Goal: Task Accomplishment & Management: Use online tool/utility

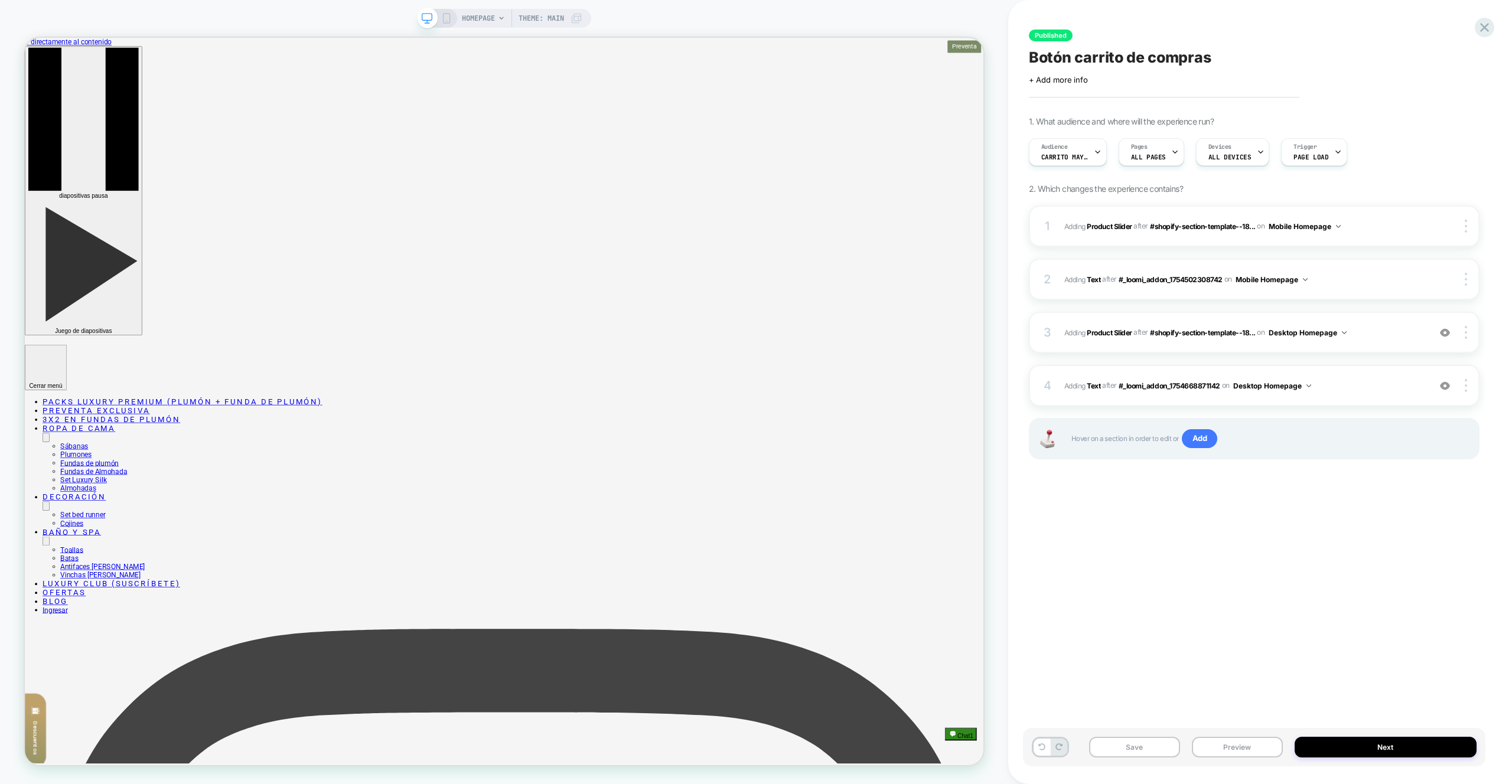
click at [1161, 439] on span "Hover on a section in order to edit or Add" at bounding box center [1269, 439] width 395 height 19
click at [1225, 504] on div "Published Botón carrito de compras Click to edit experience details + Add more …" at bounding box center [1255, 392] width 462 height 760
click at [1218, 573] on div "Published Botón carrito de compras Click to edit experience details + Add more …" at bounding box center [1255, 392] width 462 height 760
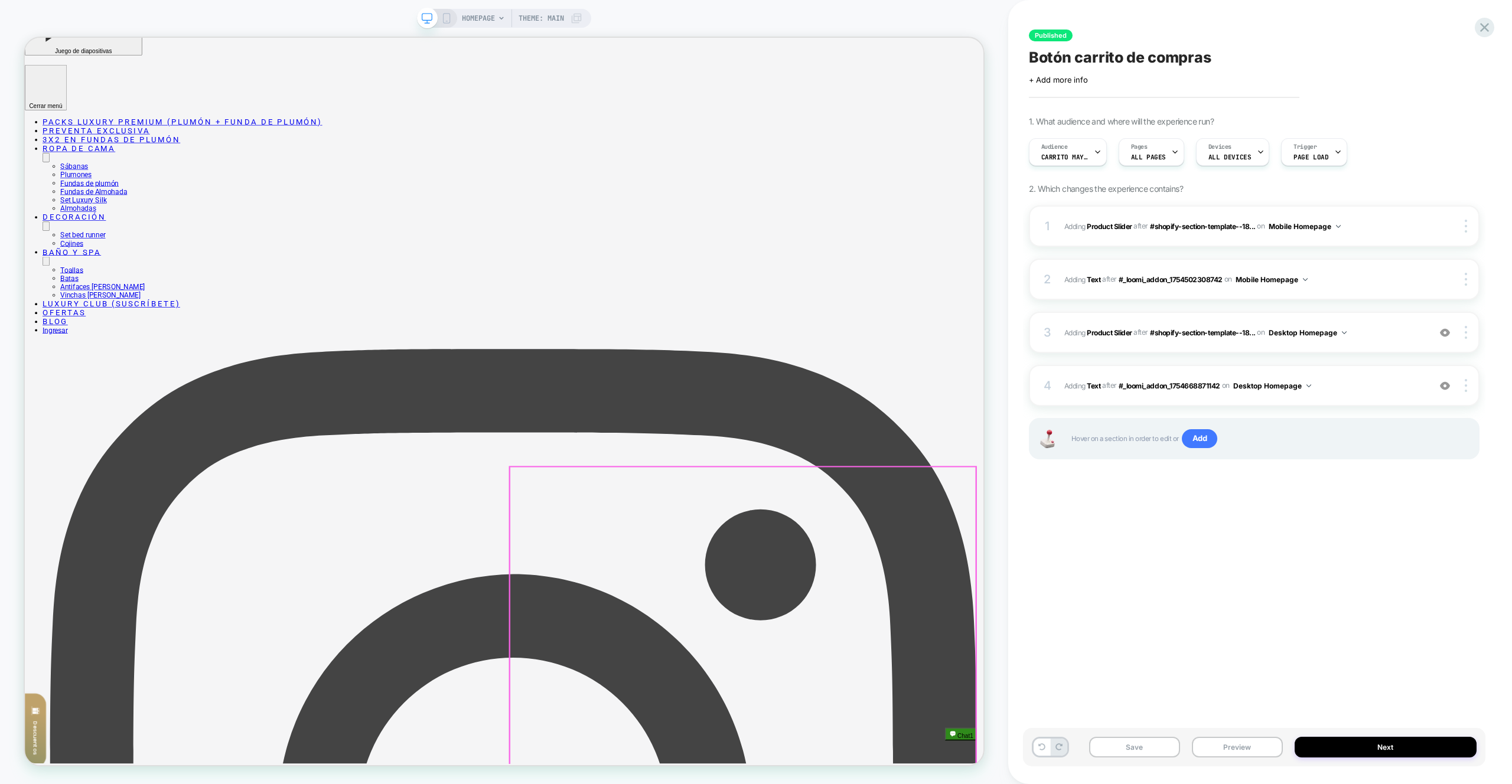
scroll to position [446, 0]
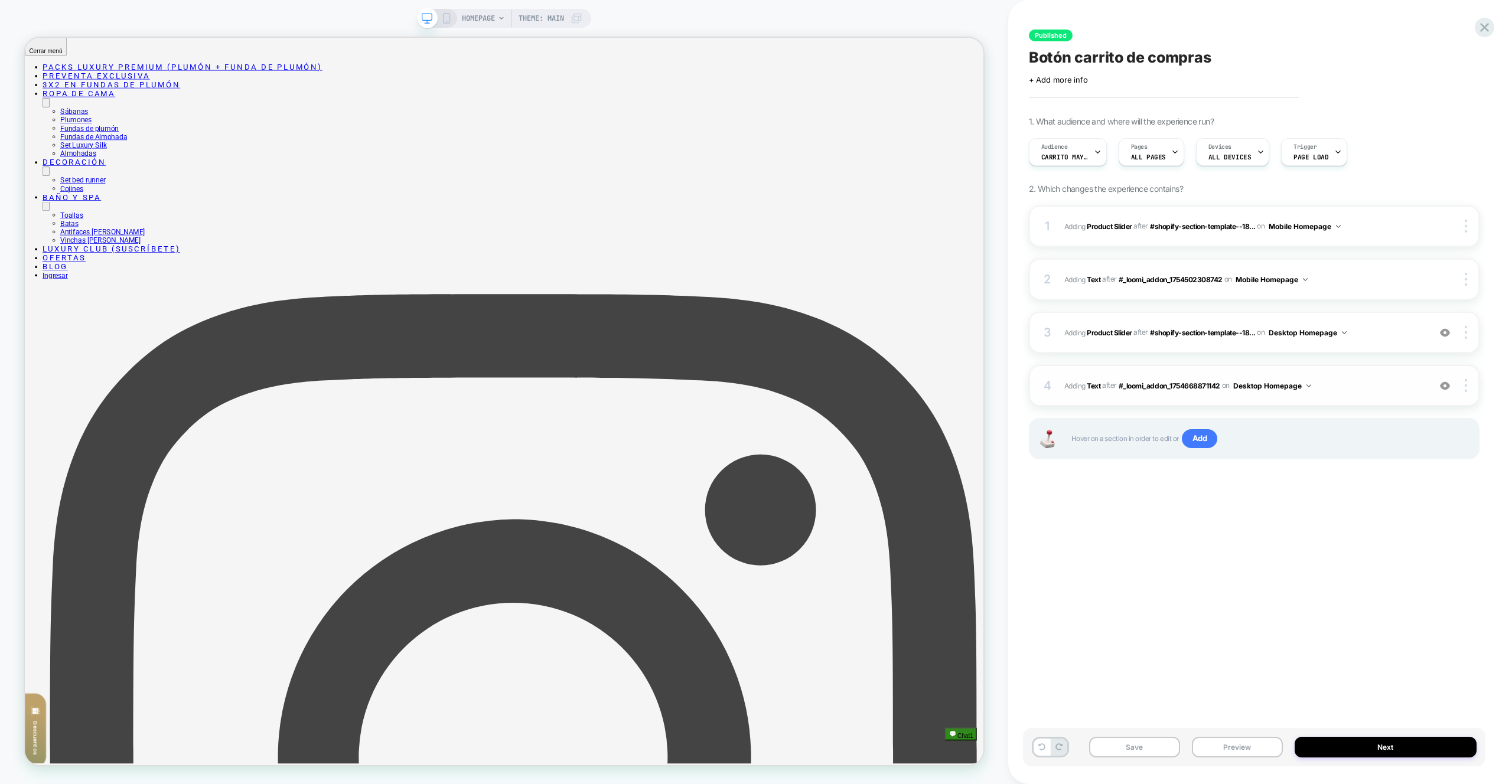
click at [1445, 382] on img at bounding box center [1445, 385] width 10 height 10
drag, startPoint x: 1445, startPoint y: 382, endPoint x: 1436, endPoint y: 385, distance: 9.5
click at [1445, 382] on img at bounding box center [1445, 385] width 10 height 10
click at [1403, 382] on span "#_loomi_addon_1754668876719 Adding Text AFTER #_loomi_addon_1754668871142 #_loo…" at bounding box center [1244, 385] width 359 height 14
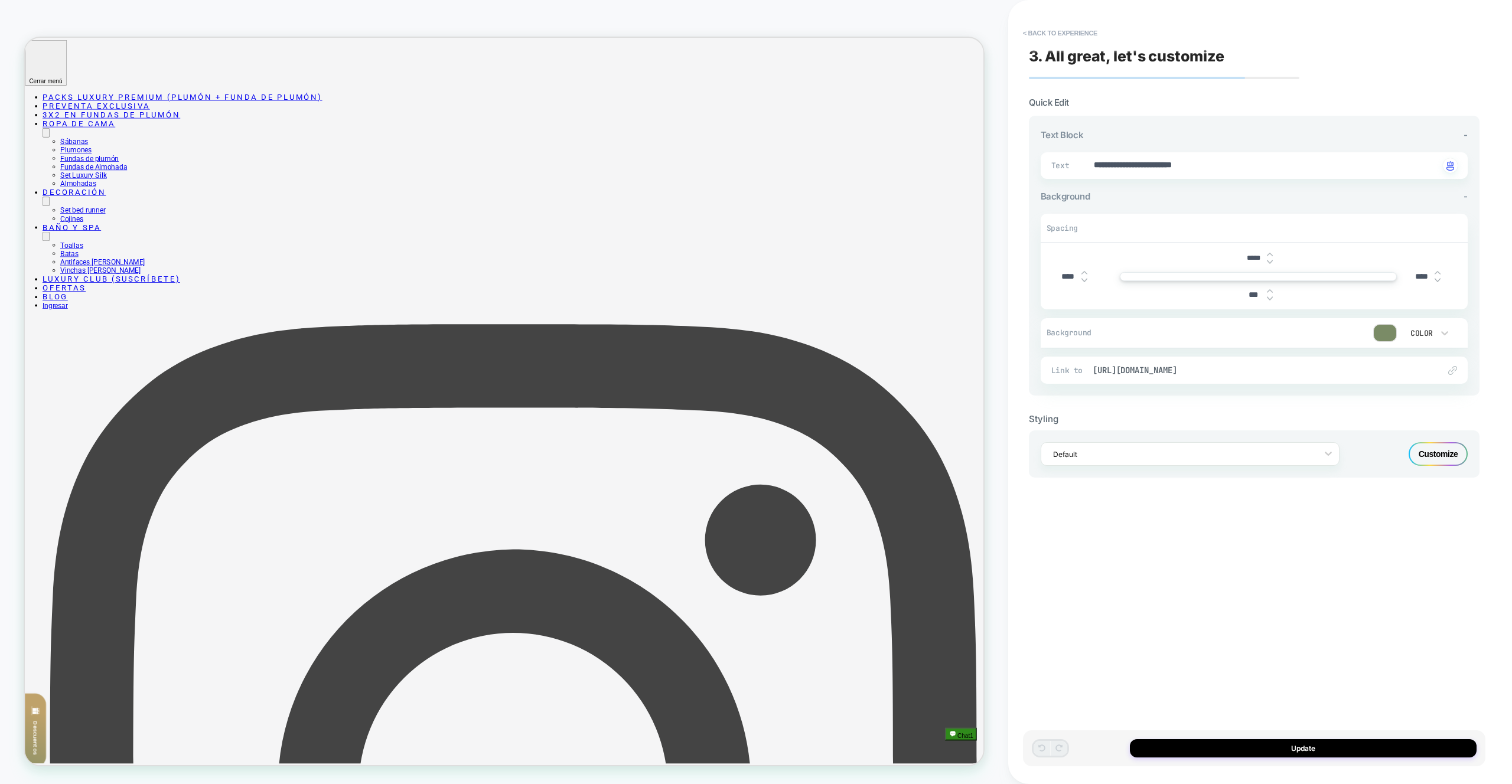
scroll to position [404, 0]
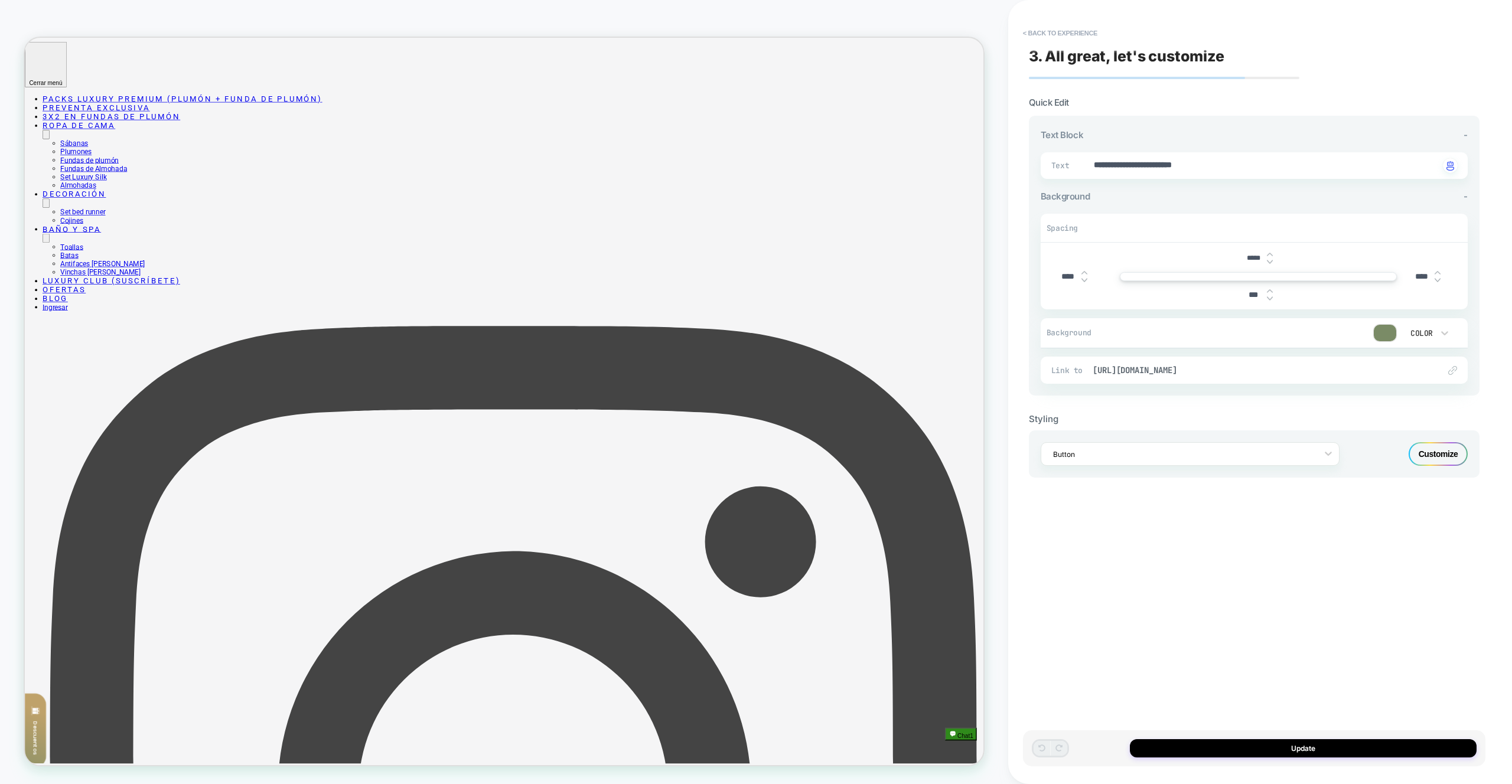
click at [1431, 458] on div "Customize" at bounding box center [1438, 454] width 59 height 24
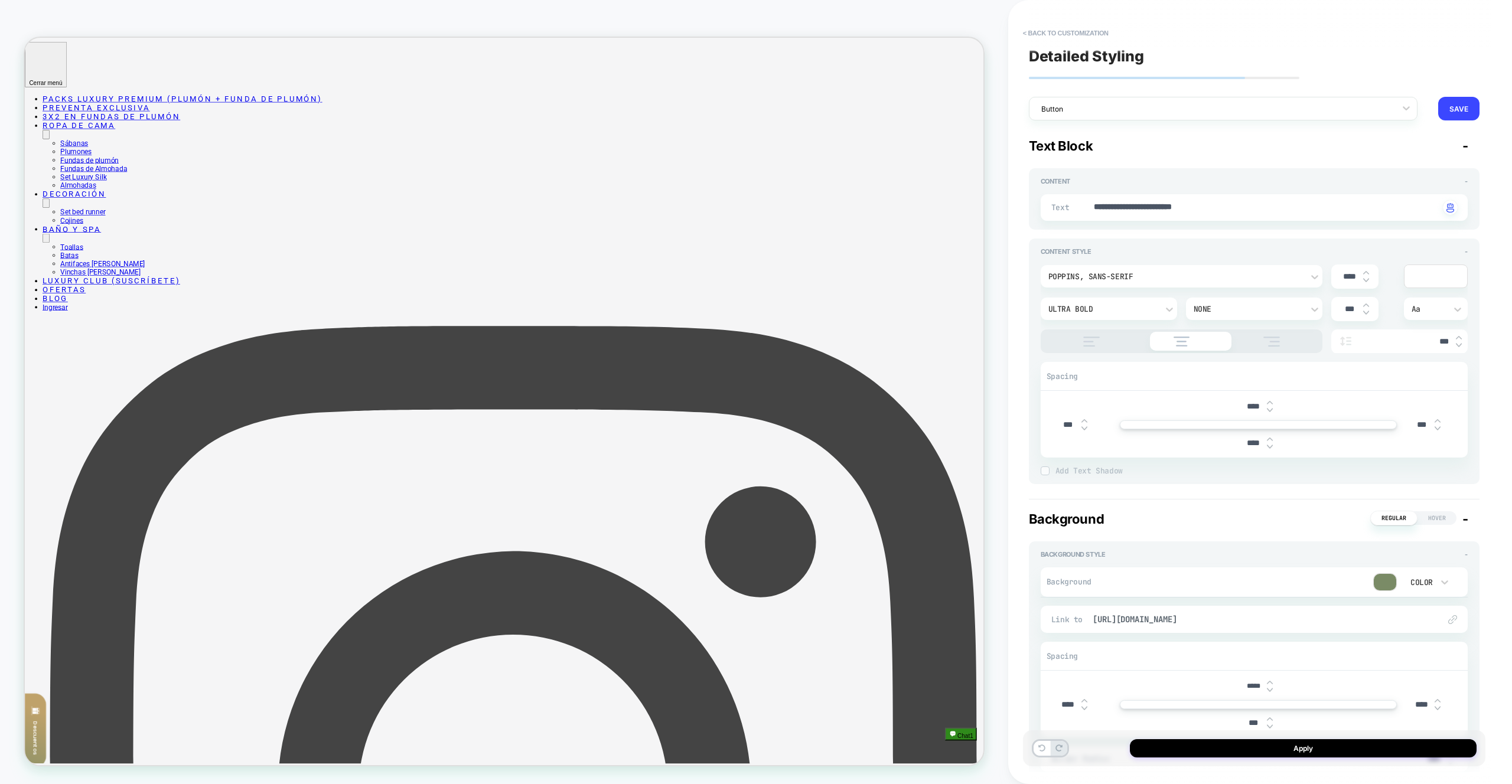
click at [1084, 14] on div "**********" at bounding box center [1255, 392] width 462 height 760
click at [1083, 33] on button "< Back to customization" at bounding box center [1066, 33] width 97 height 19
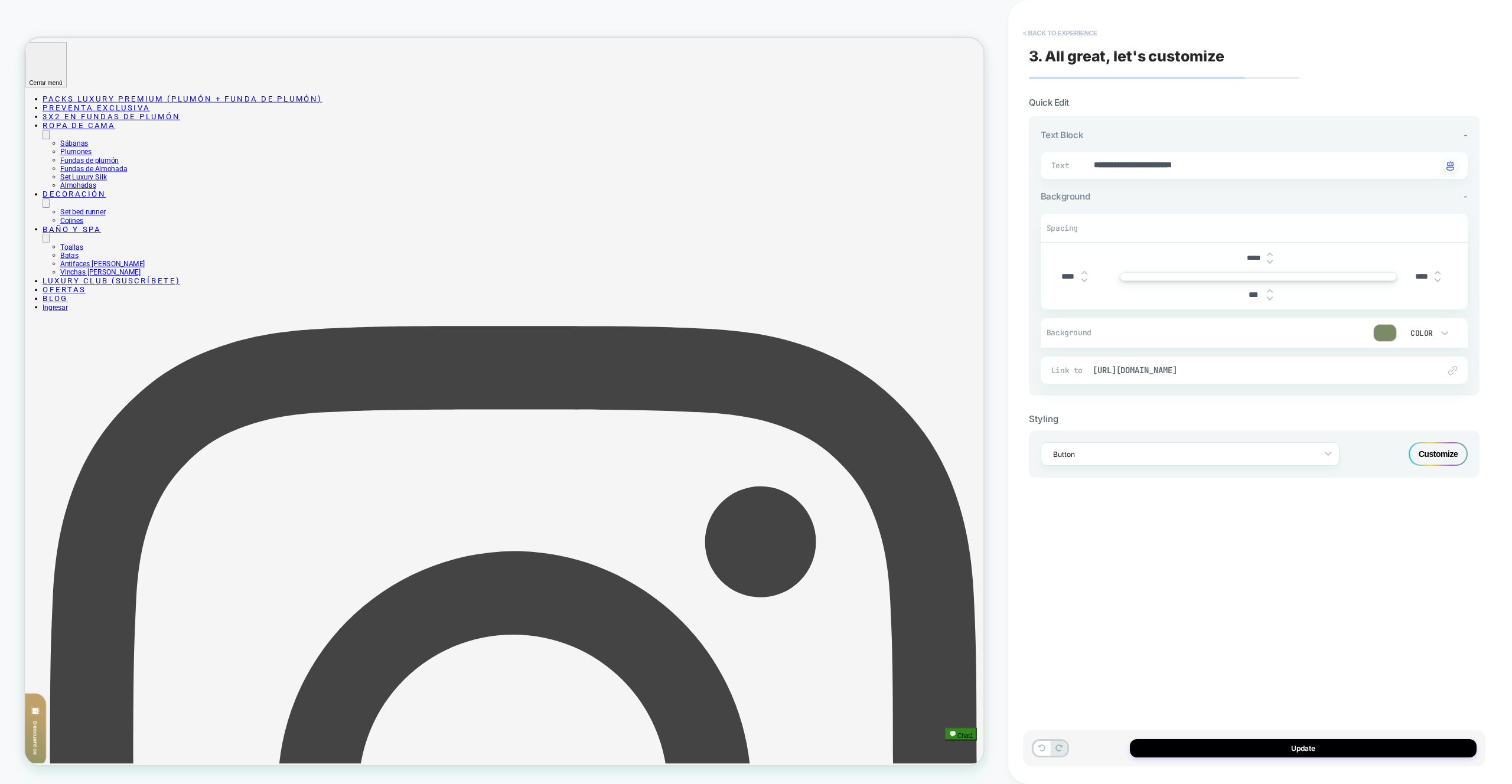
click at [1059, 31] on button "< Back to experience" at bounding box center [1060, 33] width 86 height 19
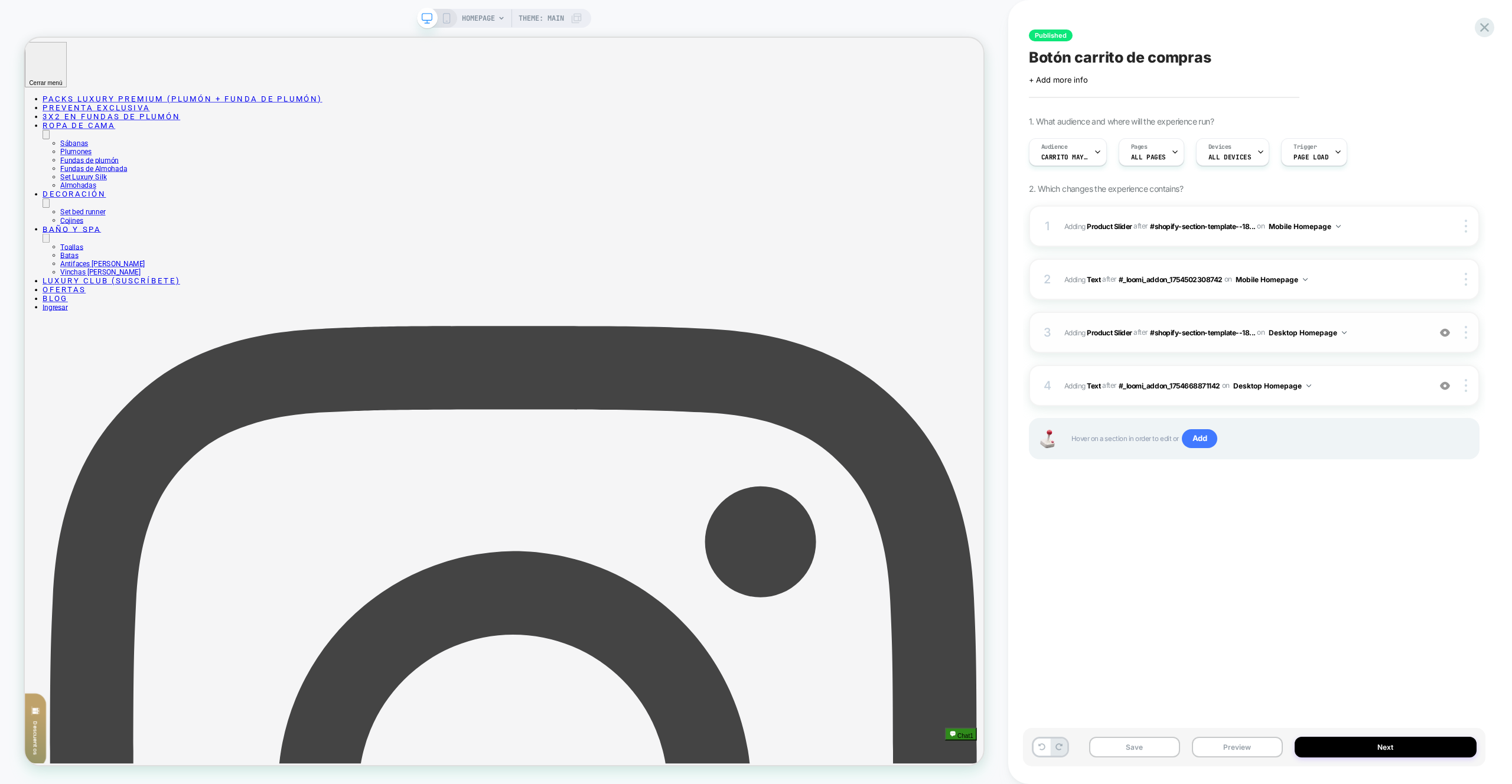
click at [1393, 326] on span "#_loomi_addon_1754668871142 Adding Product Slider AFTER #shopify-section-templa…" at bounding box center [1244, 333] width 359 height 14
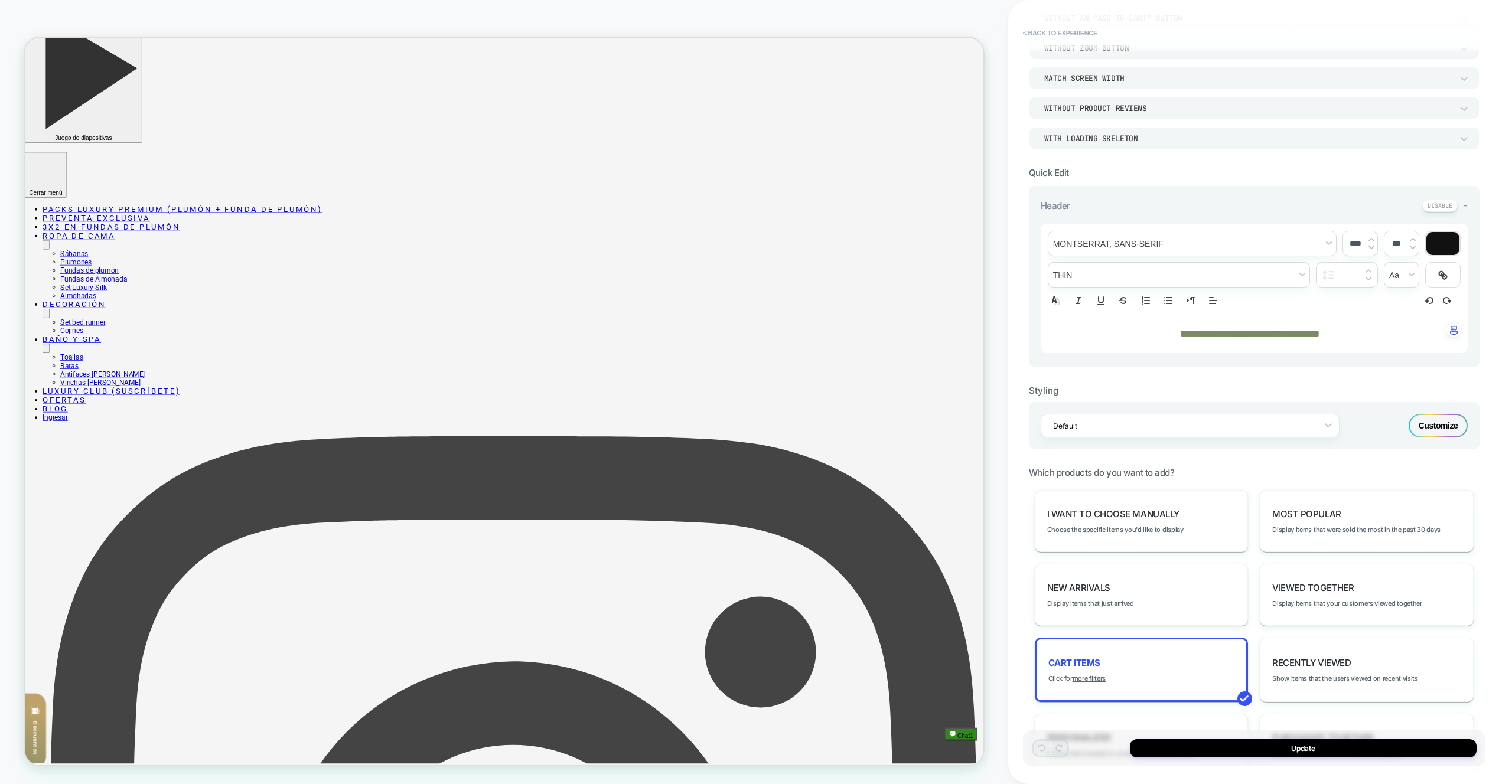
scroll to position [248, 0]
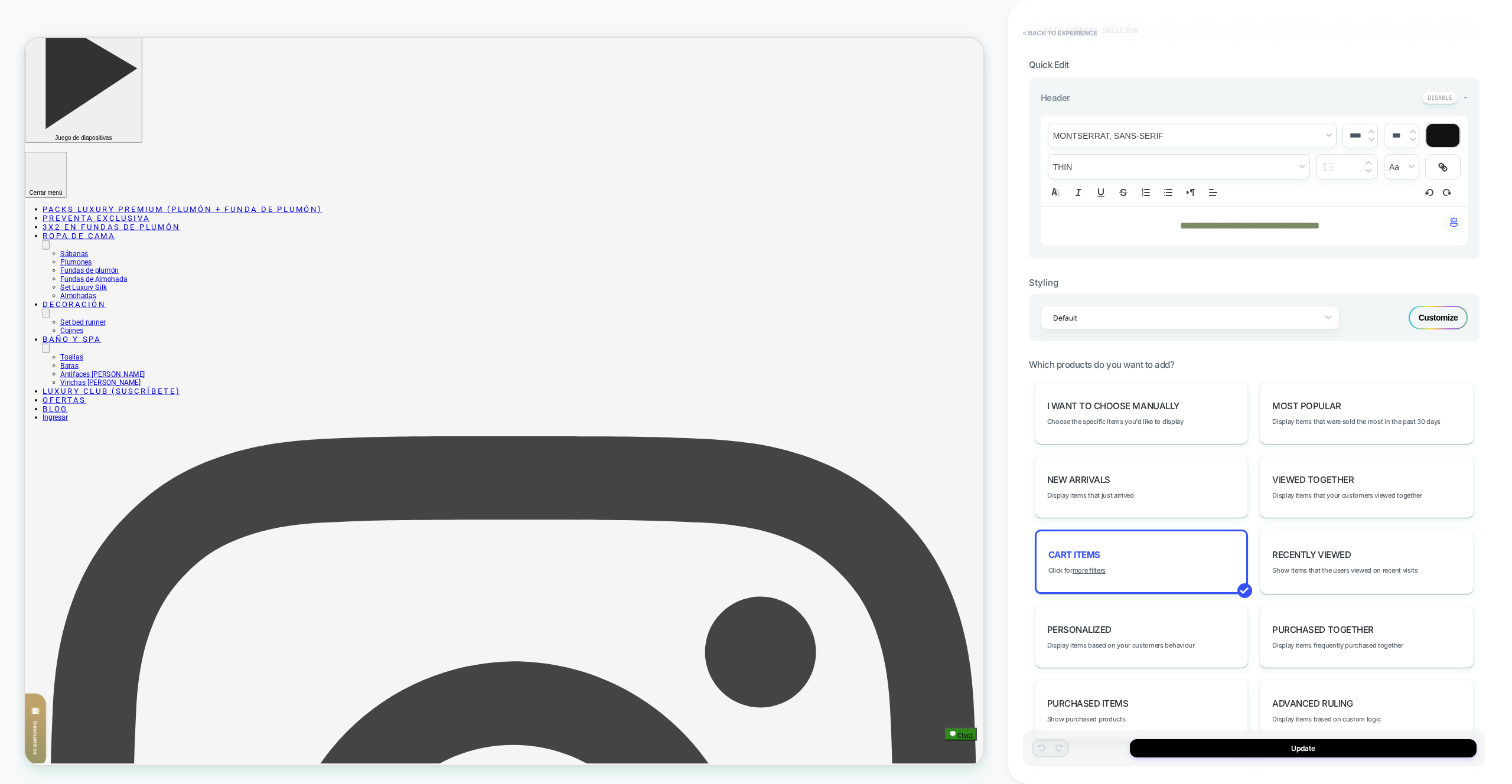
click at [1420, 318] on div "Customize" at bounding box center [1438, 318] width 59 height 24
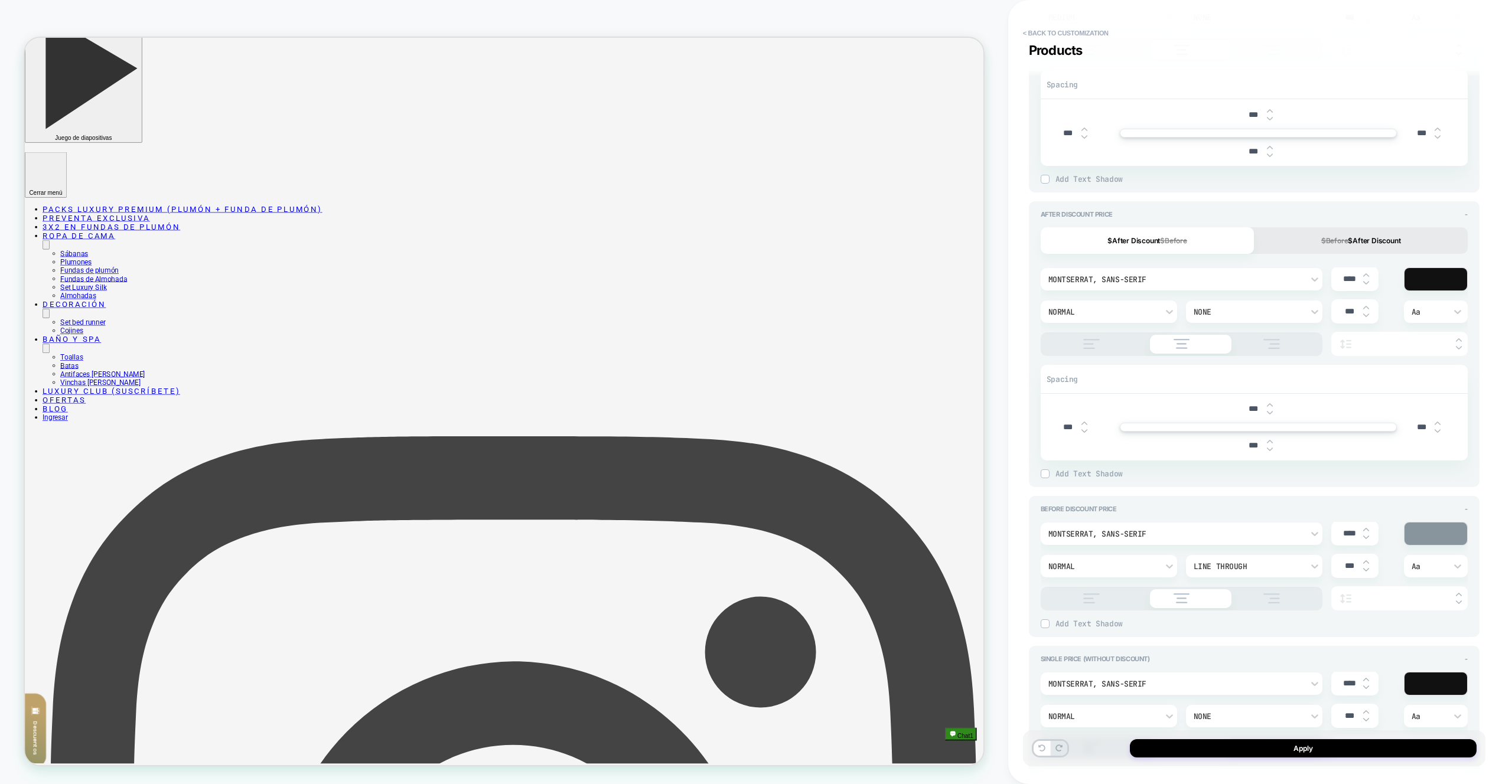
scroll to position [788, 0]
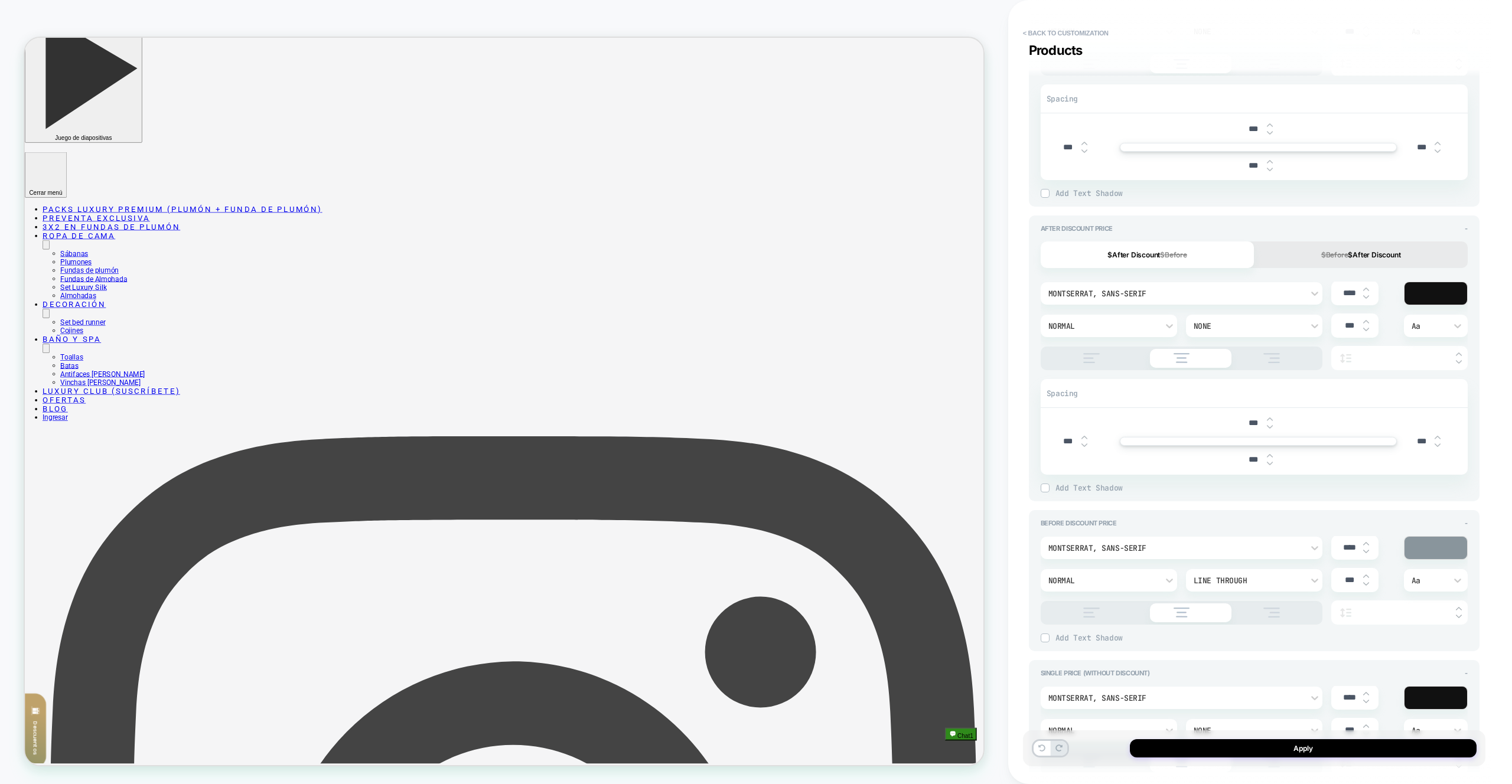
click at [1312, 263] on button "$Before $After Discount" at bounding box center [1361, 255] width 214 height 26
click at [1191, 257] on button "$After Discount $Before" at bounding box center [1148, 255] width 214 height 26
click at [1287, 259] on button "$Before $After Discount" at bounding box center [1361, 255] width 214 height 26
click at [1163, 257] on s "$Before" at bounding box center [1173, 254] width 27 height 9
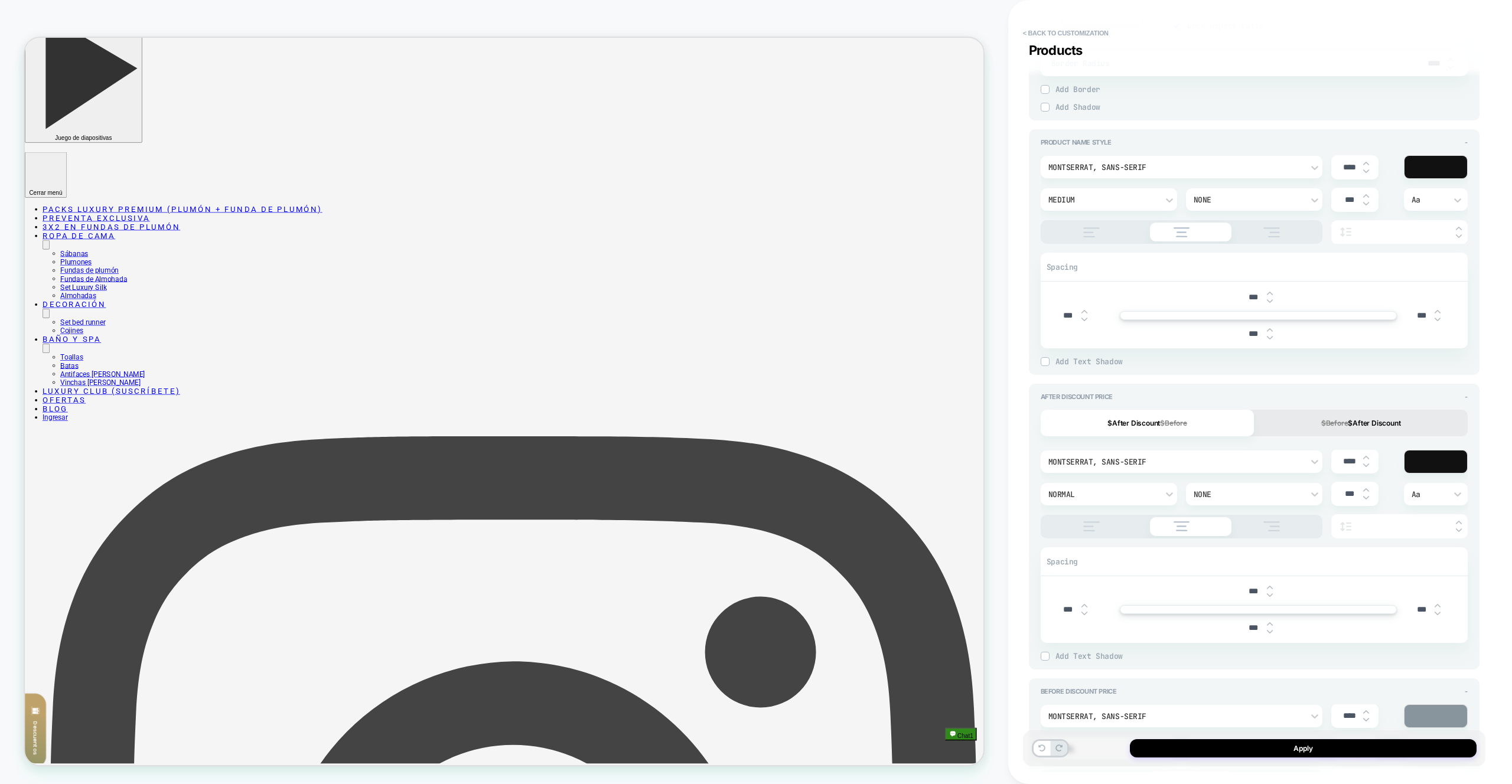
scroll to position [542, 0]
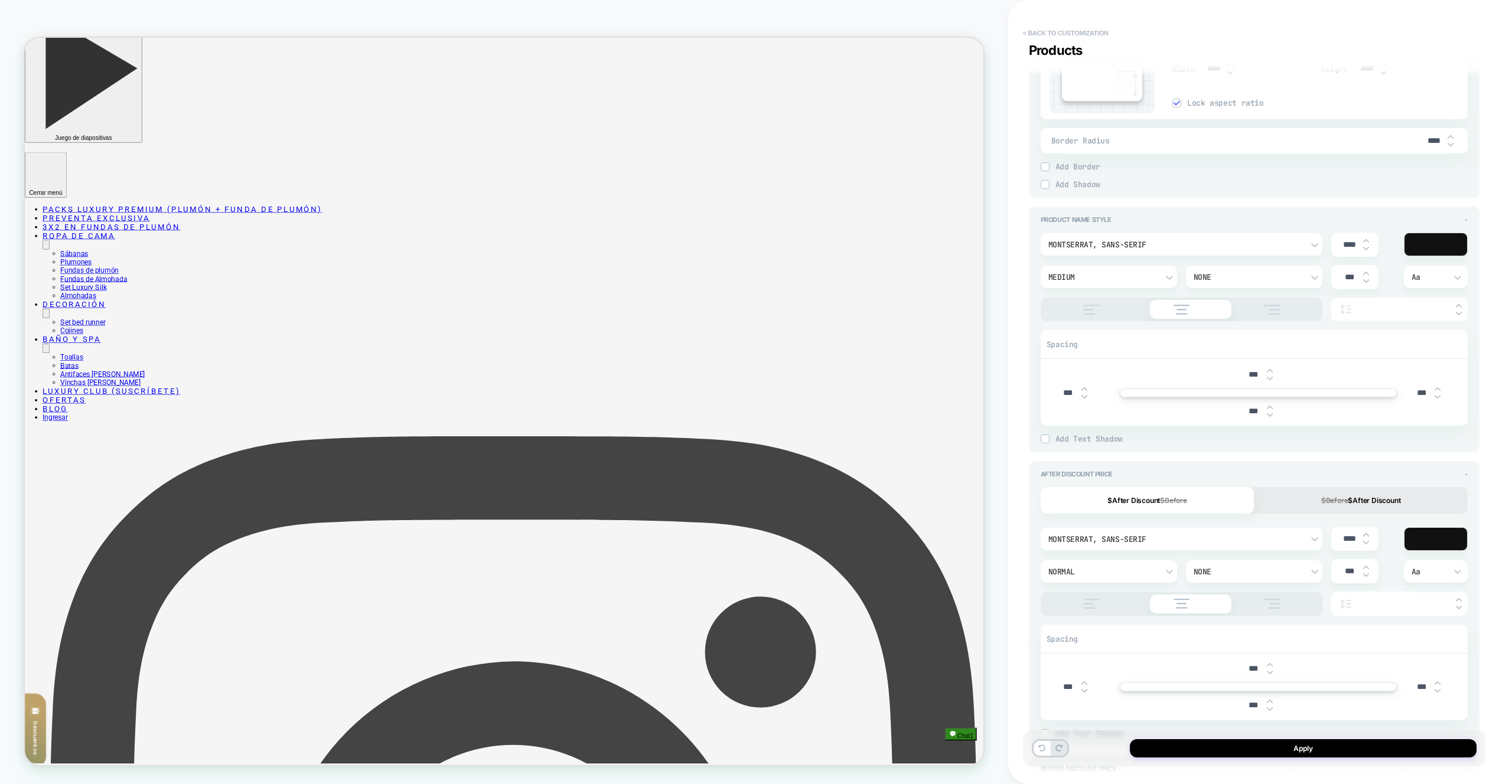
click at [1038, 28] on button "< Back to customization" at bounding box center [1066, 33] width 97 height 19
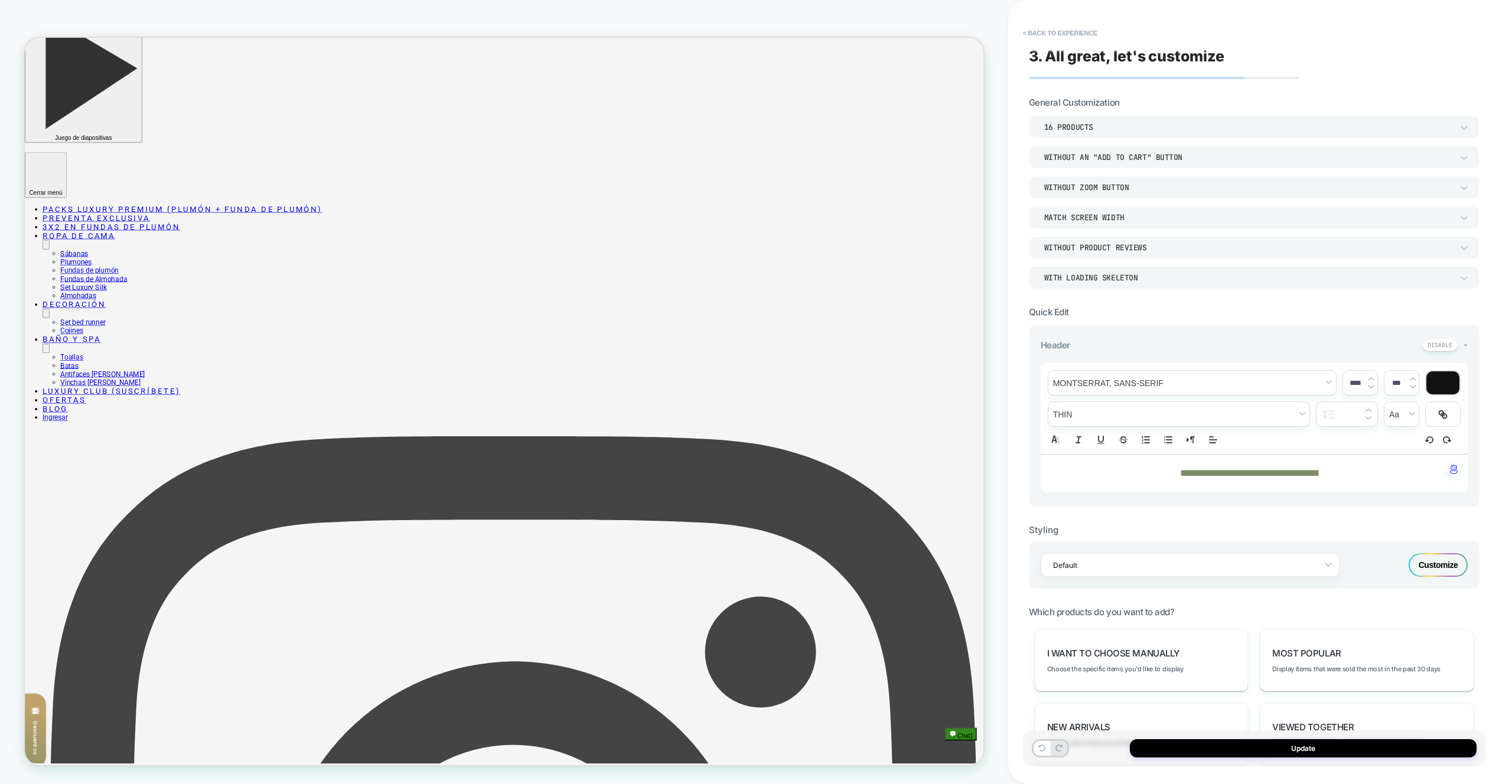
scroll to position [364, 0]
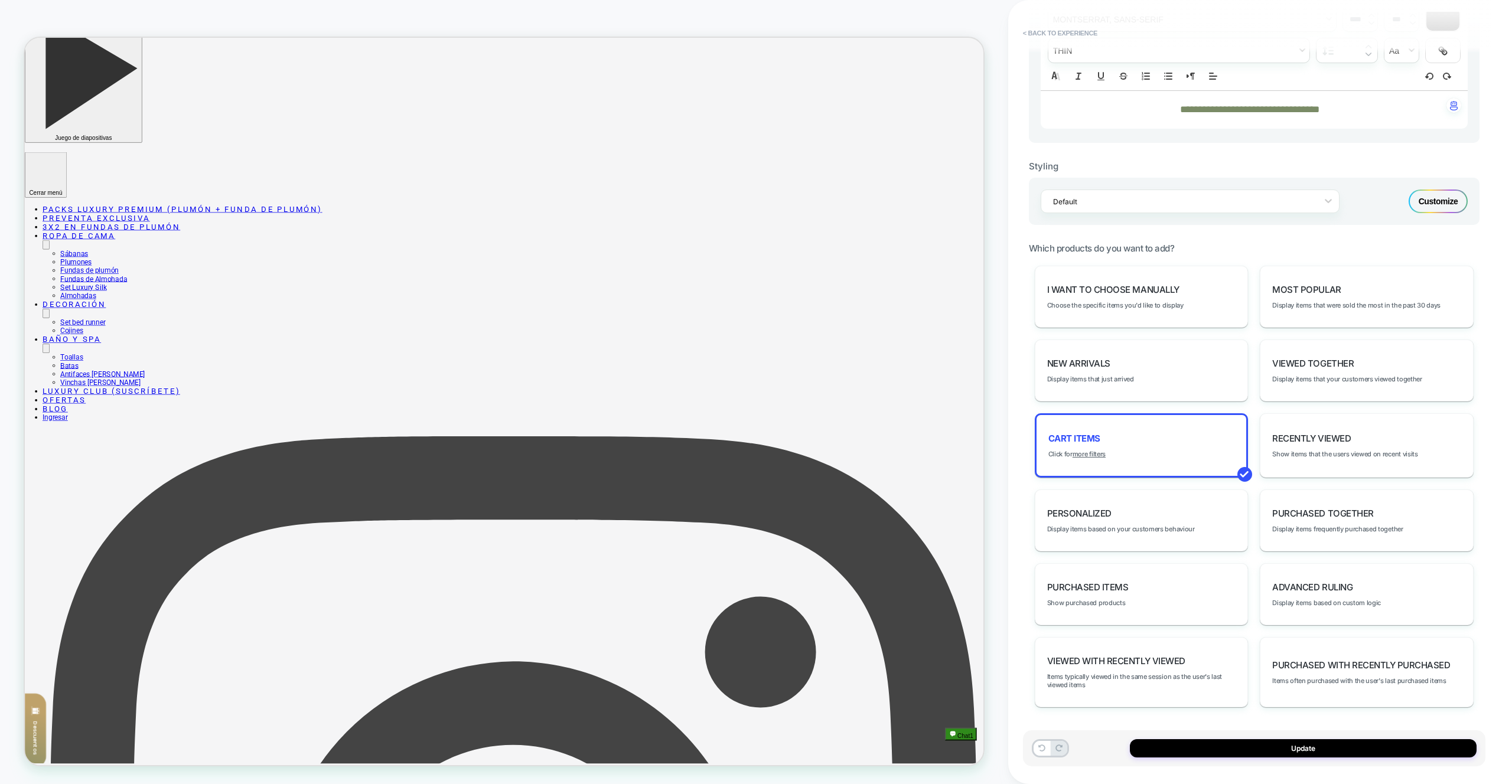
click at [1433, 188] on div "Default Customize" at bounding box center [1255, 202] width 451 height 47
drag, startPoint x: 1418, startPoint y: 220, endPoint x: 1428, endPoint y: 213, distance: 12.2
click at [1418, 220] on div "Default Customize" at bounding box center [1255, 202] width 451 height 47
click at [1428, 213] on div "Default Customize" at bounding box center [1255, 202] width 451 height 47
click at [1438, 200] on div "Customize" at bounding box center [1438, 202] width 59 height 24
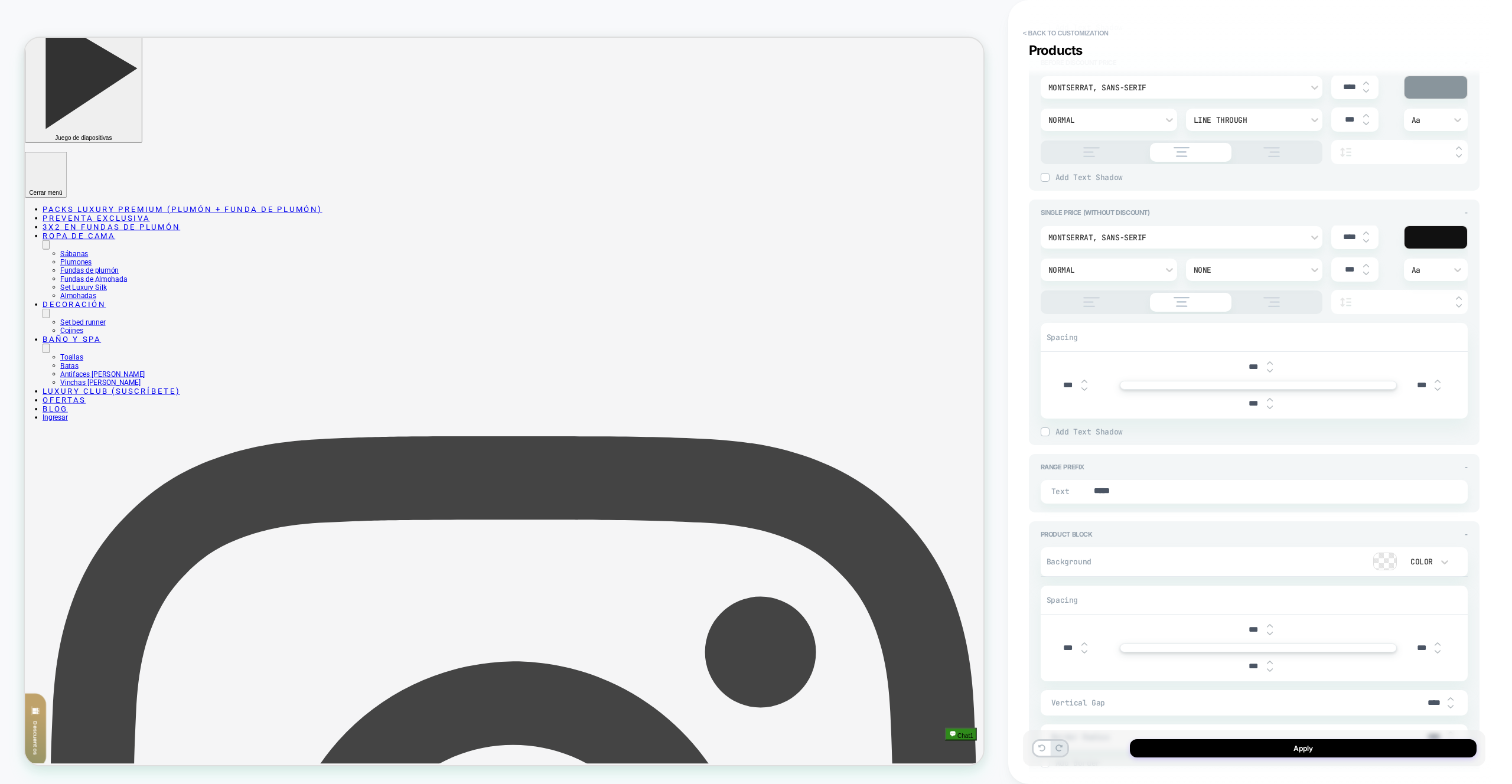
scroll to position [1227, 0]
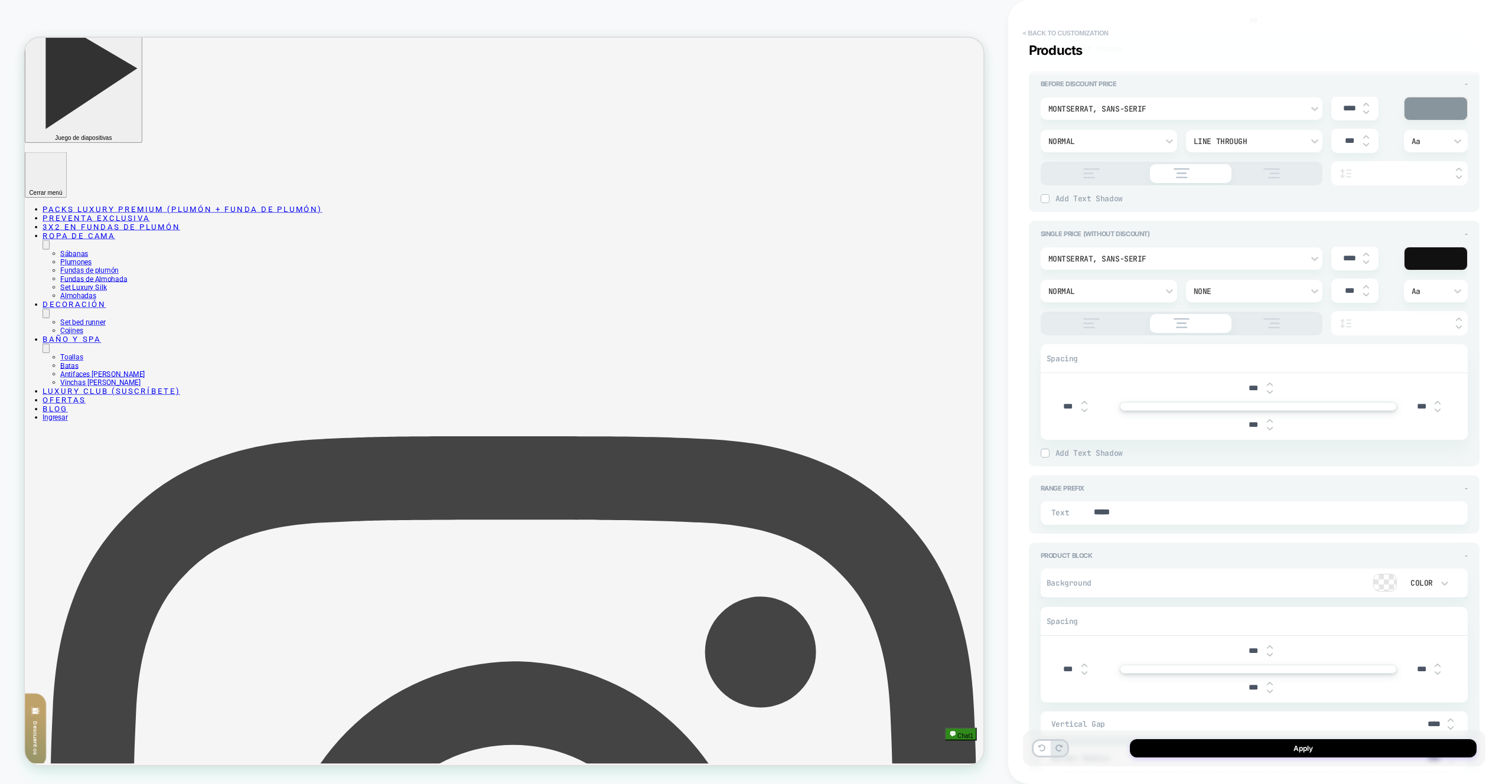
click at [1058, 37] on button "< Back to customization" at bounding box center [1066, 33] width 97 height 19
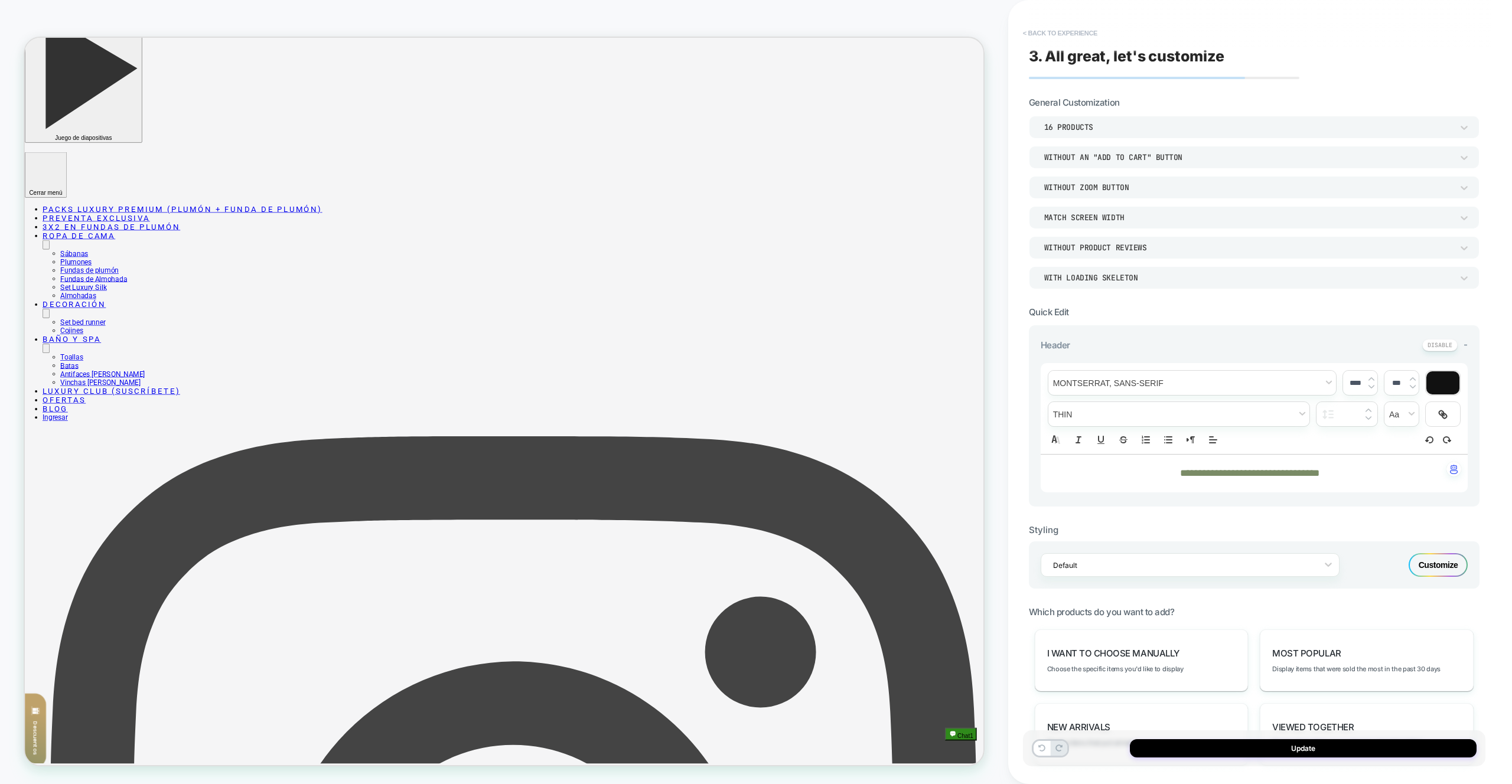
click at [1054, 27] on button "< Back to experience" at bounding box center [1060, 33] width 86 height 19
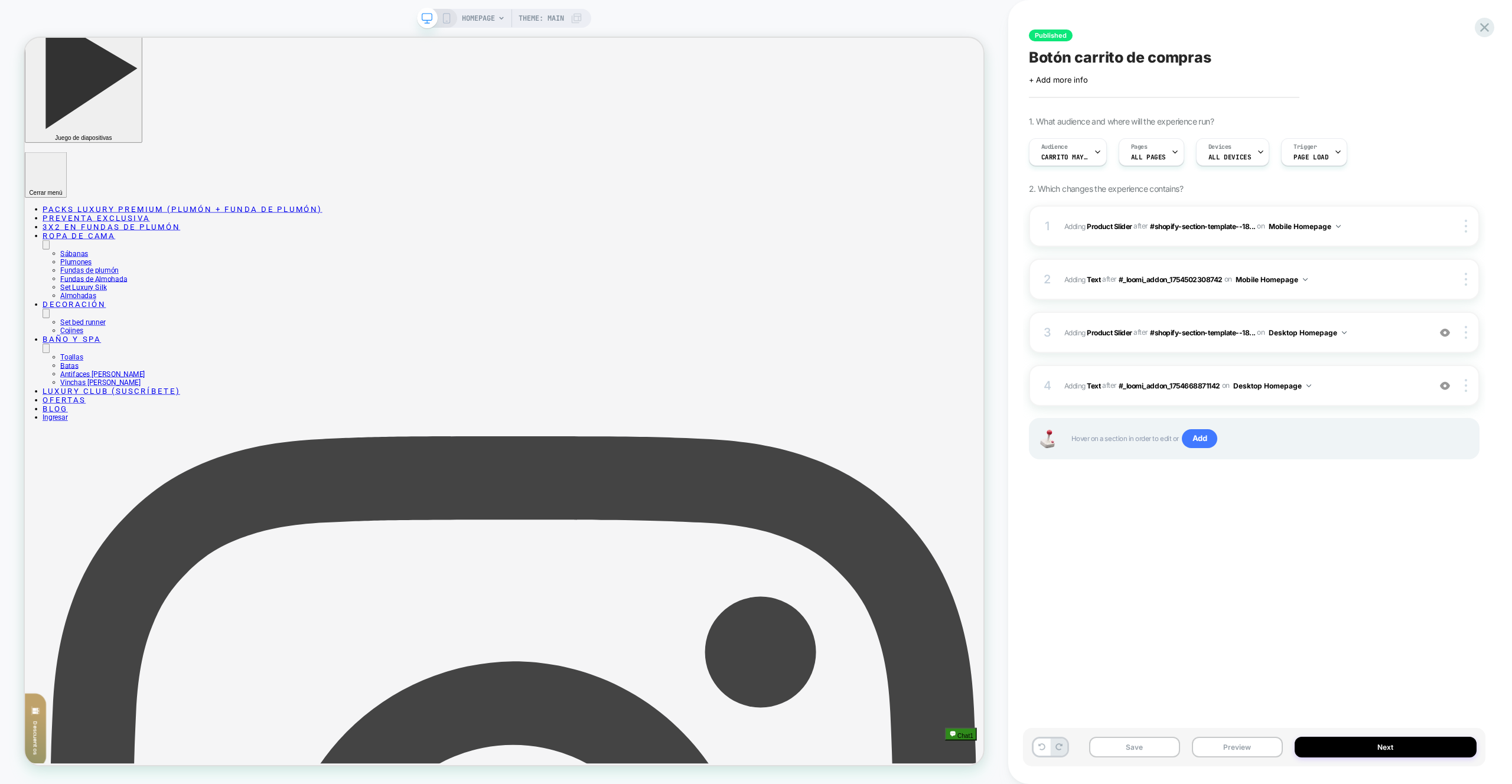
drag, startPoint x: 1211, startPoint y: 753, endPoint x: 1224, endPoint y: 723, distance: 32.7
click at [1211, 753] on button "Preview" at bounding box center [1237, 747] width 91 height 20
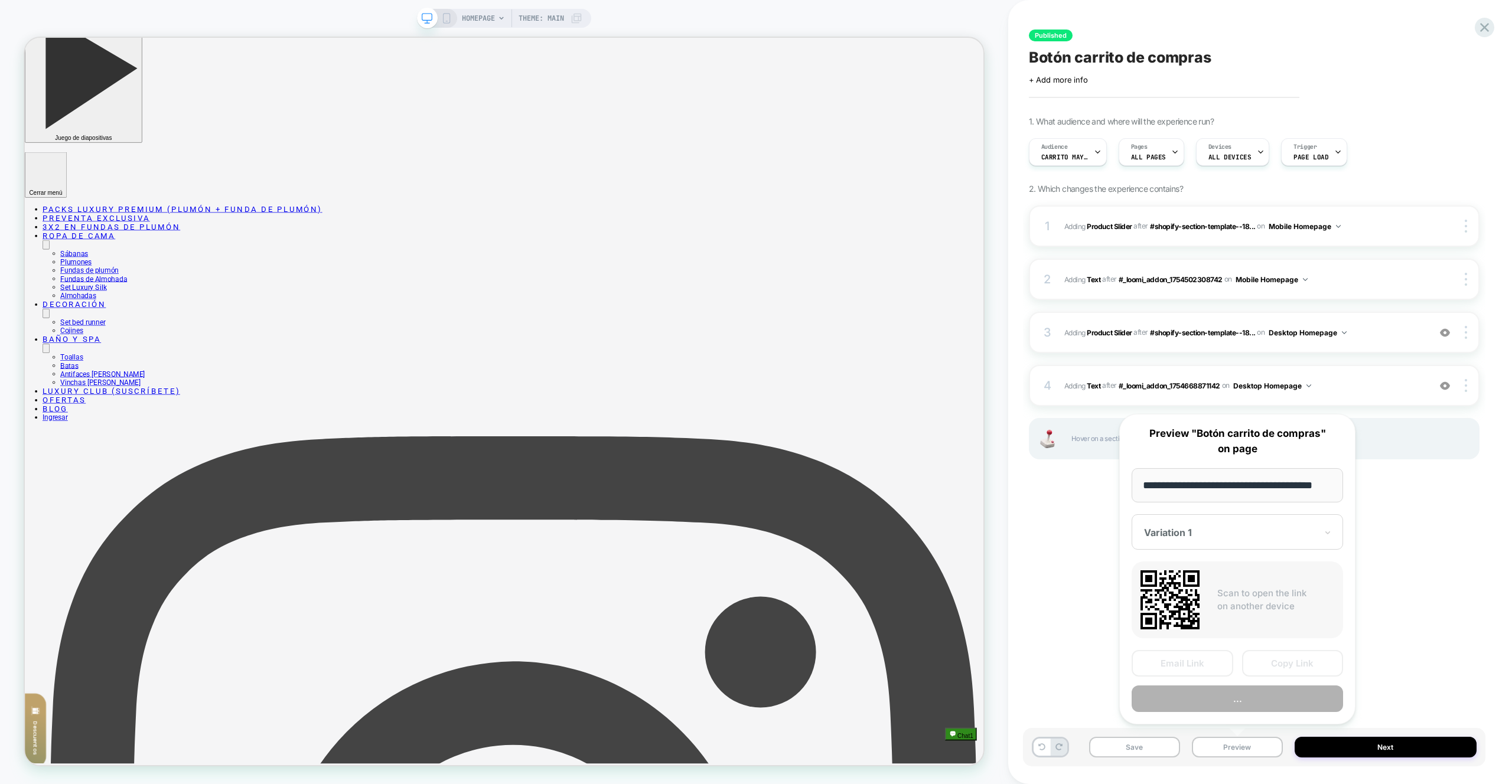
scroll to position [0, 20]
click at [1230, 707] on button "Preview" at bounding box center [1237, 699] width 211 height 26
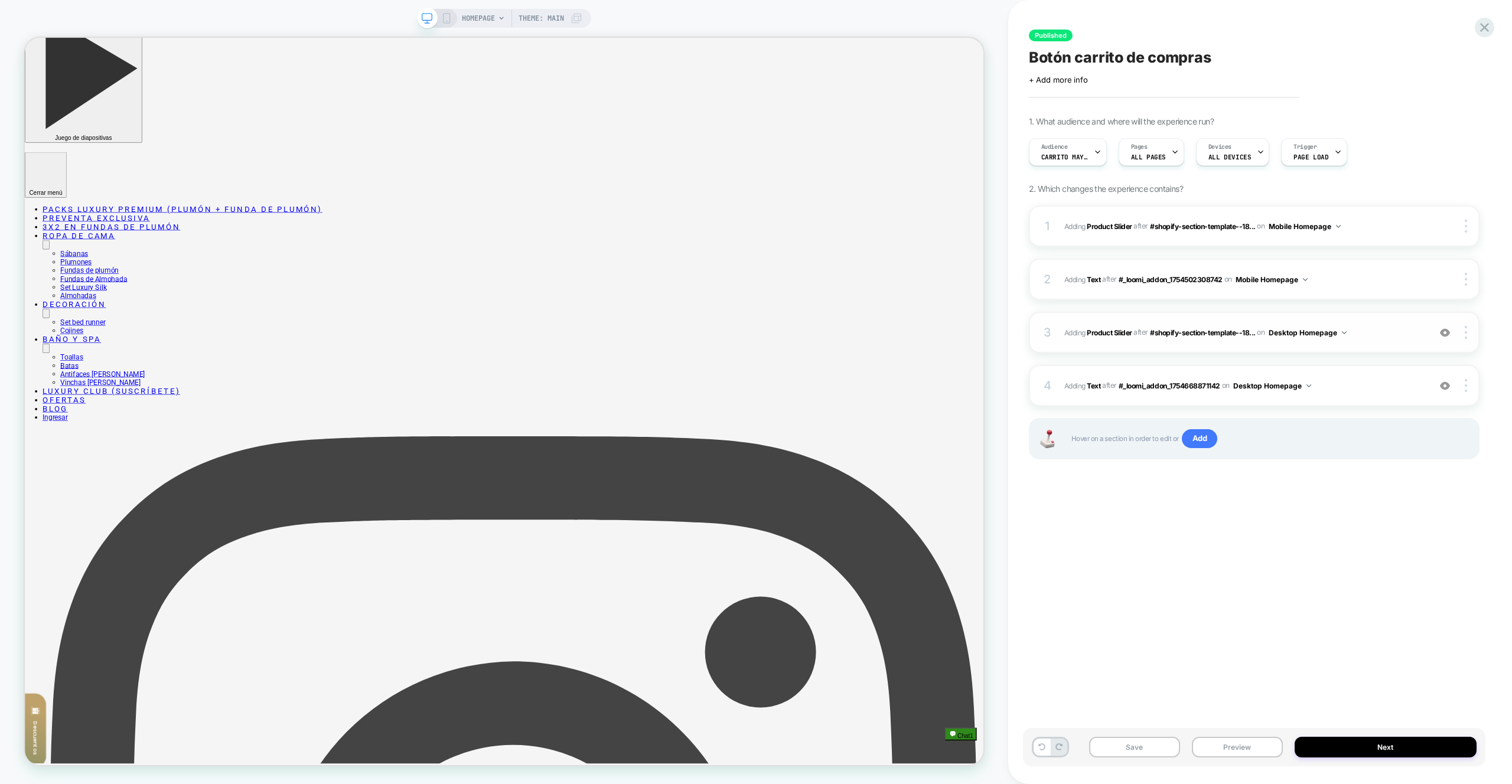
click at [1379, 340] on div "3 #_loomi_addon_1754668871142 Adding Product Slider AFTER #shopify-section-temp…" at bounding box center [1255, 332] width 451 height 41
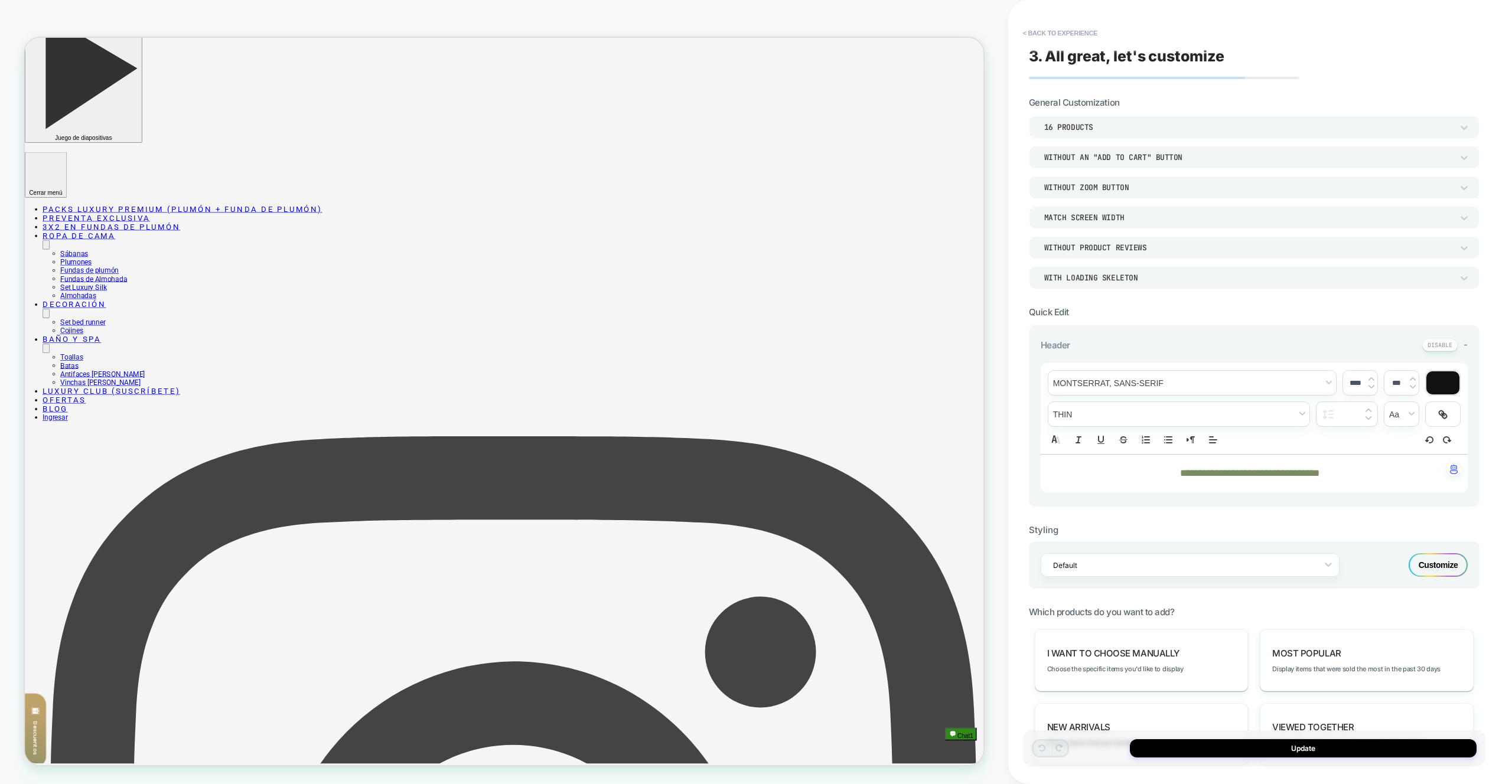
click at [1432, 562] on div "Customize" at bounding box center [1438, 565] width 59 height 24
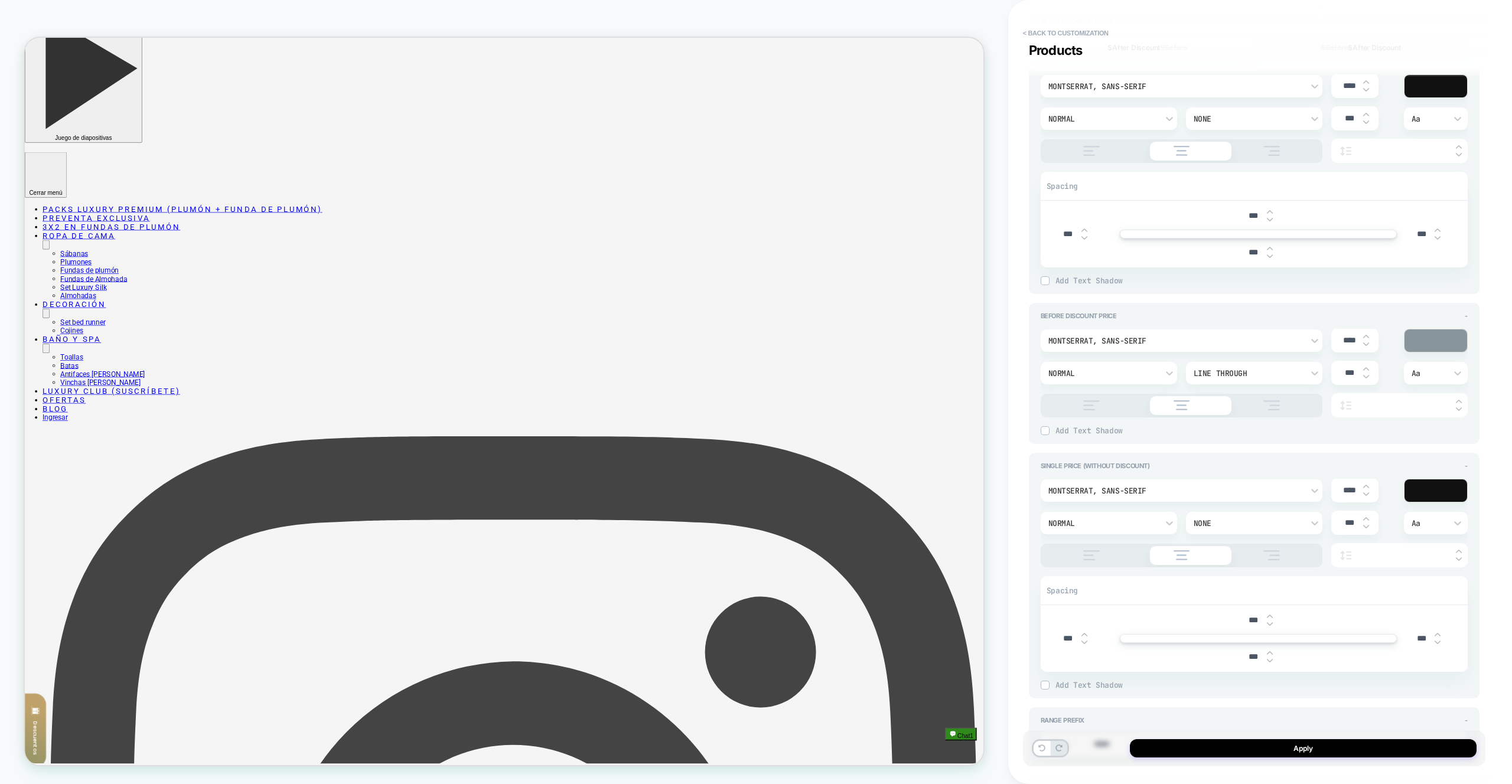
scroll to position [1199, 0]
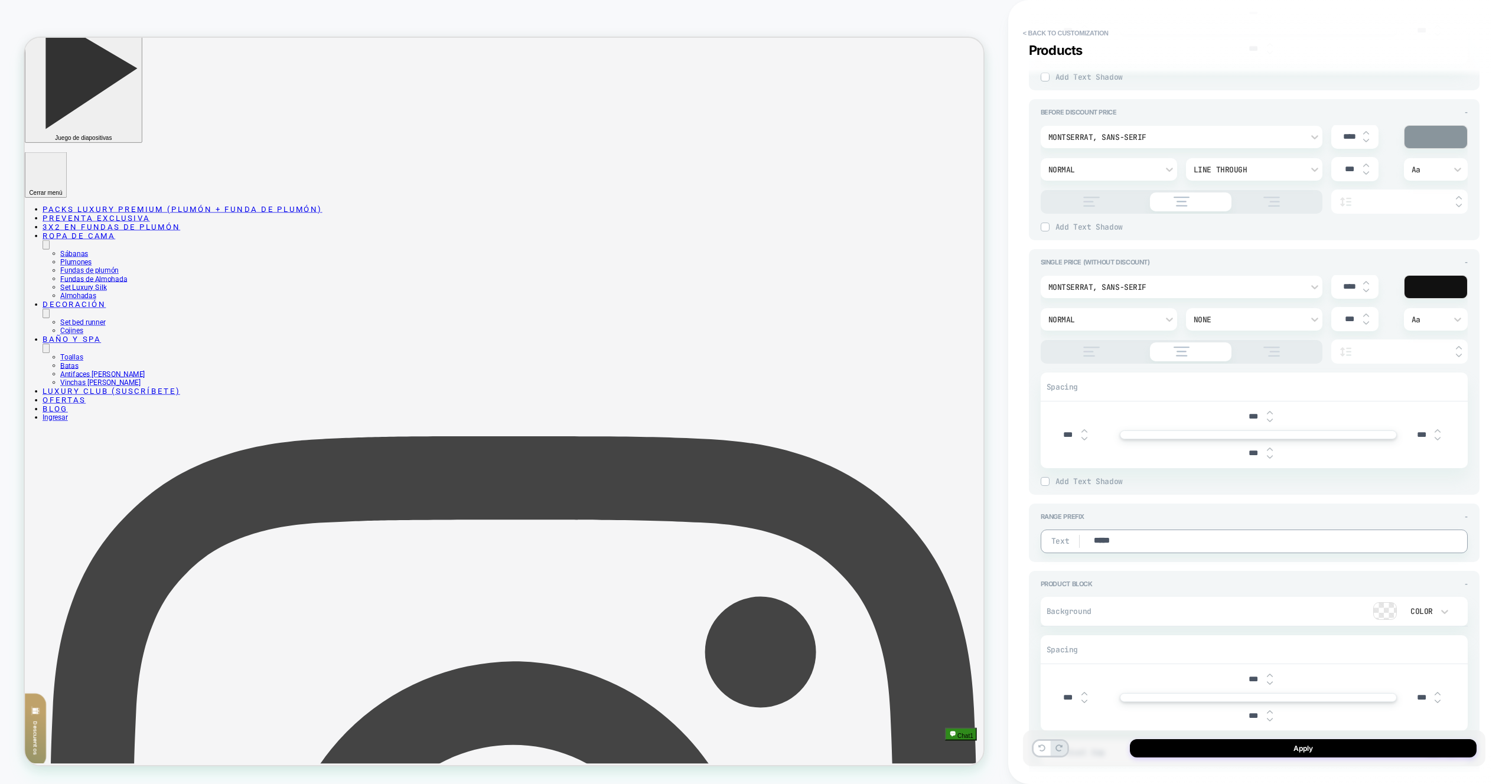
drag, startPoint x: 1167, startPoint y: 540, endPoint x: 1067, endPoint y: 567, distance: 103.6
type textarea "*"
type textarea "****"
type textarea "*"
type textarea "***"
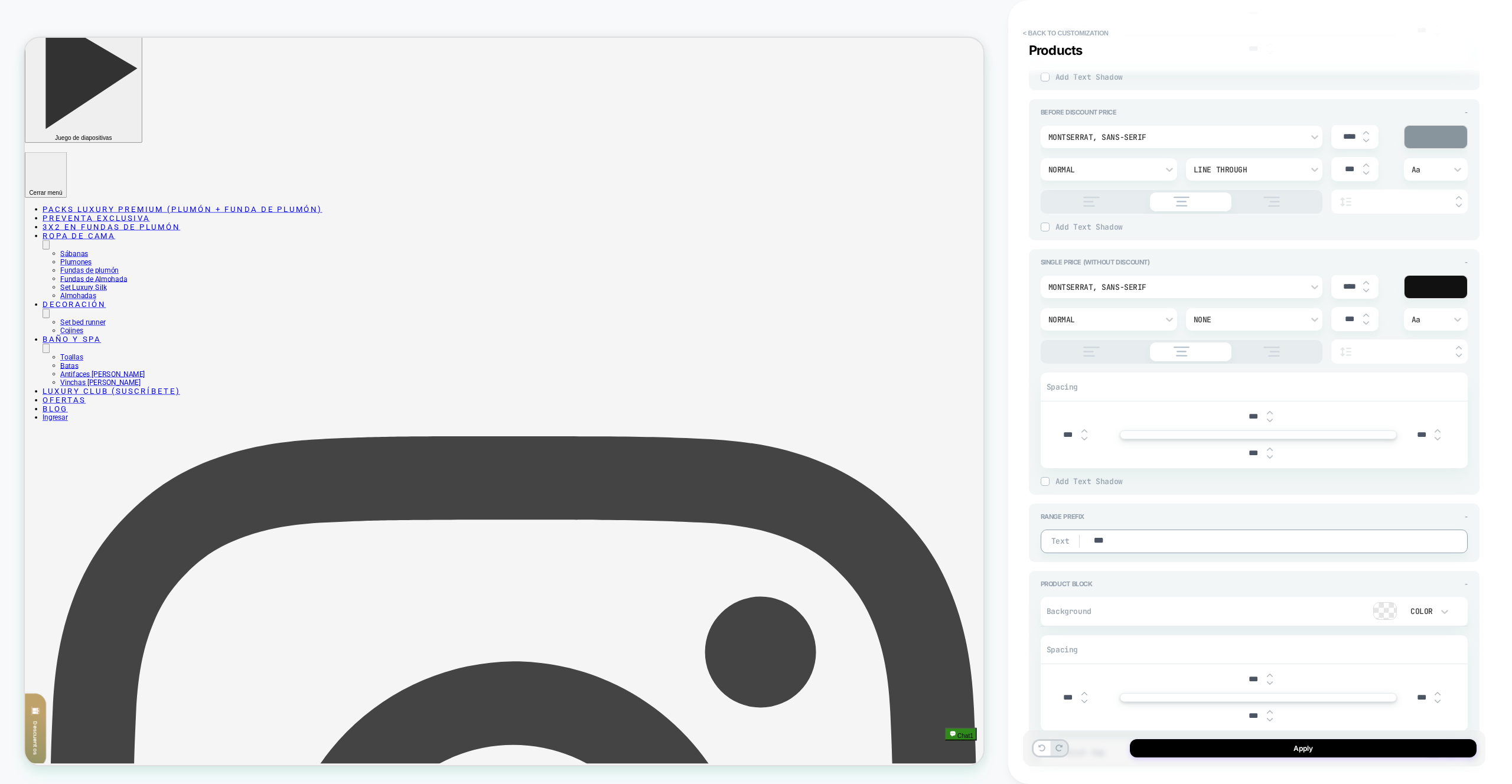
type textarea "*"
type textarea "**"
type textarea "*"
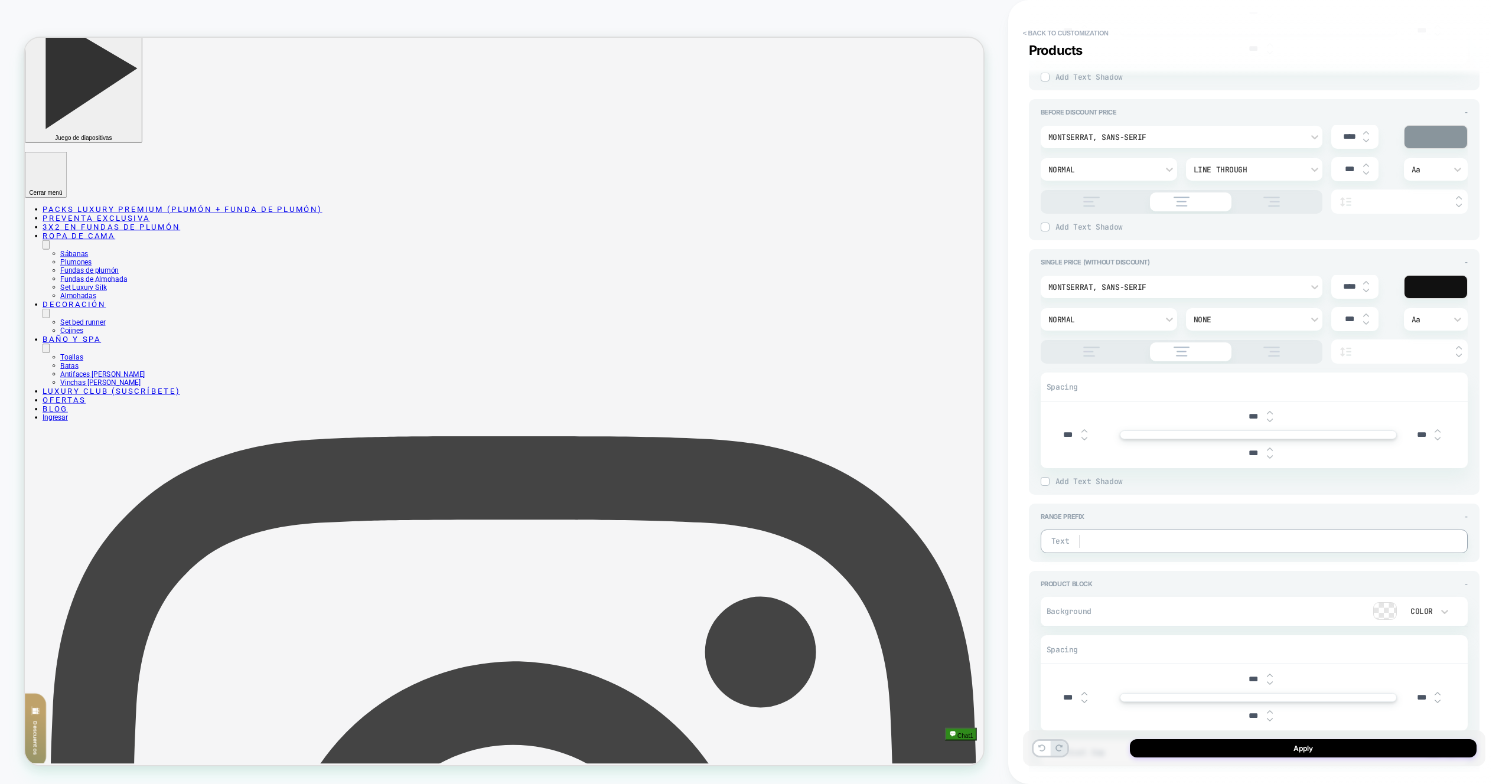
click at [1104, 519] on div "Range Prefix -" at bounding box center [1255, 517] width 427 height 9
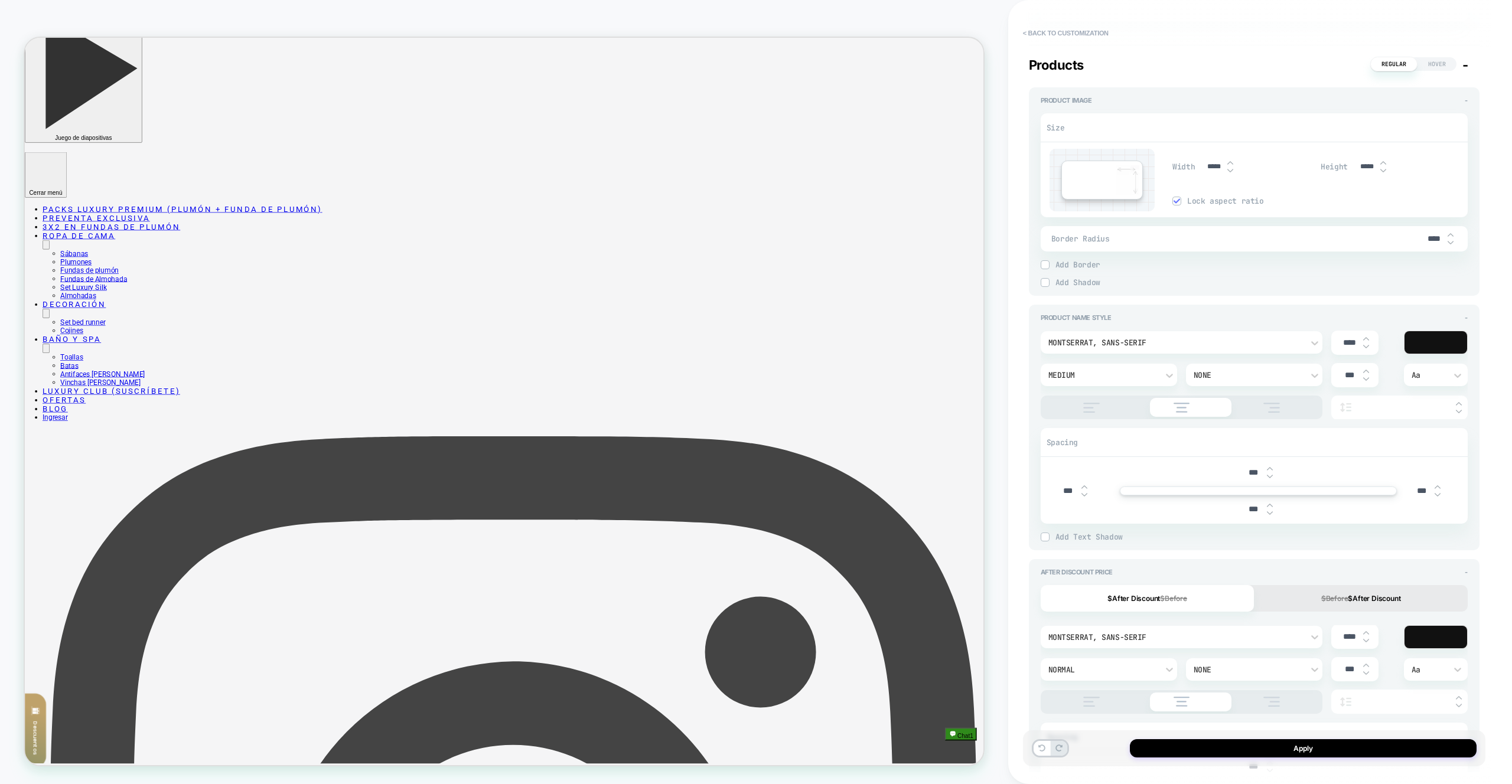
scroll to position [0, 0]
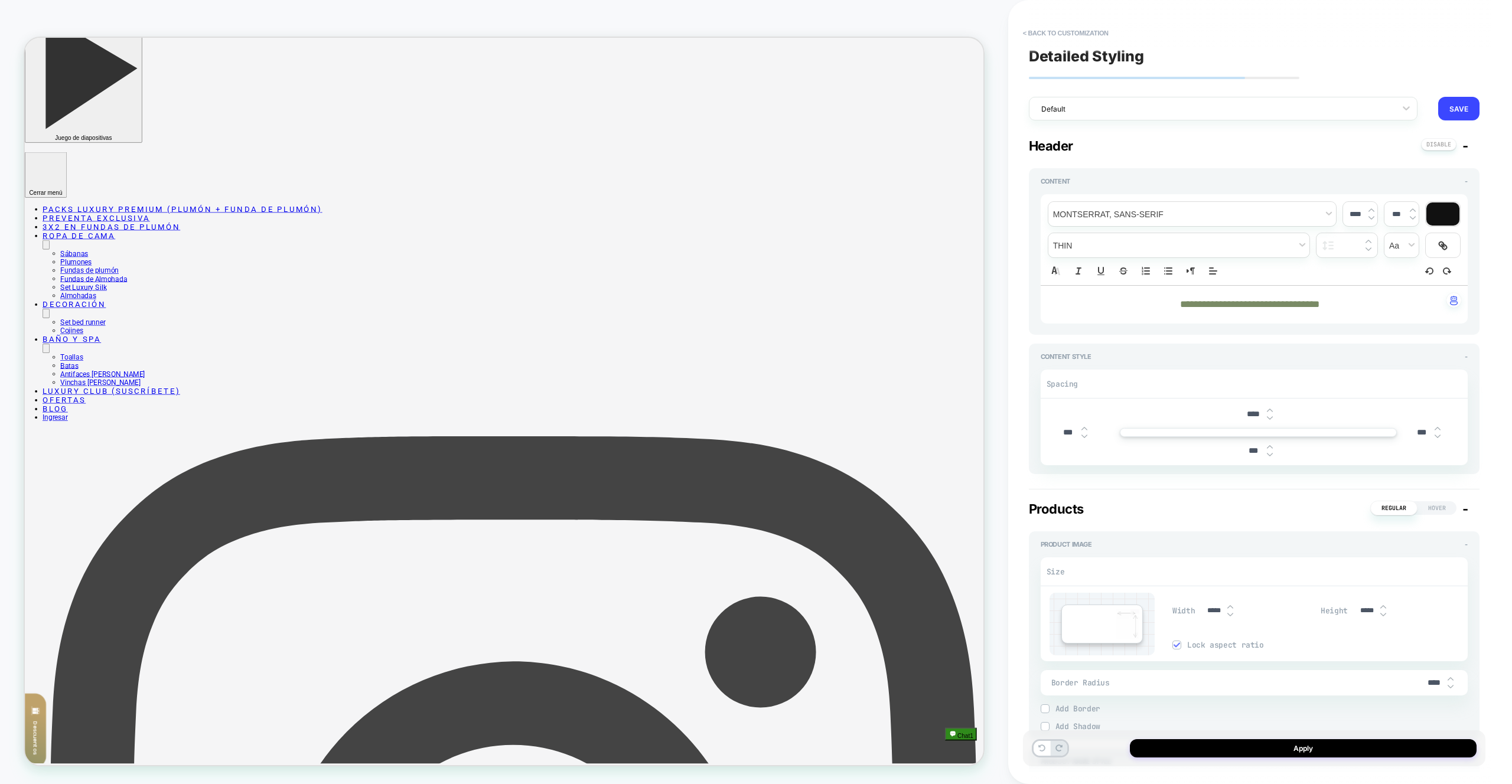
click at [1071, 22] on div "**********" at bounding box center [1255, 392] width 462 height 760
click at [1073, 32] on button "< Back to customization" at bounding box center [1066, 33] width 97 height 19
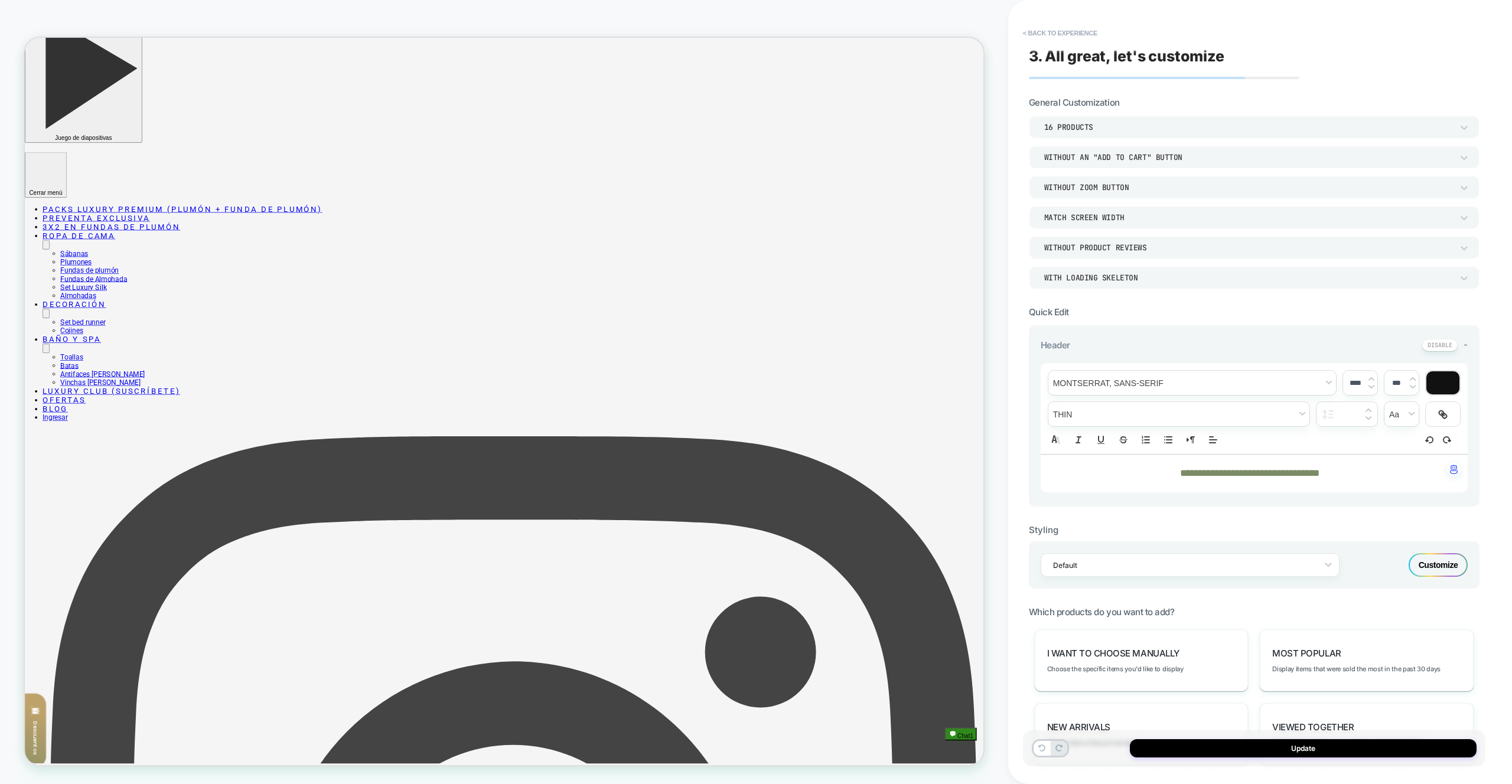
click at [1116, 247] on div "Without Product Reviews" at bounding box center [1248, 248] width 408 height 10
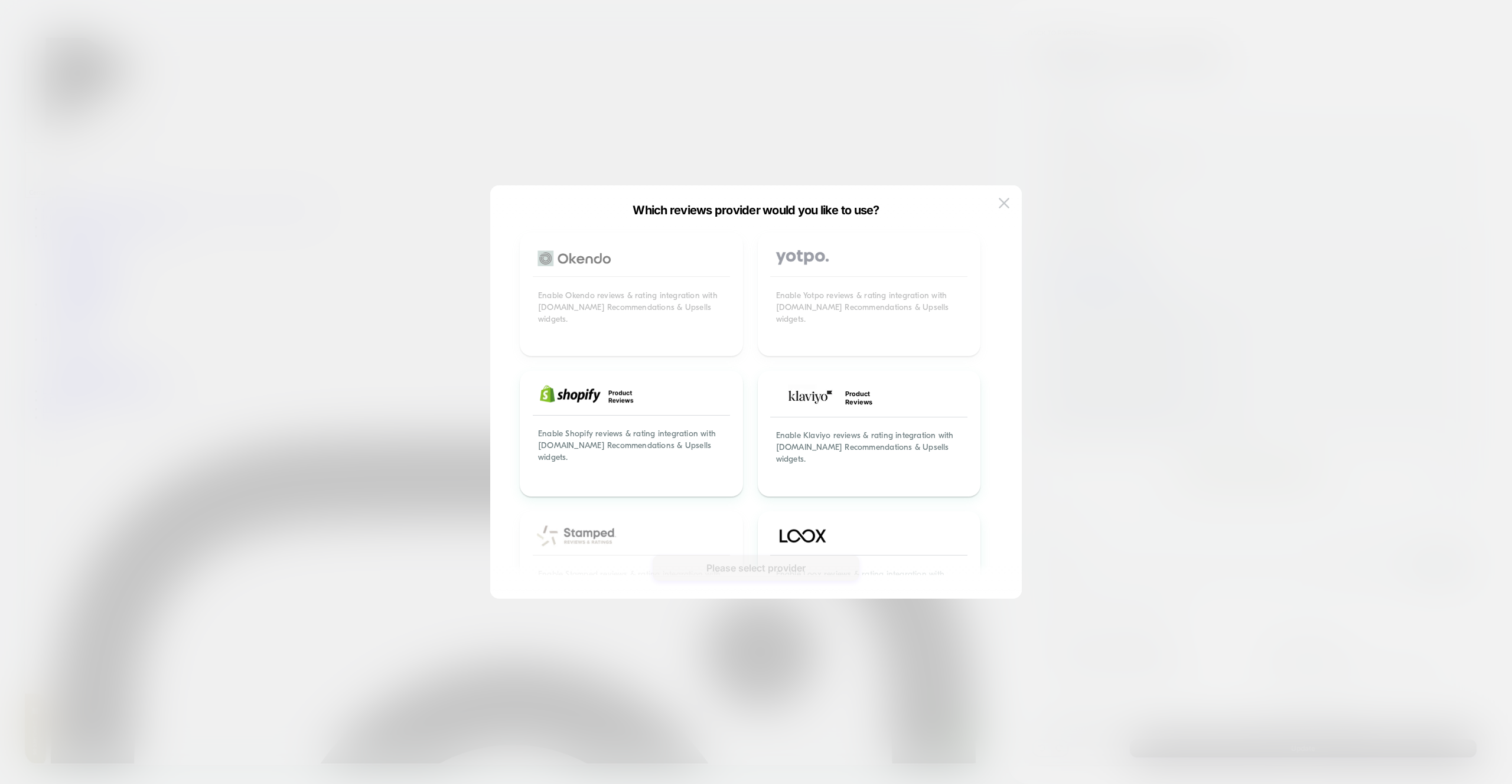
click at [1109, 194] on div at bounding box center [756, 392] width 1512 height 784
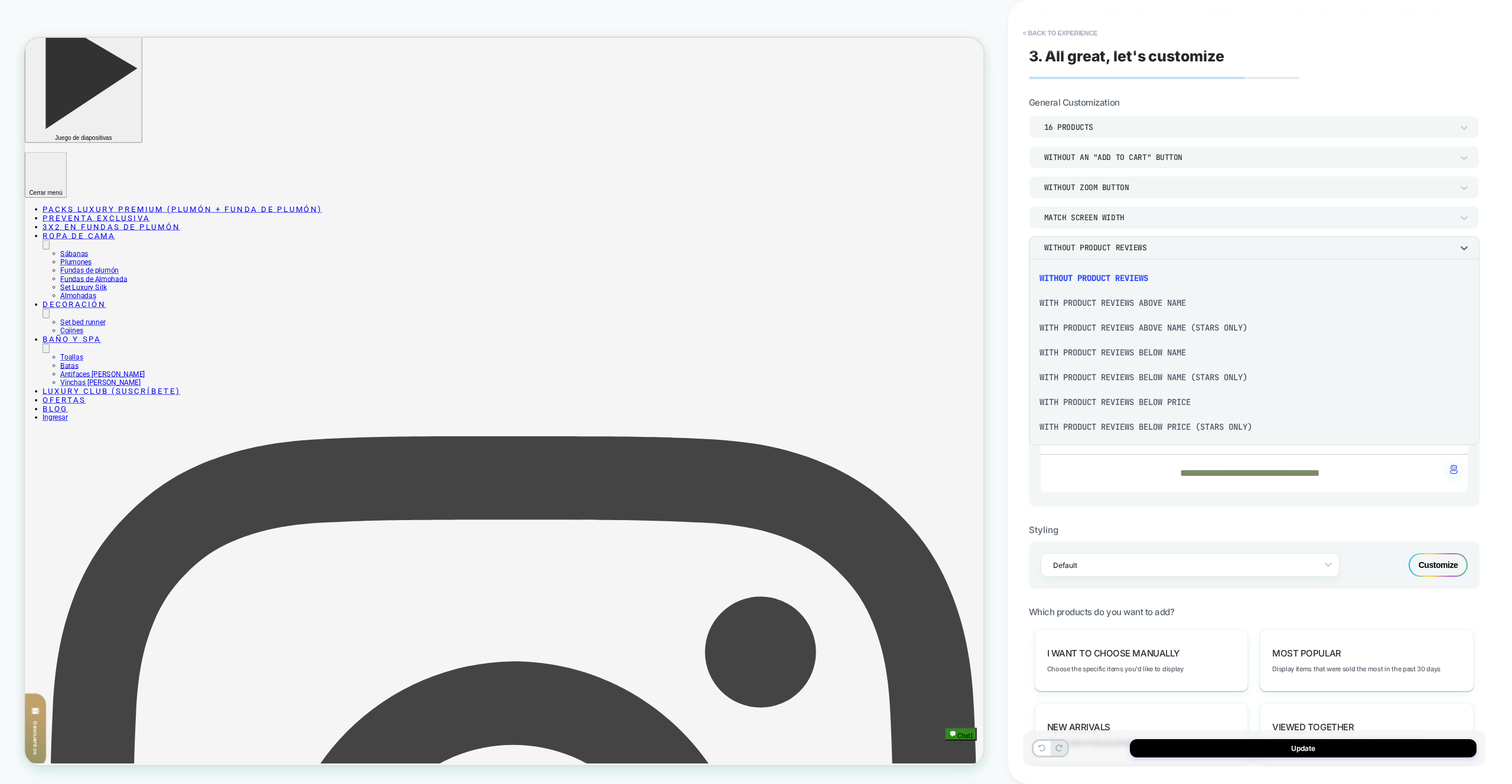
click at [1121, 249] on div at bounding box center [756, 392] width 1512 height 784
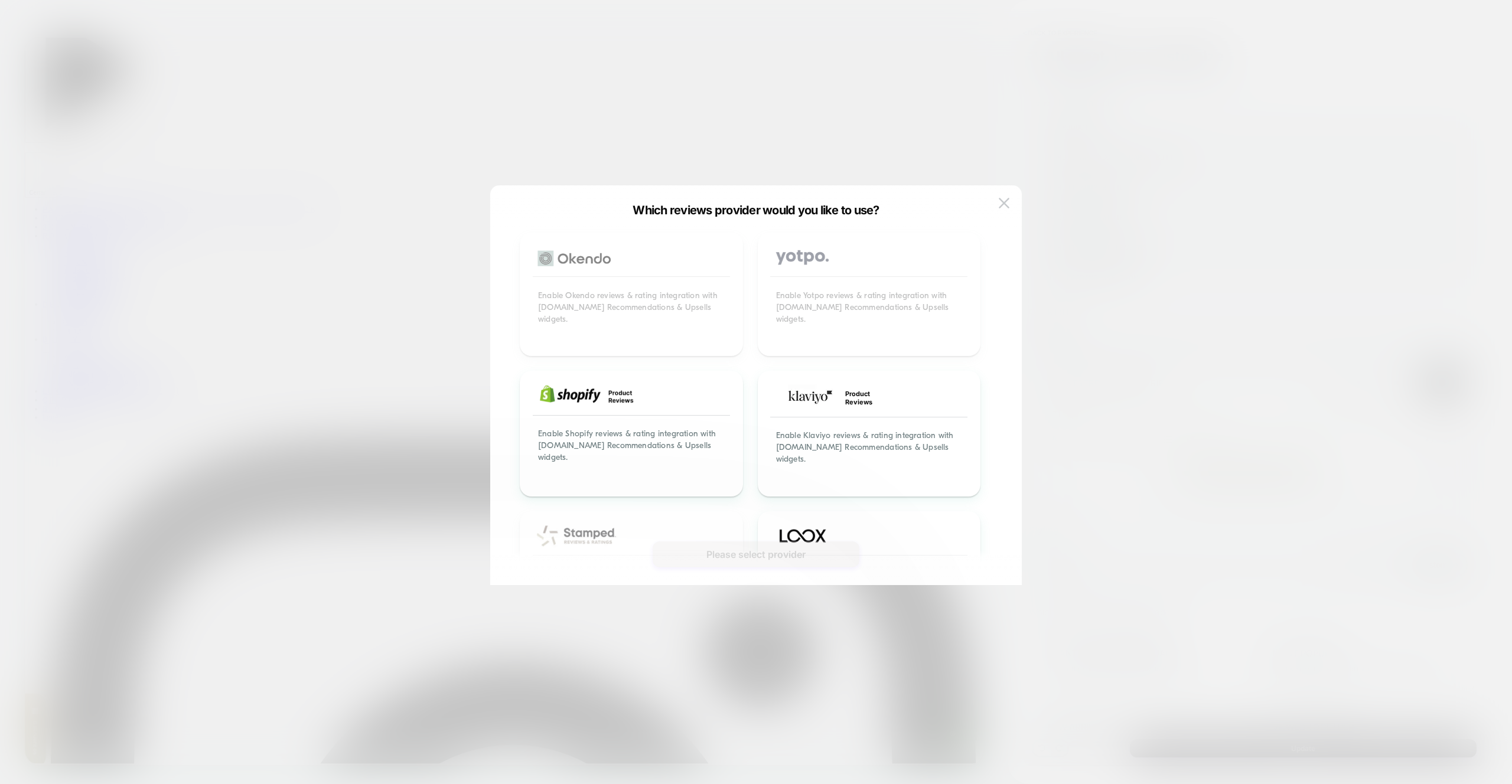
click at [1115, 224] on div at bounding box center [756, 392] width 1512 height 784
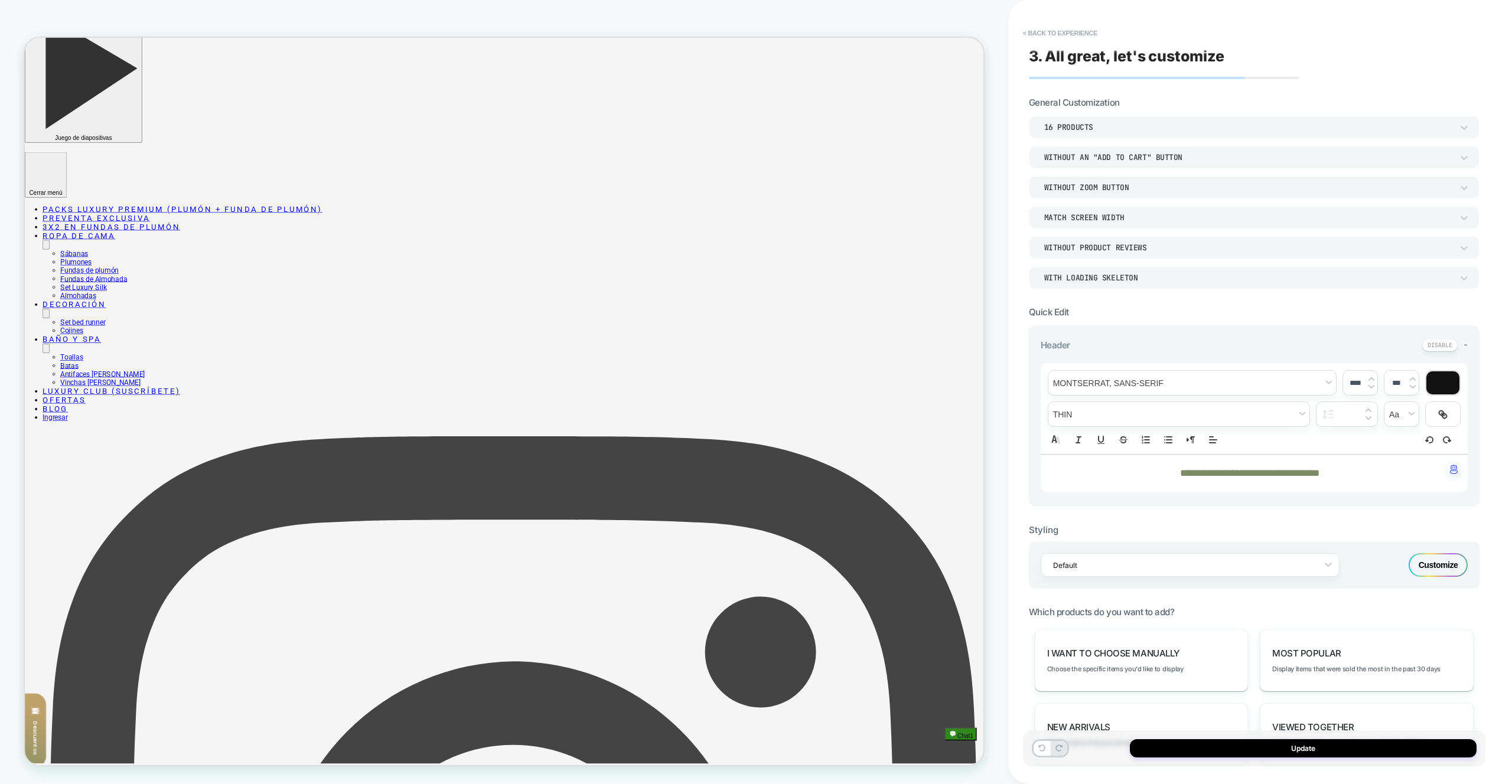
click at [1109, 247] on div "Without Product Reviews" at bounding box center [1248, 248] width 408 height 10
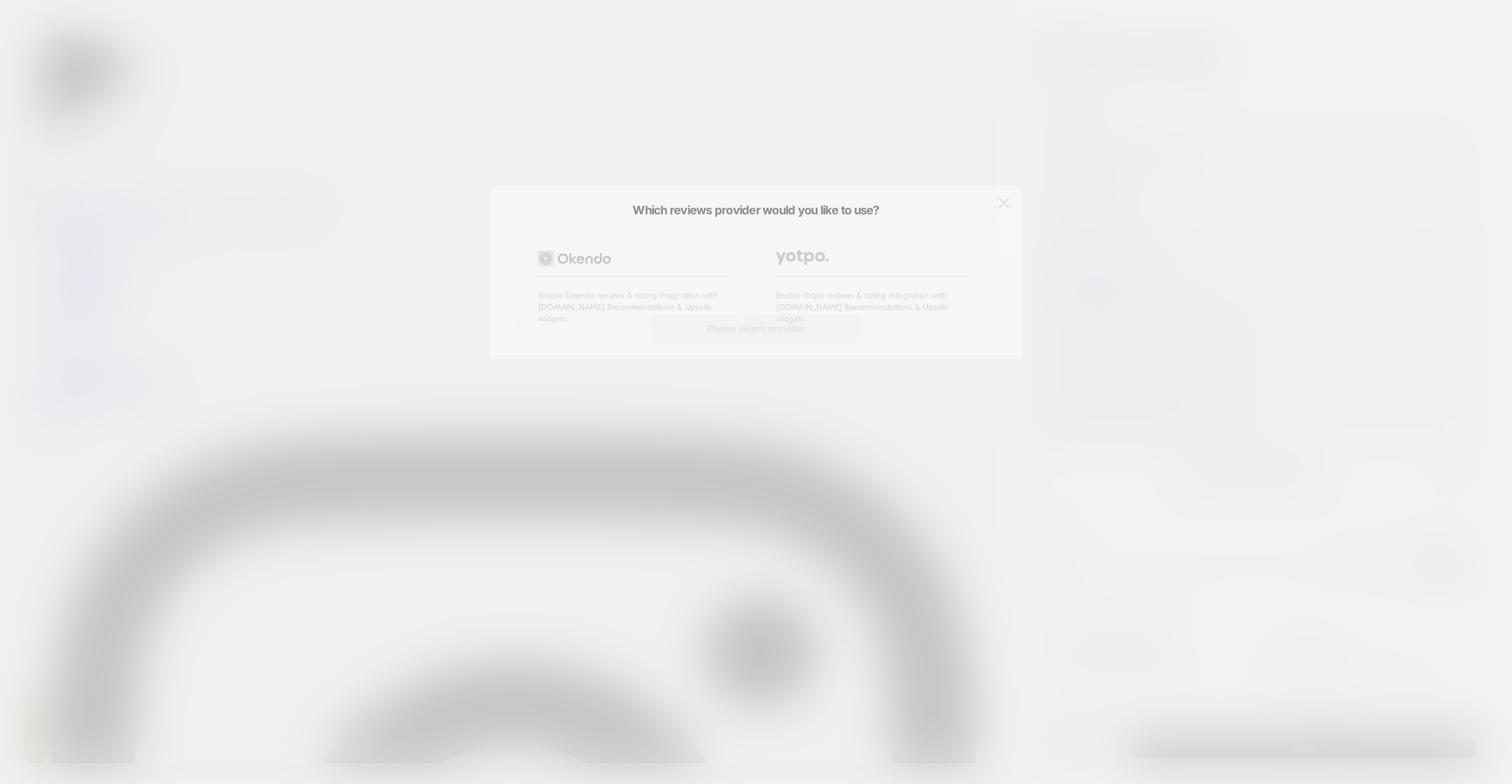
click at [1109, 247] on div at bounding box center [756, 392] width 1512 height 784
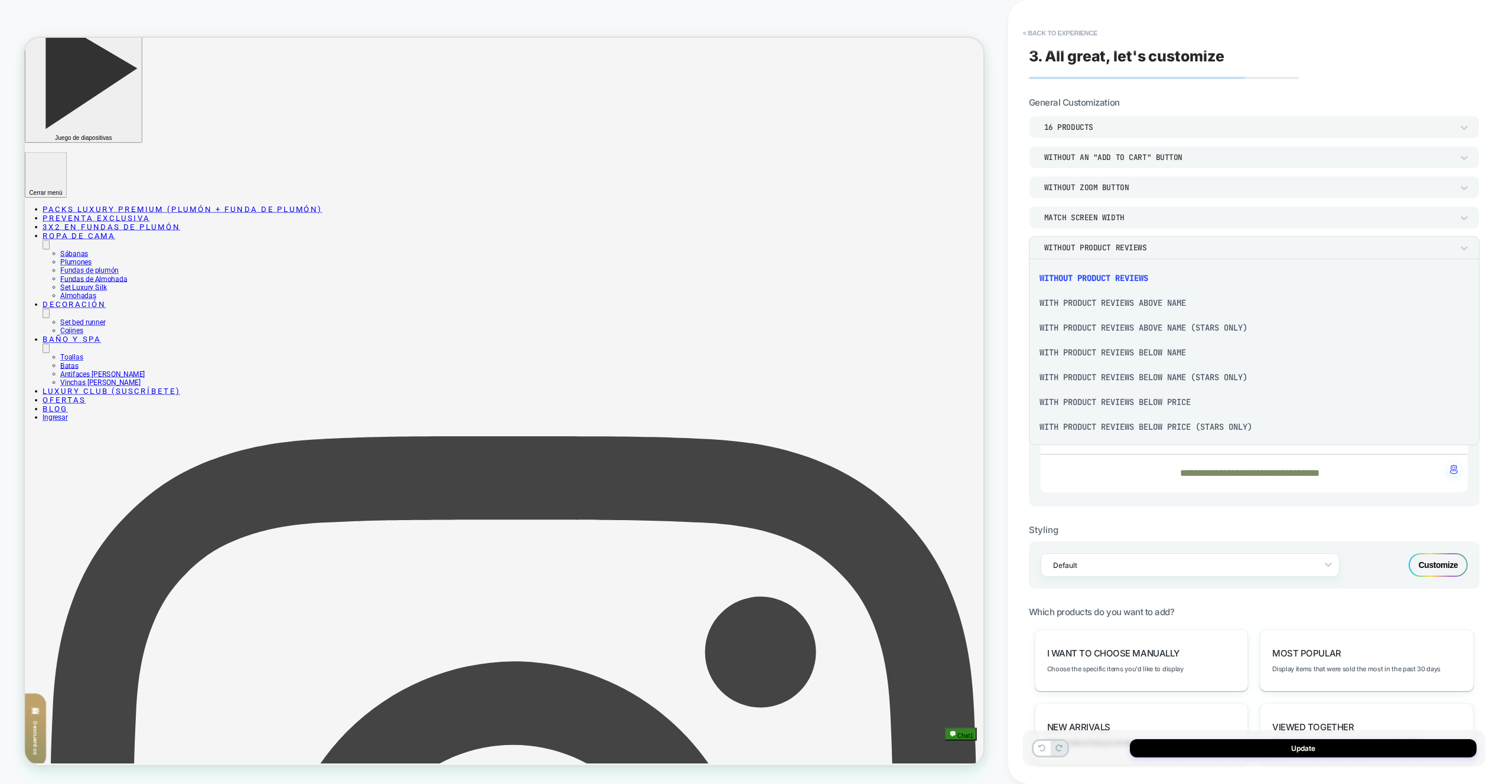
click at [1109, 247] on div at bounding box center [756, 392] width 1512 height 784
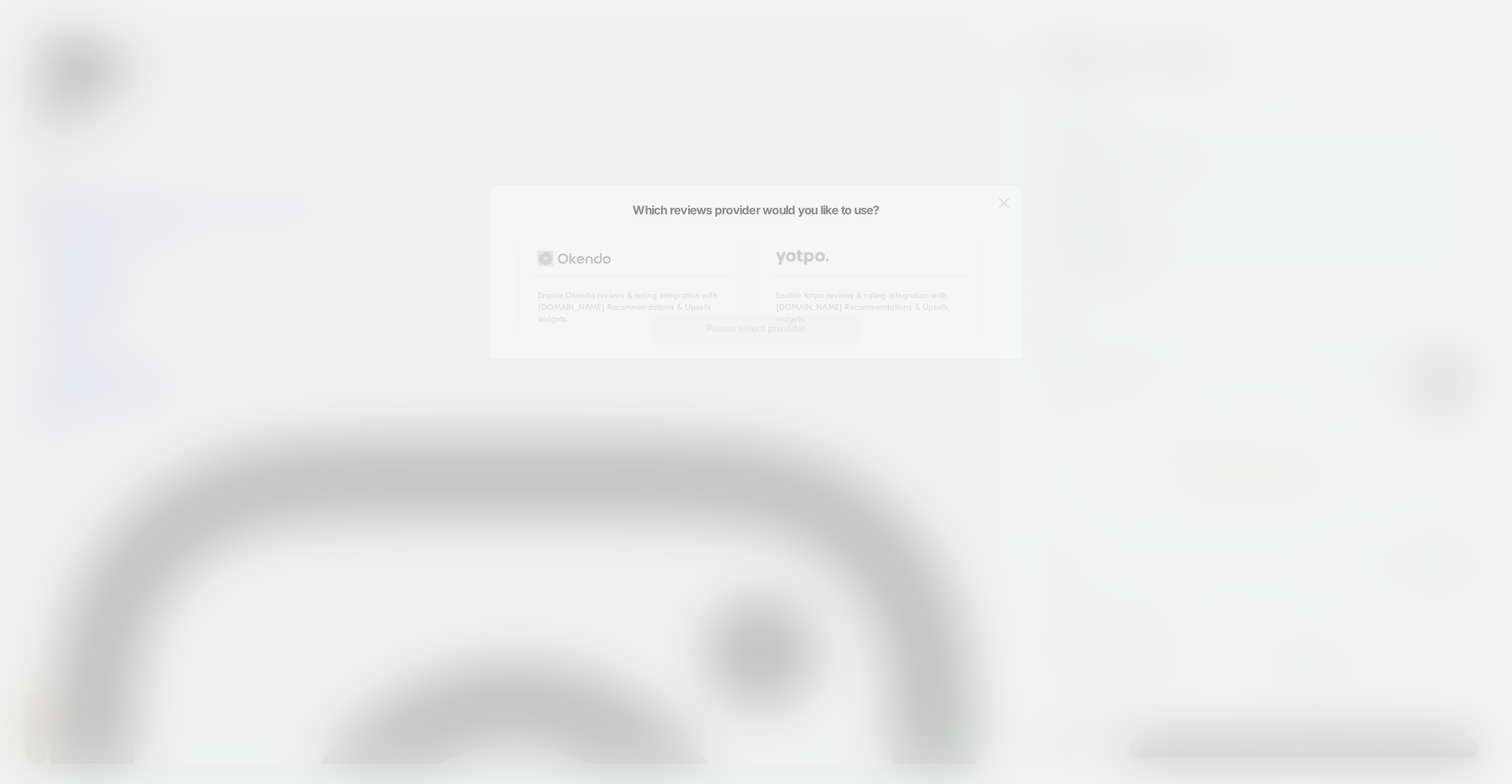
click at [1109, 247] on div at bounding box center [756, 392] width 1512 height 784
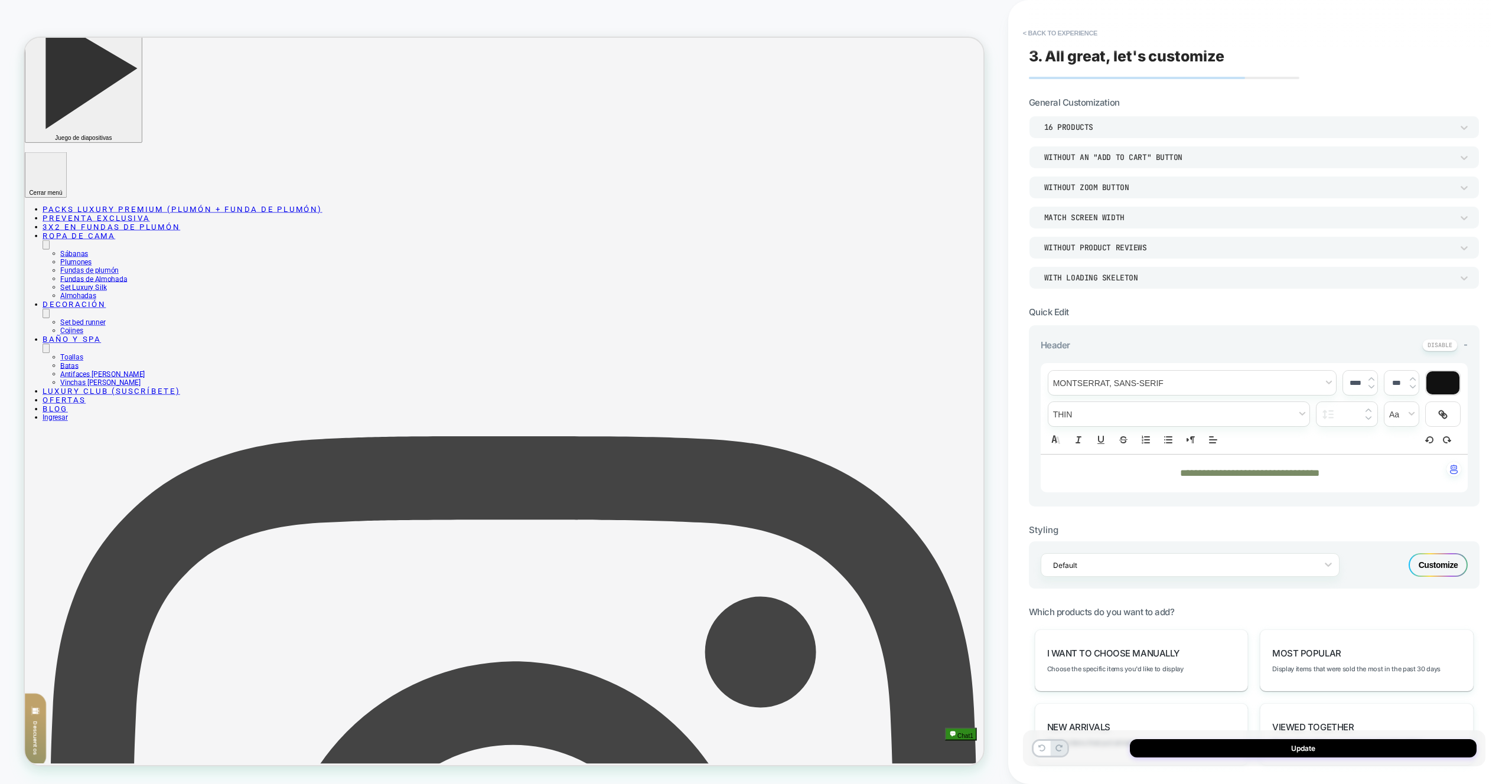
click at [1109, 247] on div "Without Product Reviews" at bounding box center [1248, 248] width 408 height 10
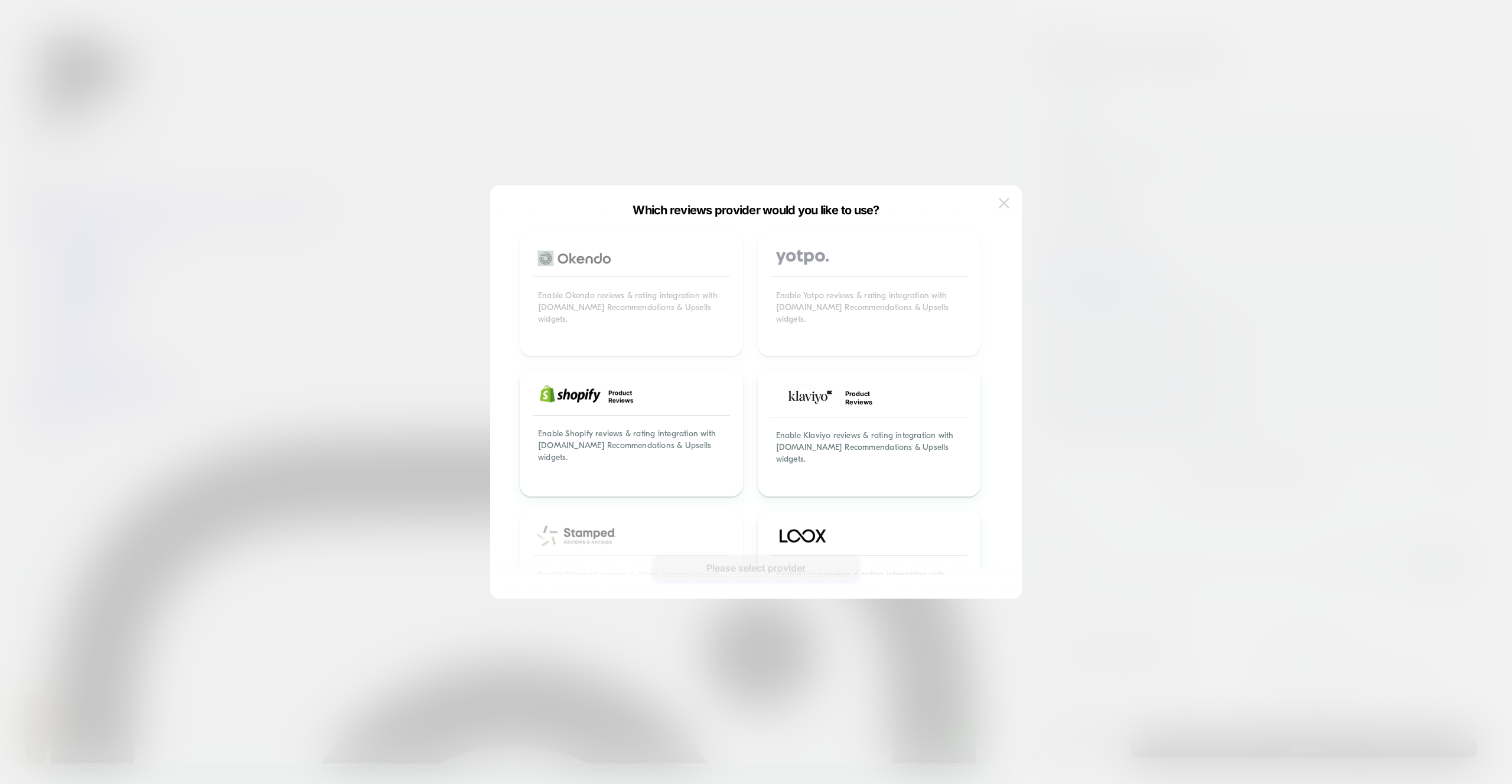
click at [1007, 202] on img at bounding box center [1004, 202] width 11 height 10
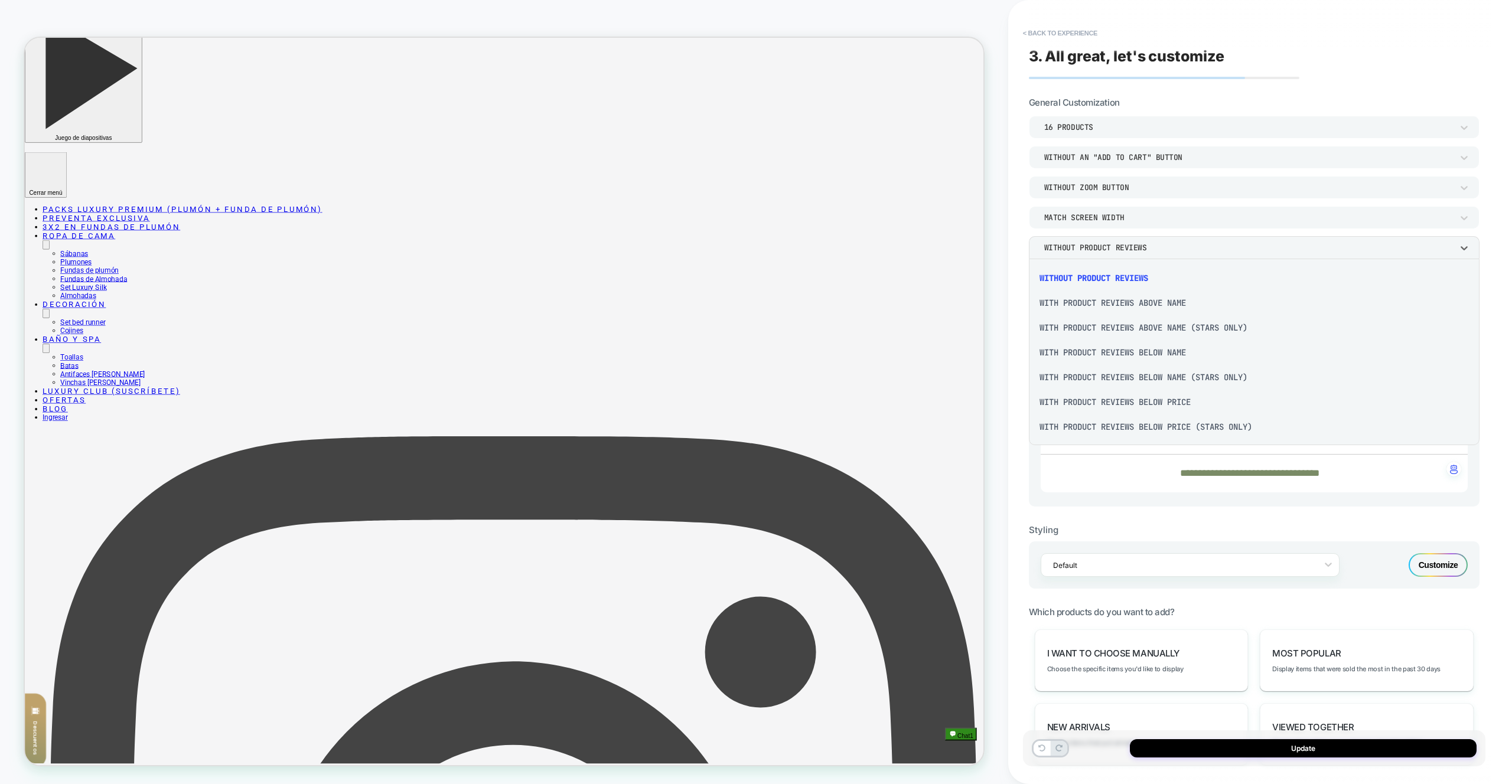
click at [1125, 219] on div at bounding box center [756, 392] width 1512 height 784
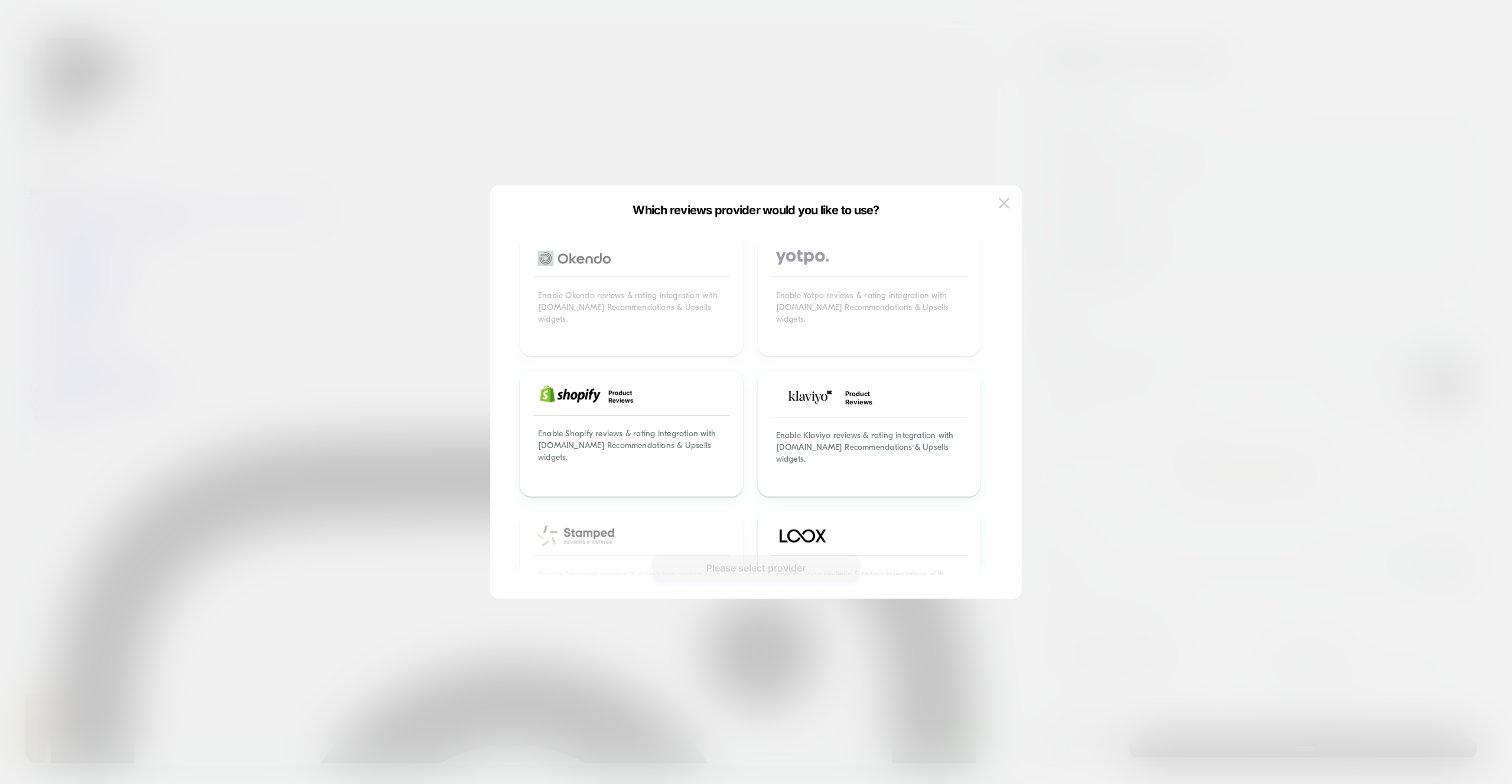
click at [1010, 201] on button at bounding box center [1004, 203] width 18 height 18
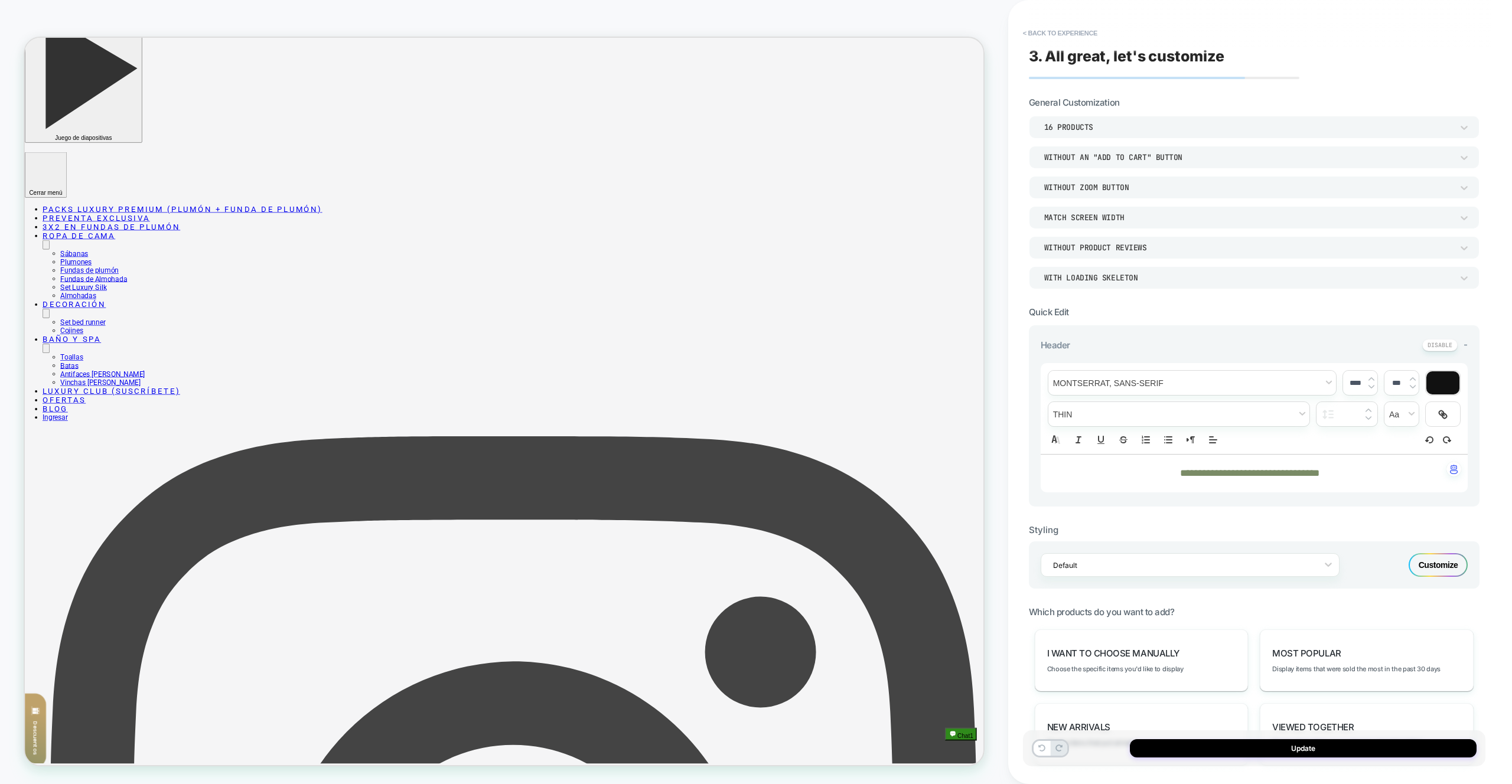
click at [1136, 202] on div "16 Products Without an "add to cart" button Without Zoom Button Match Screen Wi…" at bounding box center [1255, 202] width 451 height 173
click at [1136, 197] on div "Without Zoom Button" at bounding box center [1255, 187] width 451 height 22
click at [1133, 193] on div at bounding box center [756, 392] width 1512 height 784
click at [1134, 151] on div "Without an "add to cart" button" at bounding box center [1248, 157] width 420 height 12
click at [1133, 150] on div at bounding box center [756, 392] width 1512 height 784
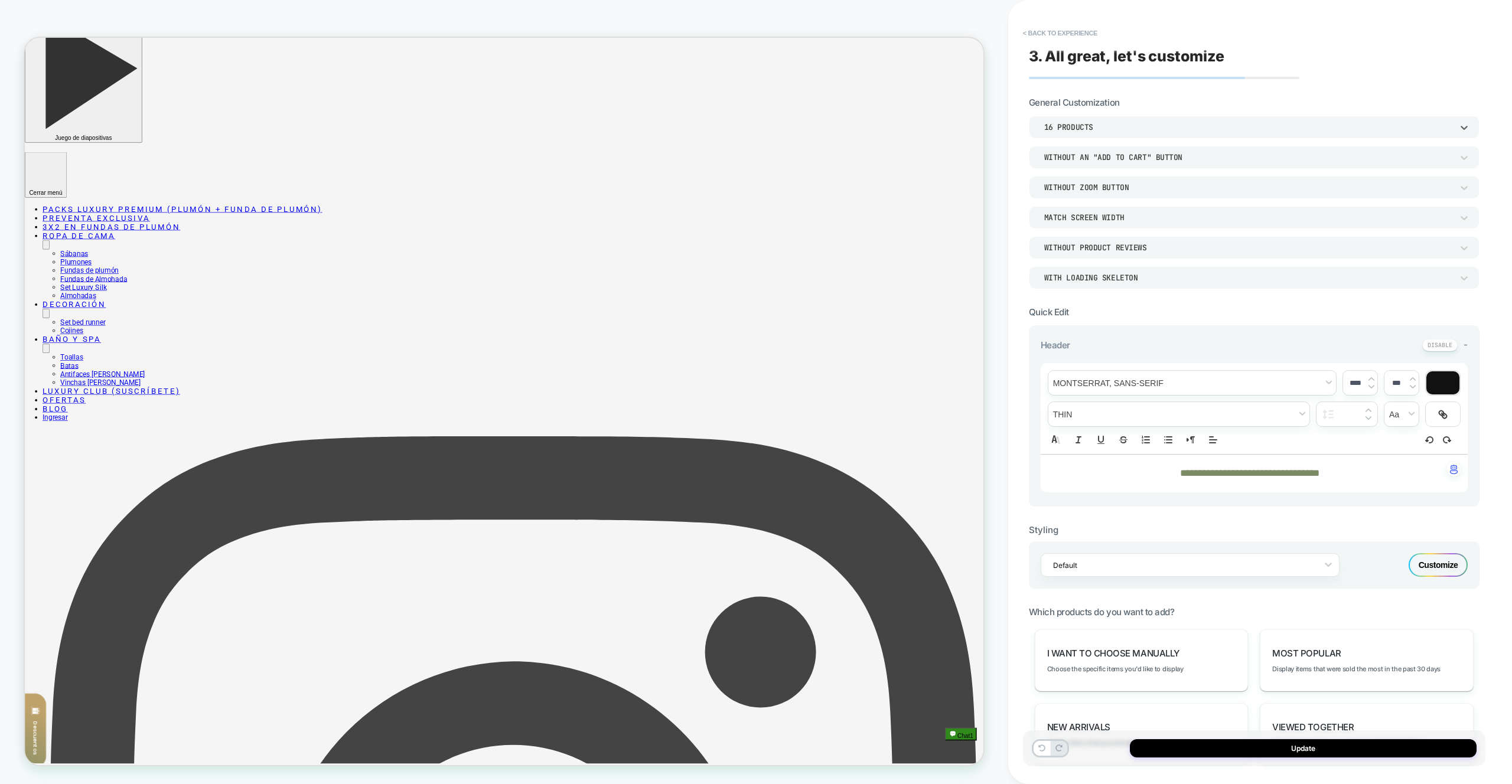
click at [1124, 136] on div "16 Products" at bounding box center [1255, 127] width 451 height 22
click at [1121, 129] on div at bounding box center [756, 392] width 1512 height 784
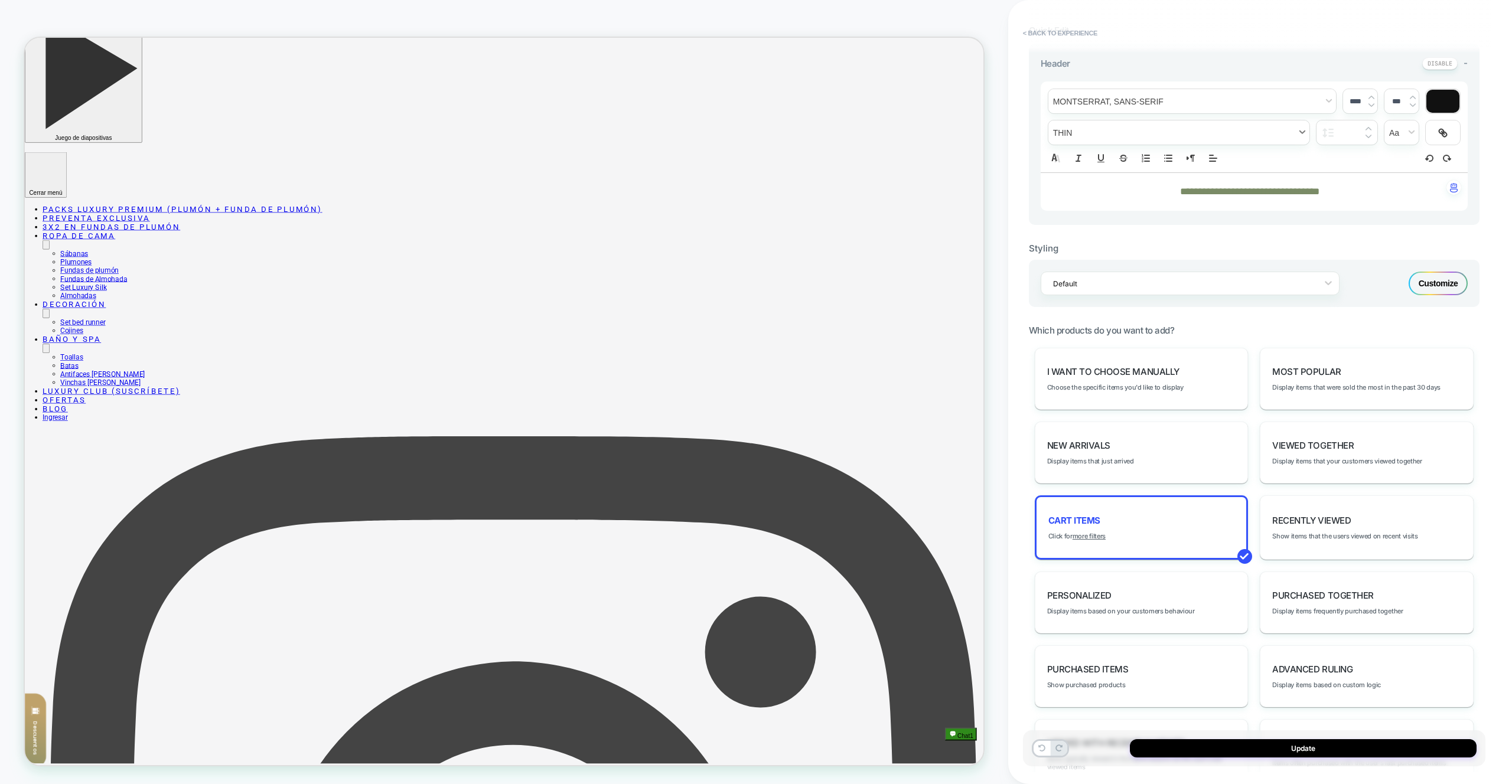
scroll to position [364, 0]
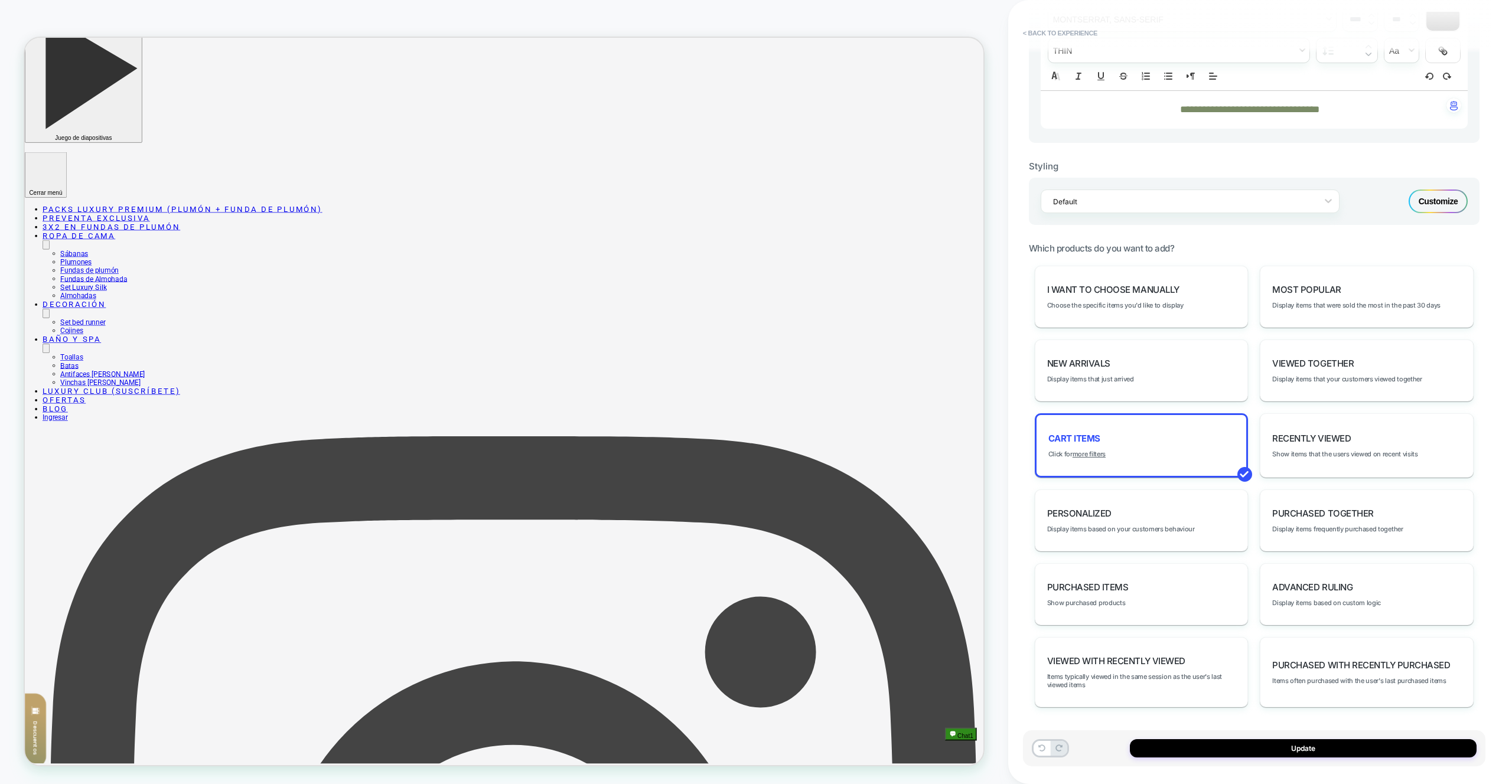
click at [1412, 204] on div "Customize" at bounding box center [1438, 202] width 59 height 24
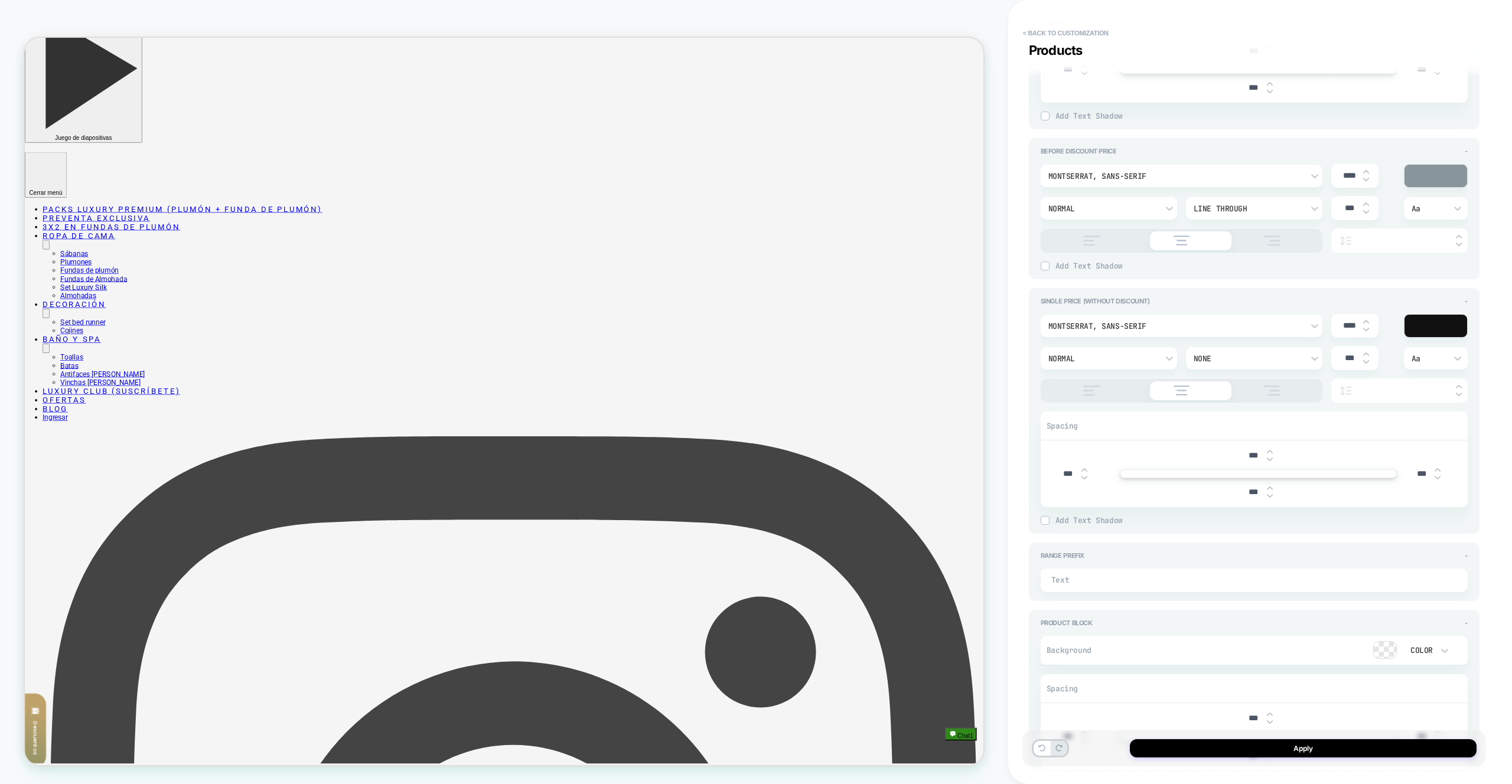
scroll to position [923, 0]
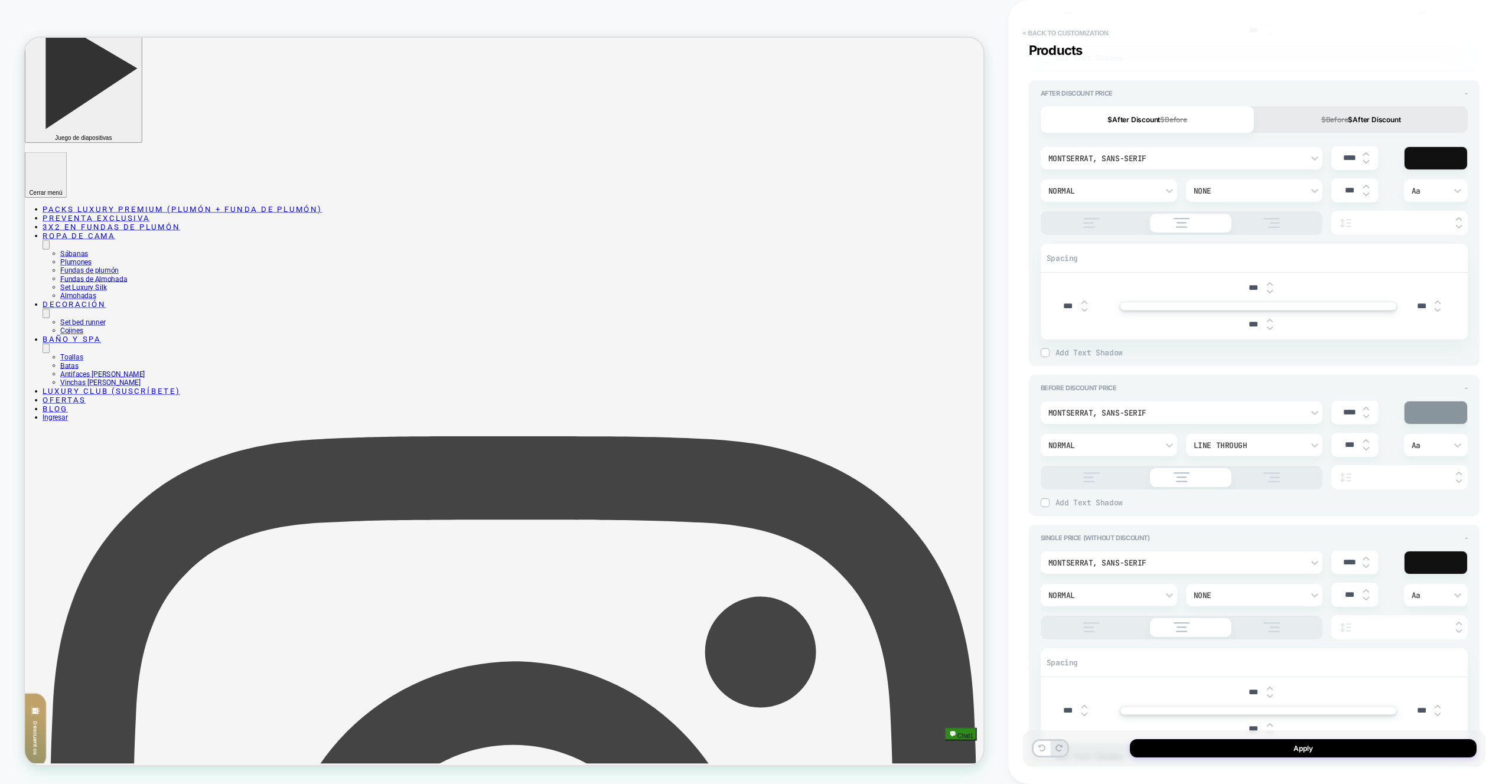
click at [1060, 35] on button "< Back to customization" at bounding box center [1066, 33] width 97 height 19
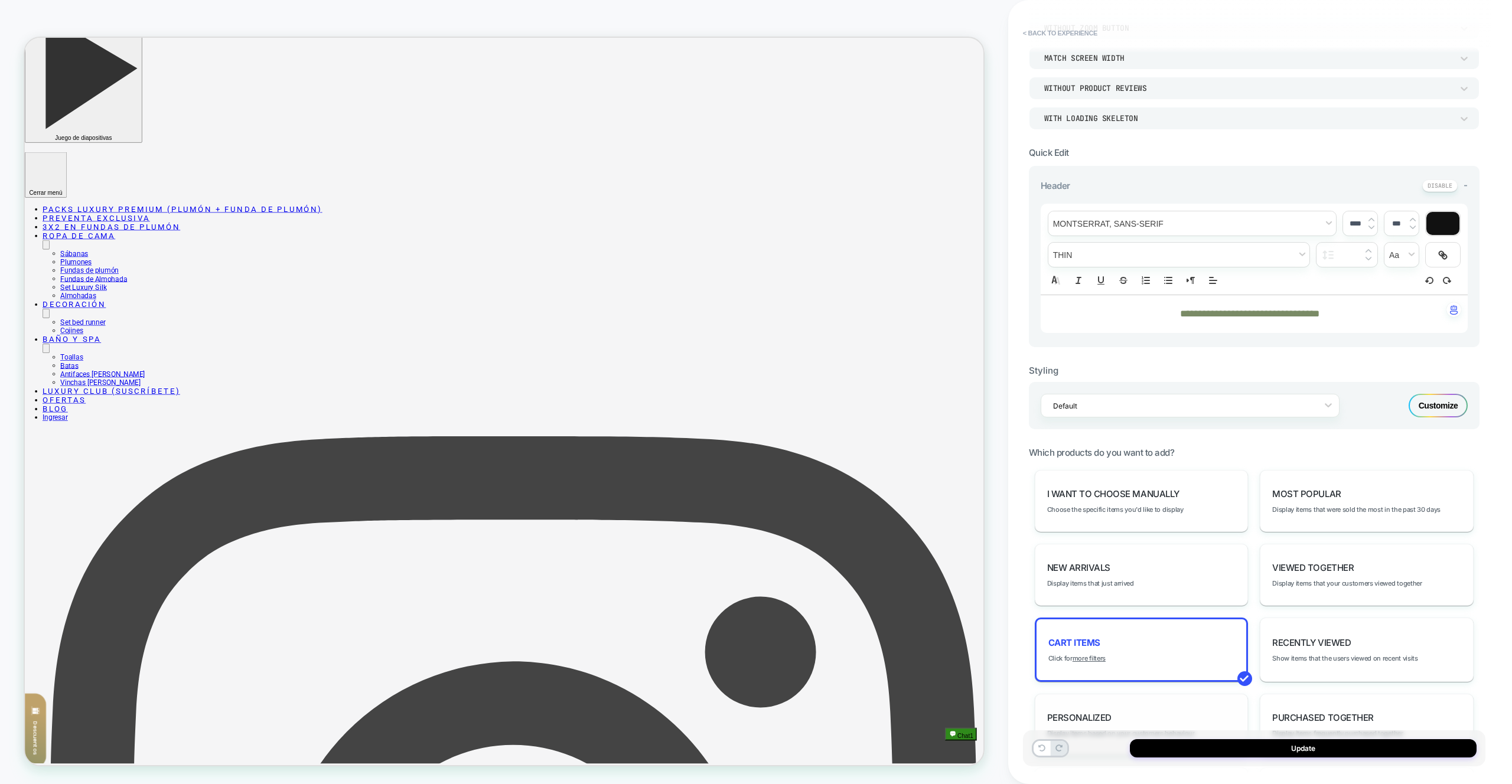
scroll to position [364, 0]
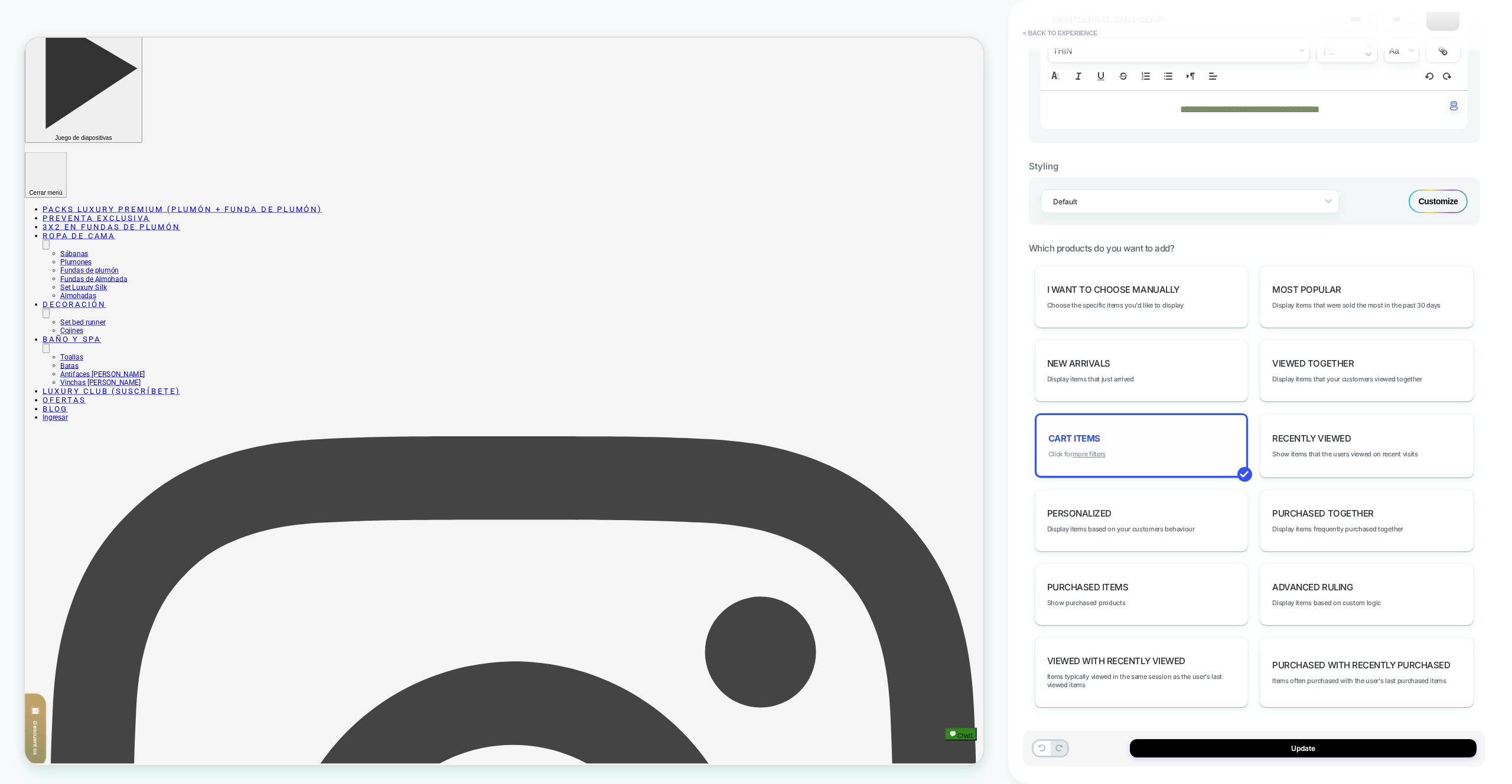
click at [1102, 454] on u "more filters" at bounding box center [1089, 454] width 33 height 9
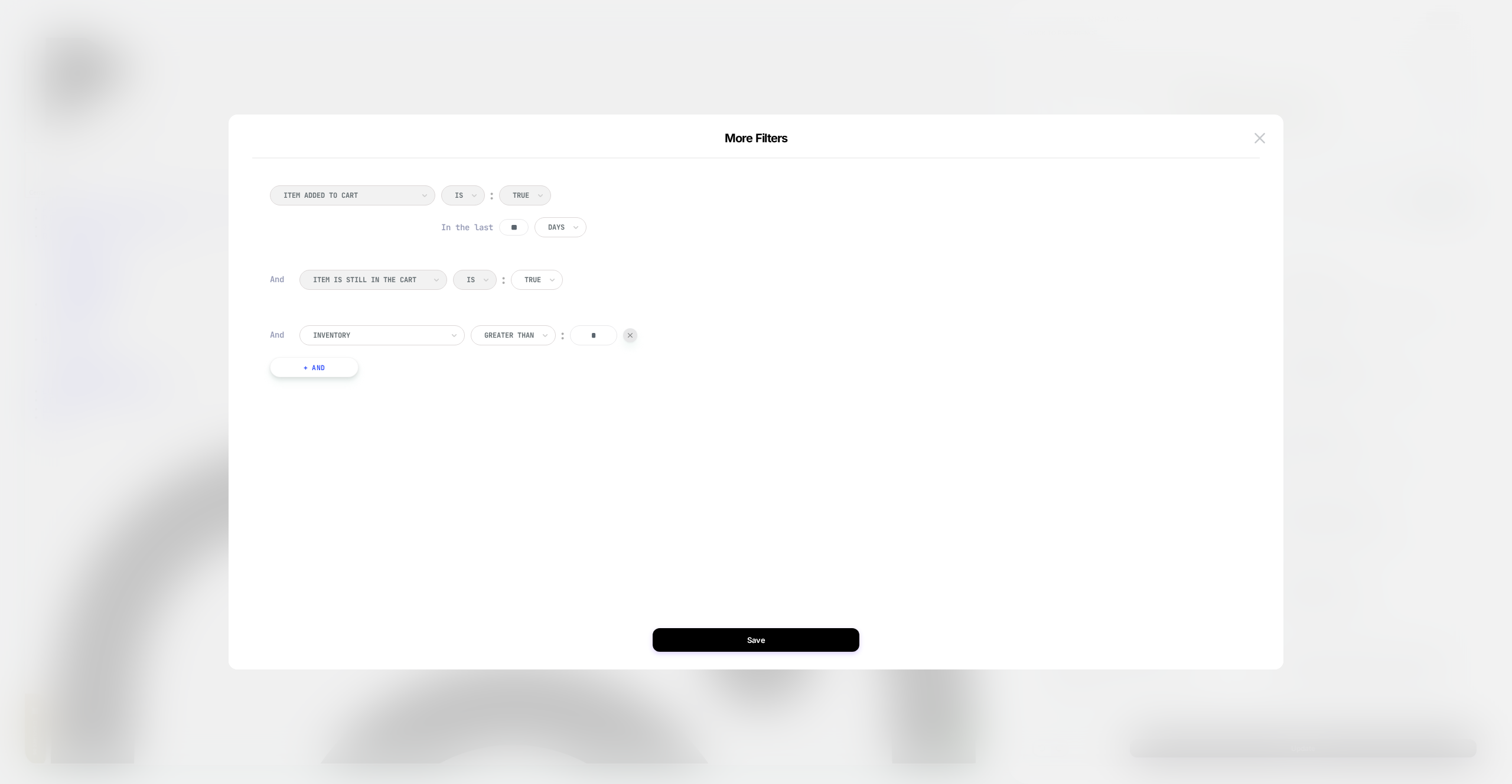
click at [340, 364] on button "+ And" at bounding box center [314, 367] width 89 height 20
click at [349, 374] on div at bounding box center [378, 379] width 130 height 11
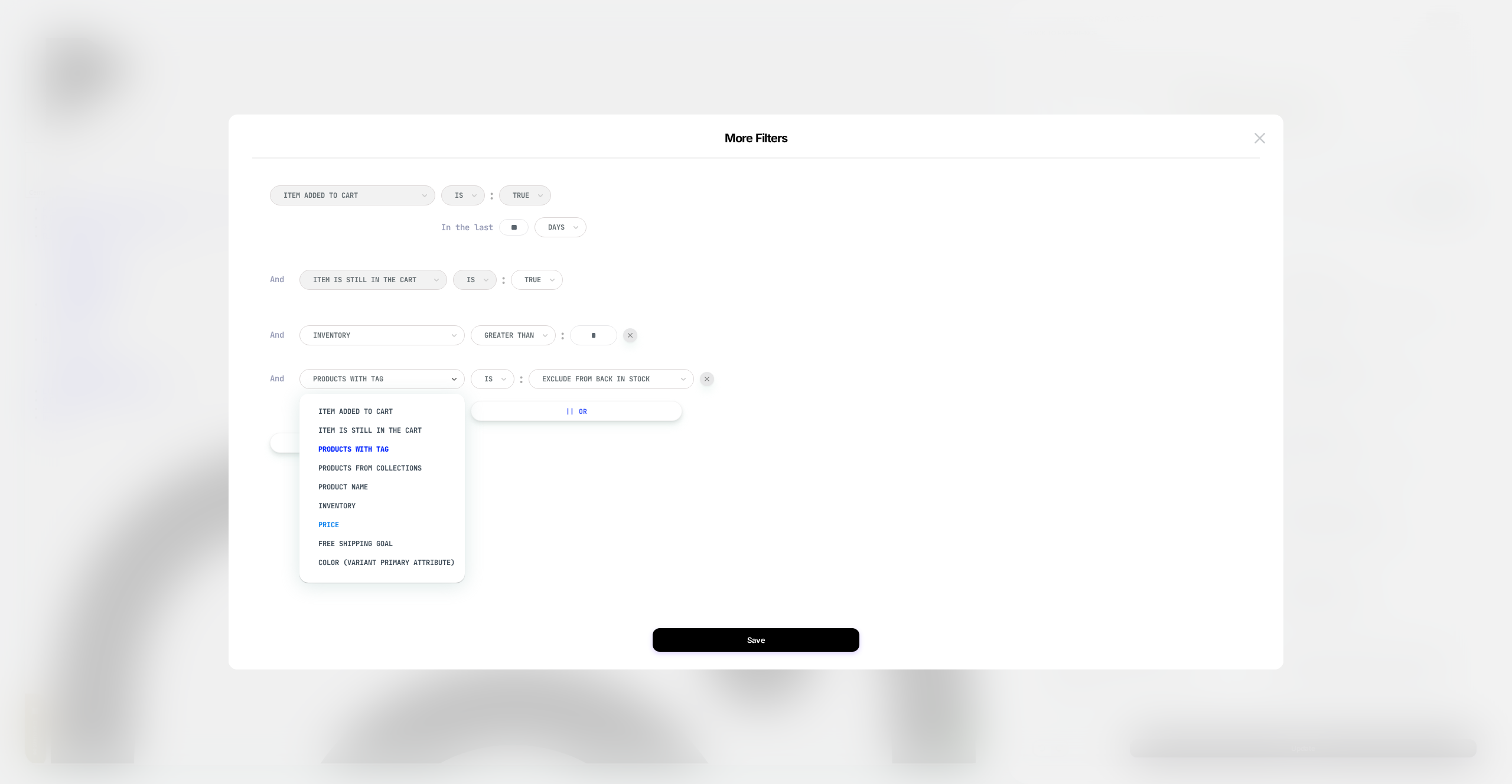
click at [356, 518] on div "Price" at bounding box center [388, 525] width 154 height 19
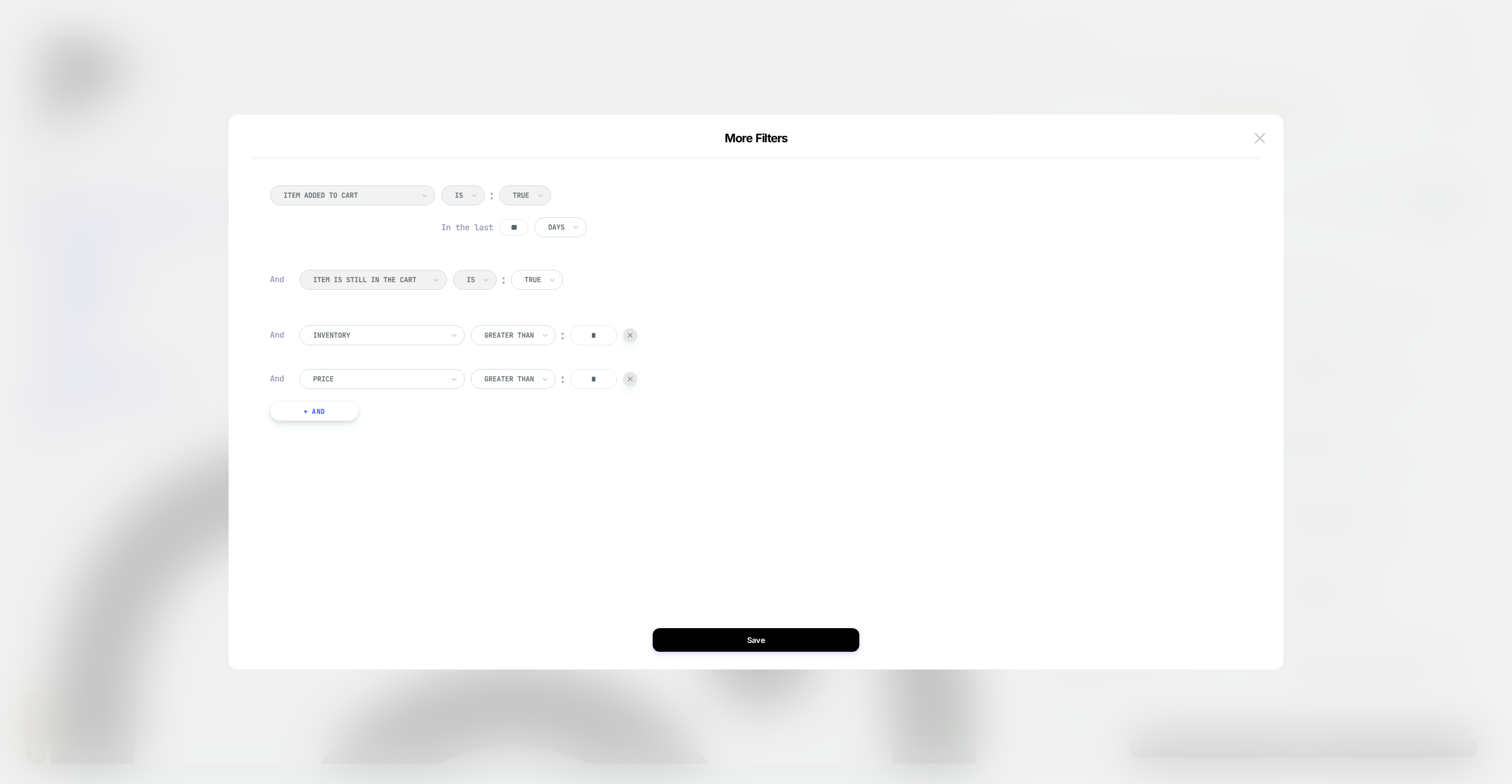
click at [532, 367] on div "ITEM ADDED TO CART Is ︰ True In the last ** Days And ITEM IS STILL IN THE CART …" at bounding box center [750, 303] width 972 height 271
click at [533, 375] on div at bounding box center [509, 379] width 50 height 11
click at [383, 396] on div "ITEM ADDED TO CART Is ︰ True In the last ** Days And ITEM IS STILL IN THE CART …" at bounding box center [750, 303] width 972 height 271
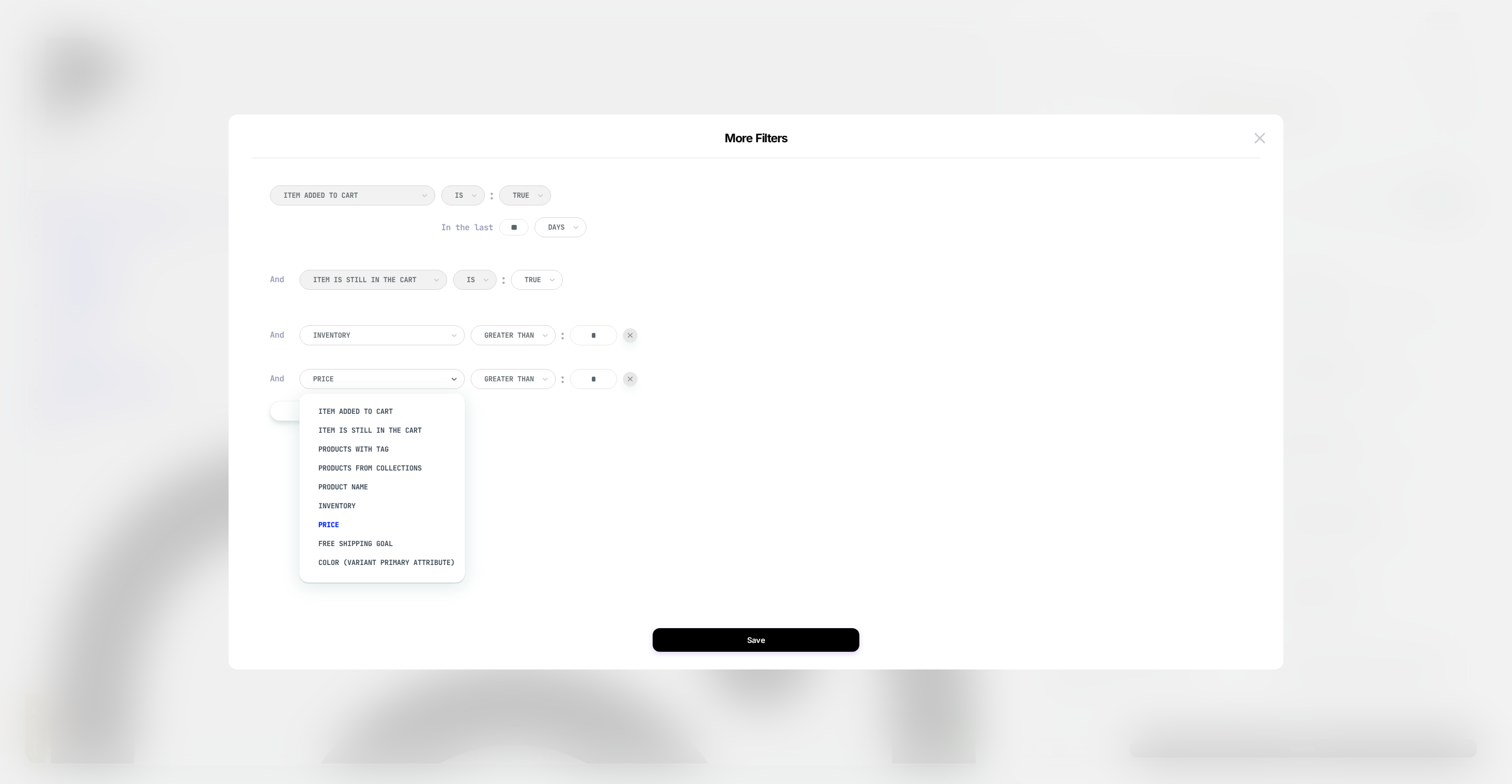
click at [384, 389] on div "Price" at bounding box center [382, 379] width 166 height 20
click at [588, 415] on div "ITEM ADDED TO CART Is ︰ True In the last ** Days And ITEM IS STILL IN THE CART …" at bounding box center [750, 303] width 972 height 271
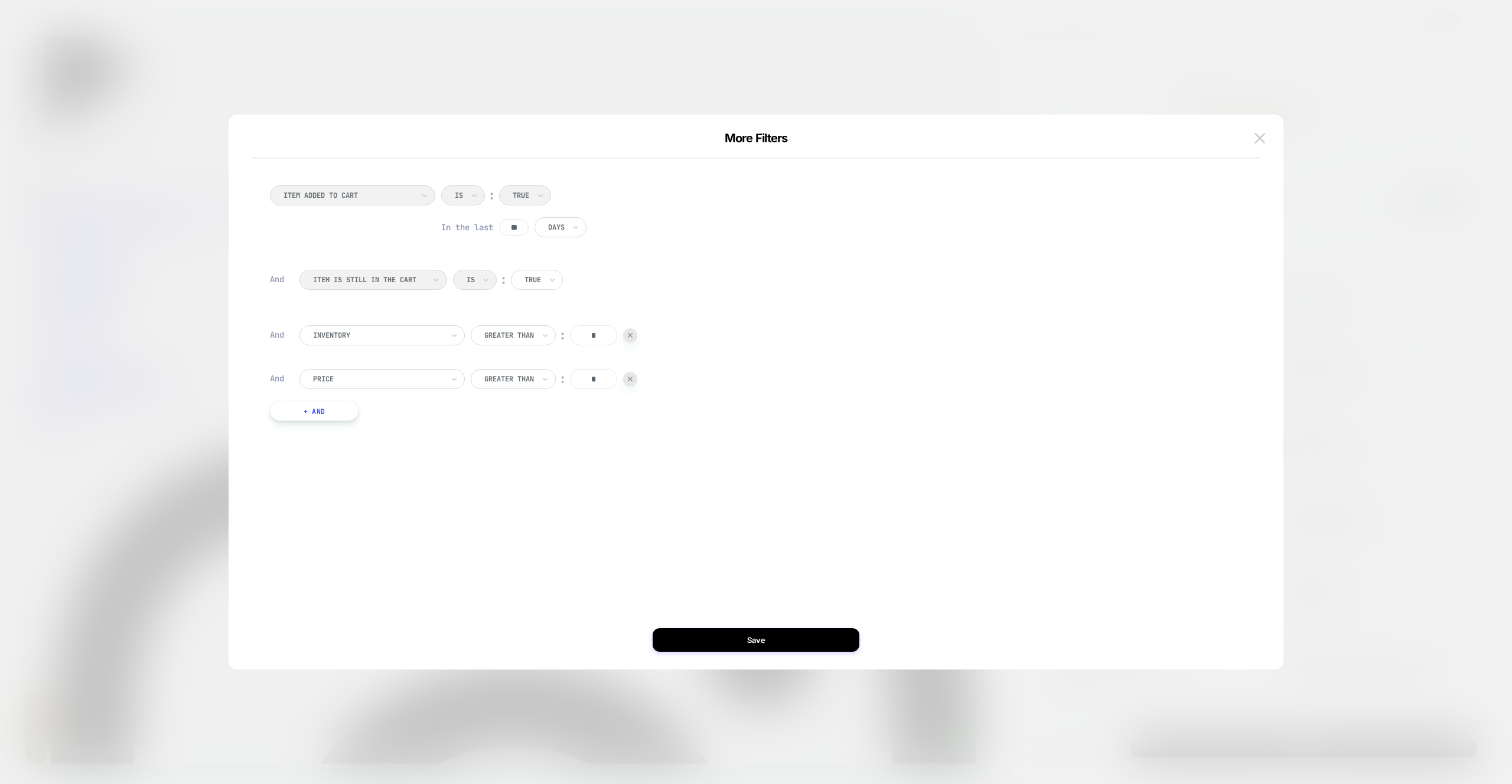
drag, startPoint x: 634, startPoint y: 379, endPoint x: 658, endPoint y: 380, distance: 24.0
click at [634, 379] on div at bounding box center [631, 380] width 14 height 14
click at [1276, 144] on div "More Filters" at bounding box center [756, 145] width 1055 height 28
click at [1247, 138] on div "More Filters" at bounding box center [756, 145] width 1008 height 28
click at [1251, 139] on button at bounding box center [1260, 138] width 18 height 18
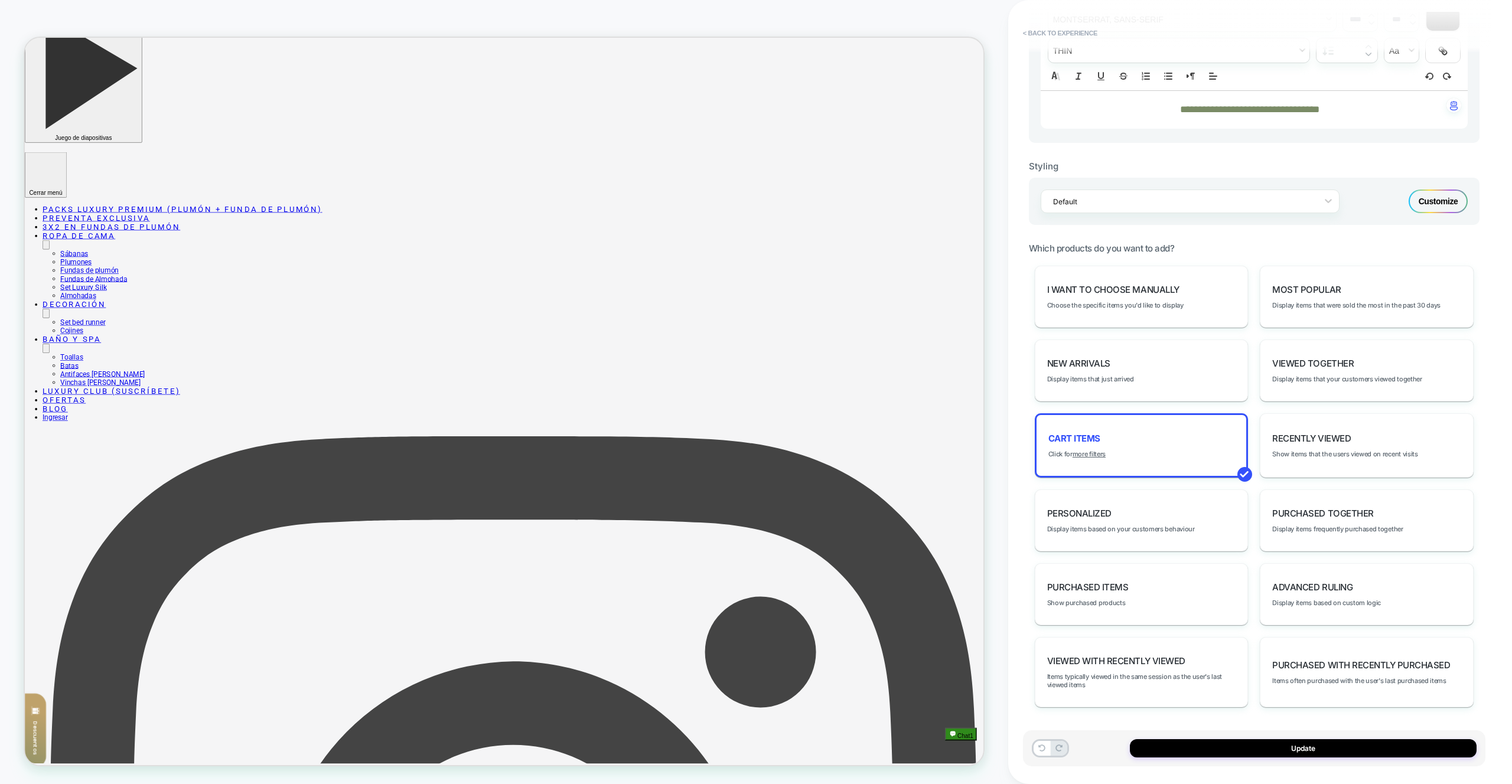
click at [1425, 194] on div "Customize" at bounding box center [1438, 202] width 59 height 24
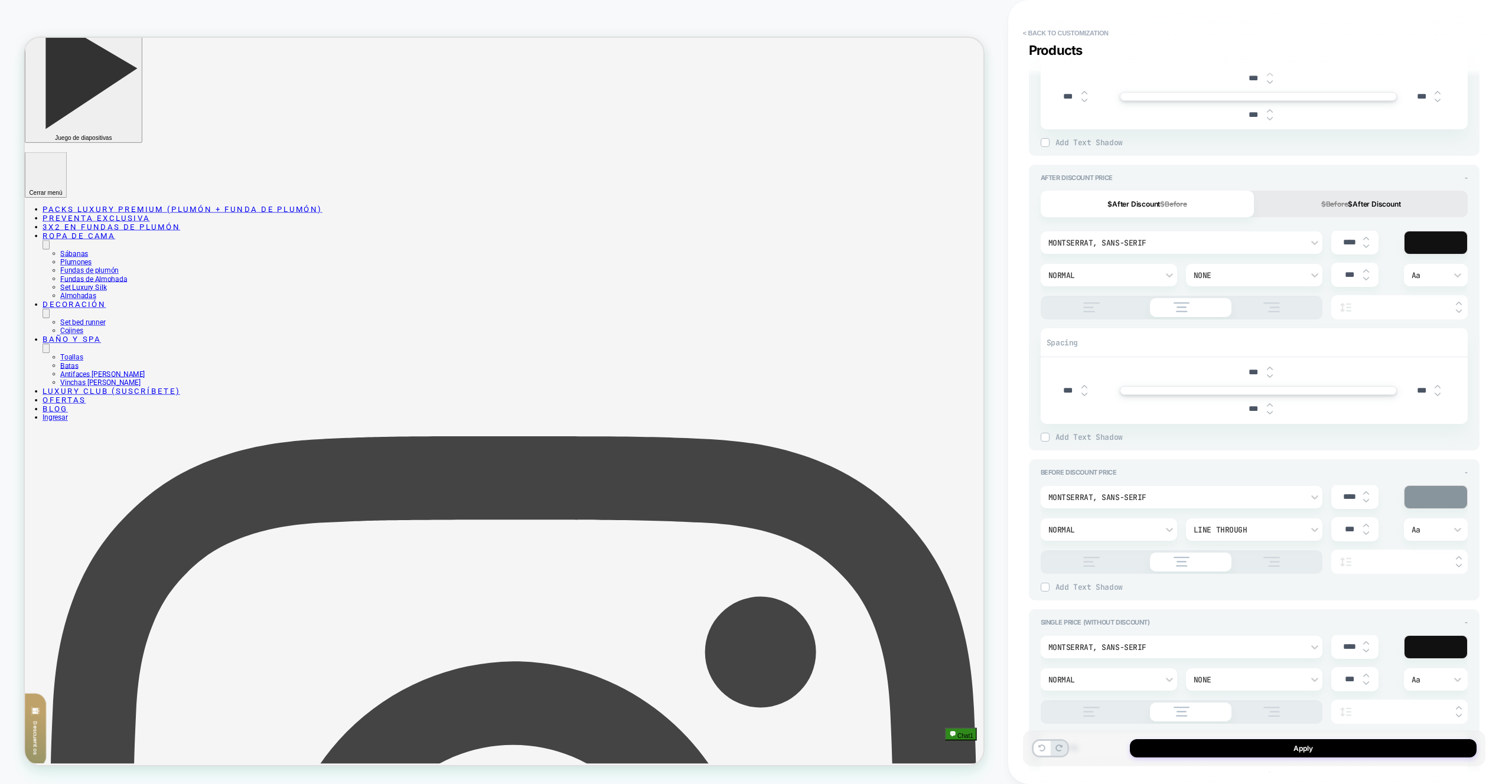
scroll to position [837, 0]
click at [1247, 276] on div "None" at bounding box center [1249, 276] width 109 height 10
click at [1247, 276] on div at bounding box center [756, 392] width 1512 height 784
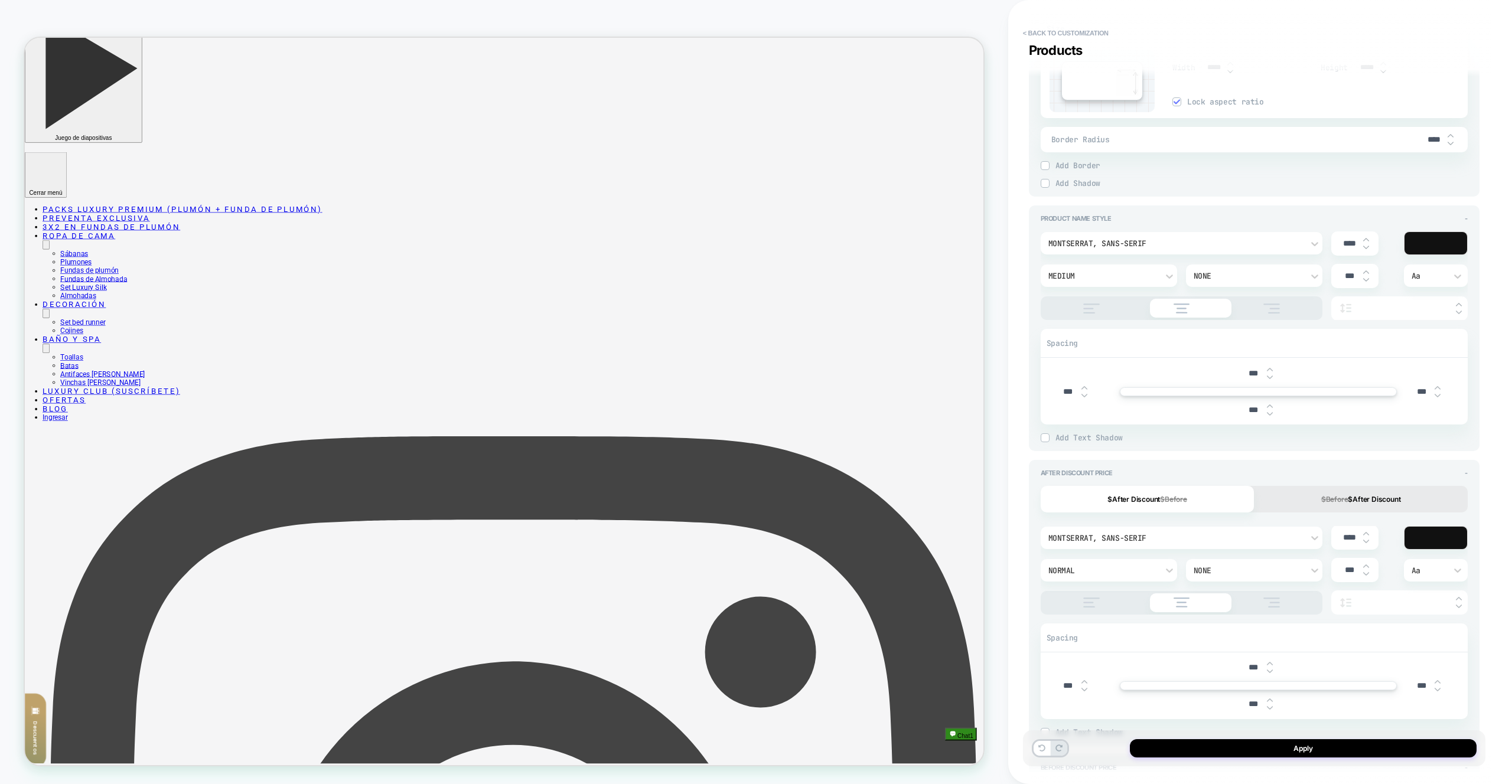
scroll to position [522, 0]
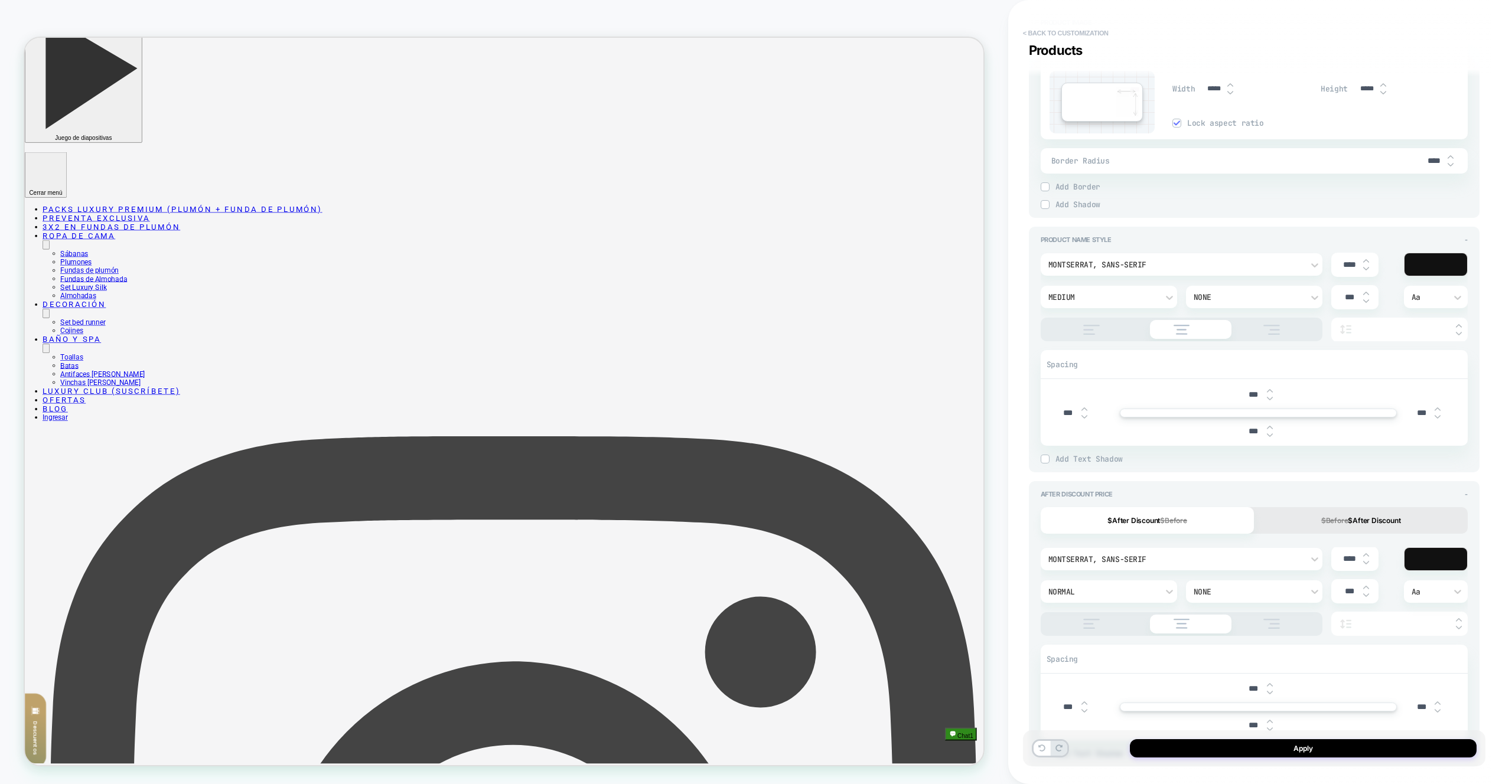
click at [1044, 26] on button "< Back to customization" at bounding box center [1066, 33] width 97 height 19
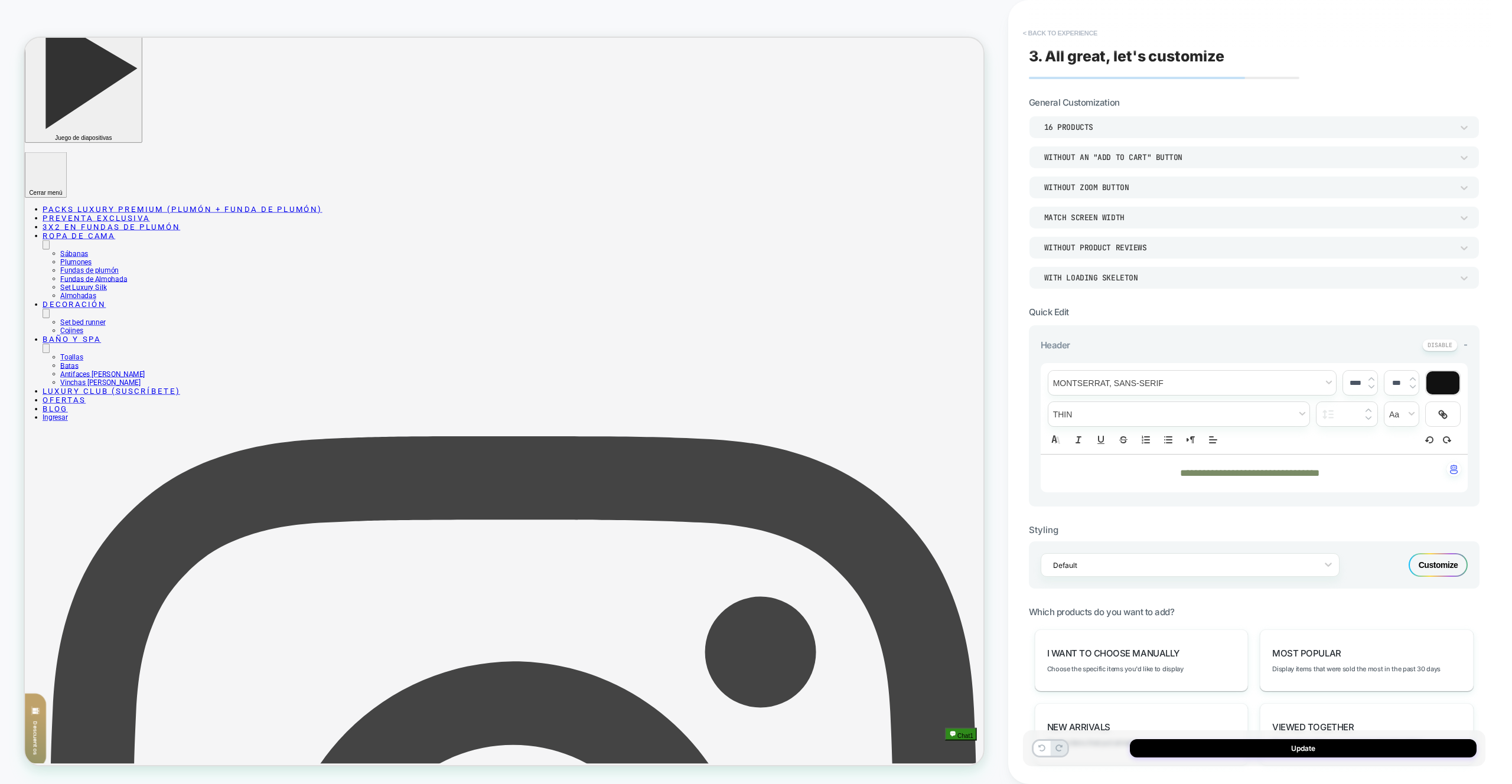
click at [1036, 27] on button "< Back to experience" at bounding box center [1060, 33] width 86 height 19
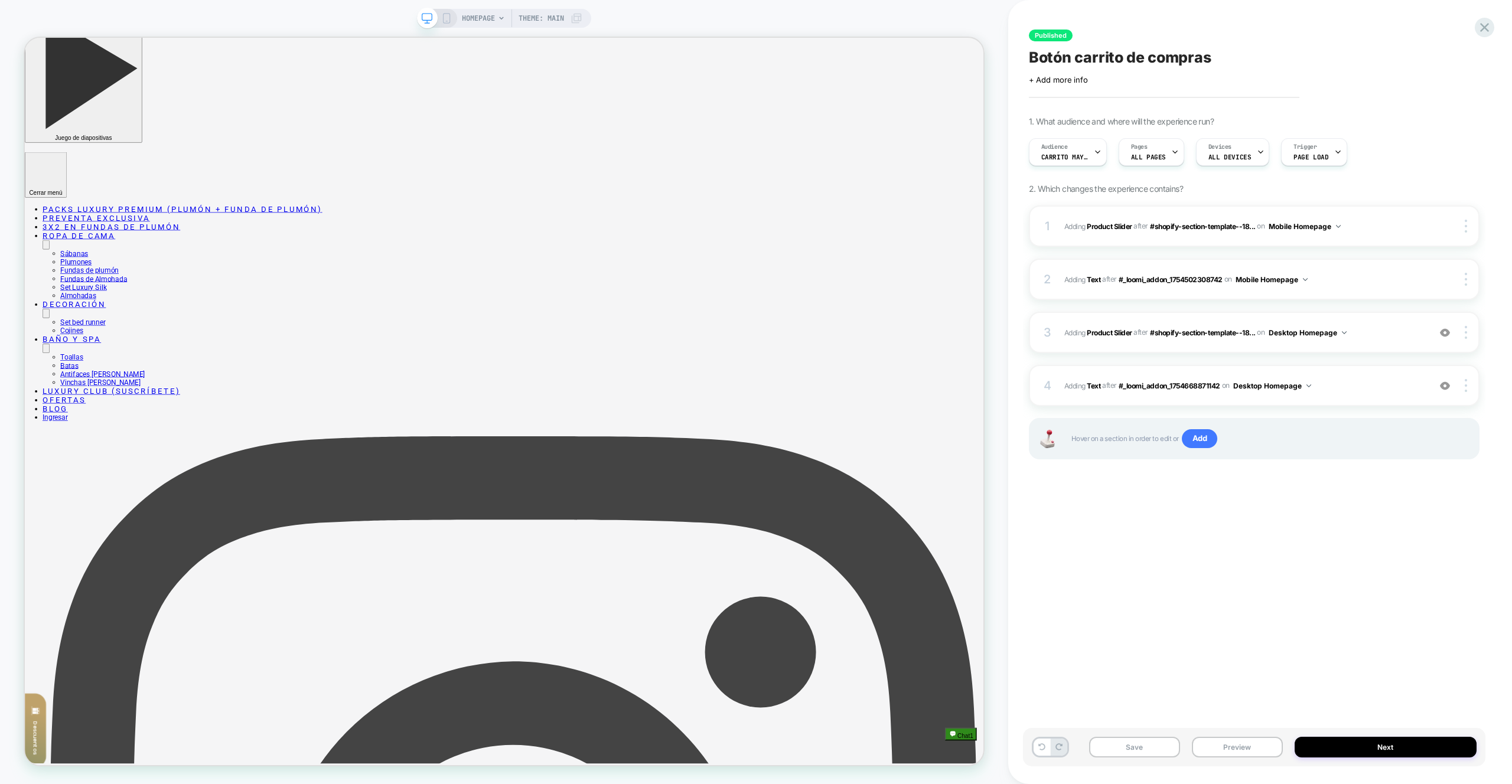
click at [1003, 18] on div "HOMEPAGE Theme: MAIN" at bounding box center [504, 392] width 1008 height 760
drag, startPoint x: 1207, startPoint y: 457, endPoint x: 1208, endPoint y: 443, distance: 14.0
click at [1209, 451] on div "Hover on a section in order to edit or Add" at bounding box center [1255, 439] width 451 height 41
click at [1209, 435] on span "Add" at bounding box center [1200, 439] width 36 height 19
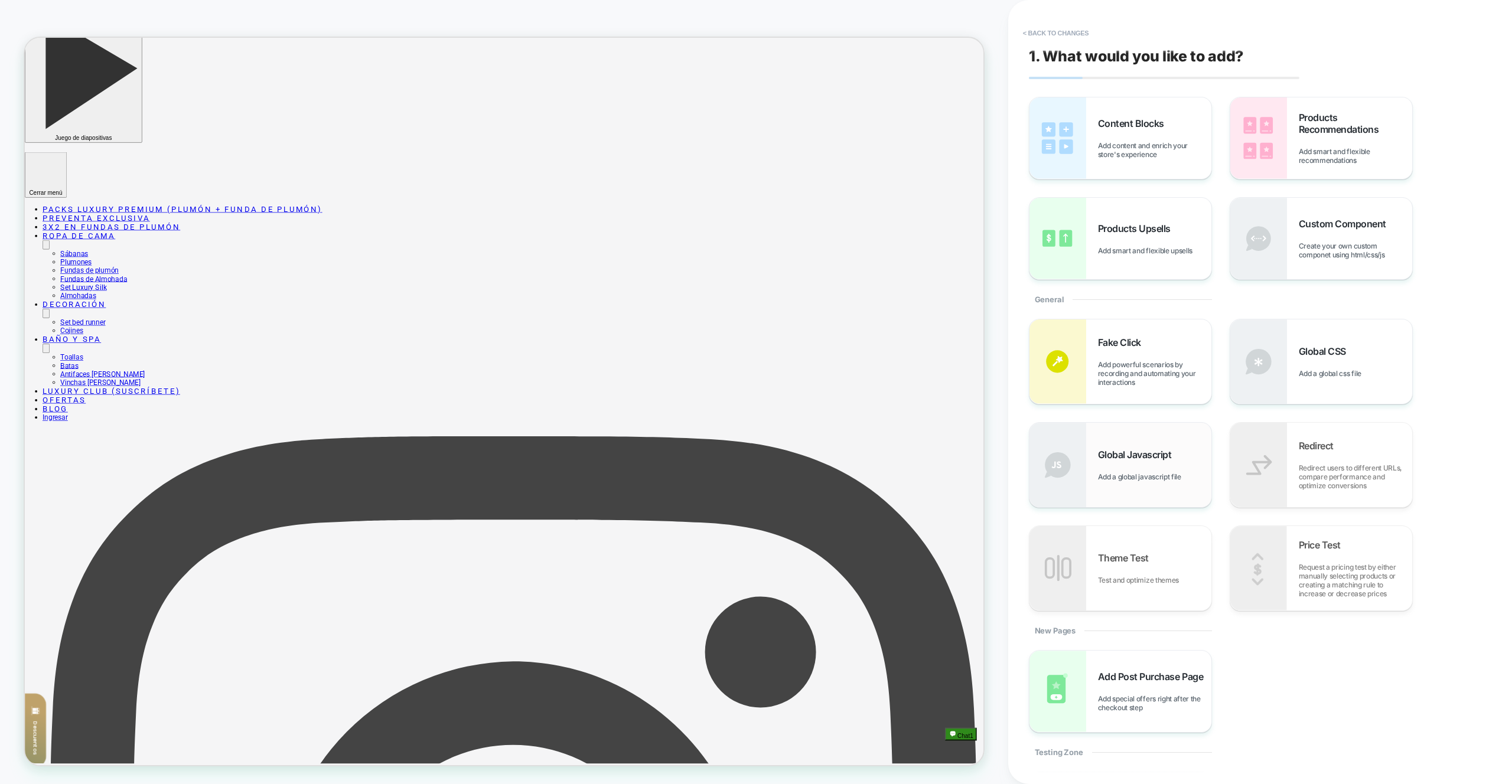
click at [1177, 449] on span "Global Javascript" at bounding box center [1138, 455] width 79 height 12
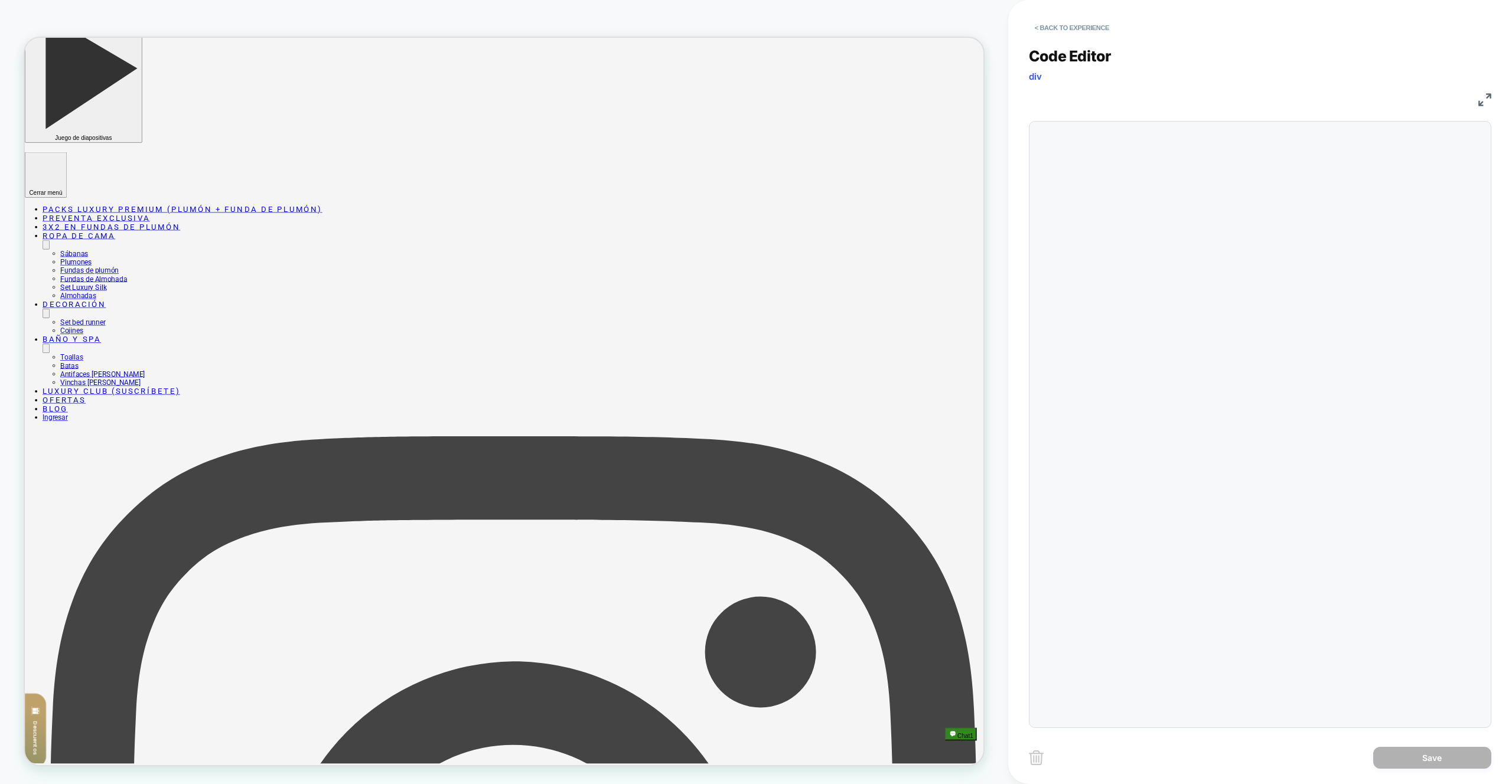
drag, startPoint x: 1182, startPoint y: 421, endPoint x: 1145, endPoint y: 408, distance: 39.2
click at [1182, 421] on div at bounding box center [1260, 424] width 462 height 607
click at [1207, 278] on div at bounding box center [1284, 424] width 402 height 594
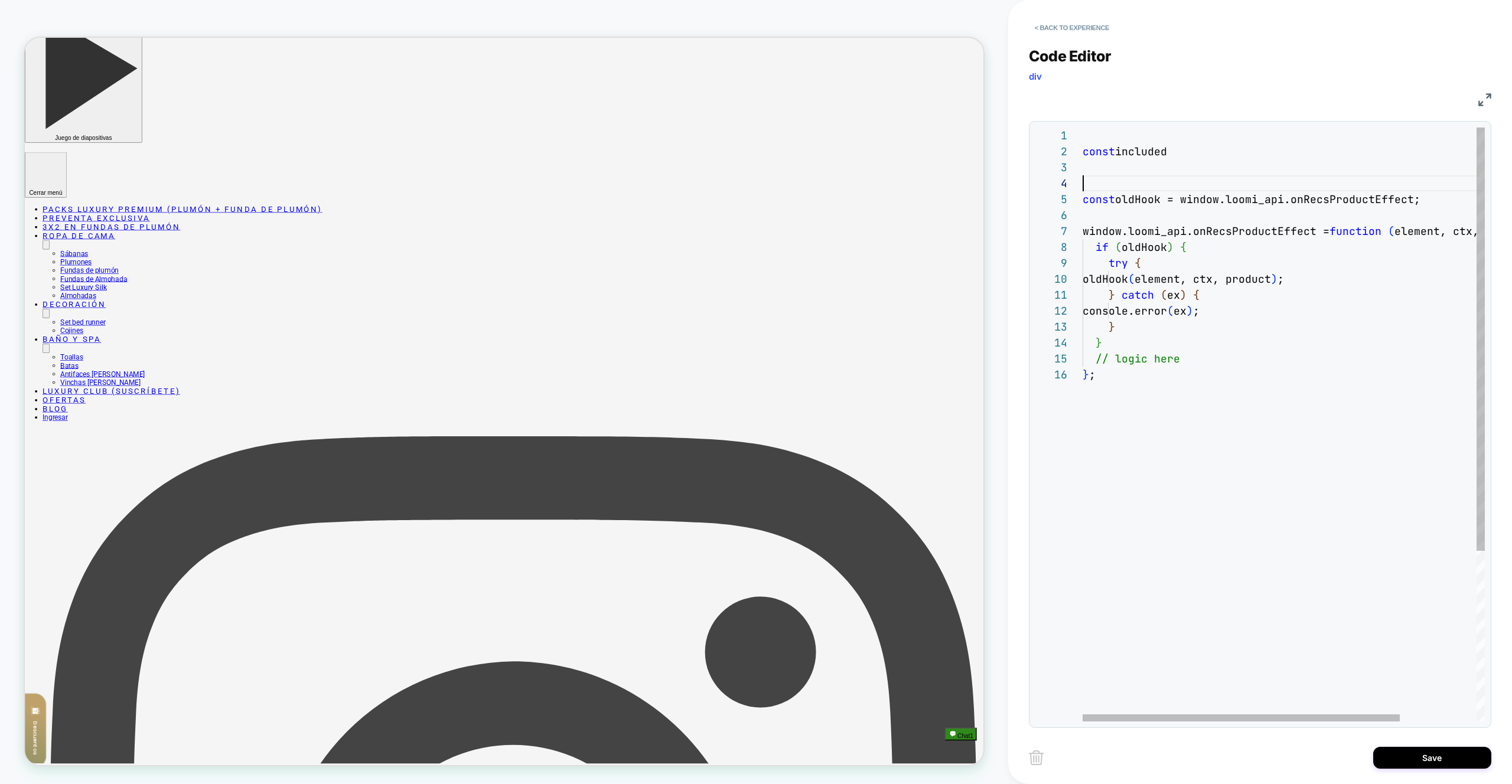
scroll to position [32, 0]
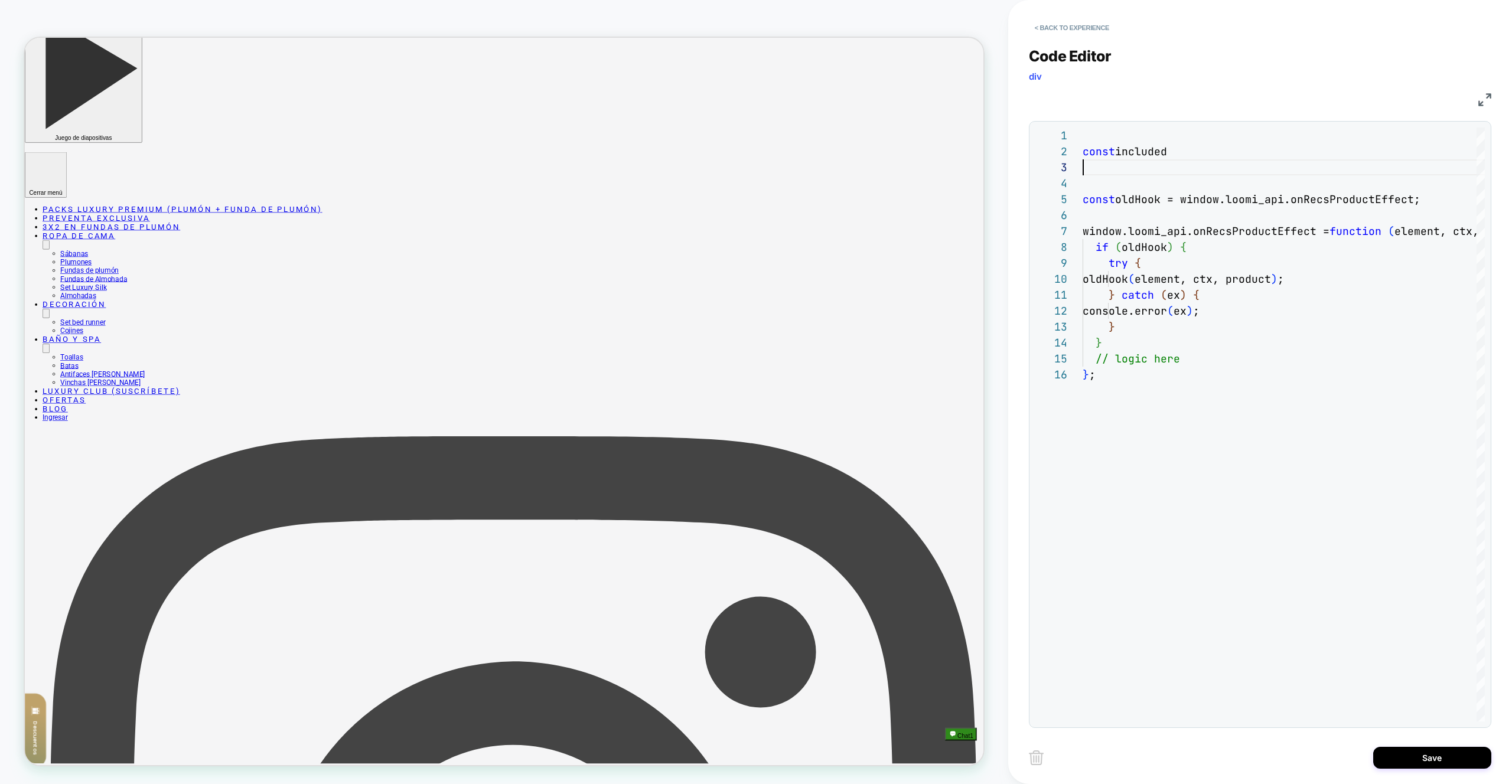
click at [1140, 173] on div "window.loomi_api.onRecsProductEffect = function ( element, ctx, product ) { if …" at bounding box center [1333, 544] width 499 height 833
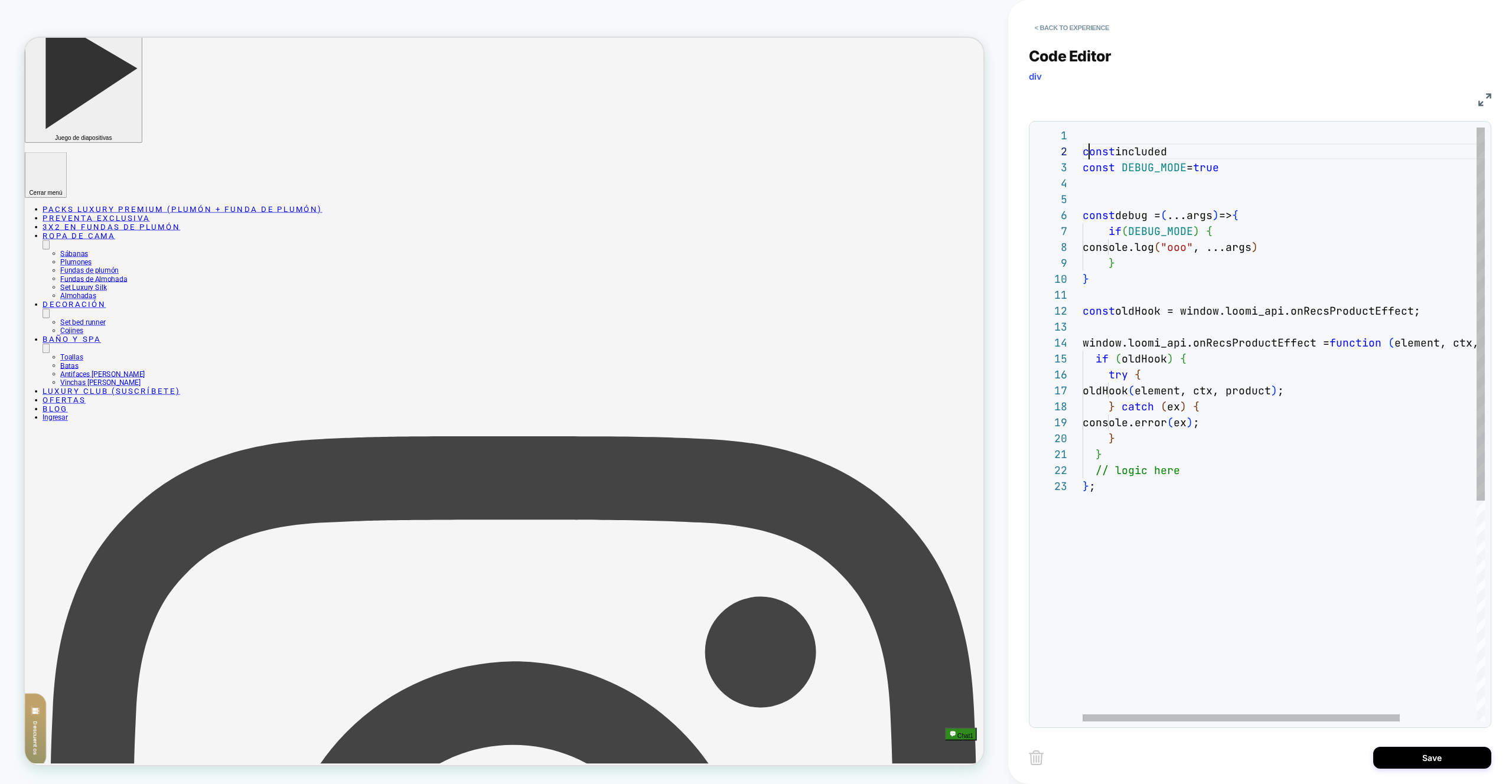
scroll to position [0, 13]
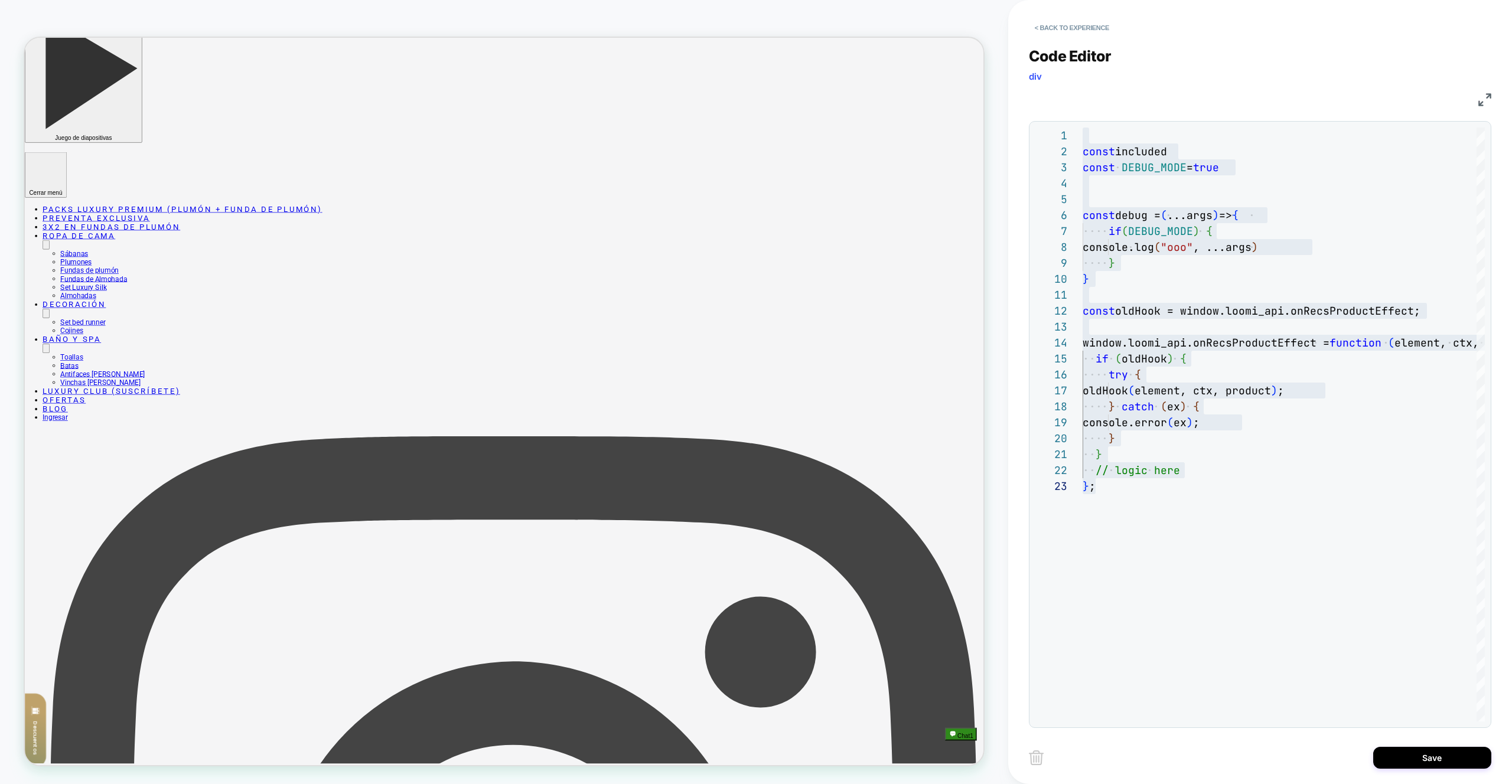
type textarea "**********"
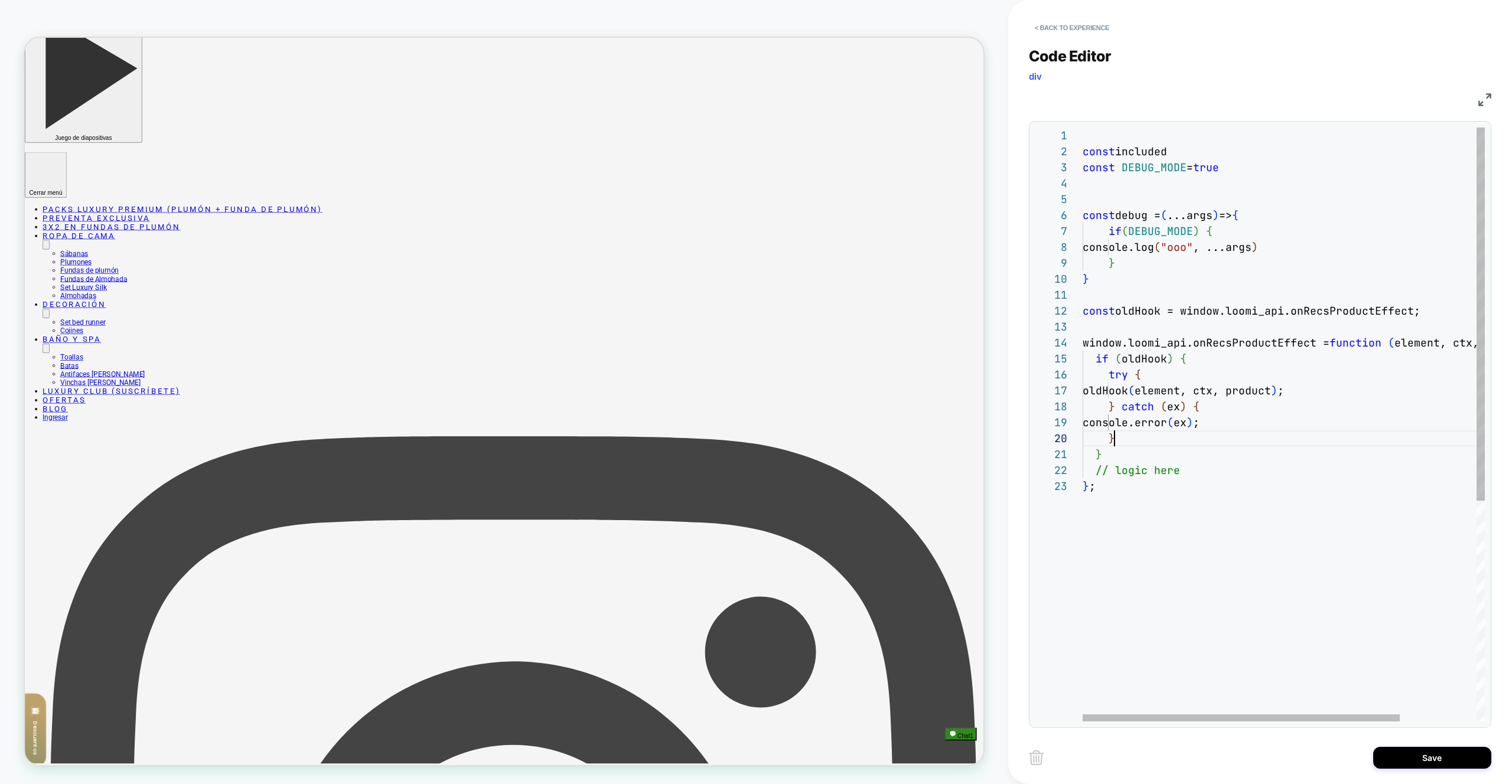
drag, startPoint x: 1201, startPoint y: 445, endPoint x: 1306, endPoint y: 644, distance: 225.0
click at [1201, 445] on div "}" at bounding box center [1333, 439] width 499 height 16
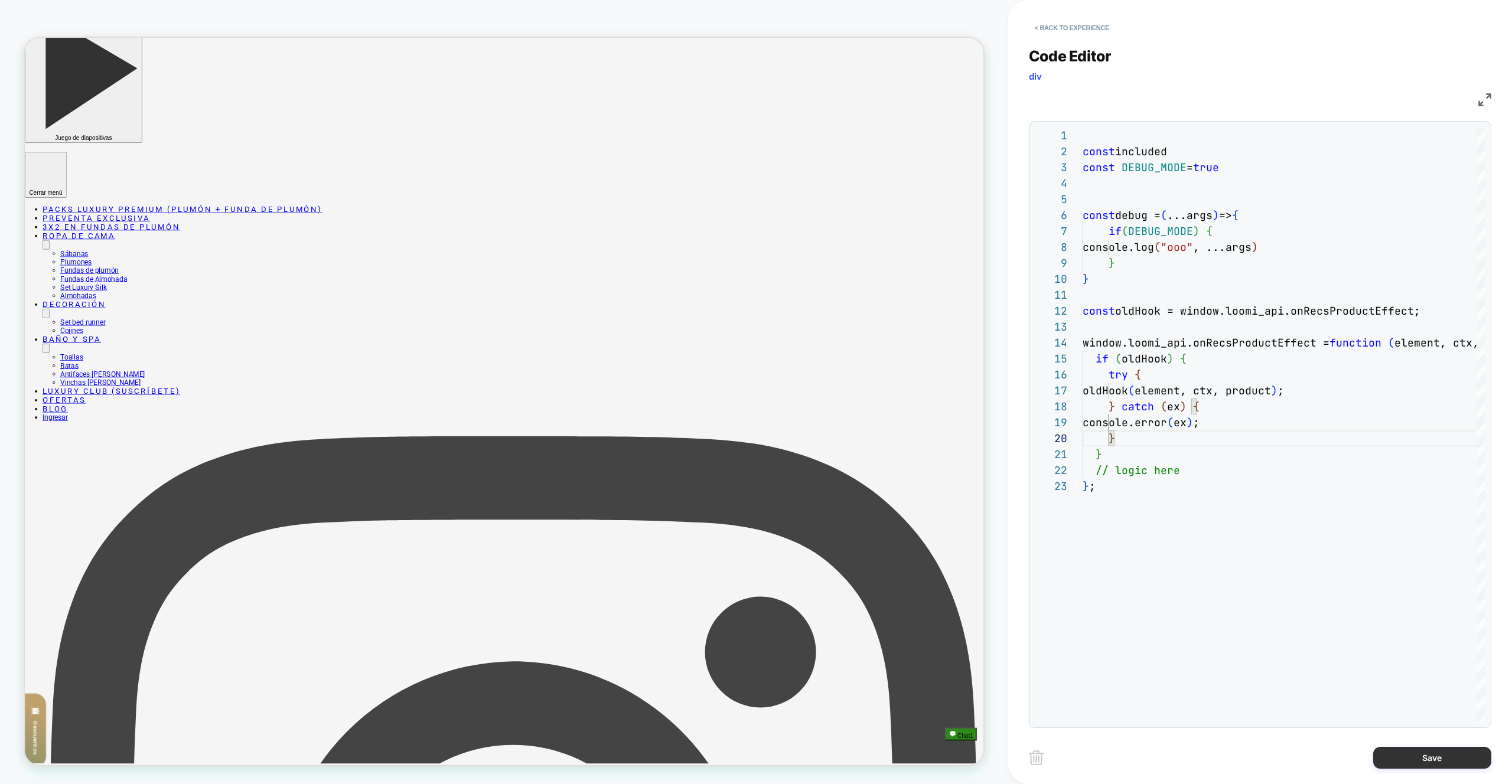
click at [1431, 761] on button "Save" at bounding box center [1433, 758] width 118 height 22
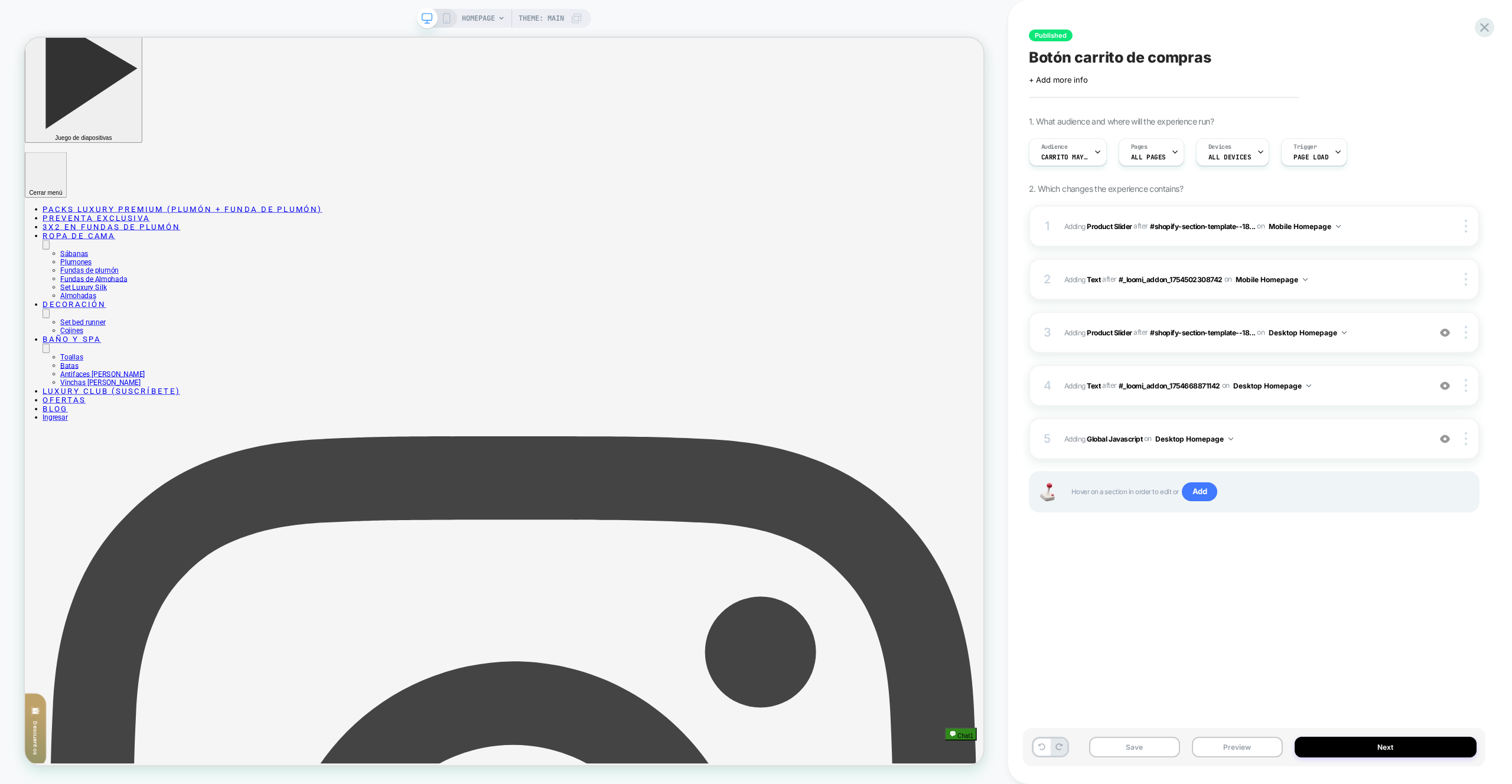
click at [1214, 739] on button "Preview" at bounding box center [1237, 747] width 91 height 20
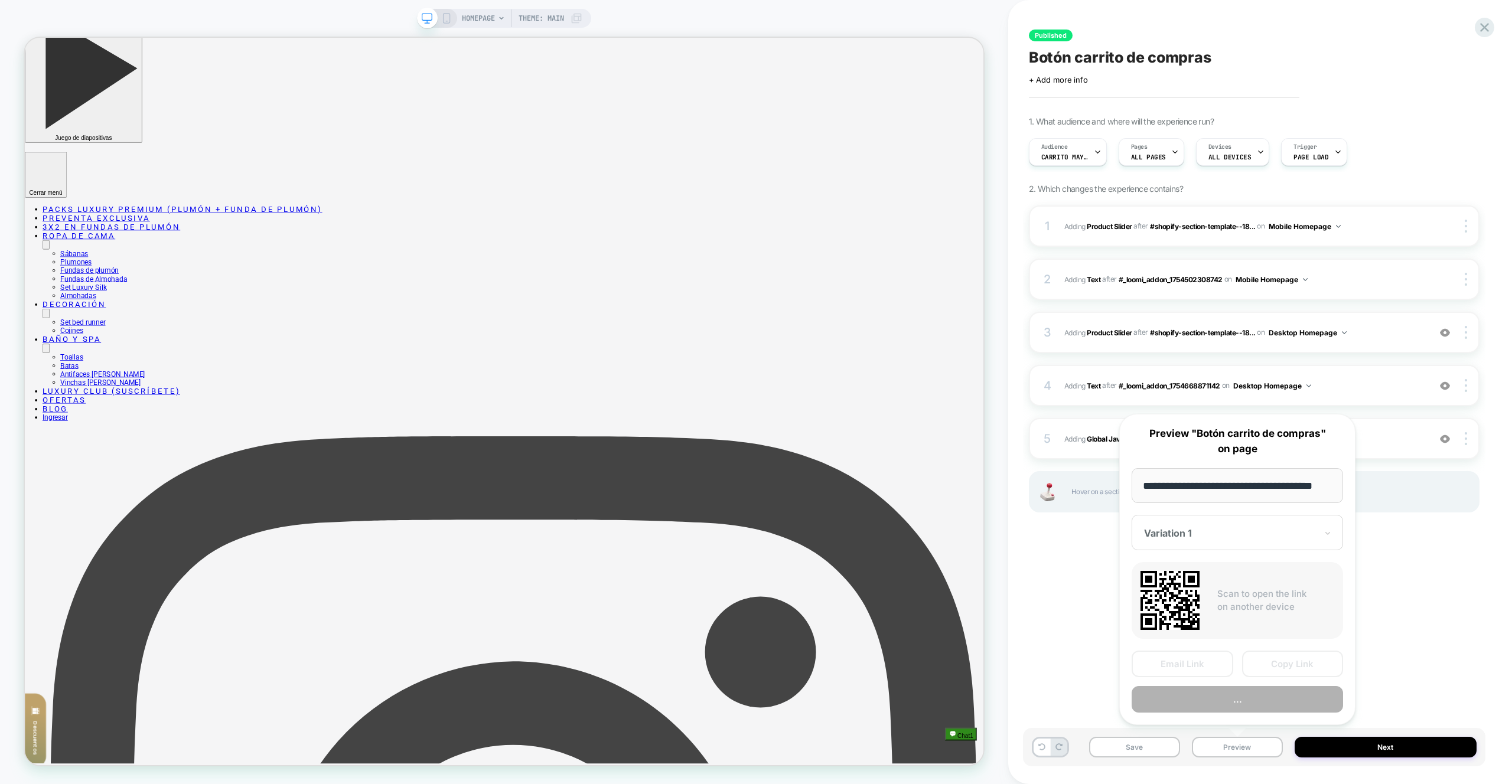
scroll to position [0, 0]
click at [1220, 702] on button "Preview" at bounding box center [1237, 699] width 211 height 26
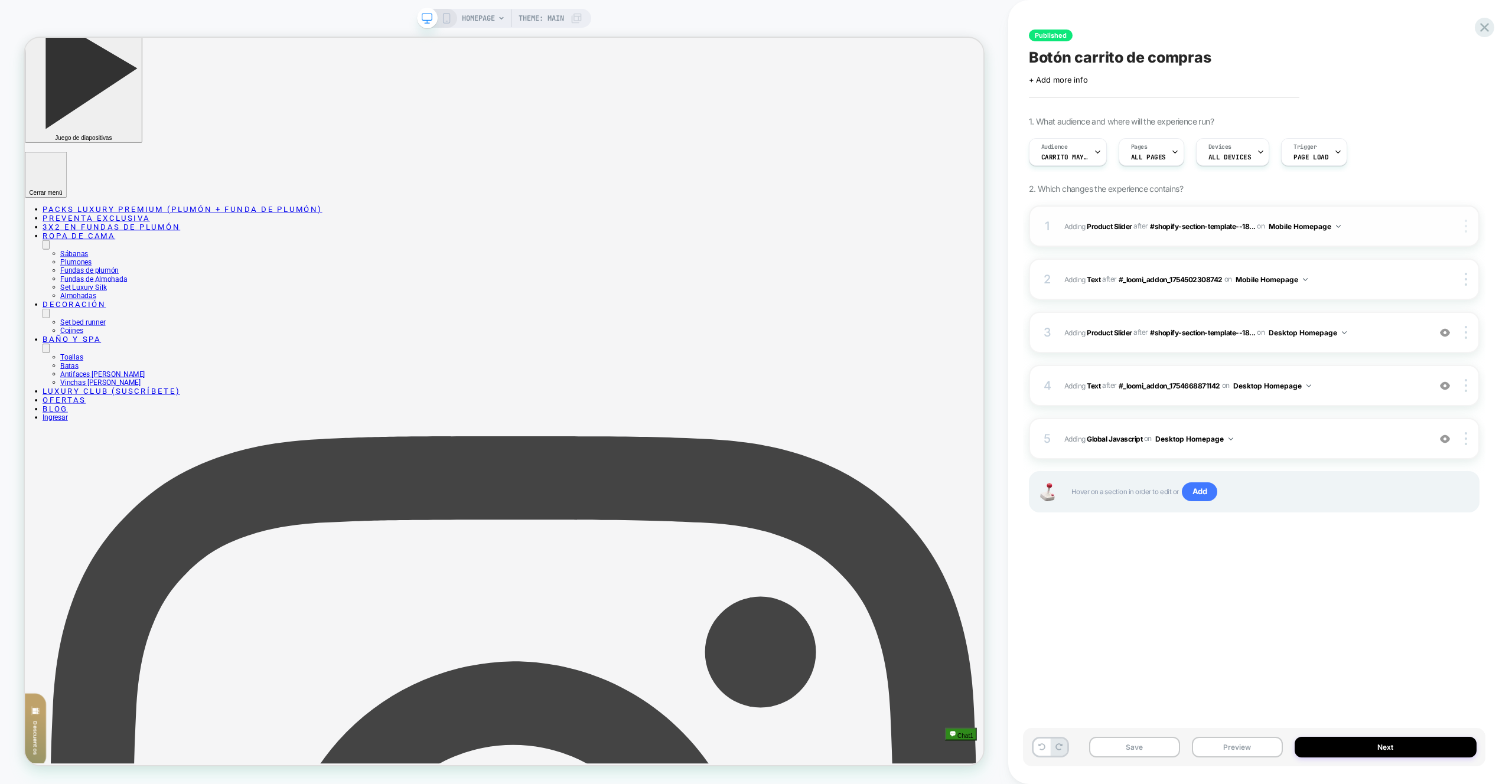
click at [1461, 221] on div at bounding box center [1467, 227] width 22 height 13
click at [1464, 231] on div at bounding box center [1467, 227] width 22 height 13
click at [1404, 167] on div "Copy Widget Id" at bounding box center [1396, 160] width 105 height 32
click at [1369, 444] on span "Adding Global Javascript on Desktop Homepage" at bounding box center [1244, 439] width 359 height 14
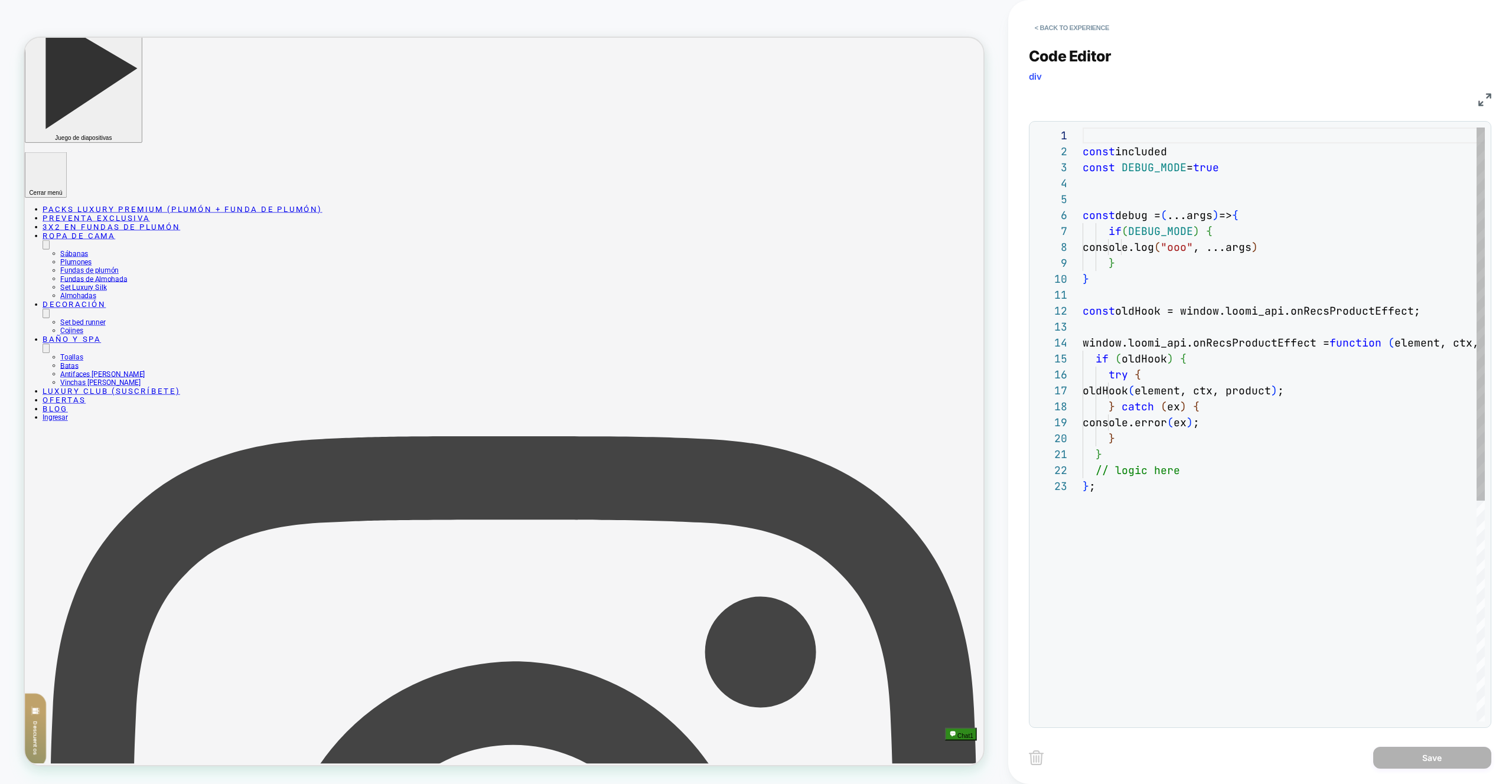
scroll to position [112, 114]
click at [1383, 404] on div "const included const DEBUG_MODE = true const debug = ( ...args ) => { if ( DEBU…" at bounding box center [1284, 599] width 402 height 945
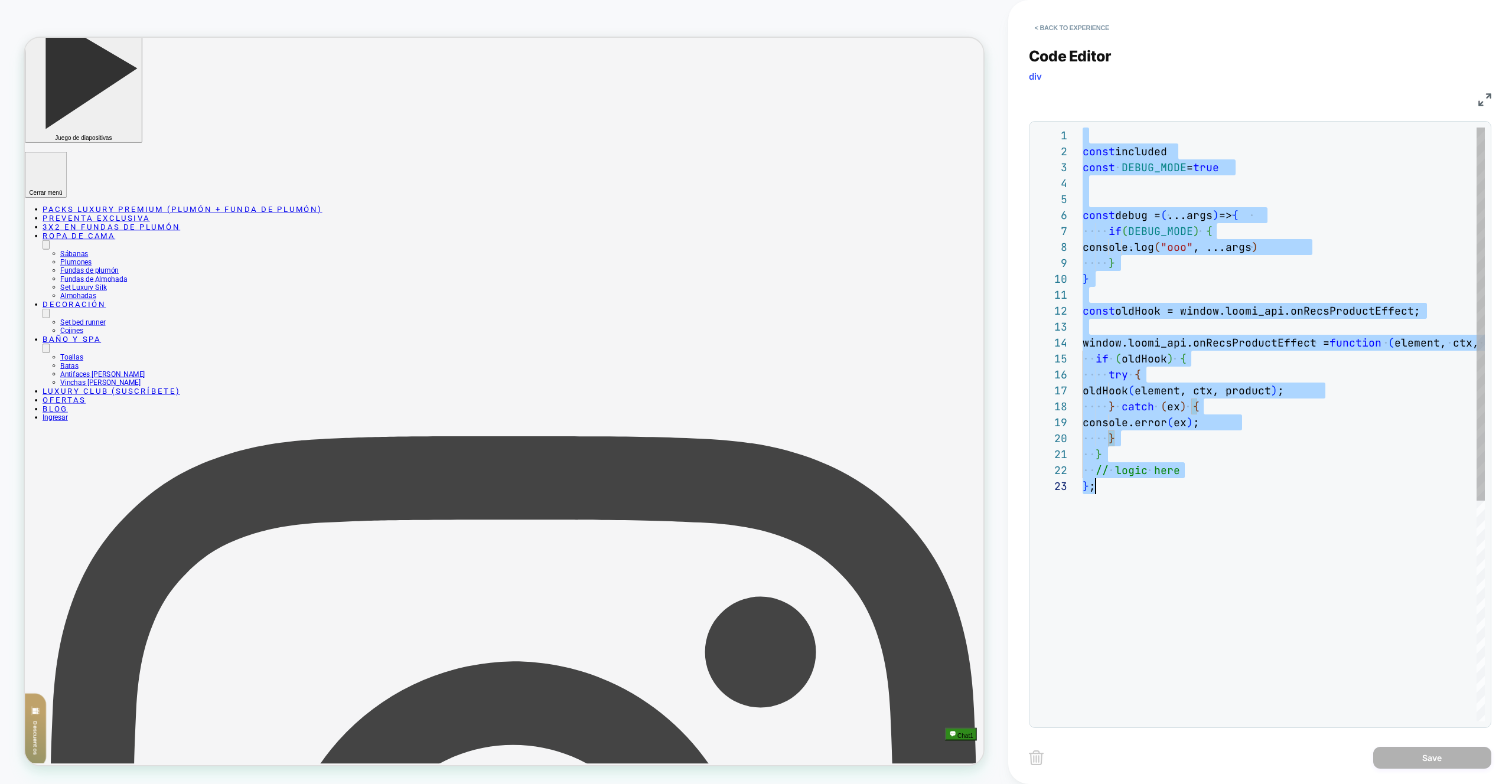
scroll to position [0, 13]
type textarea "**********"
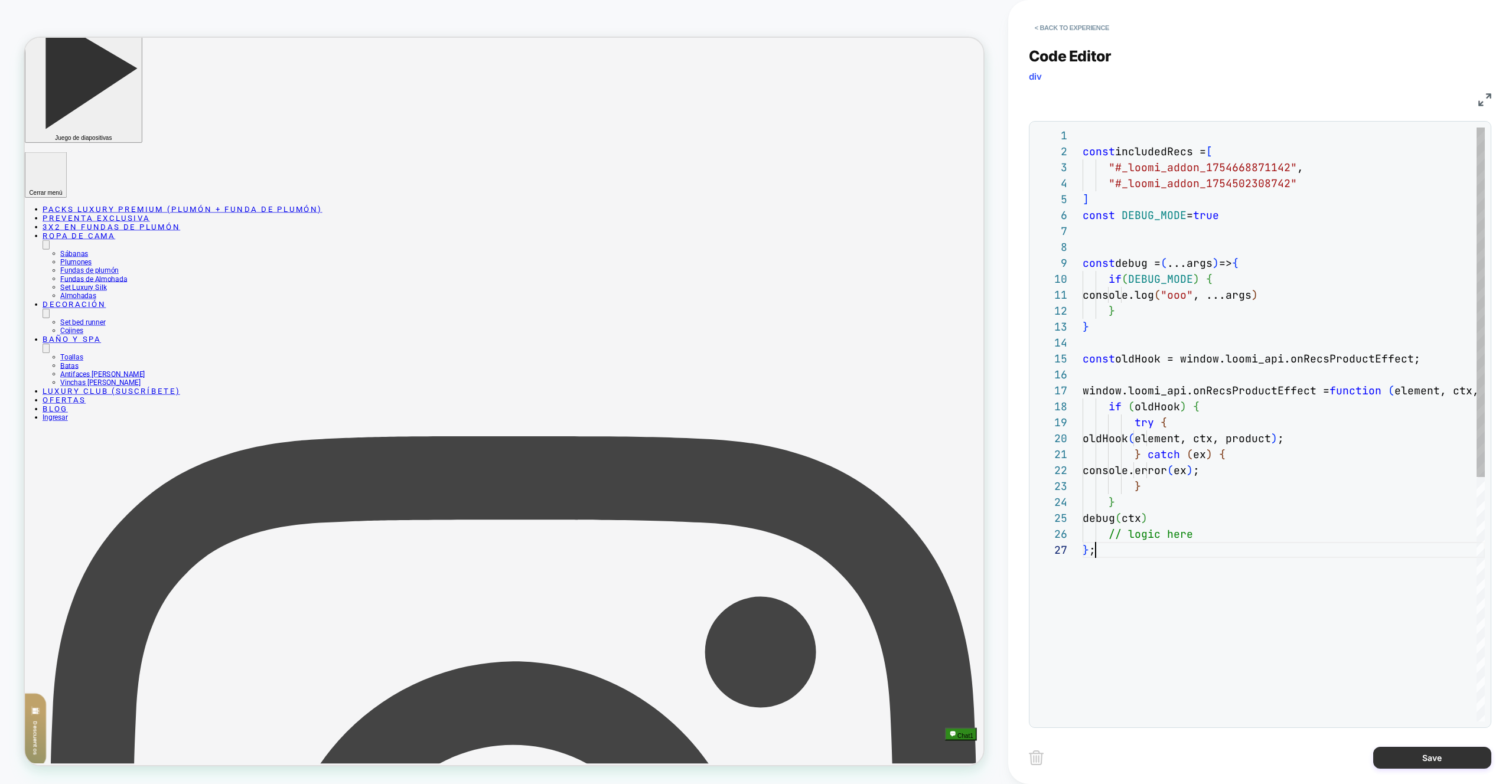
scroll to position [96, 13]
click at [1429, 760] on button "Save" at bounding box center [1433, 758] width 118 height 22
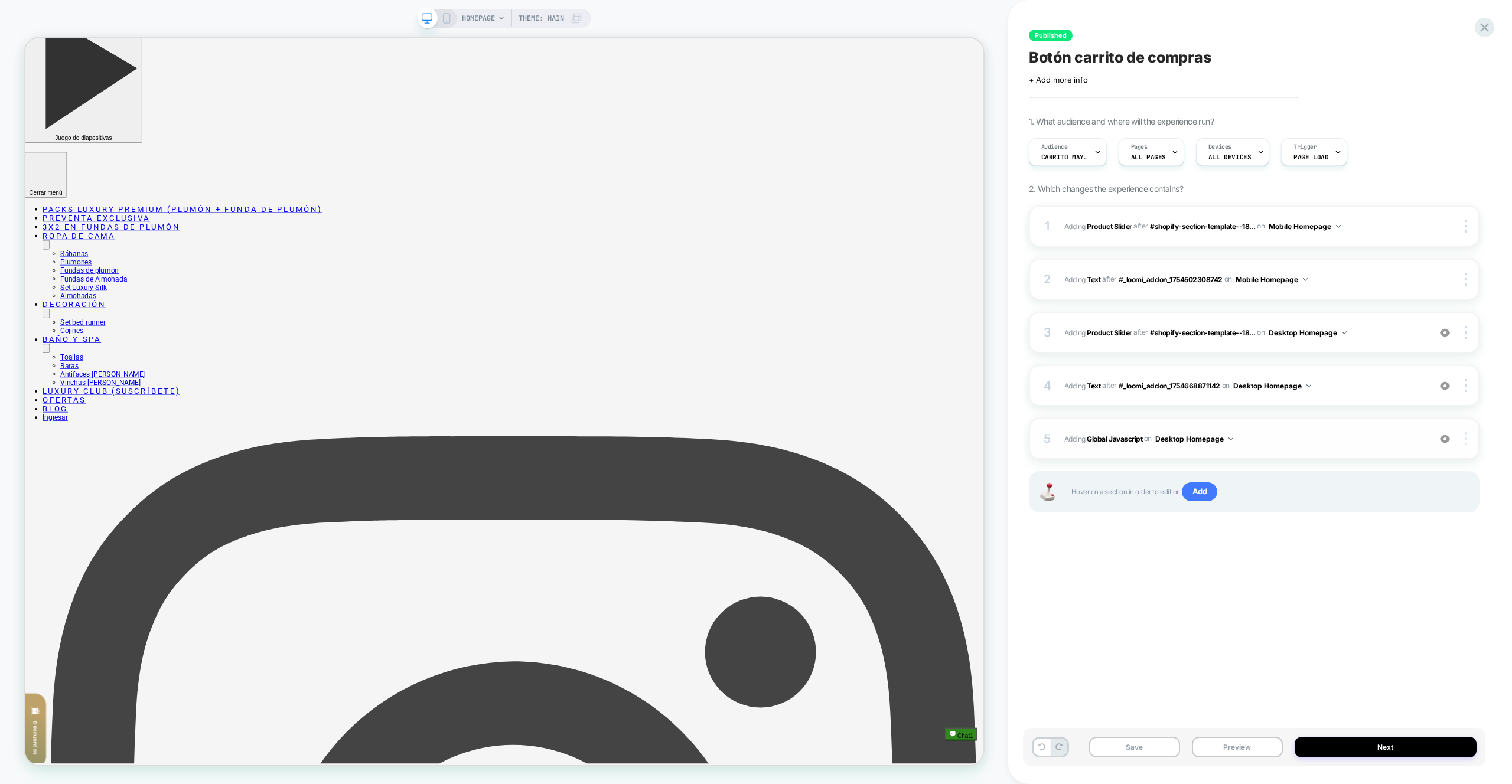
click at [1461, 439] on div at bounding box center [1467, 439] width 22 height 13
drag, startPoint x: 1423, startPoint y: 479, endPoint x: 1376, endPoint y: 676, distance: 202.5
click at [1423, 479] on div "Target All Devices" at bounding box center [1396, 471] width 105 height 32
drag, startPoint x: 1277, startPoint y: 754, endPoint x: 1276, endPoint y: 713, distance: 41.0
click at [1276, 754] on button "Preview" at bounding box center [1237, 747] width 91 height 20
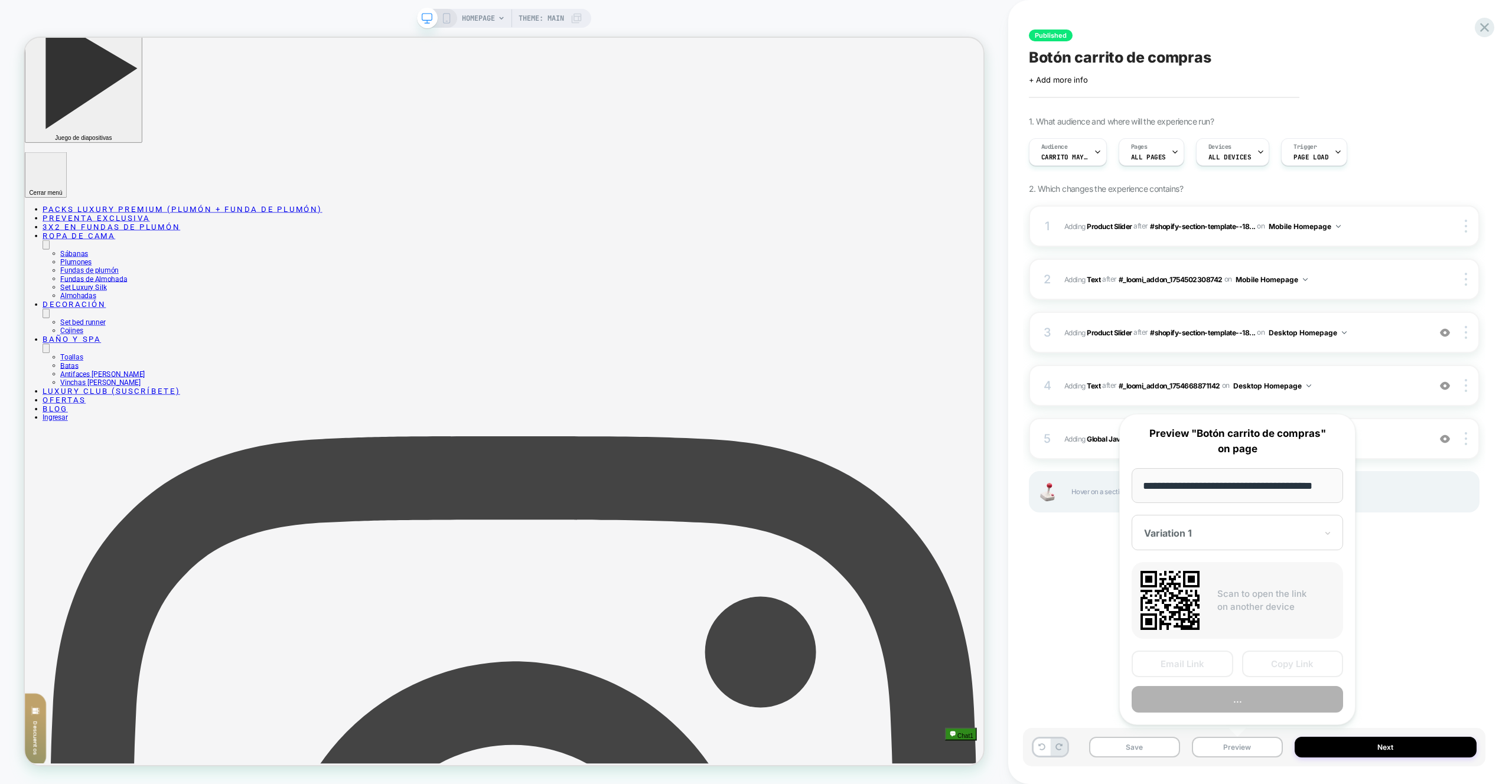
scroll to position [0, 0]
click at [1274, 695] on button "Preview" at bounding box center [1237, 699] width 211 height 26
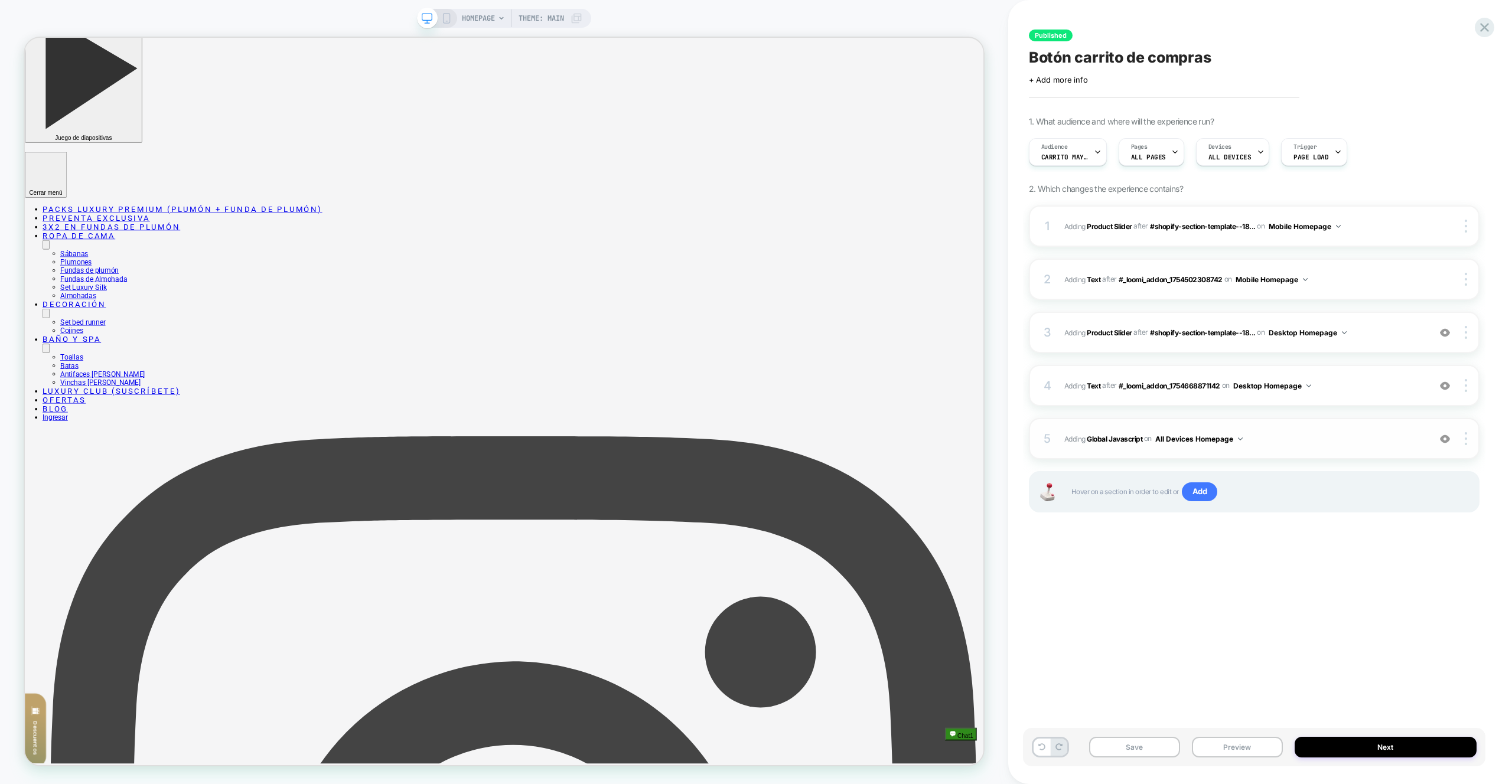
click at [1295, 436] on span "Adding Global Javascript on All Devices Homepage" at bounding box center [1244, 439] width 359 height 14
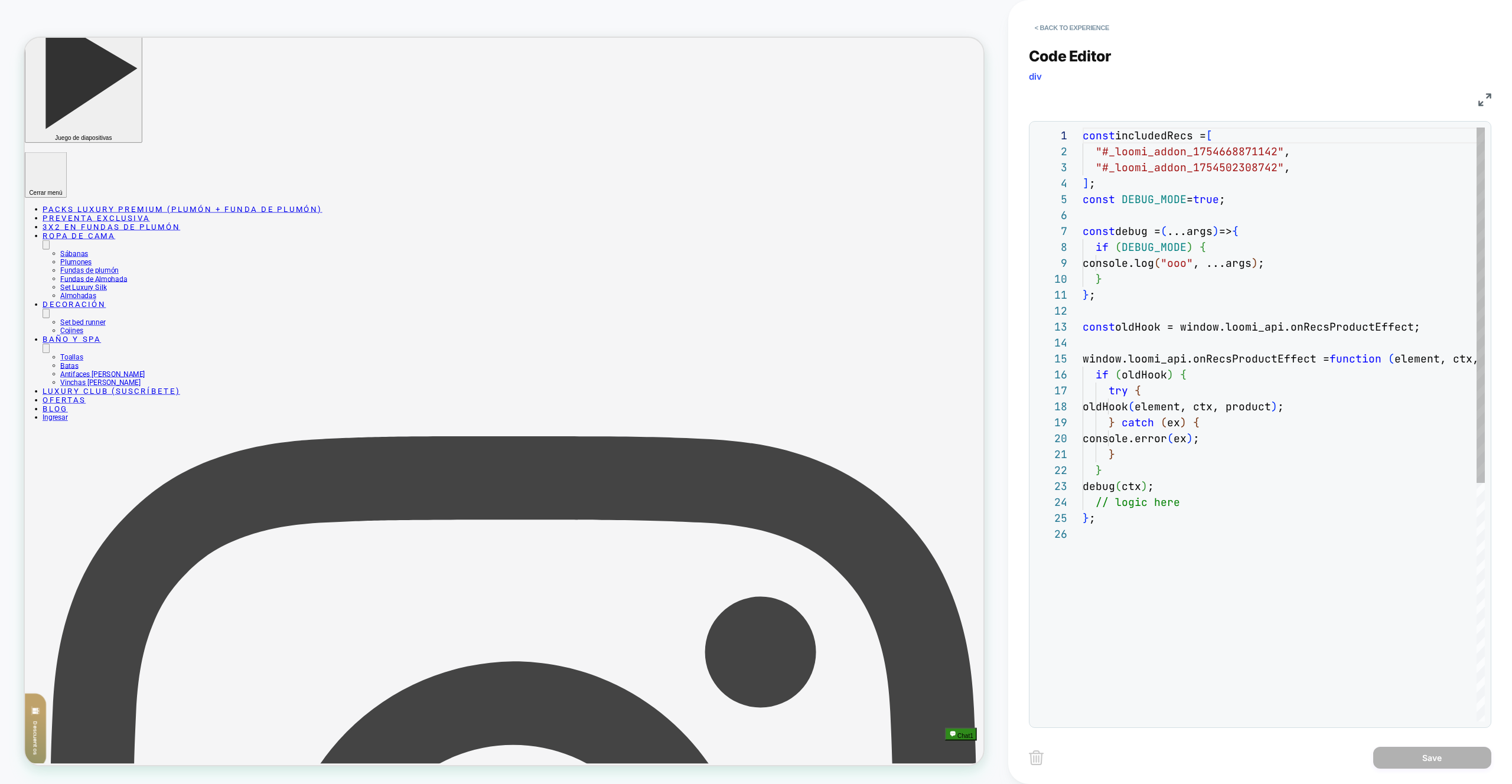
click at [1321, 406] on div "const includedRecs = [ "#_loomi_addon_1754668871142" , "#_loomi_addon_175450230…" at bounding box center [1284, 624] width 402 height 993
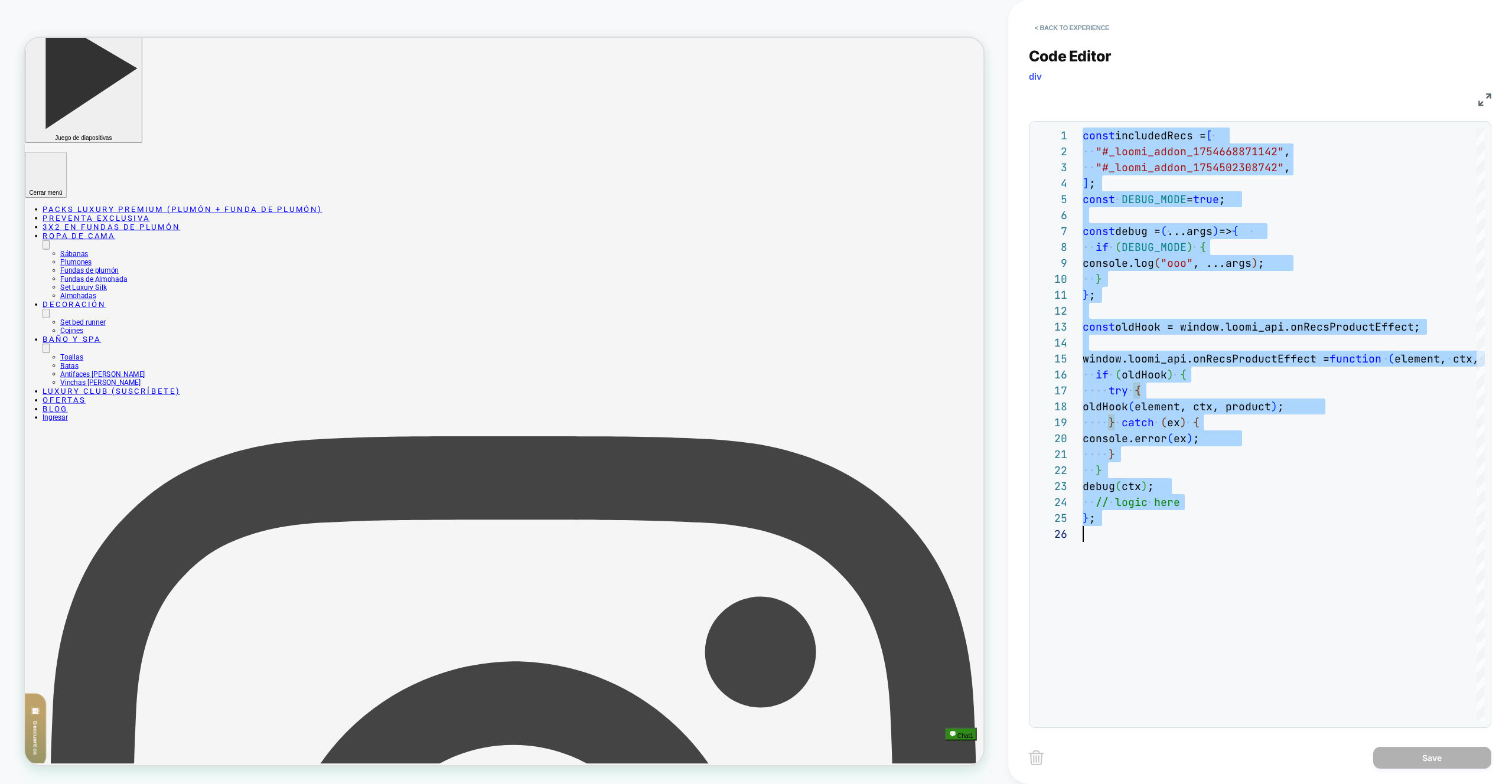
type textarea "**********"
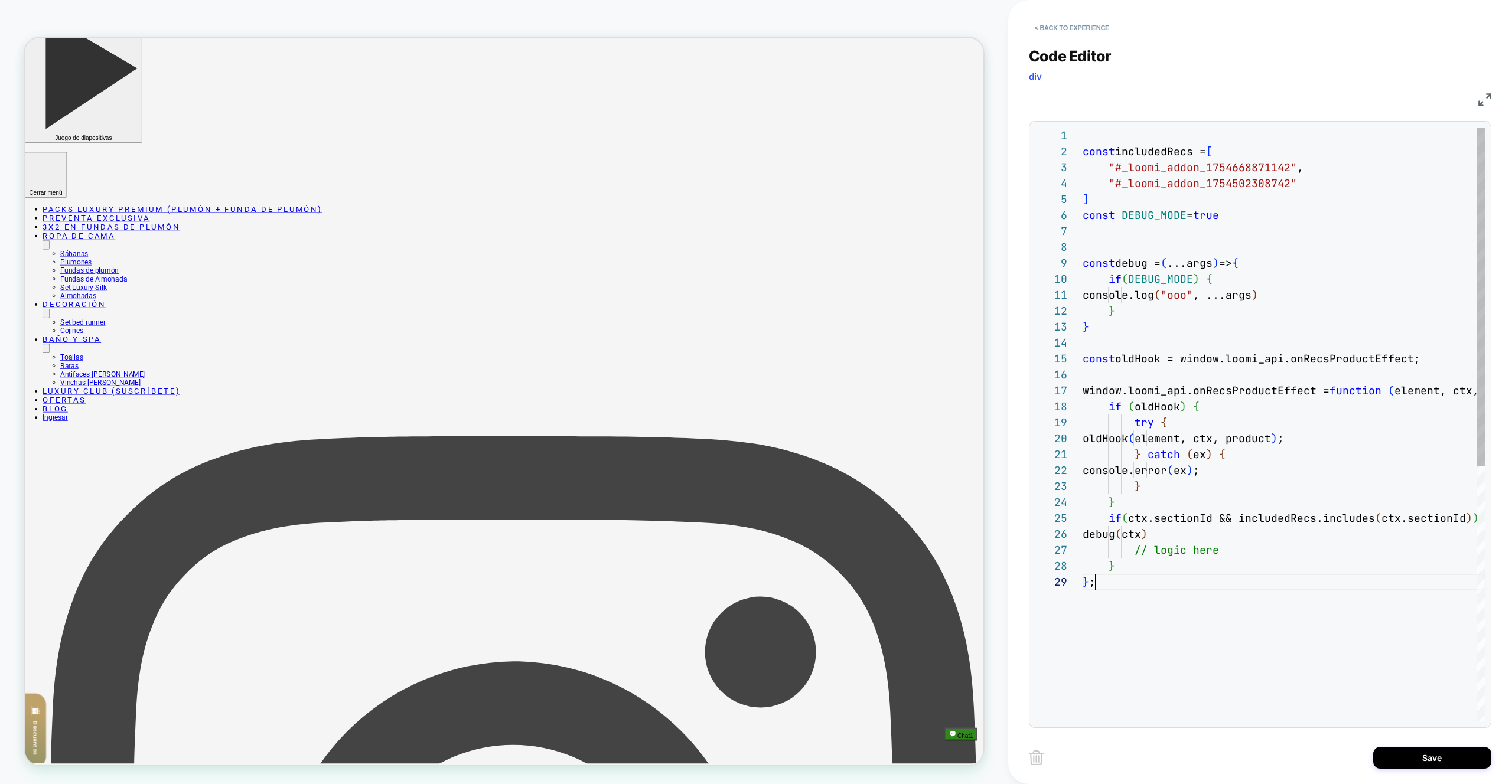
drag, startPoint x: 1429, startPoint y: 758, endPoint x: 1337, endPoint y: 745, distance: 92.9
click at [1429, 758] on button "Save" at bounding box center [1433, 758] width 118 height 22
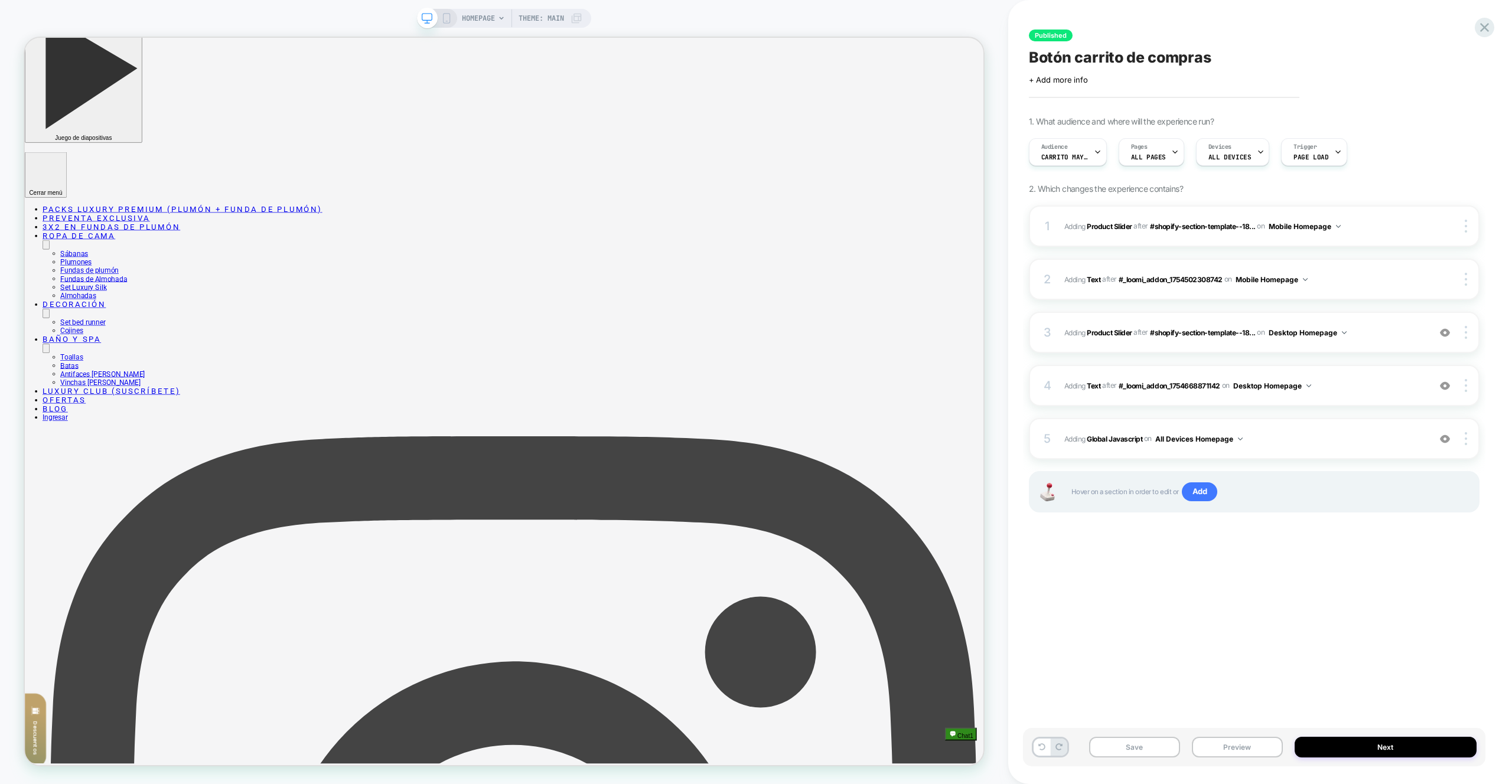
drag, startPoint x: 1265, startPoint y: 747, endPoint x: 1261, endPoint y: 705, distance: 42.2
click at [1265, 747] on button "Preview" at bounding box center [1237, 747] width 91 height 20
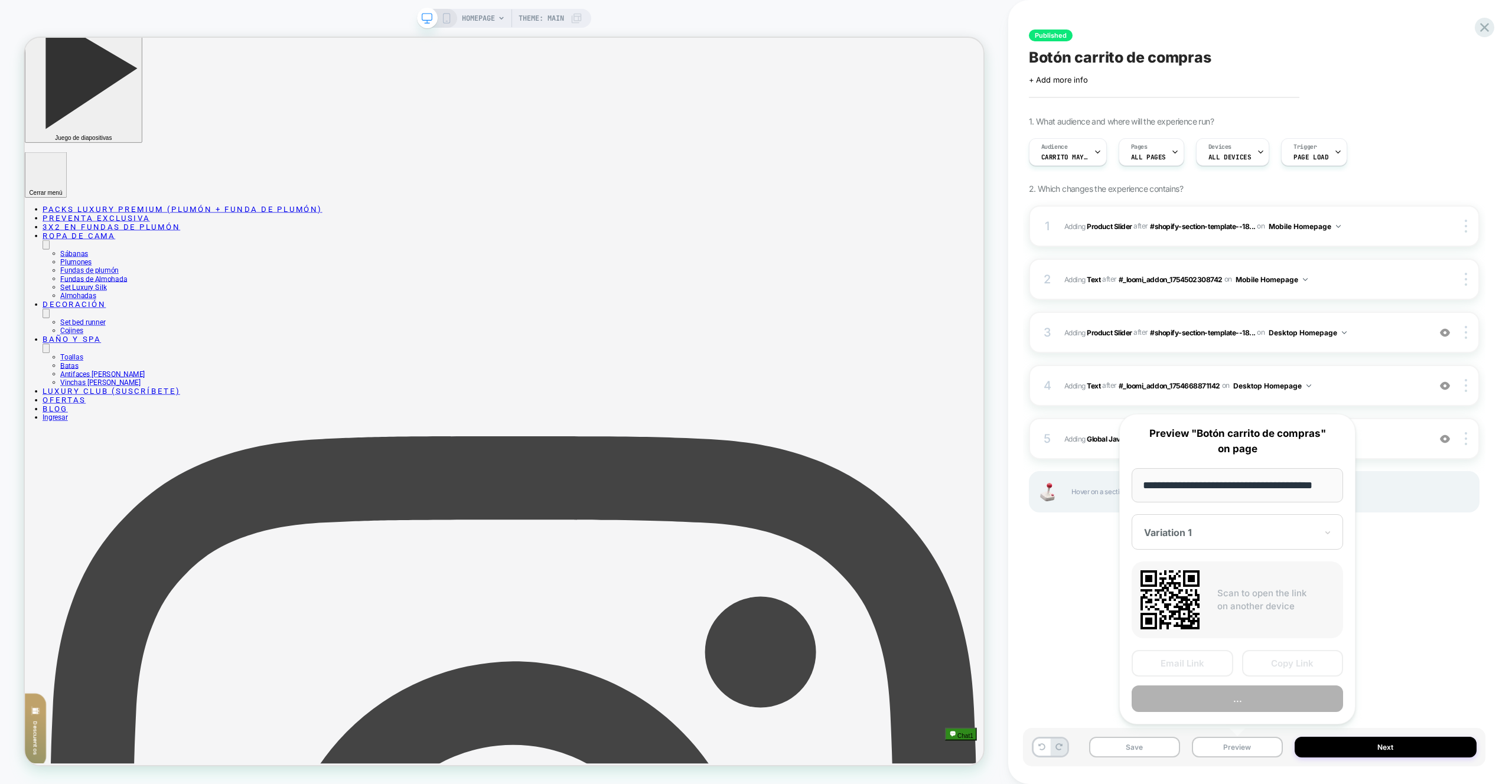
scroll to position [0, 20]
click at [1260, 695] on button "..." at bounding box center [1237, 699] width 211 height 26
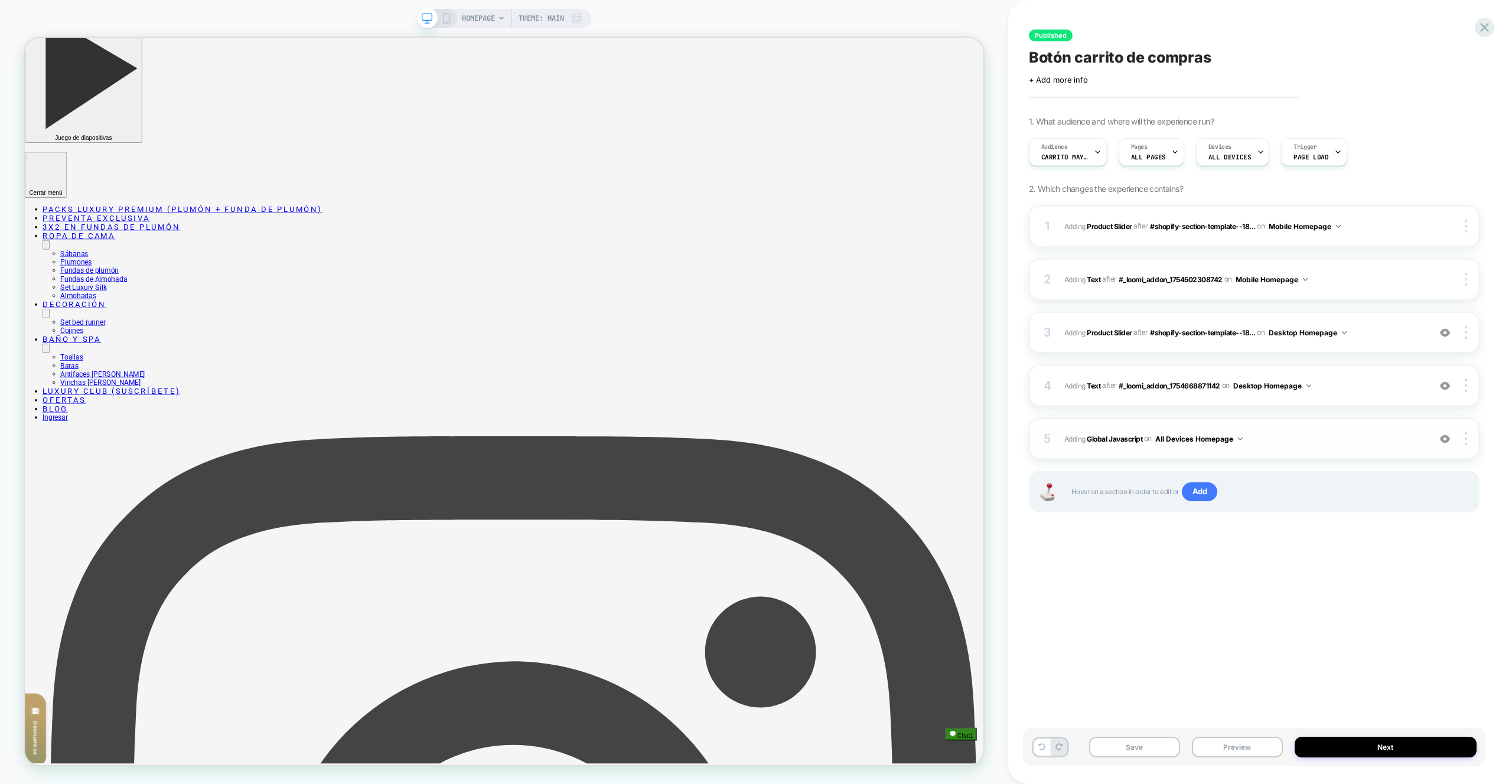
click at [1283, 443] on span "Adding Global Javascript on All Devices Homepage" at bounding box center [1244, 439] width 359 height 14
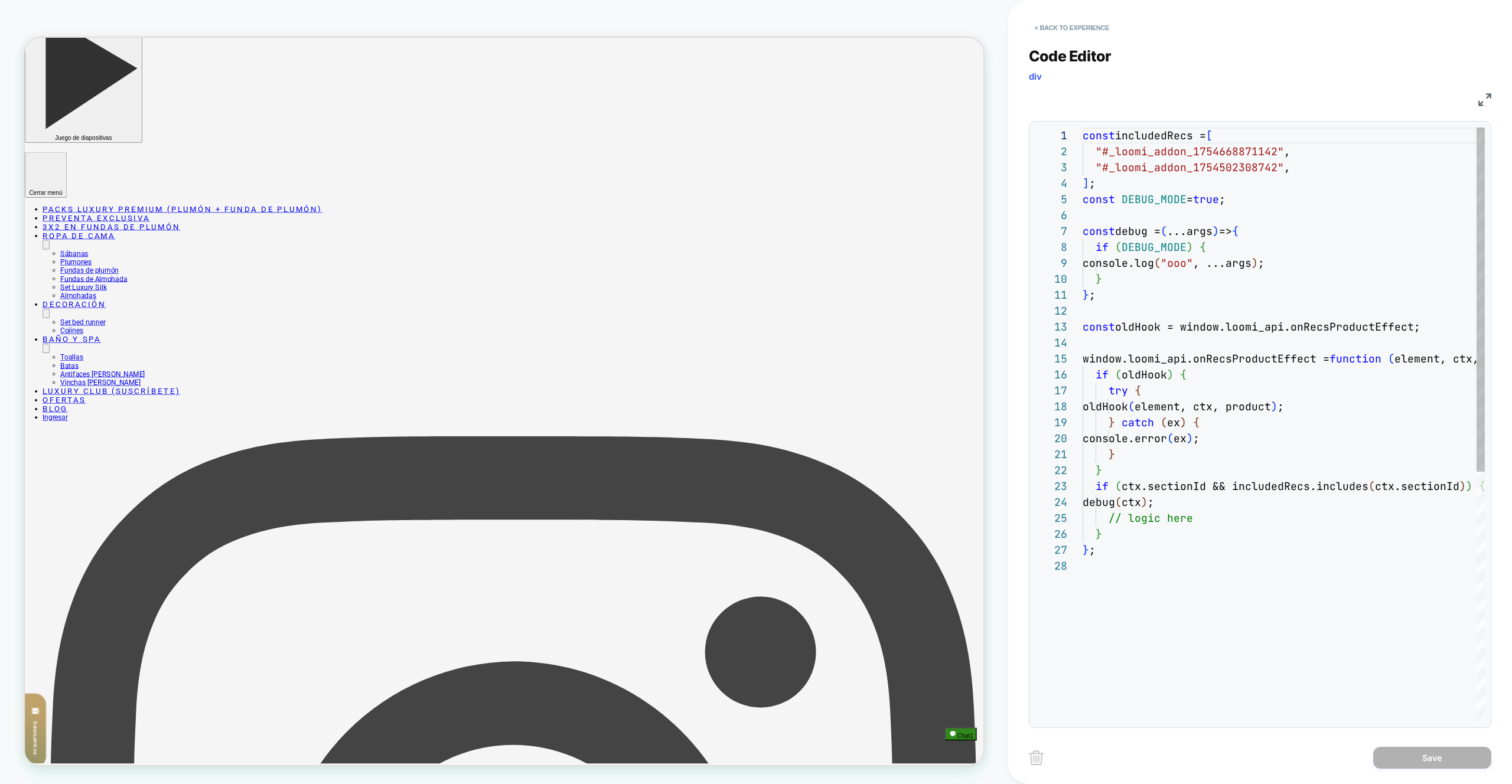
drag, startPoint x: 1283, startPoint y: 443, endPoint x: 1400, endPoint y: 742, distance: 321.1
click at [1345, 421] on div "const includedRecs = [ "#_loomi_addon_1754668871142" , "#_loomi_addon_175450230…" at bounding box center [1284, 640] width 402 height 1024
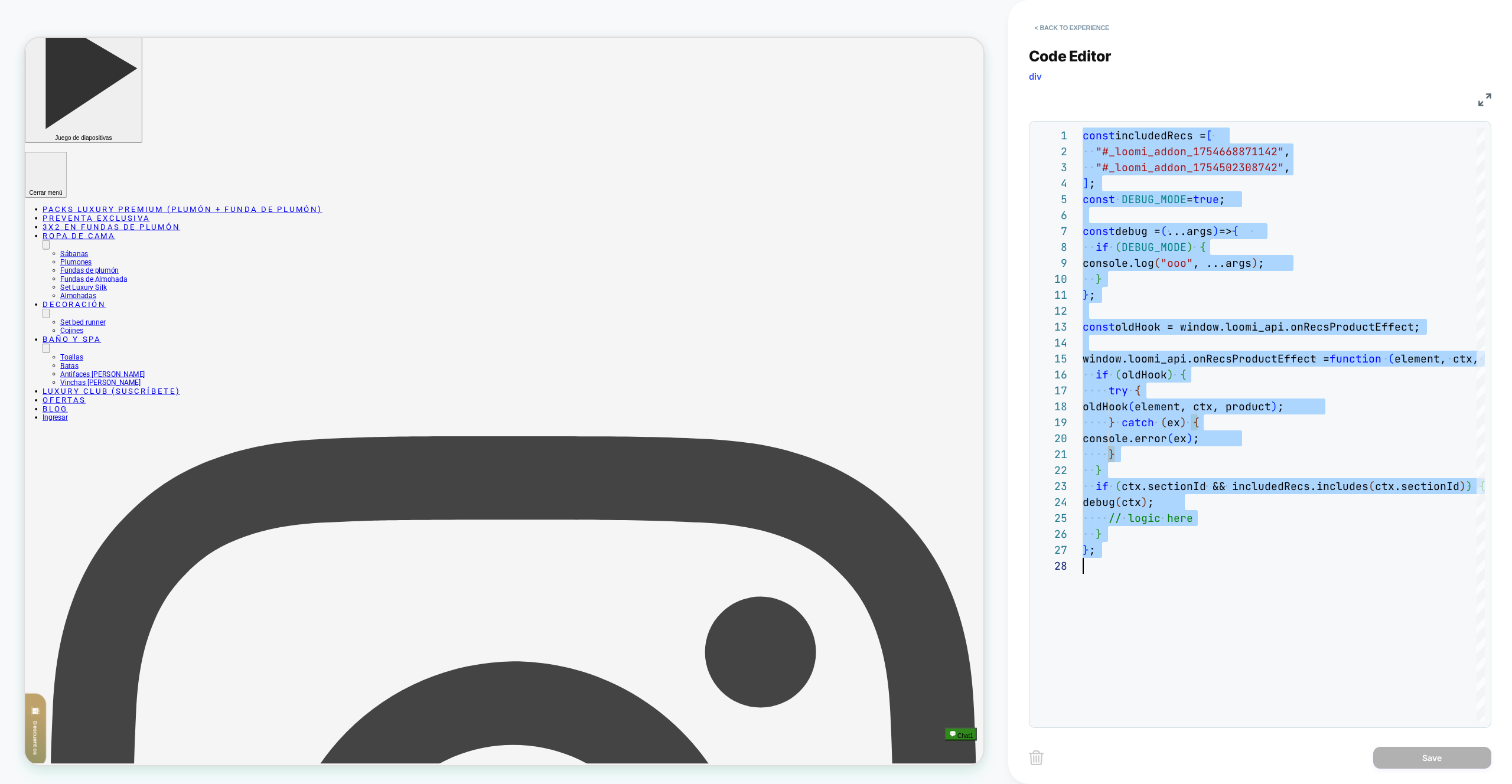
type textarea "**********"
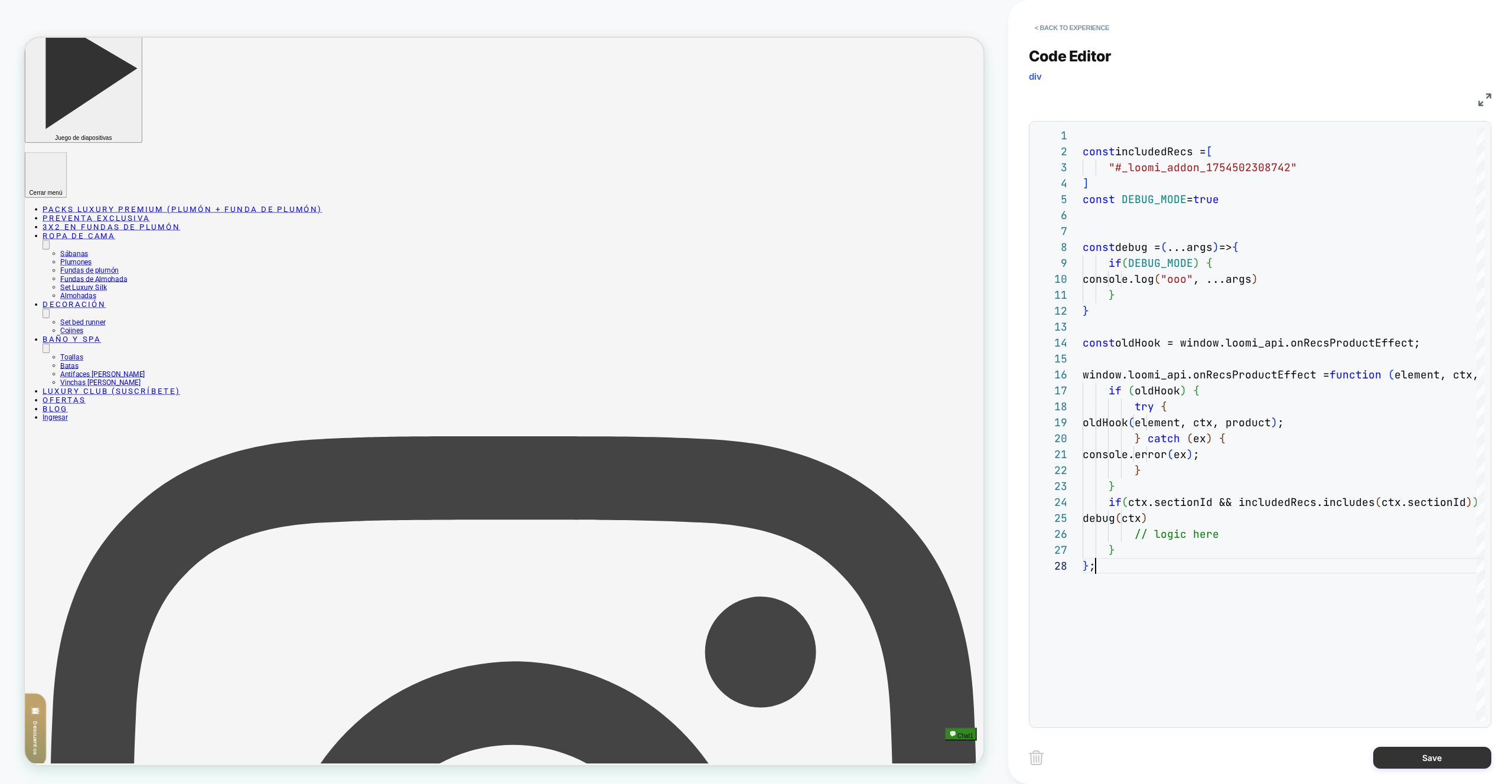
drag, startPoint x: 1436, startPoint y: 760, endPoint x: 1406, endPoint y: 759, distance: 30.0
click at [1436, 760] on button "Save" at bounding box center [1433, 758] width 118 height 22
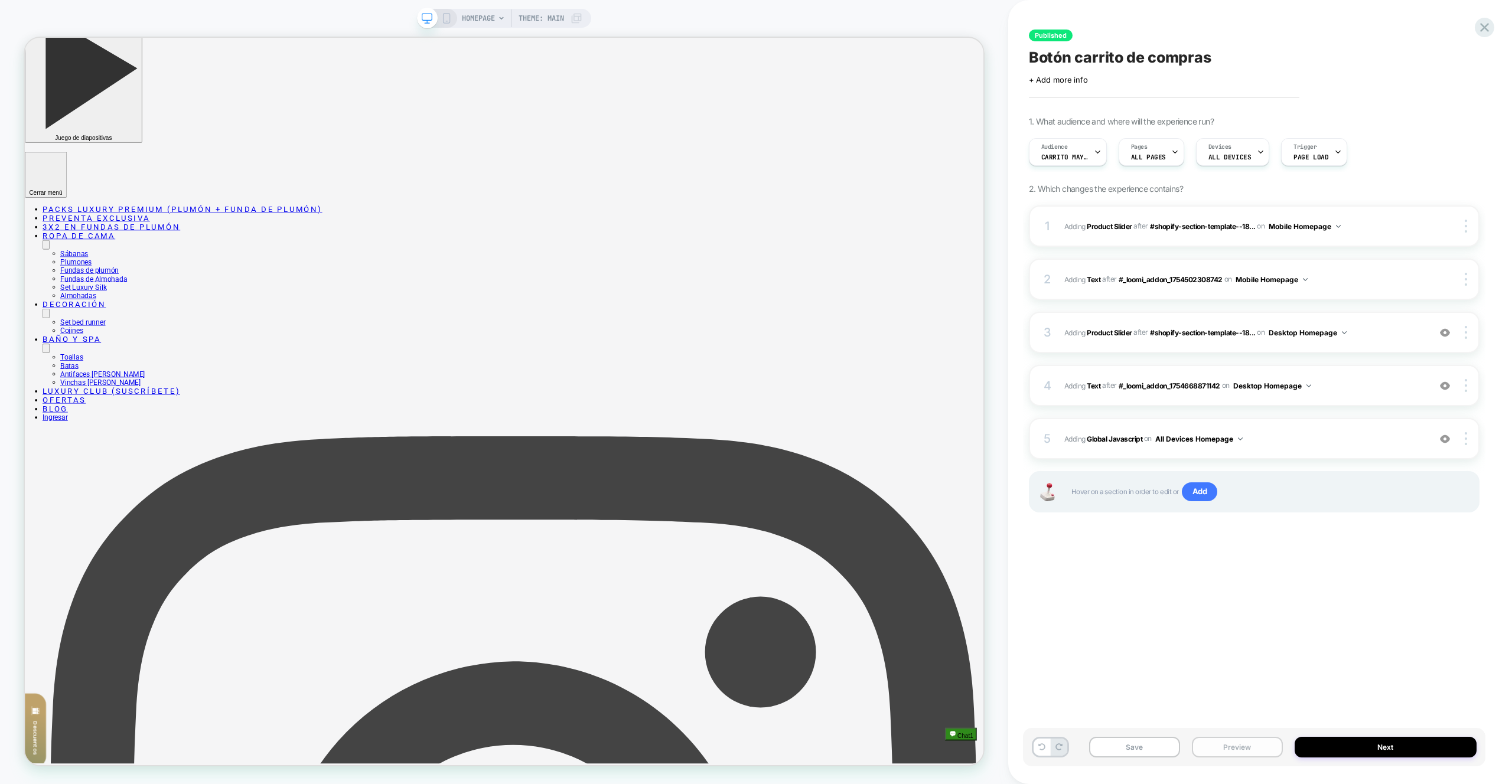
click at [1265, 748] on button "Preview" at bounding box center [1237, 747] width 91 height 20
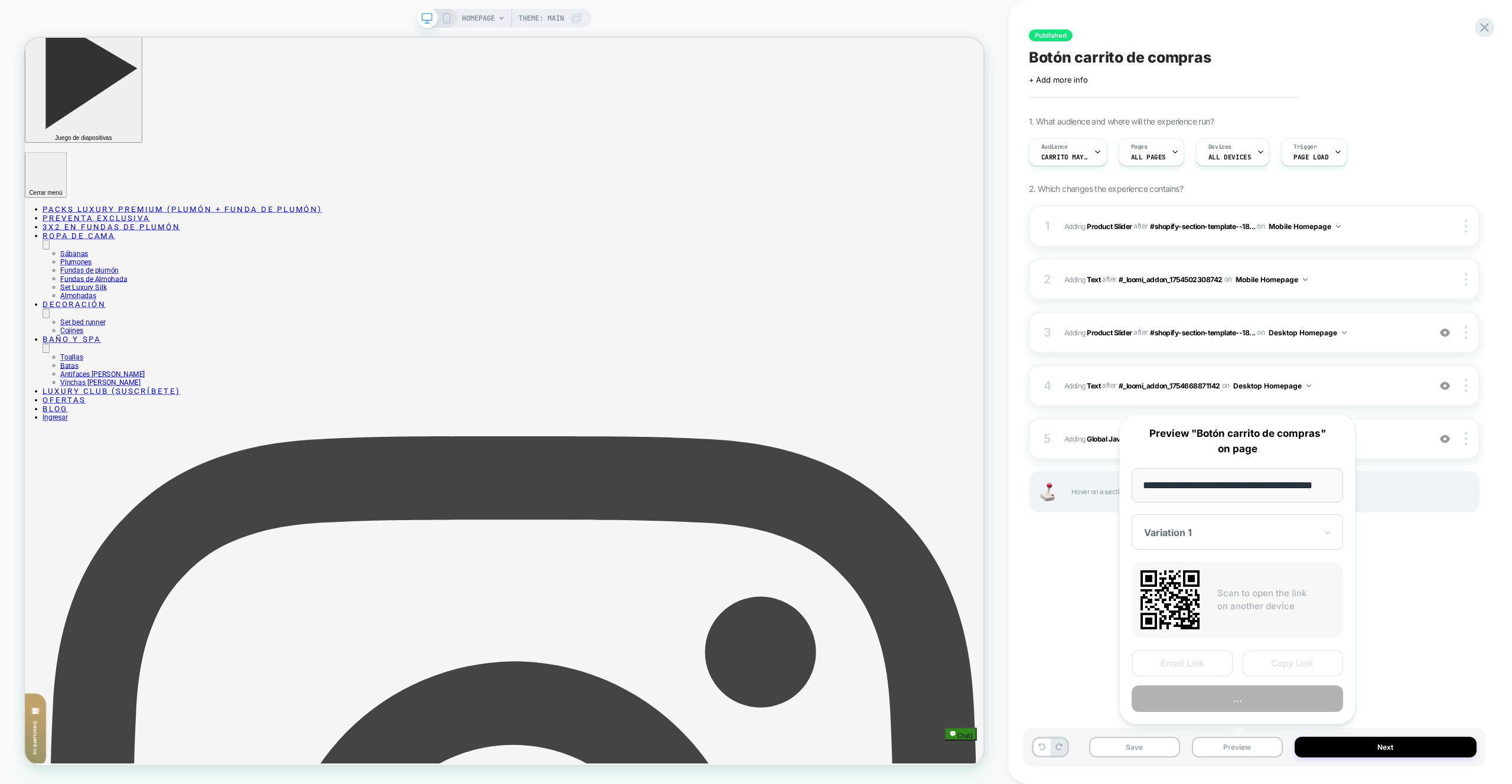
scroll to position [0, 20]
click at [1252, 706] on button "Preview" at bounding box center [1237, 699] width 211 height 26
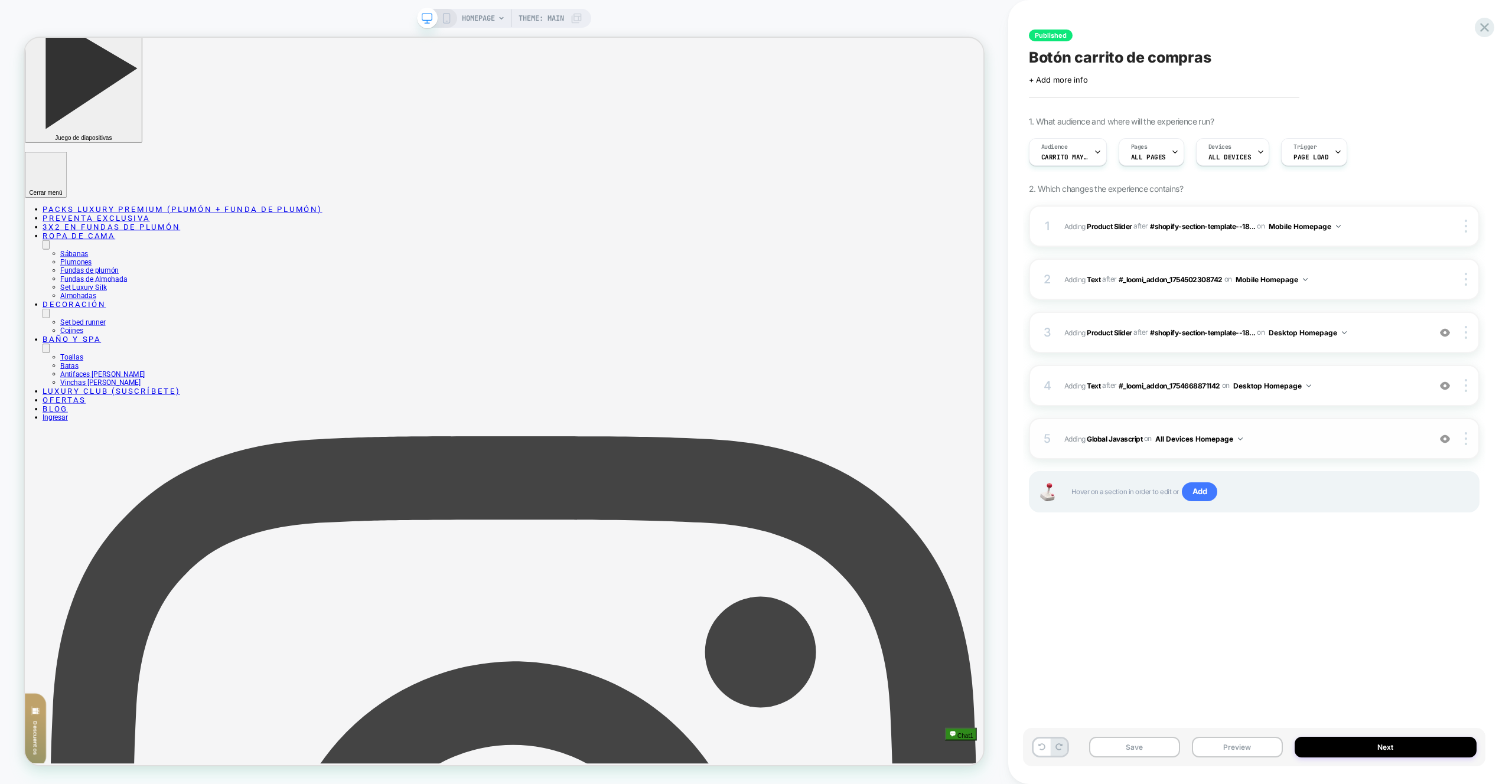
click at [1307, 456] on div "5 Adding Global Javascript on All Devices Homepage Add Before Add After Target …" at bounding box center [1255, 439] width 451 height 41
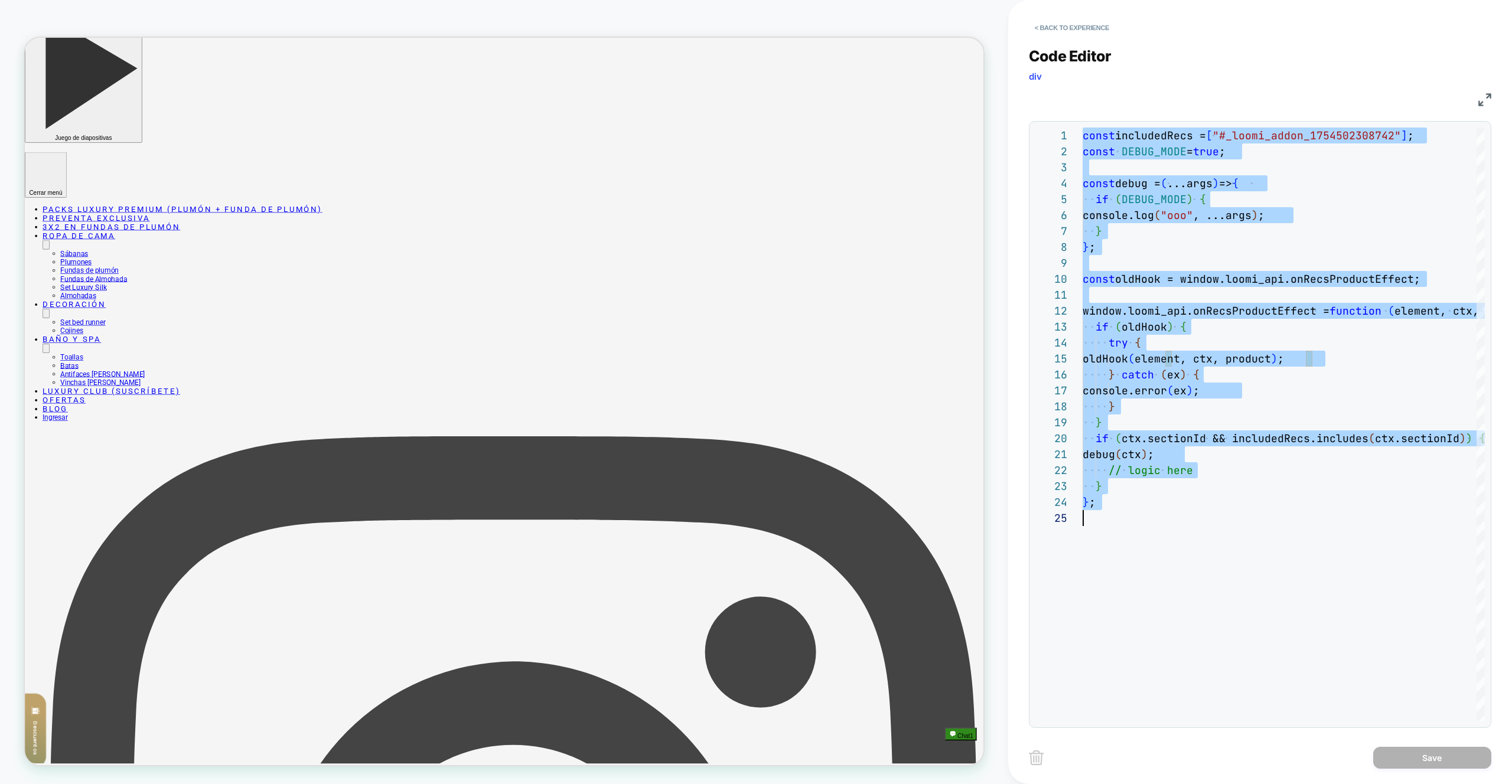
type textarea "**********"
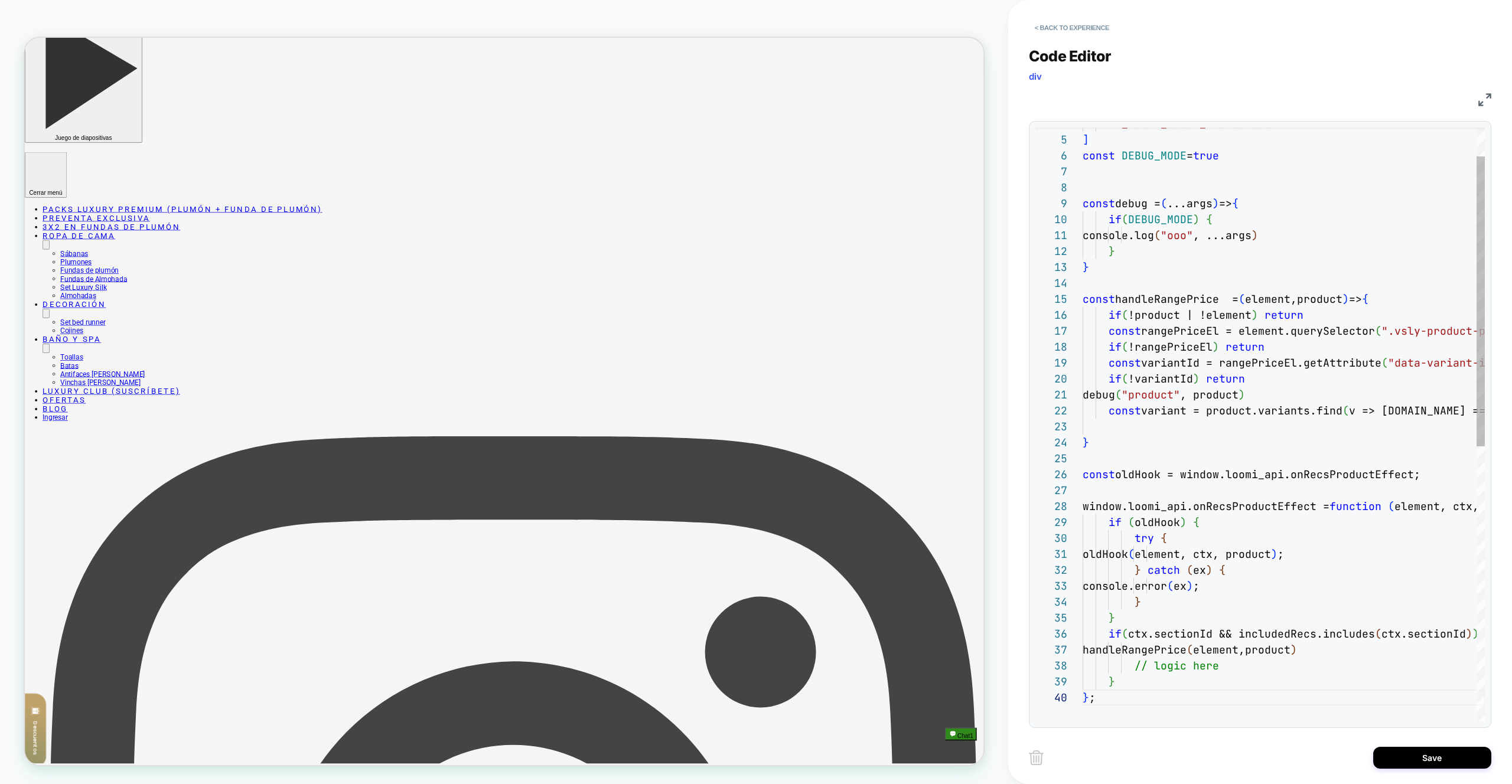
click at [1384, 743] on div "Save" at bounding box center [1260, 757] width 462 height 30
click at [1402, 752] on button "Save" at bounding box center [1433, 758] width 118 height 22
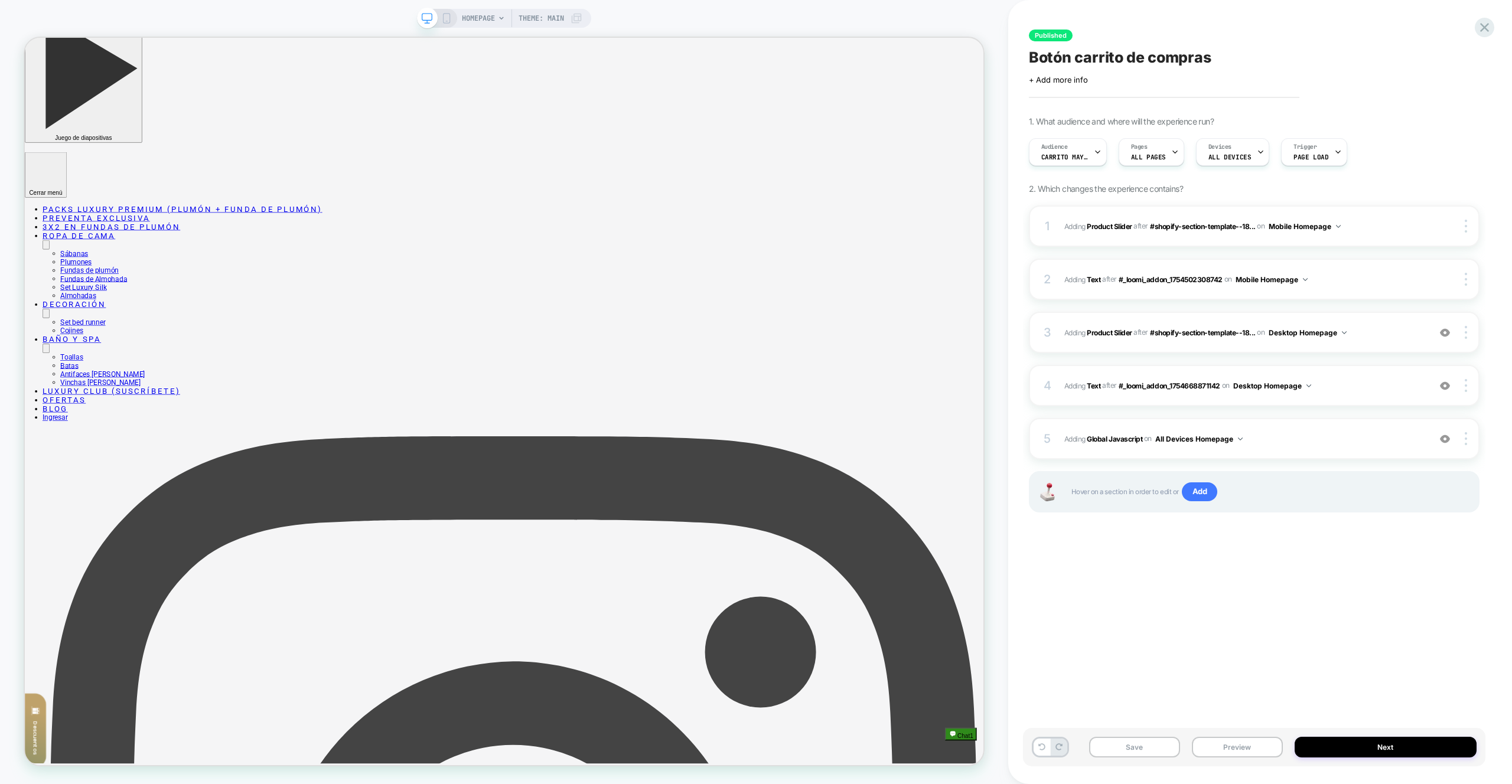
drag, startPoint x: 1242, startPoint y: 747, endPoint x: 1246, endPoint y: 714, distance: 33.2
click at [1242, 747] on button "Preview" at bounding box center [1237, 747] width 91 height 20
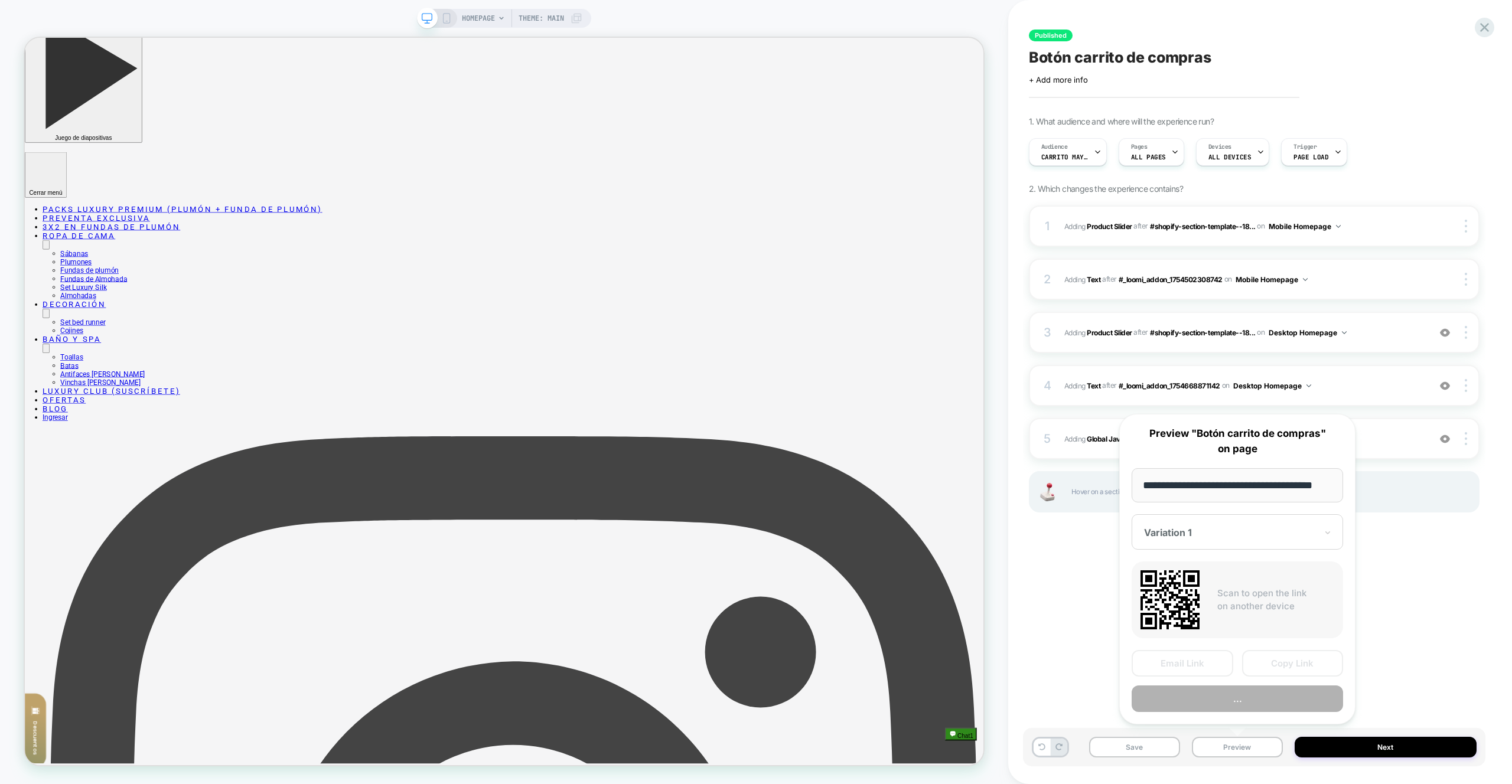
scroll to position [0, 20]
click at [1247, 700] on button "..." at bounding box center [1237, 699] width 211 height 26
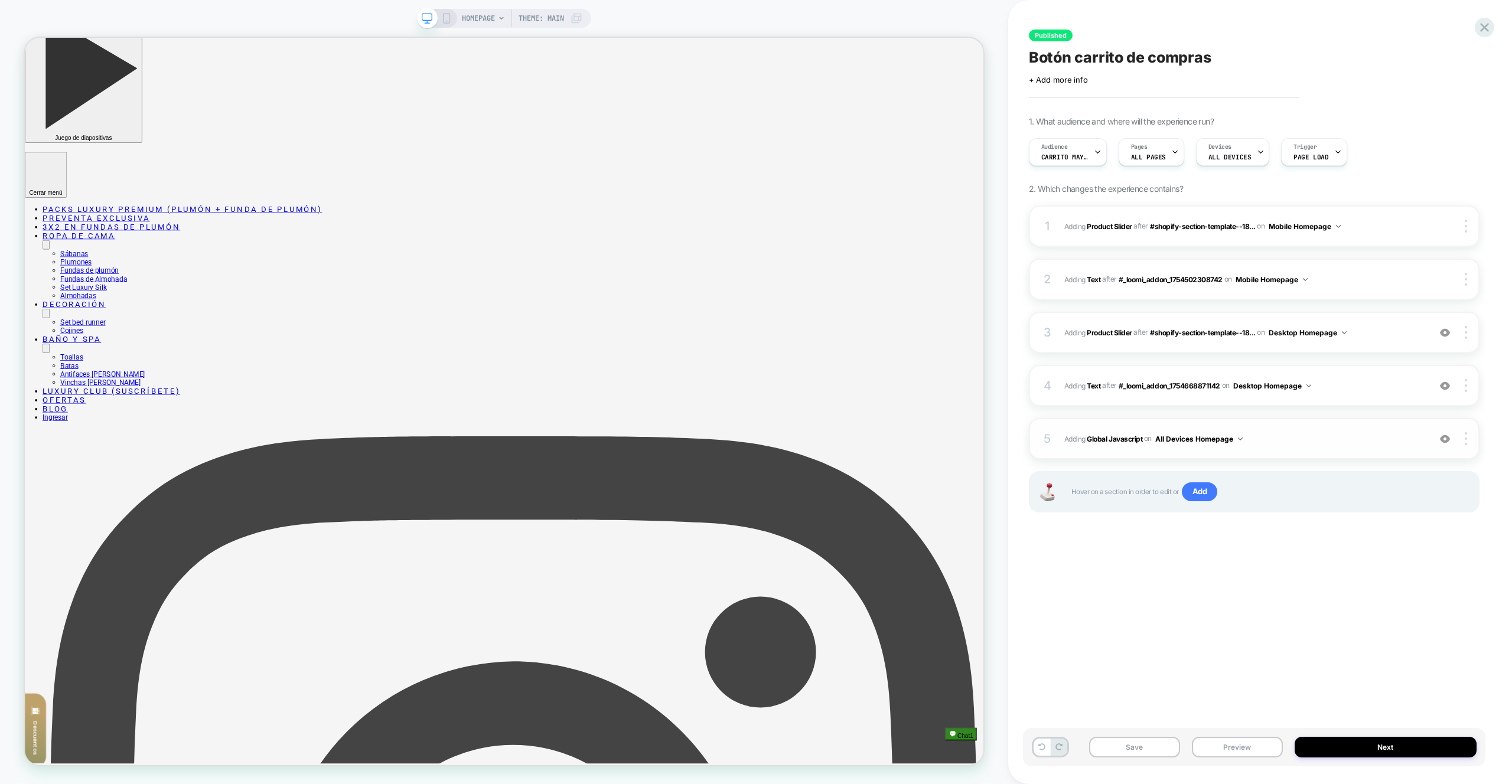
click at [1318, 451] on div "5 Adding Global Javascript on All Devices Homepage Add Before Add After Target …" at bounding box center [1255, 439] width 451 height 41
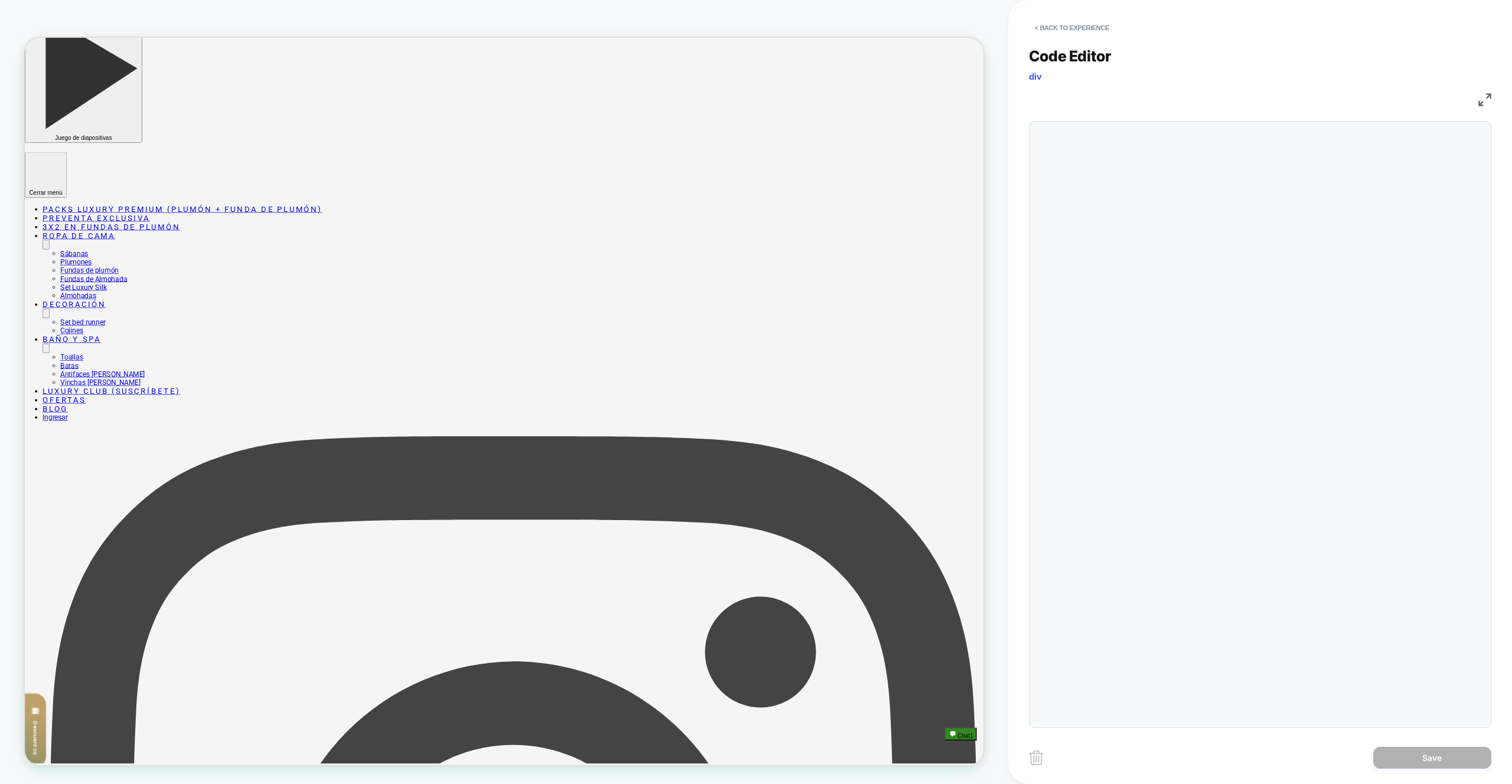
click at [1117, 423] on div "const includedRecs = [" at bounding box center [1100, 446] width 34 height 638
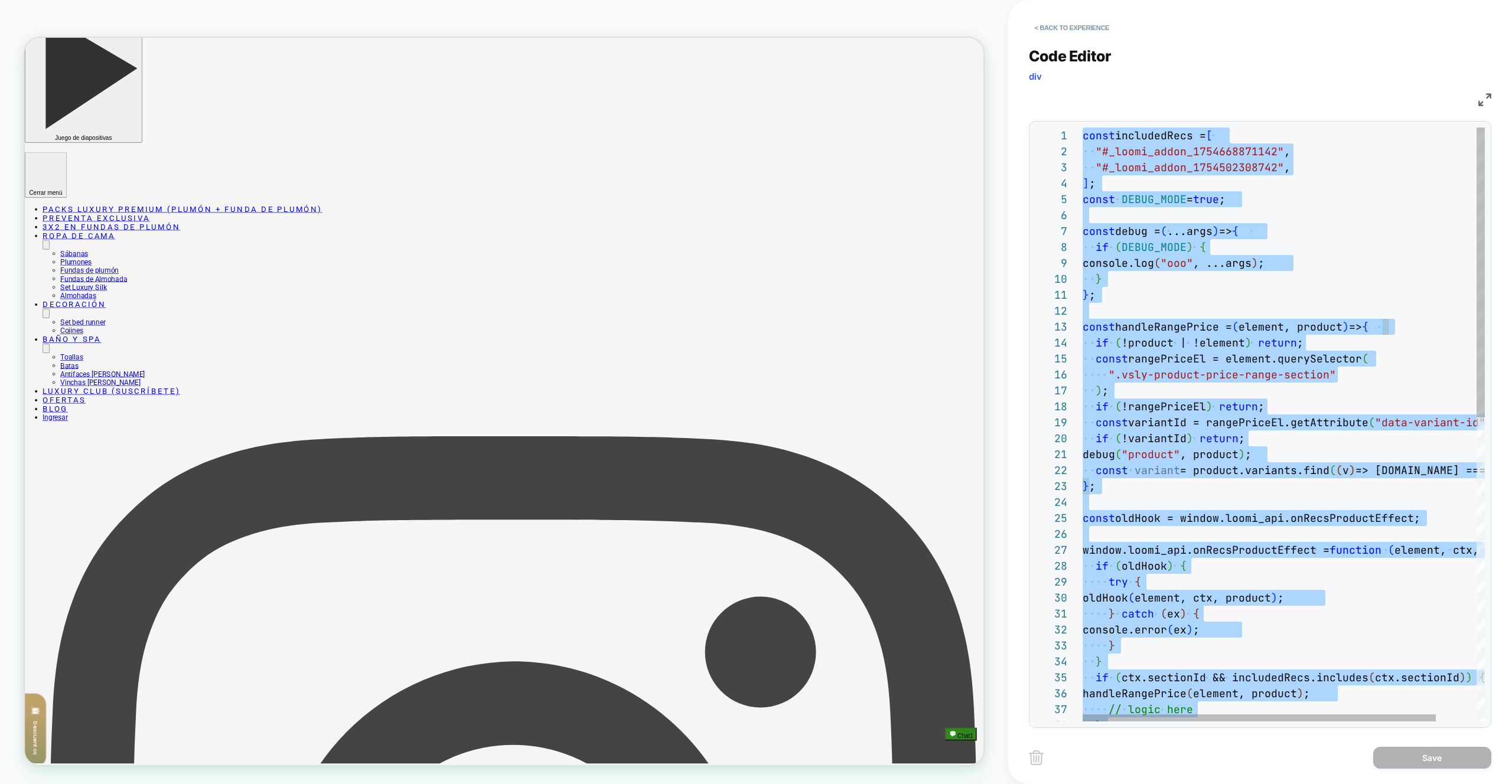
type textarea "**********"
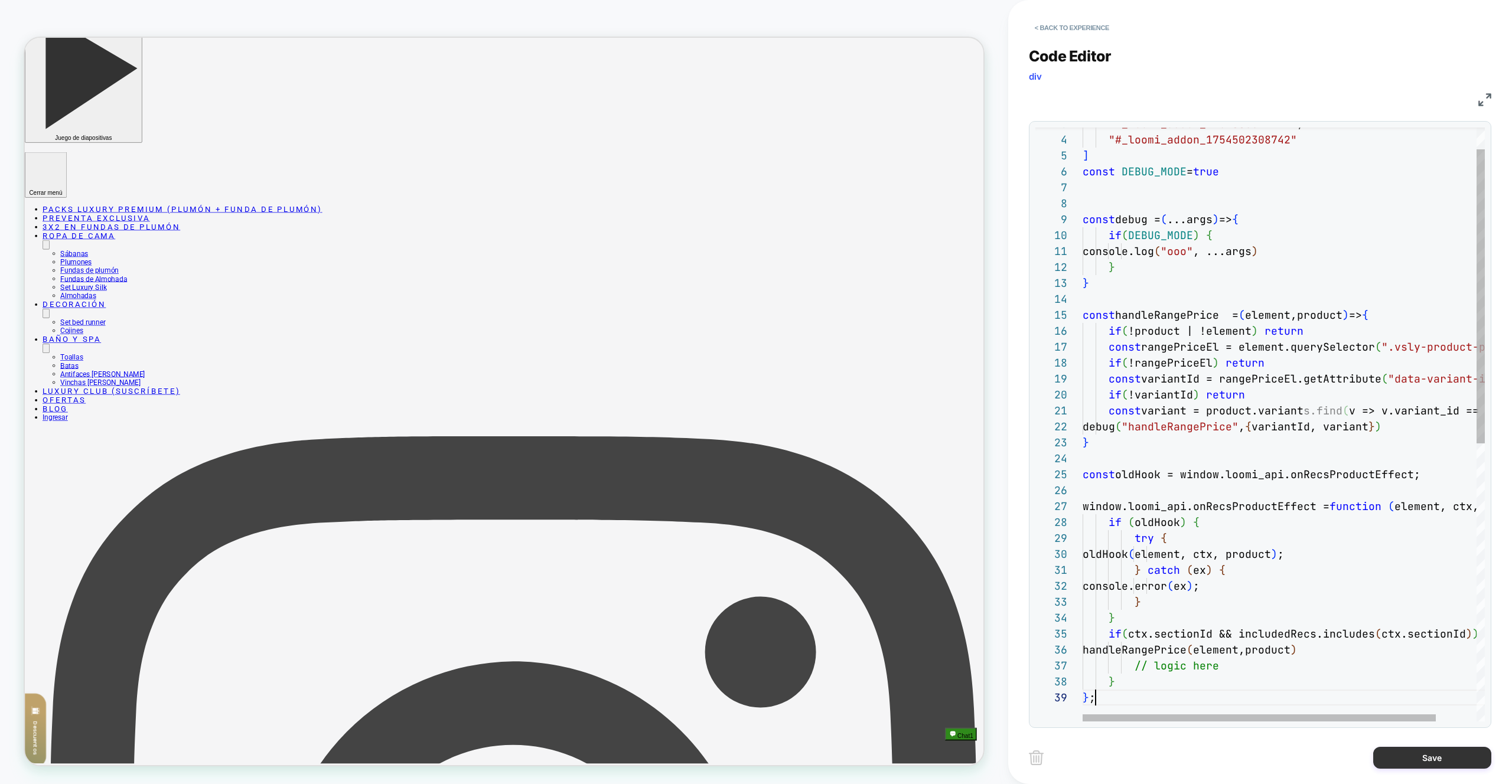
scroll to position [127, 13]
click at [1419, 762] on button "Save" at bounding box center [1433, 758] width 118 height 22
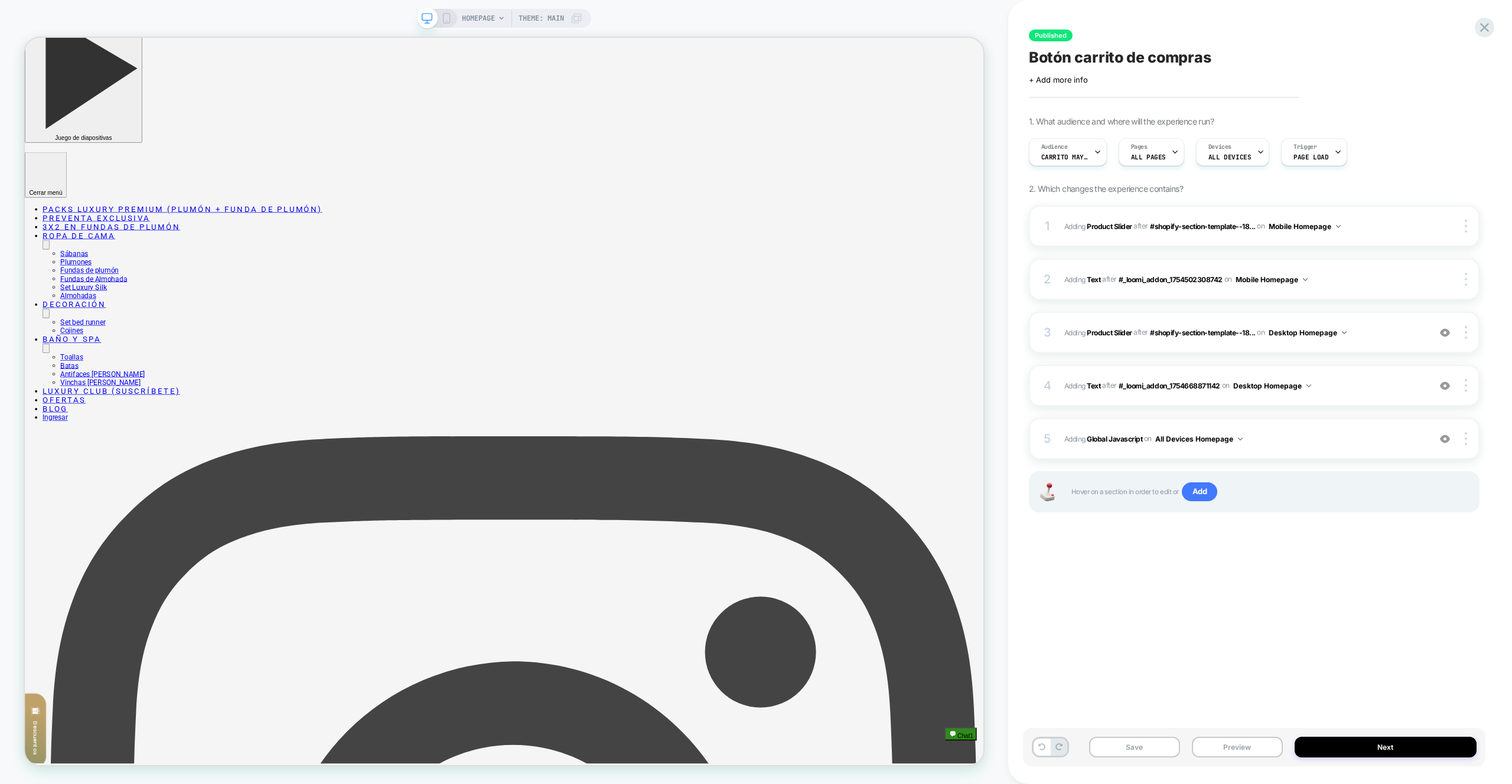
click at [1247, 755] on button "Preview" at bounding box center [1237, 747] width 91 height 20
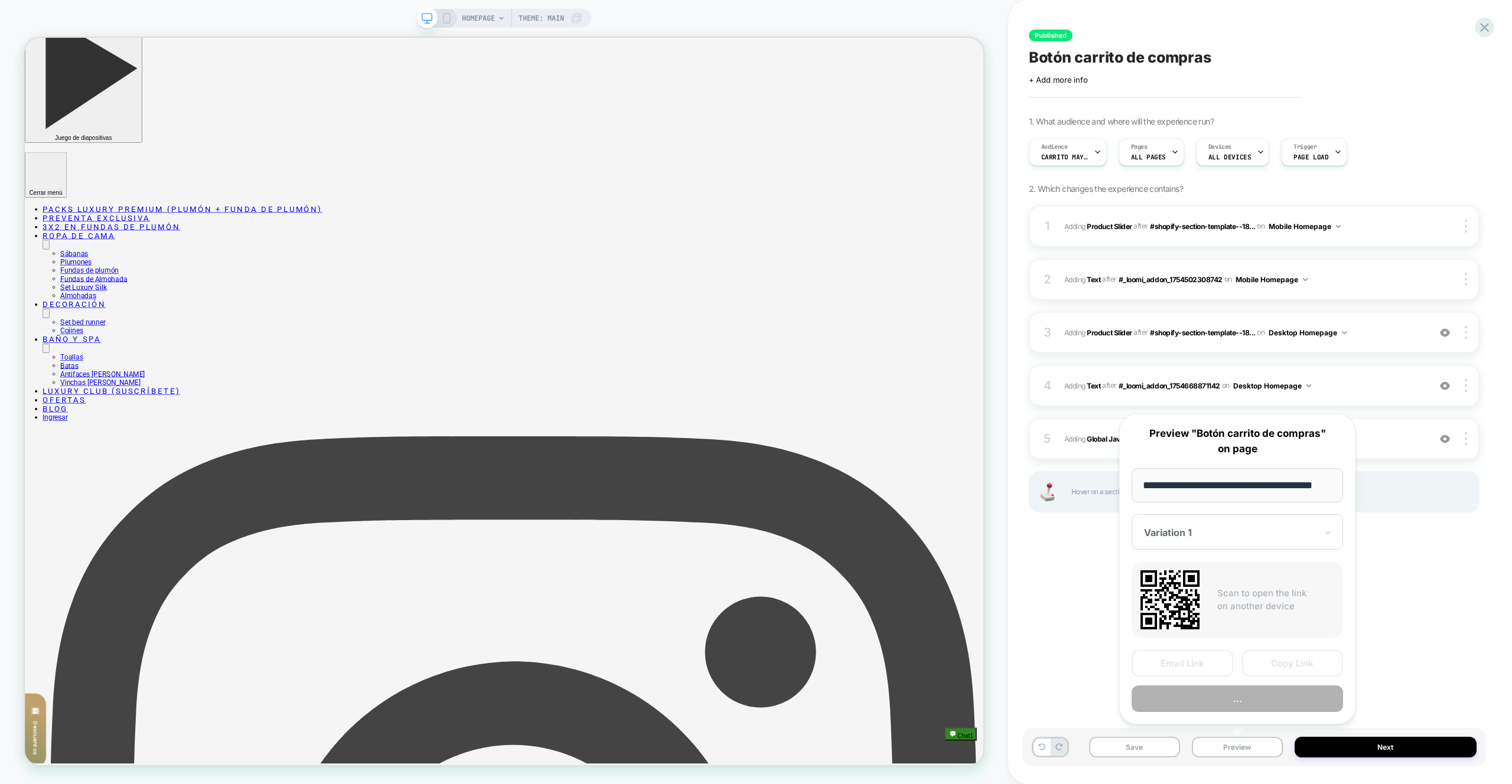
scroll to position [0, 20]
click at [1251, 713] on div "**********" at bounding box center [1237, 569] width 236 height 311
click at [1251, 707] on button "Preview" at bounding box center [1237, 699] width 211 height 26
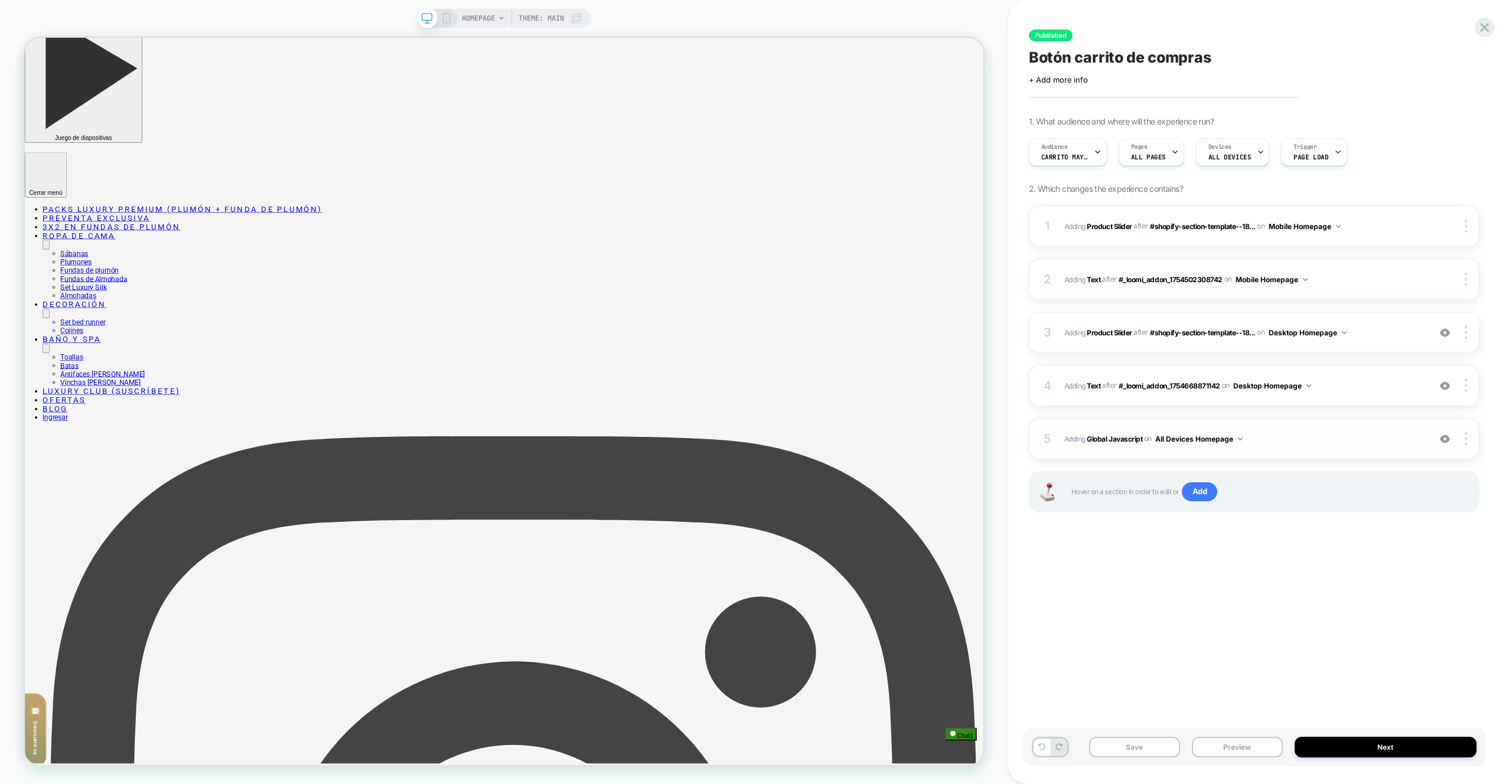
click at [1337, 441] on span "Adding Global Javascript on All Devices Homepage" at bounding box center [1244, 439] width 359 height 14
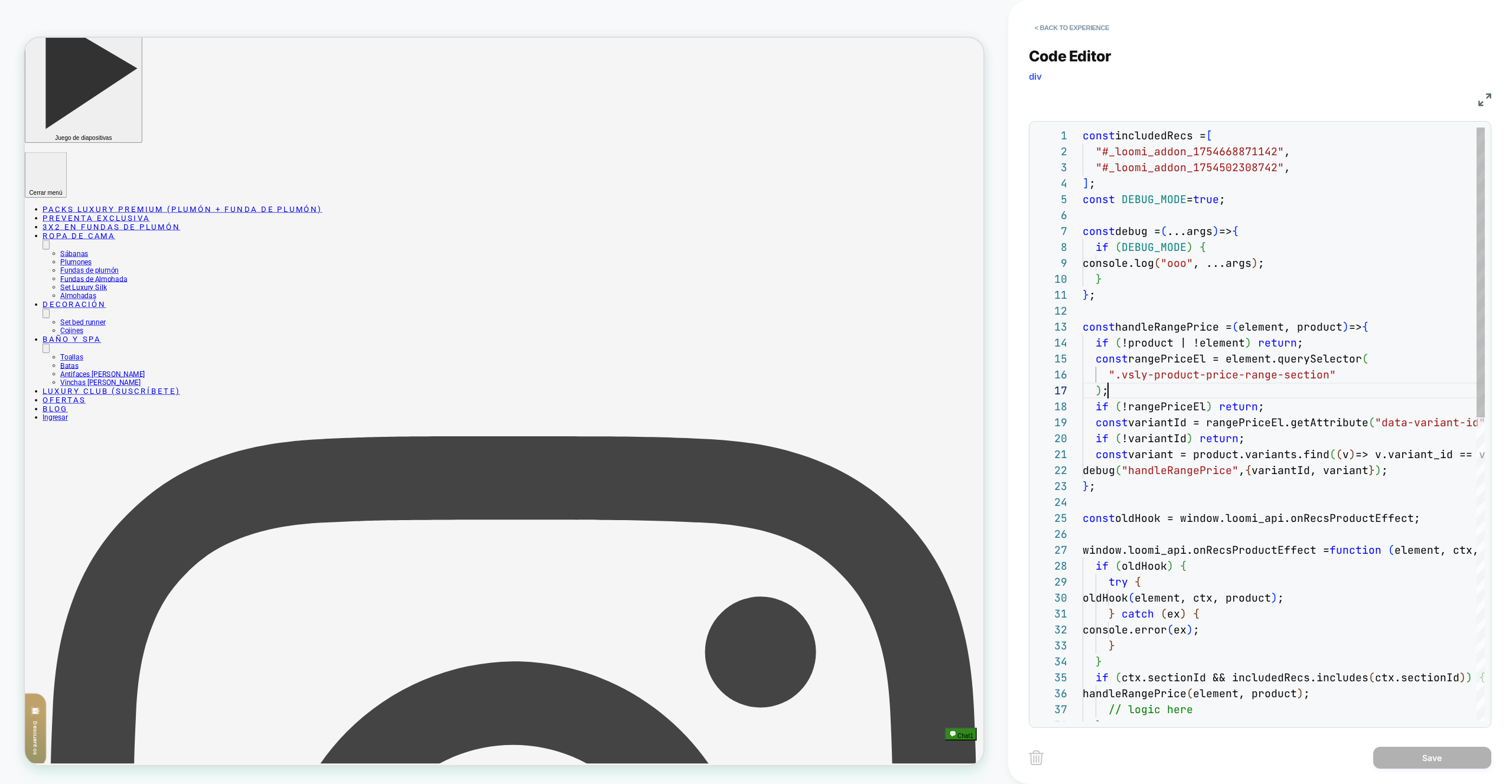
click at [1367, 388] on div "const includedRecs = [ "#_loomi_addon_1754668871142" , "#_loomi_addon_175450230…" at bounding box center [1284, 735] width 402 height 1216
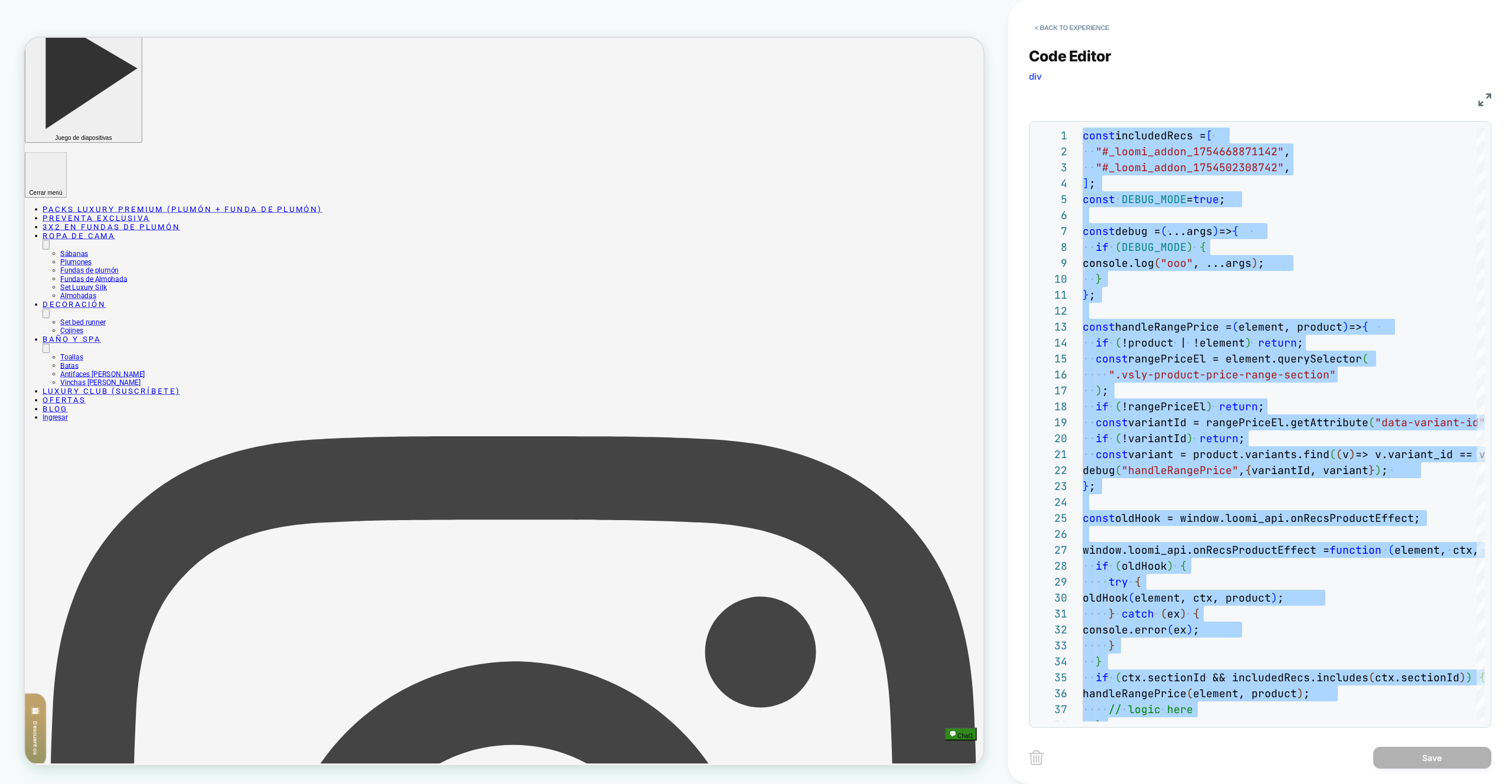
type textarea "**********"
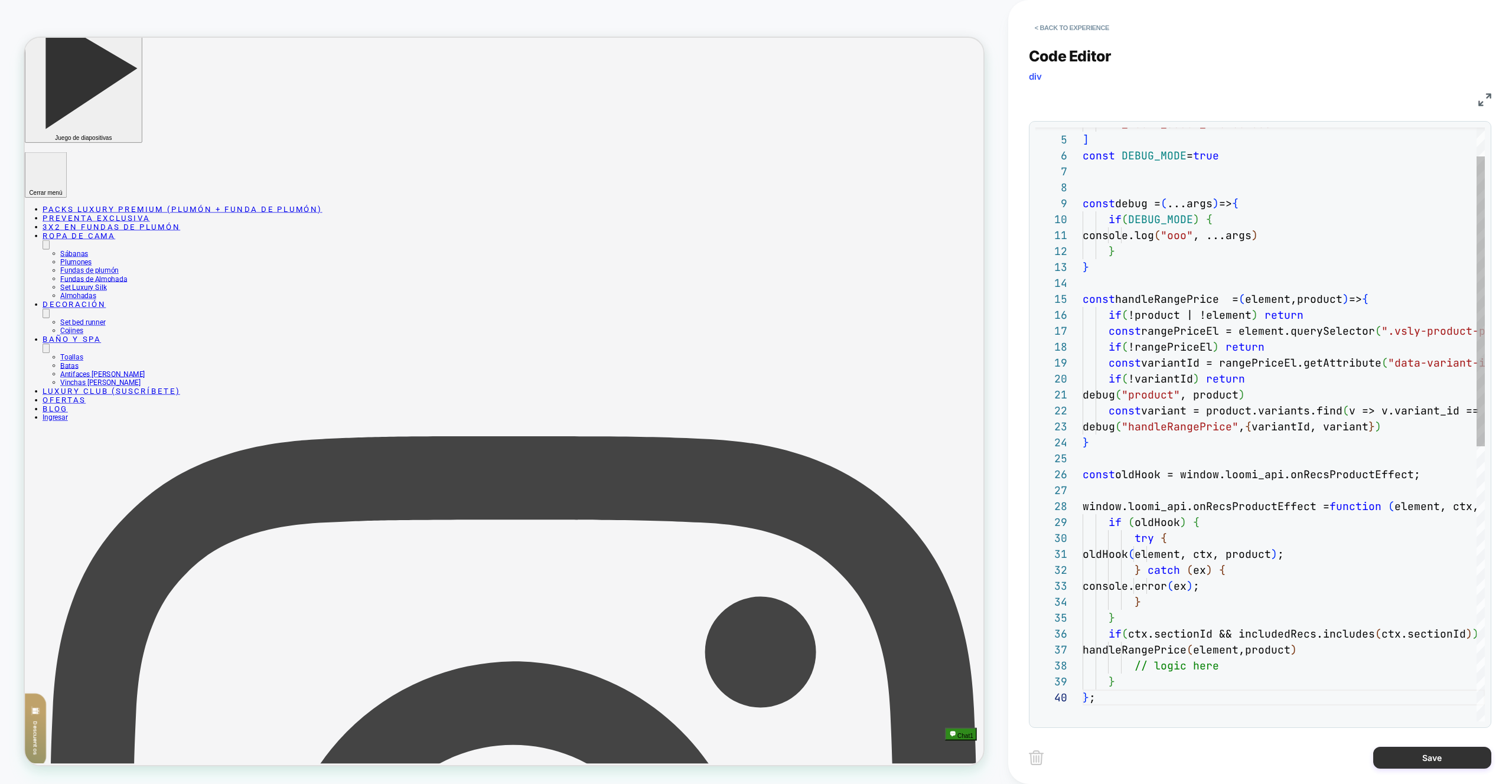
drag, startPoint x: 1427, startPoint y: 763, endPoint x: 1417, endPoint y: 762, distance: 10.0
click at [1427, 763] on button "Save" at bounding box center [1433, 758] width 118 height 22
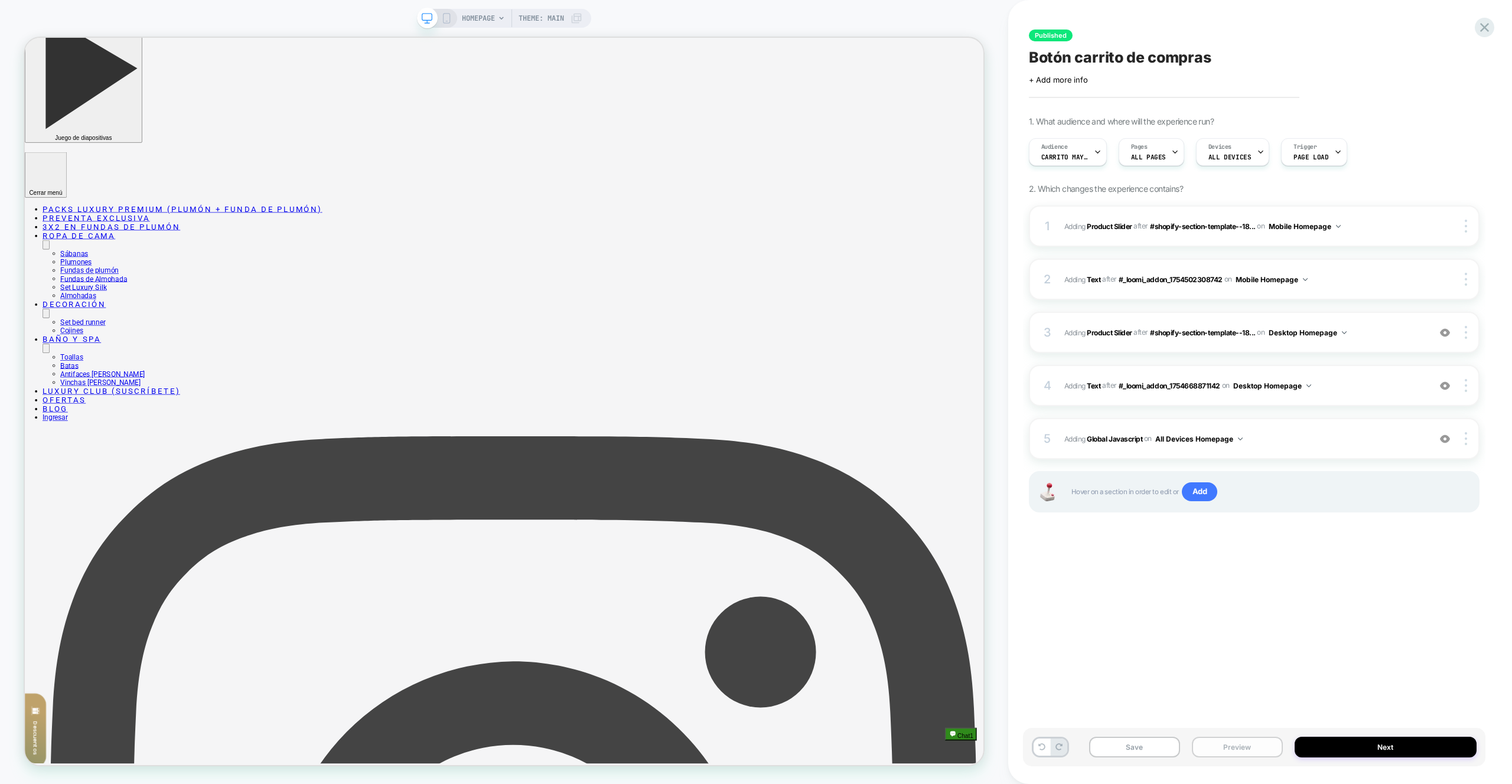
click at [1256, 748] on button "Preview" at bounding box center [1237, 747] width 91 height 20
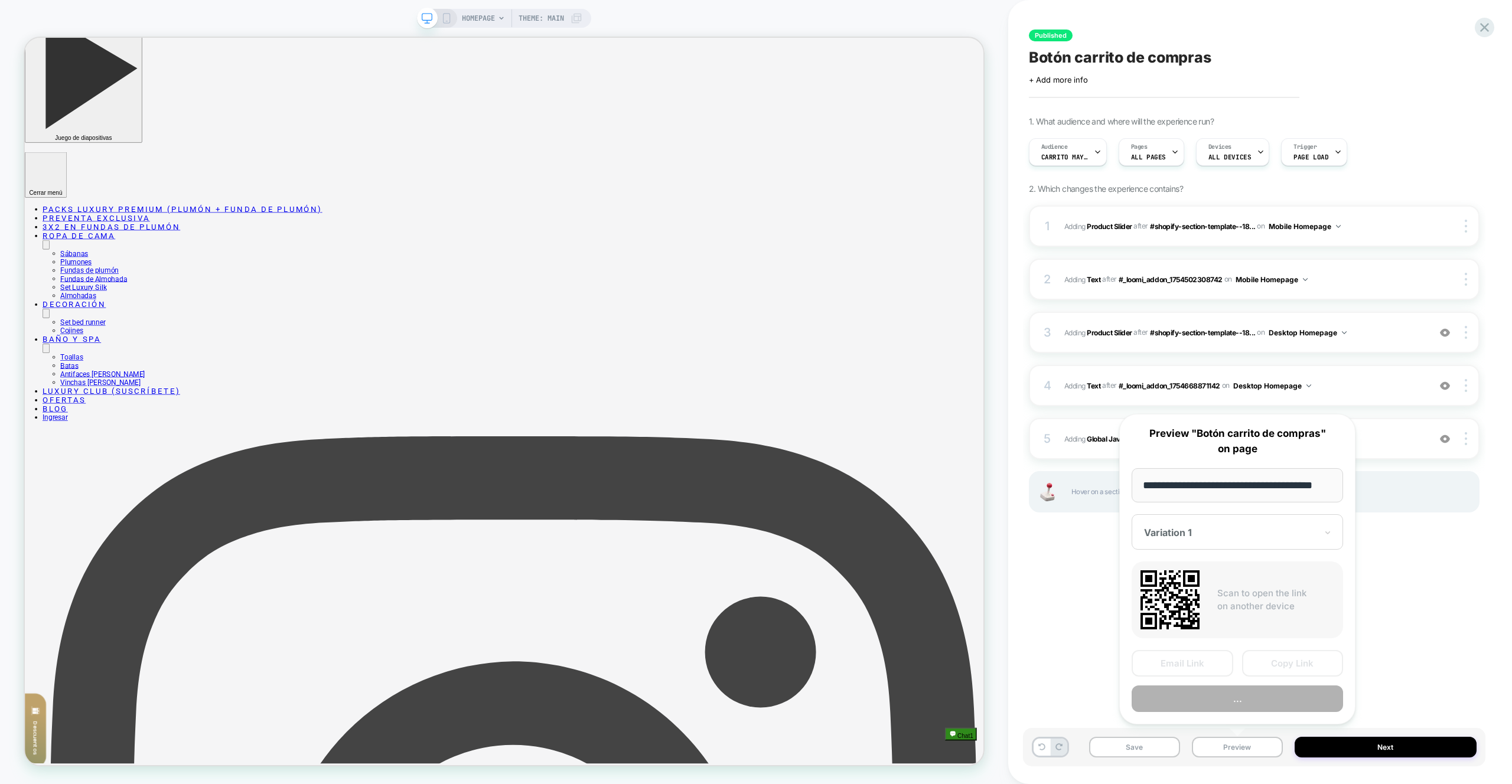
scroll to position [0, 20]
click at [1258, 681] on div "Email Link Copy Link Preview" at bounding box center [1237, 682] width 211 height 62
click at [1258, 689] on button "Preview" at bounding box center [1237, 699] width 211 height 26
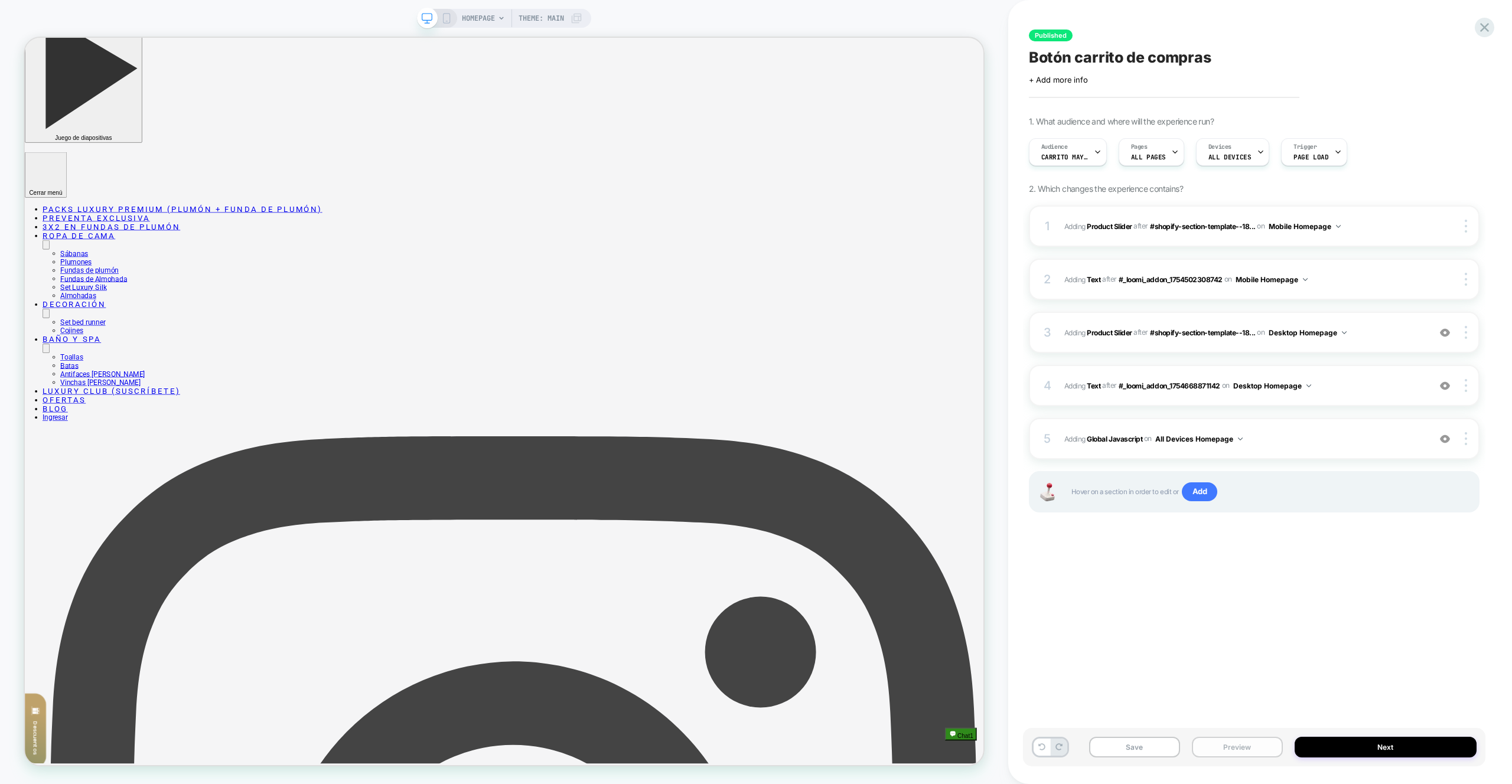
click at [1249, 742] on button "Preview" at bounding box center [1237, 747] width 91 height 20
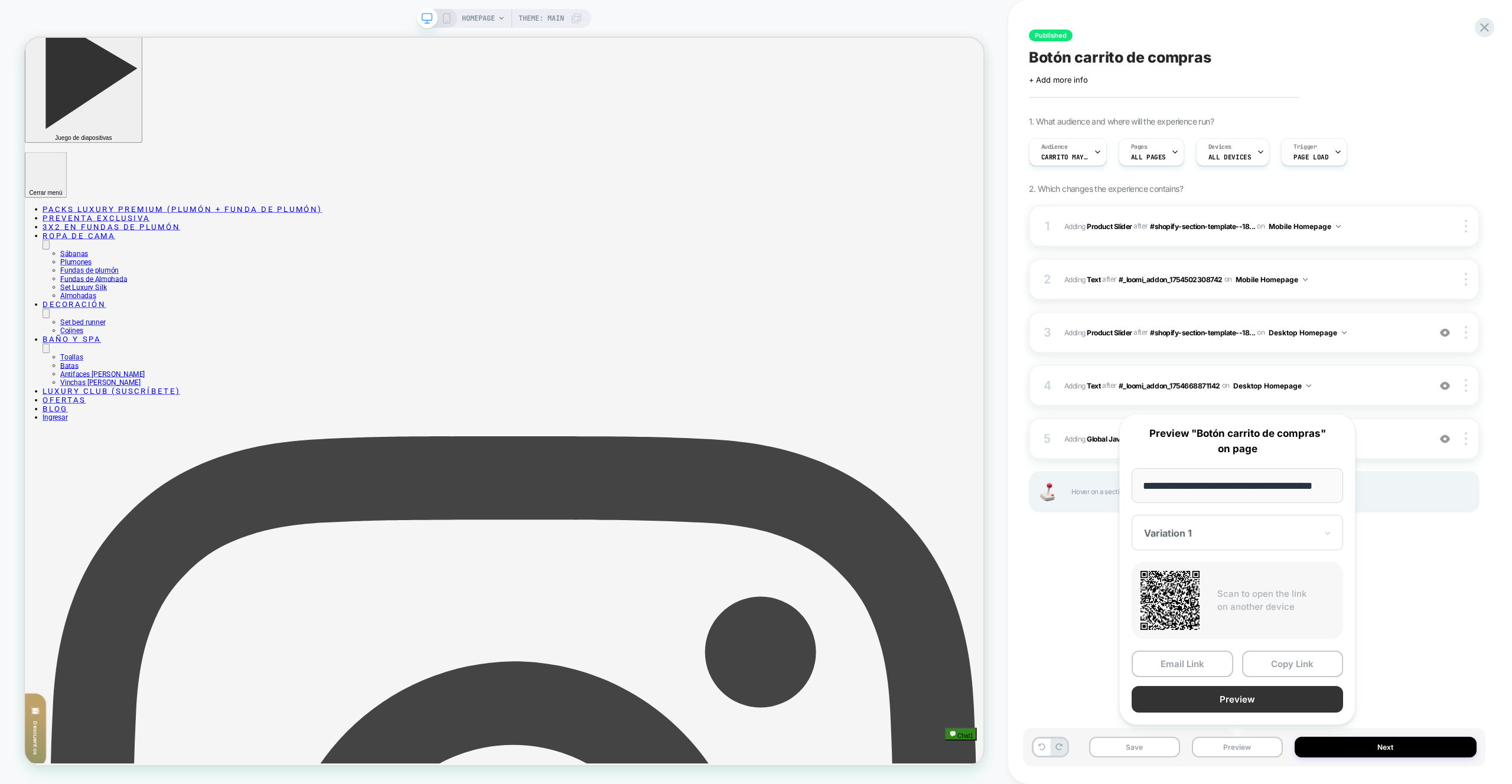
click at [1250, 696] on button "Preview" at bounding box center [1237, 699] width 211 height 26
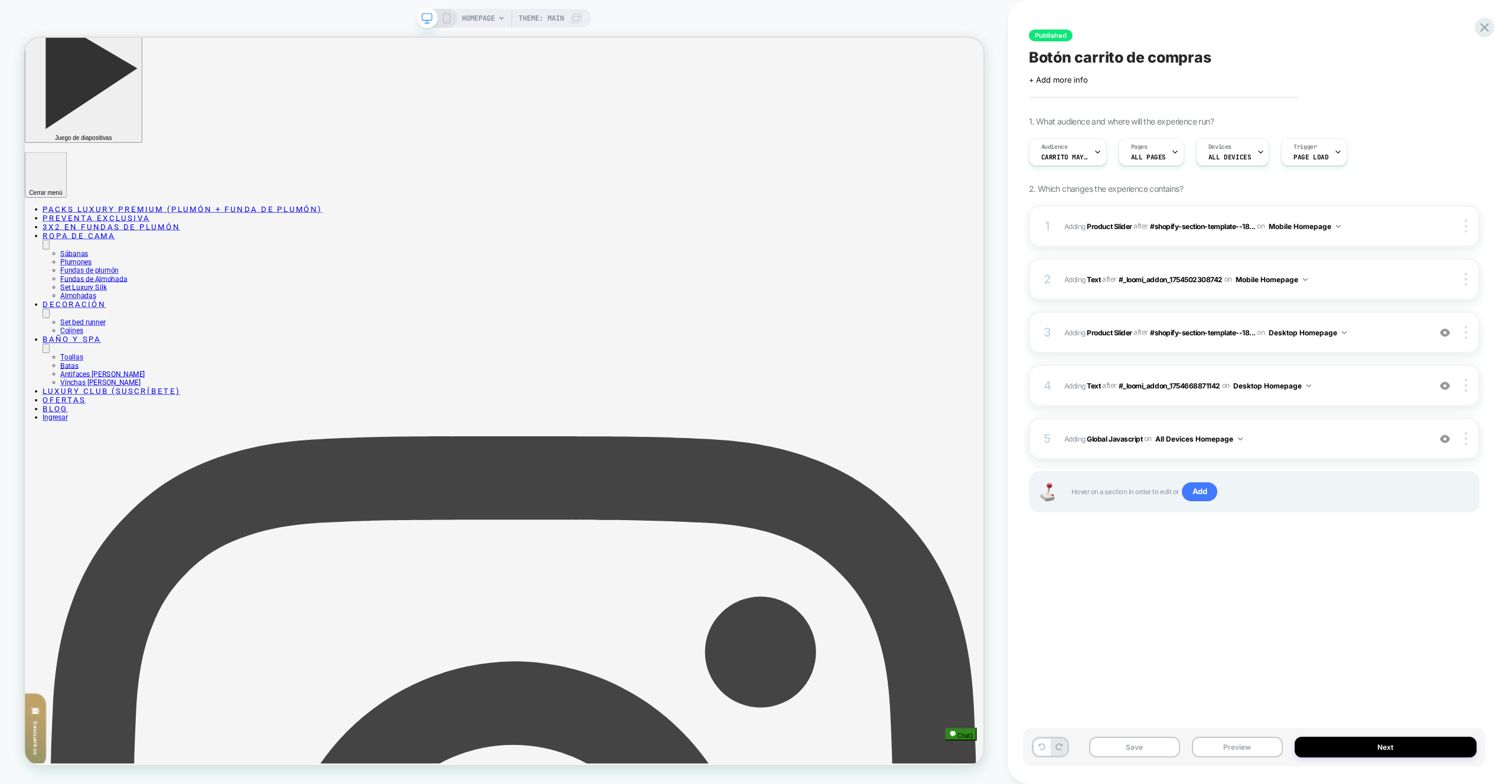
click at [1323, 438] on span "Adding Global Javascript on All Devices Homepage" at bounding box center [1244, 439] width 359 height 14
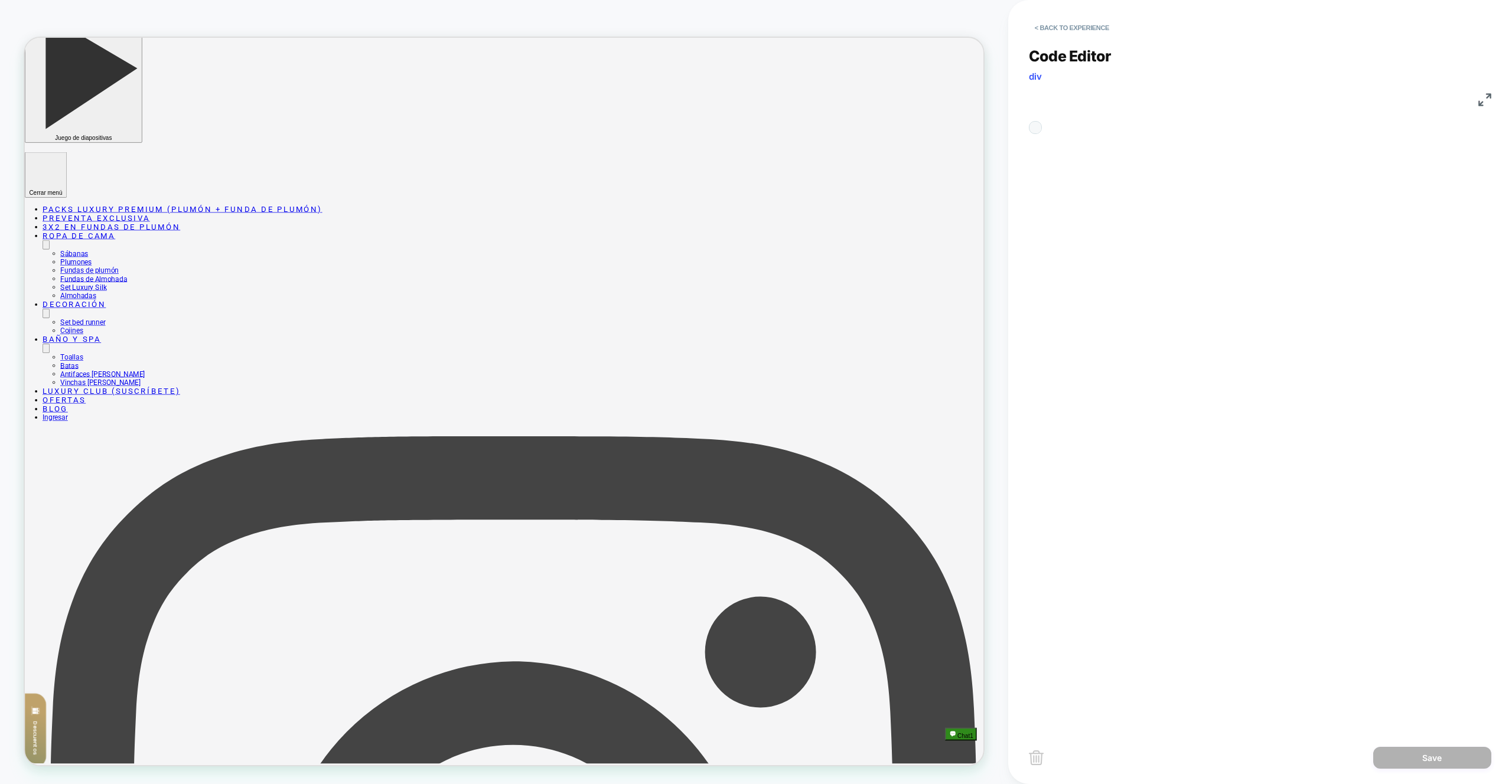
scroll to position [160, 0]
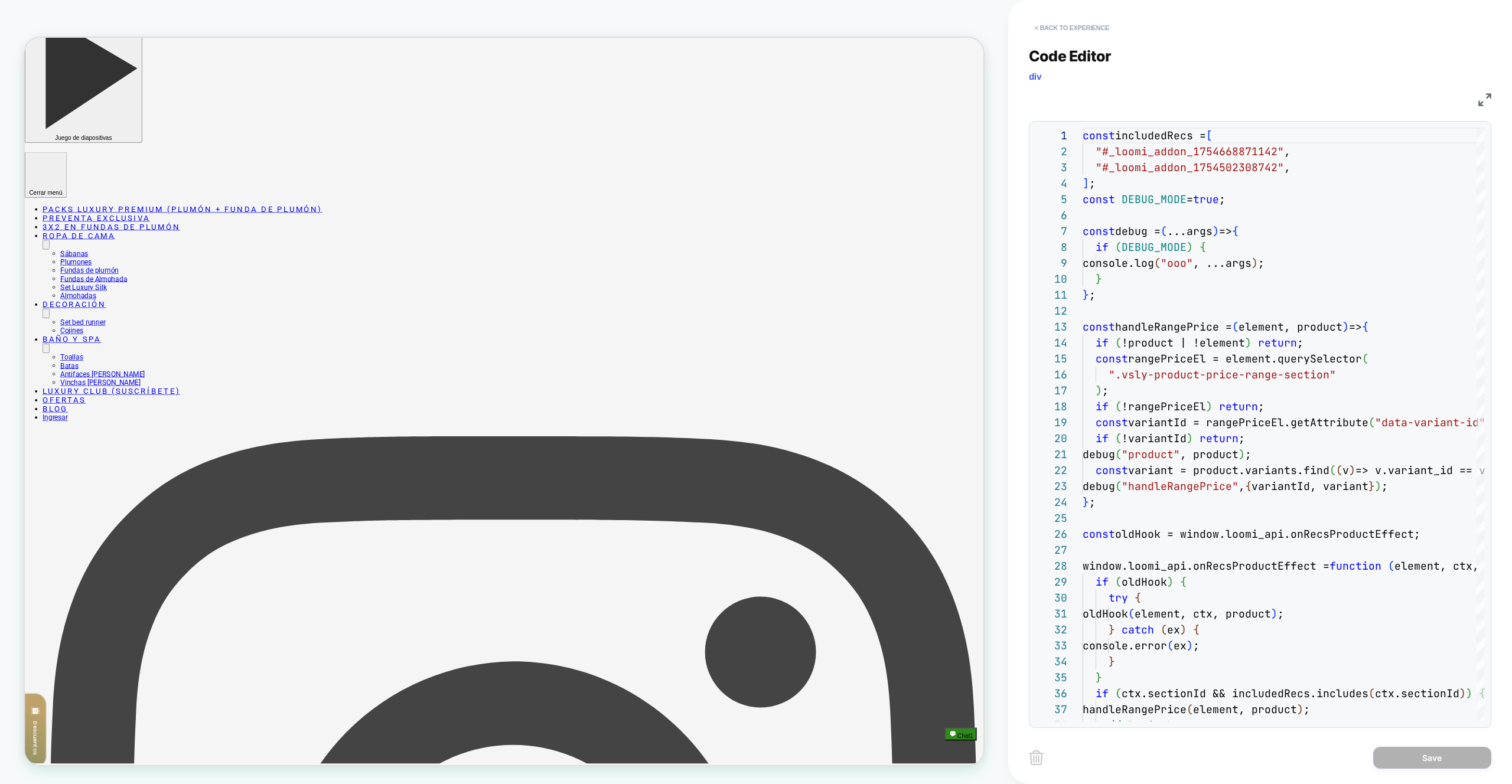
click at [1075, 18] on button "< Back to experience" at bounding box center [1072, 28] width 86 height 19
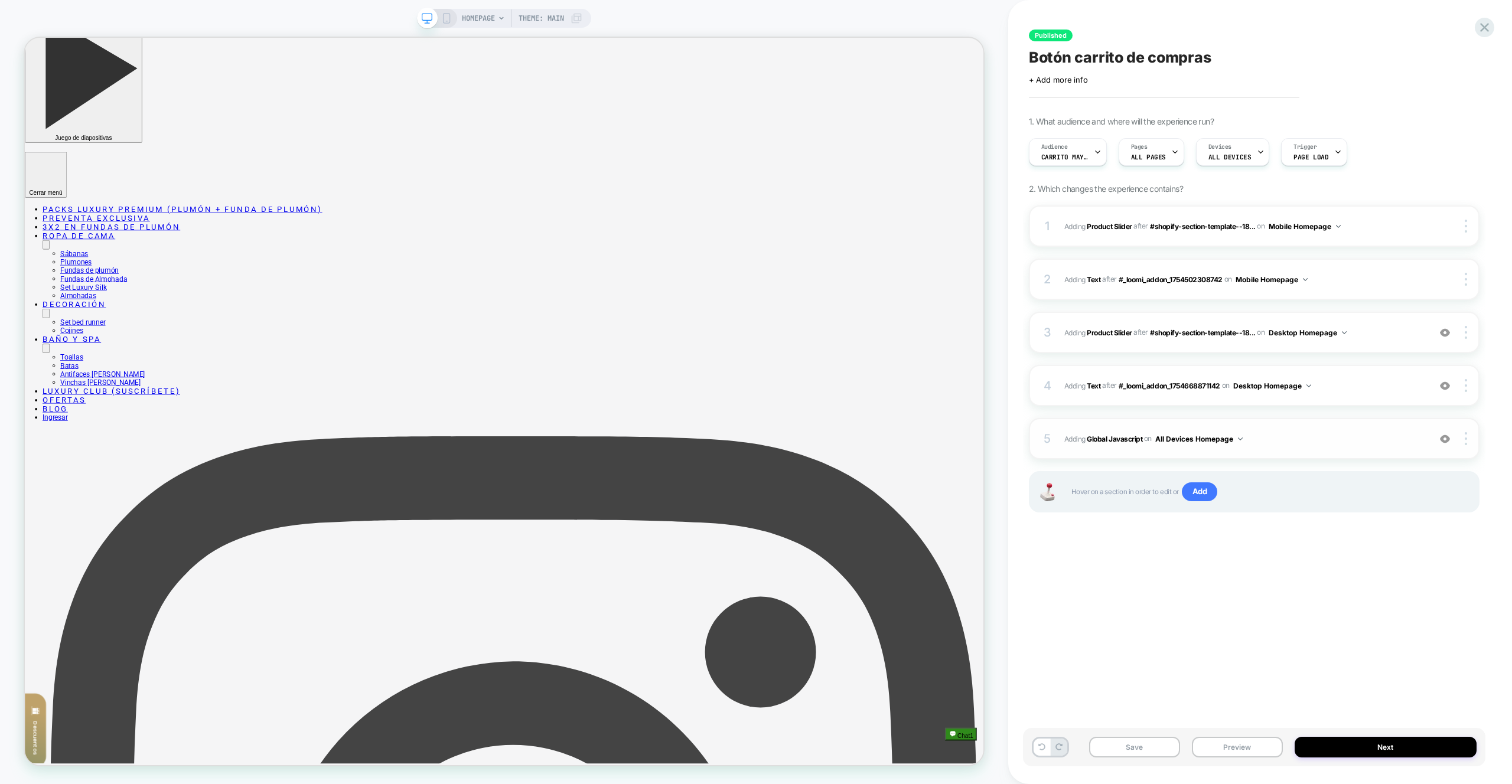
click at [1295, 441] on span "Adding Global Javascript on All Devices Homepage" at bounding box center [1244, 439] width 359 height 14
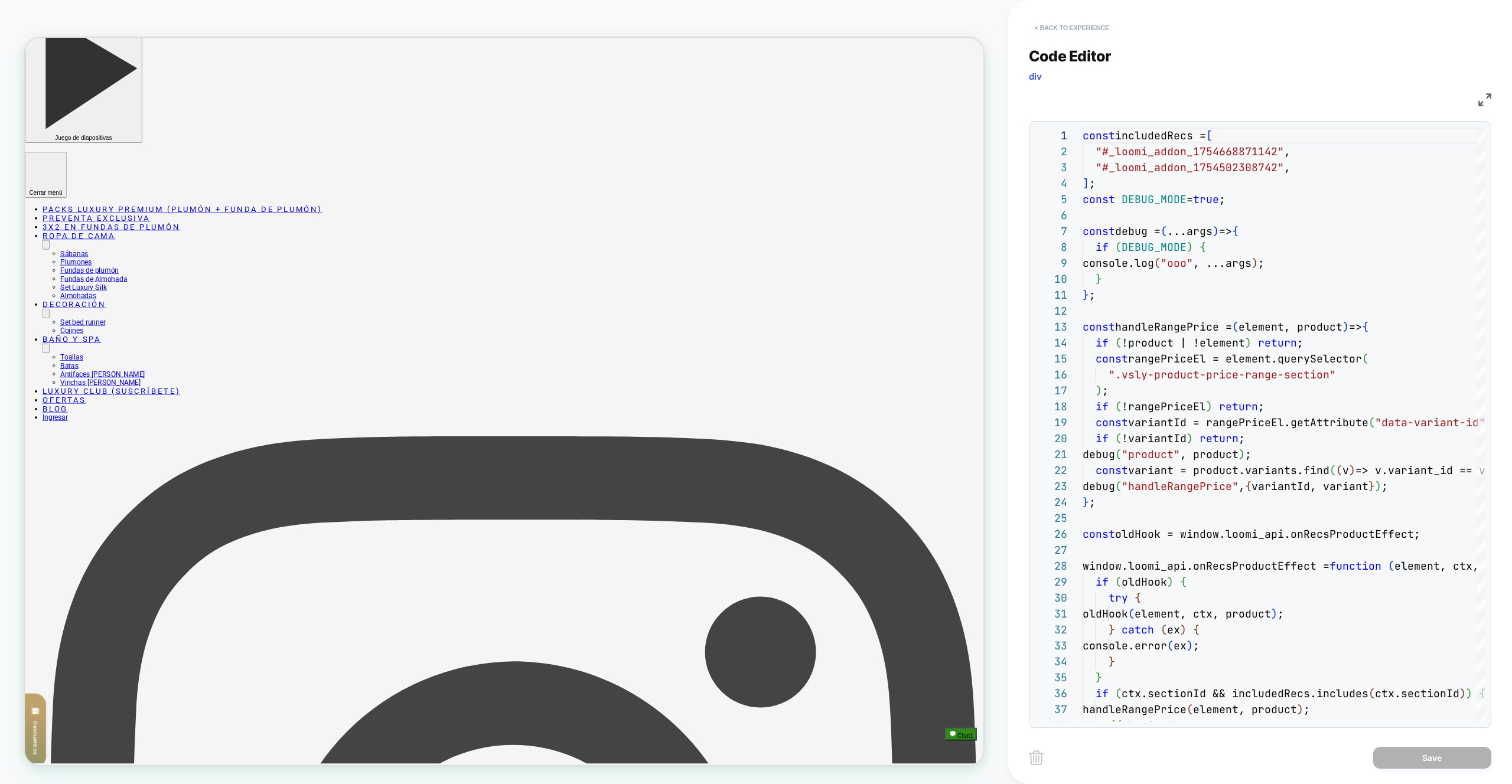
click at [1084, 22] on button "< Back to experience" at bounding box center [1072, 28] width 86 height 19
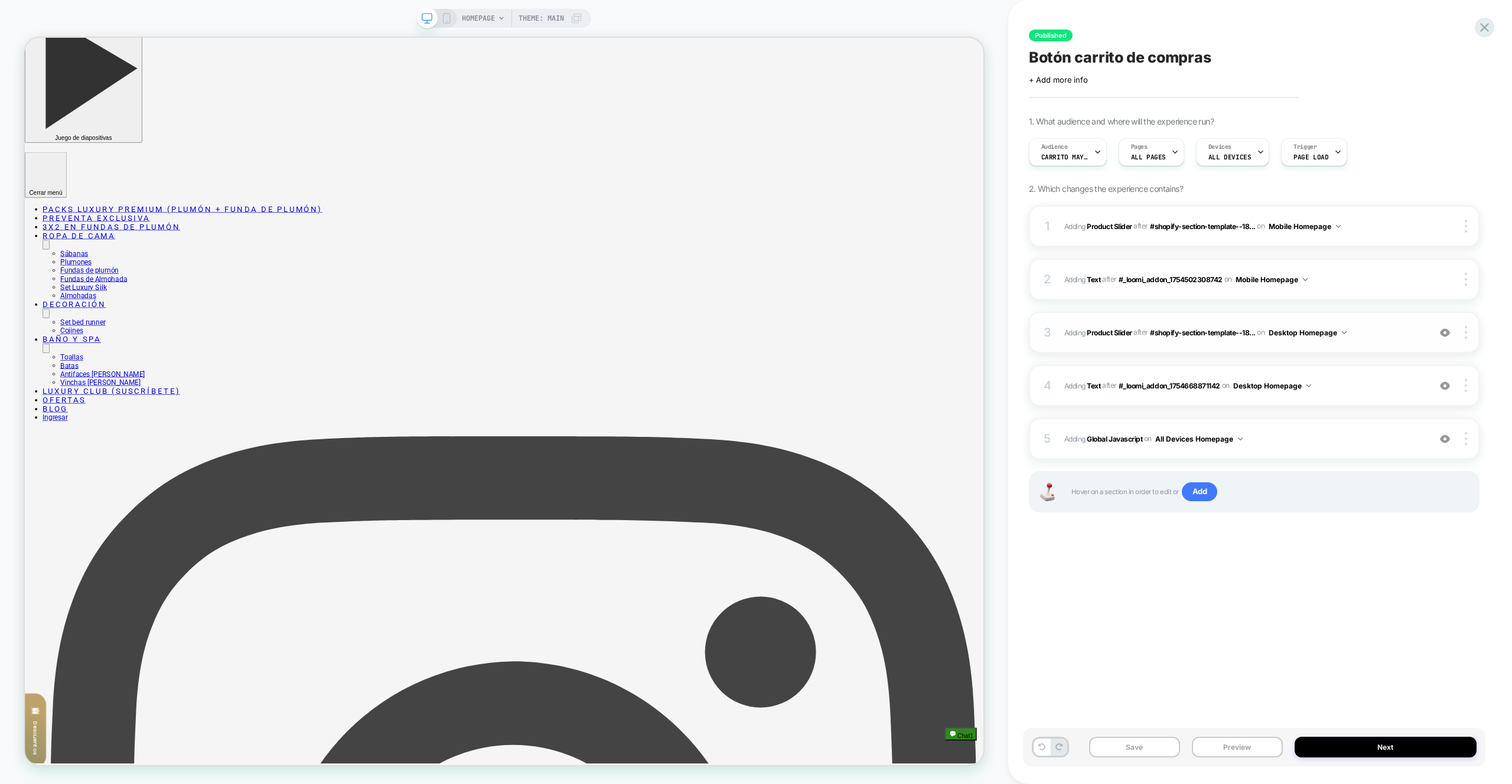
click at [1383, 338] on span "#_loomi_addon_1754668871142 Adding Product Slider AFTER #shopify-section-templa…" at bounding box center [1244, 333] width 359 height 14
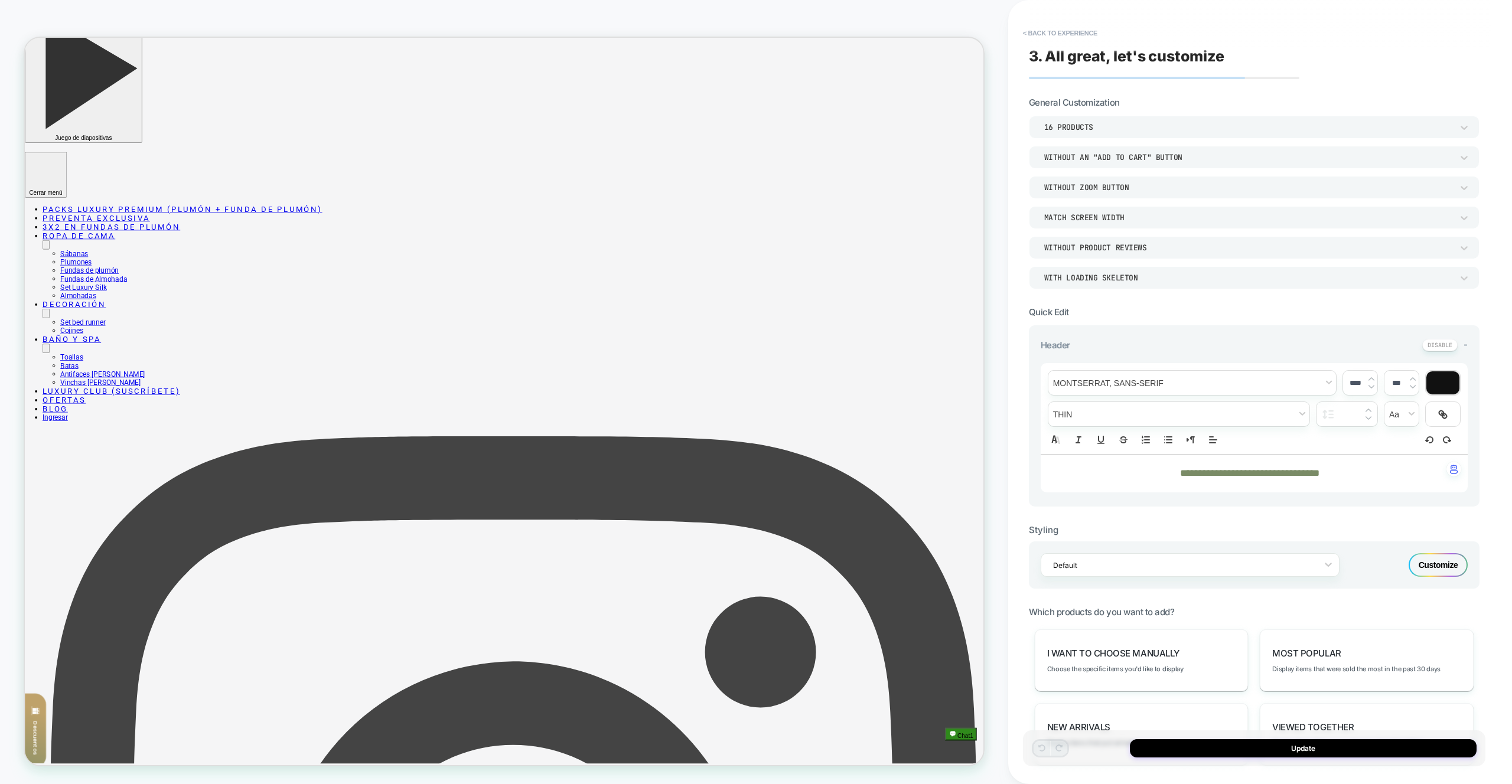
scroll to position [196, 0]
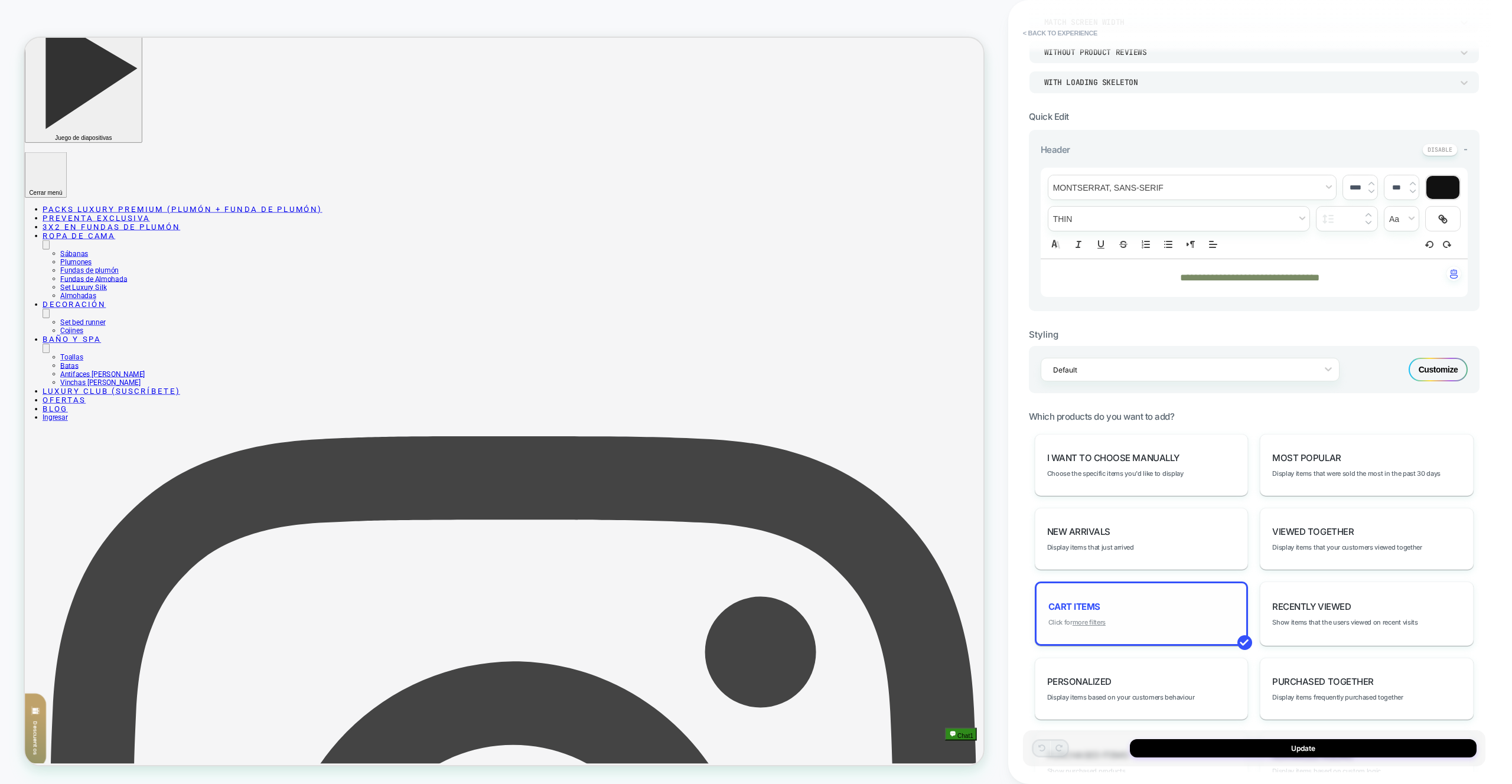
click at [1105, 619] on u "more filters" at bounding box center [1089, 622] width 33 height 9
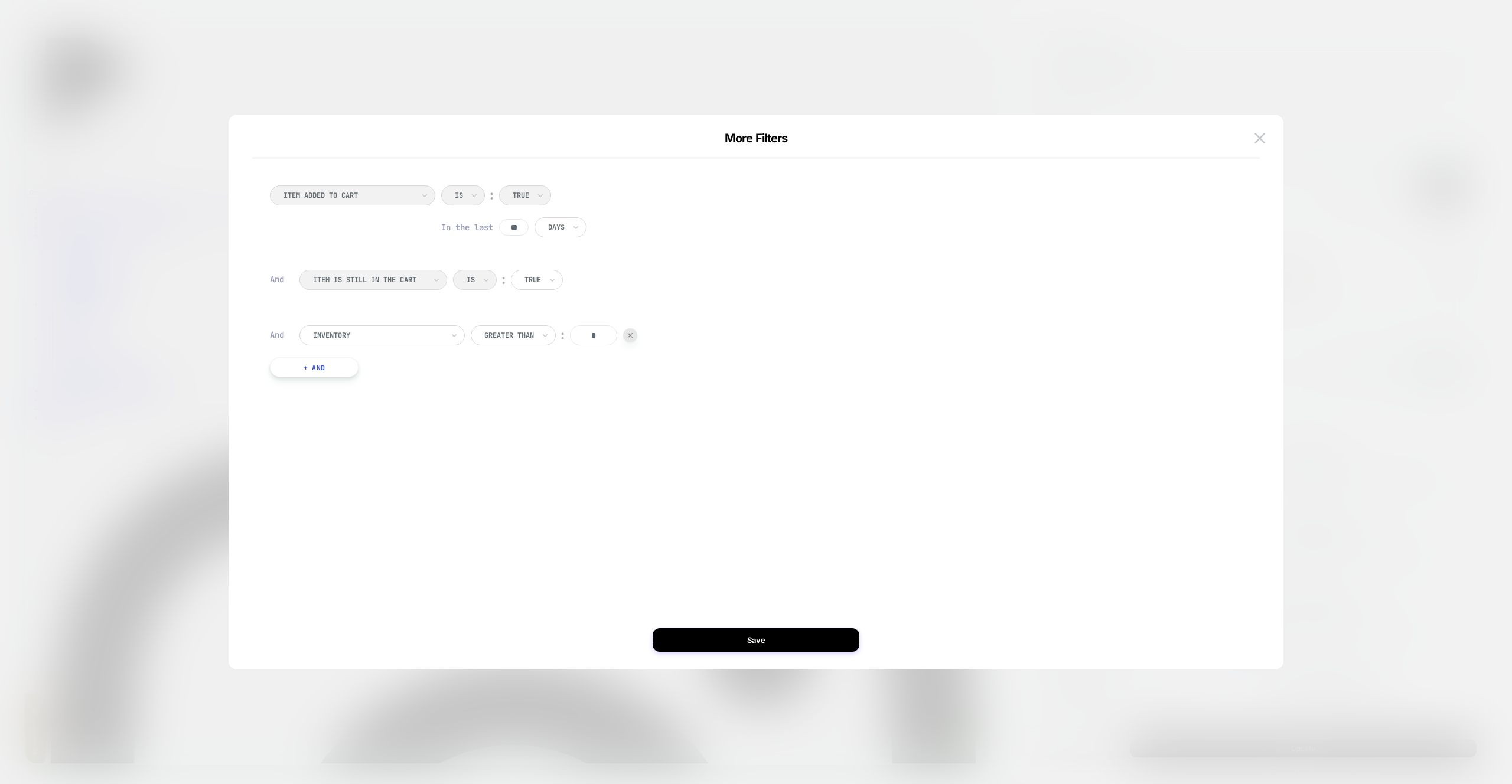
click at [322, 360] on button "+ And" at bounding box center [314, 367] width 89 height 20
click at [350, 374] on div at bounding box center [378, 379] width 130 height 11
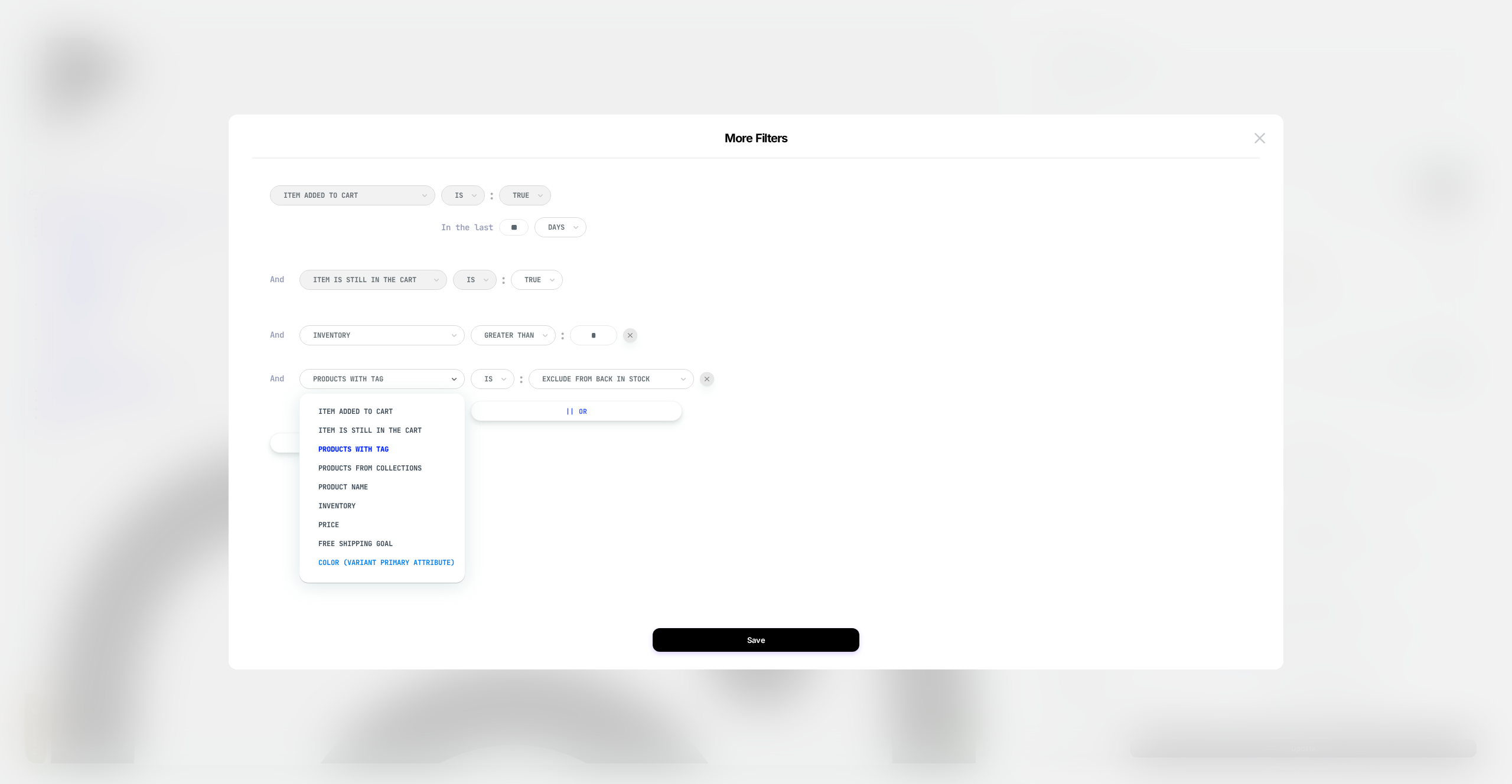
scroll to position [92, 0]
click at [426, 551] on div "Separate out color variants" at bounding box center [388, 546] width 154 height 19
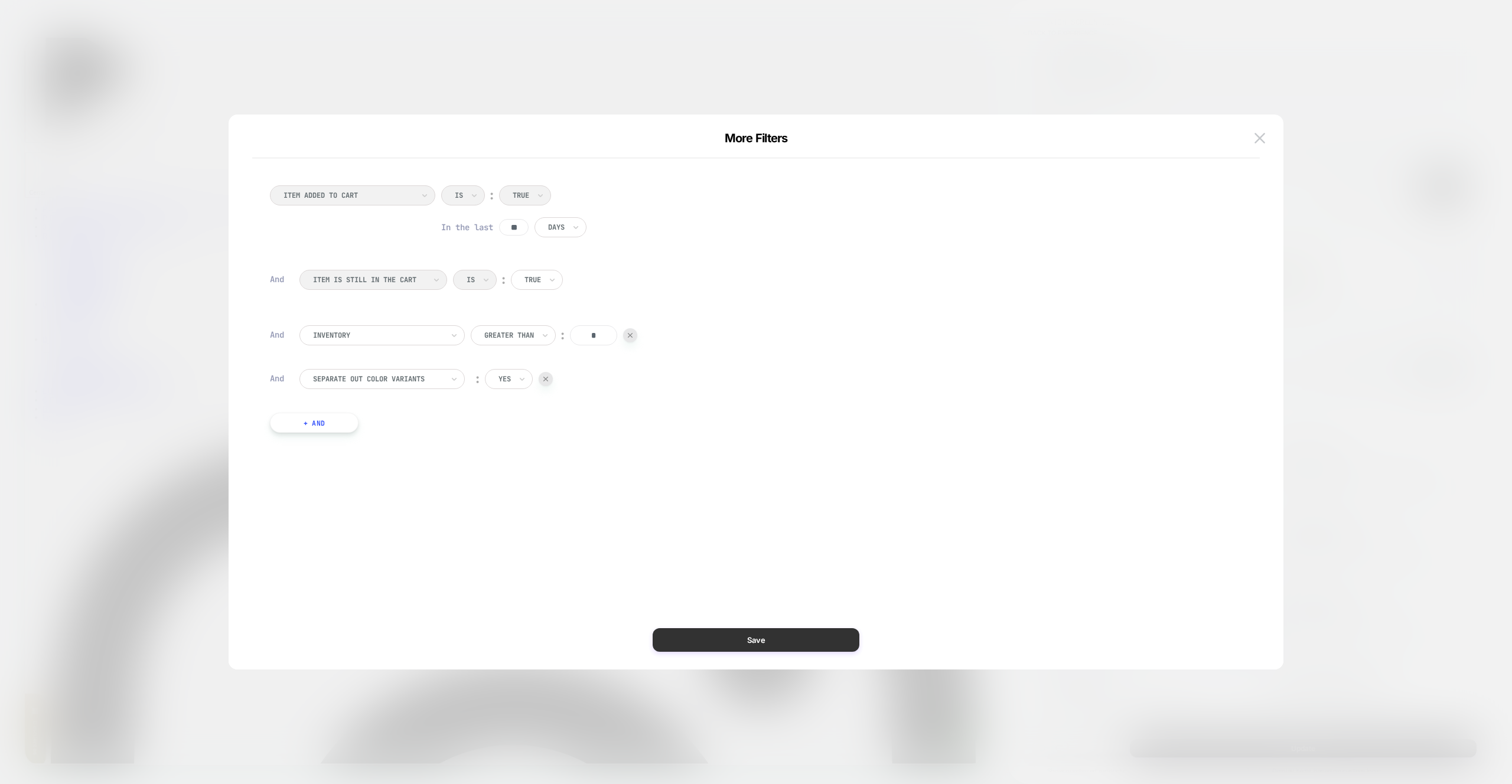
click at [832, 644] on button "Save" at bounding box center [756, 640] width 207 height 24
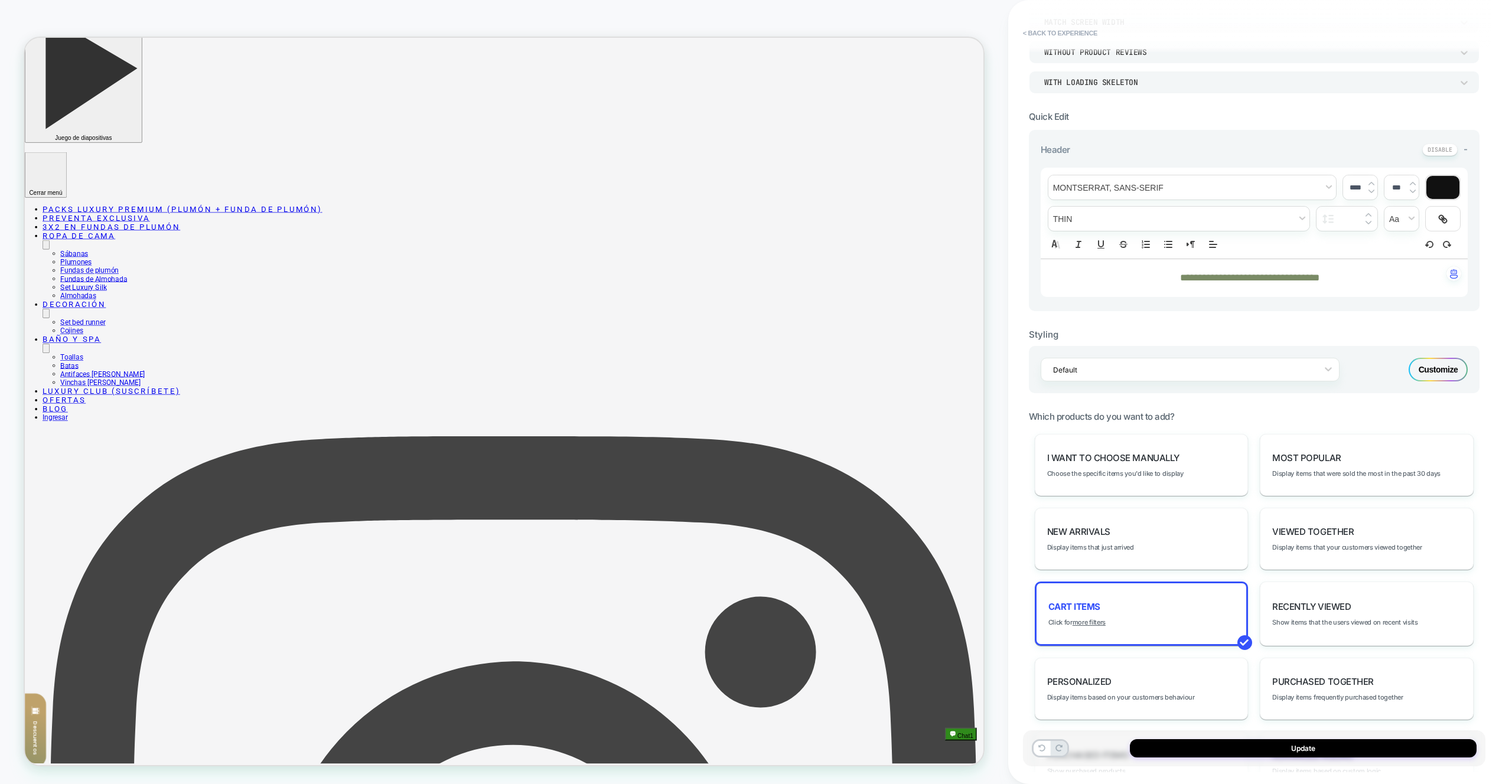
click at [1269, 756] on div "Update" at bounding box center [1255, 749] width 462 height 36
click at [1268, 754] on button "Update" at bounding box center [1303, 749] width 347 height 18
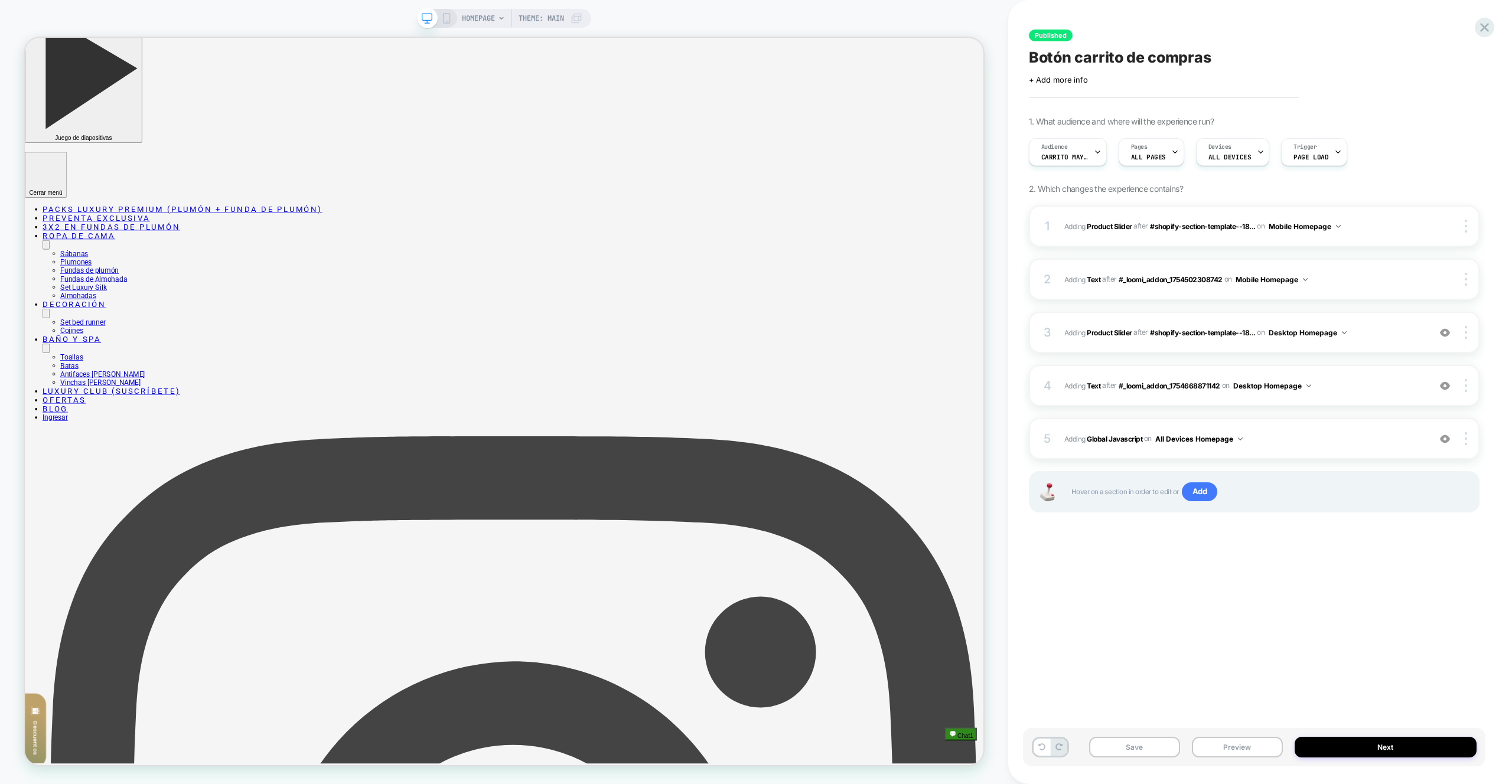
click at [1267, 752] on button "Preview" at bounding box center [1237, 747] width 91 height 20
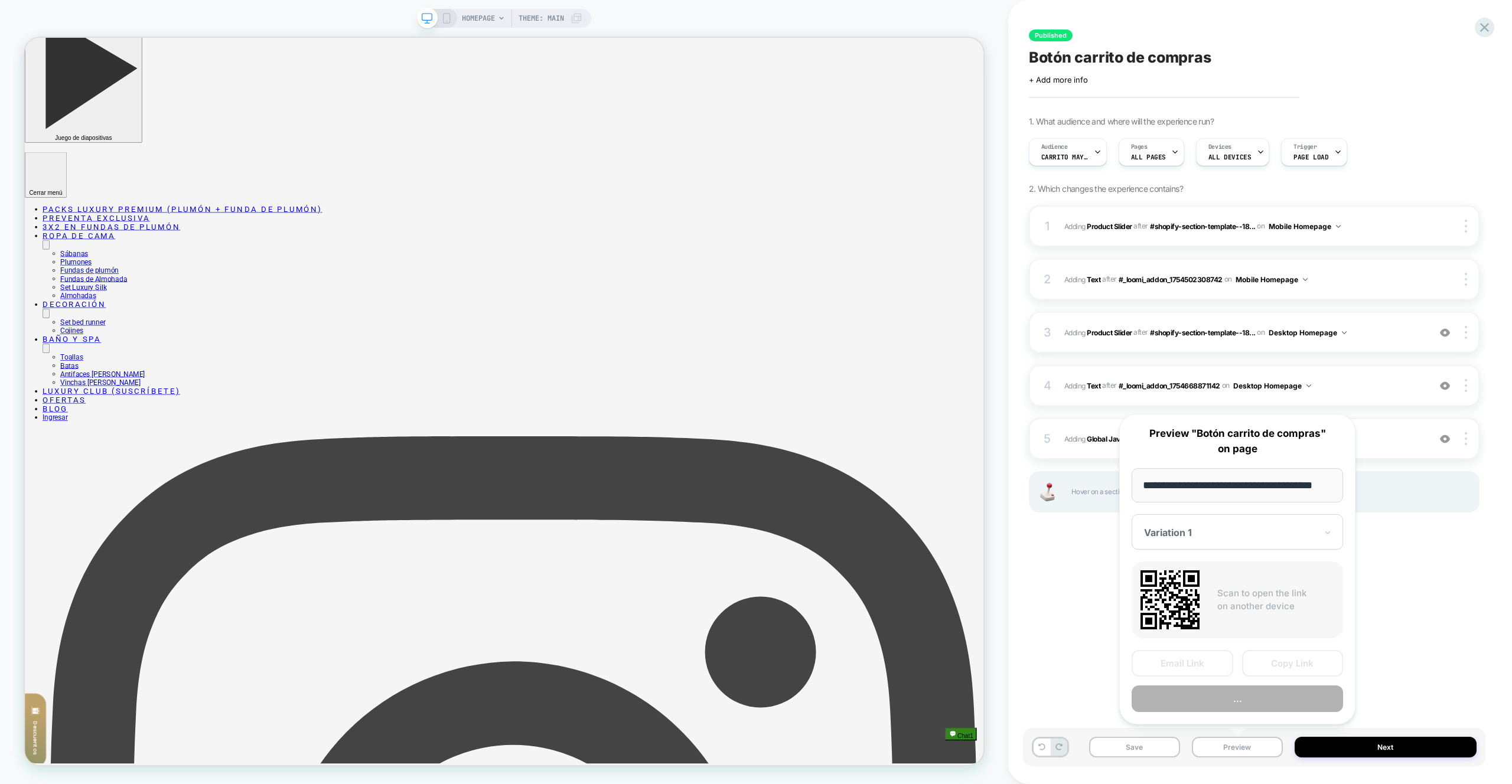
scroll to position [0, 20]
click at [1253, 709] on button "..." at bounding box center [1237, 699] width 211 height 26
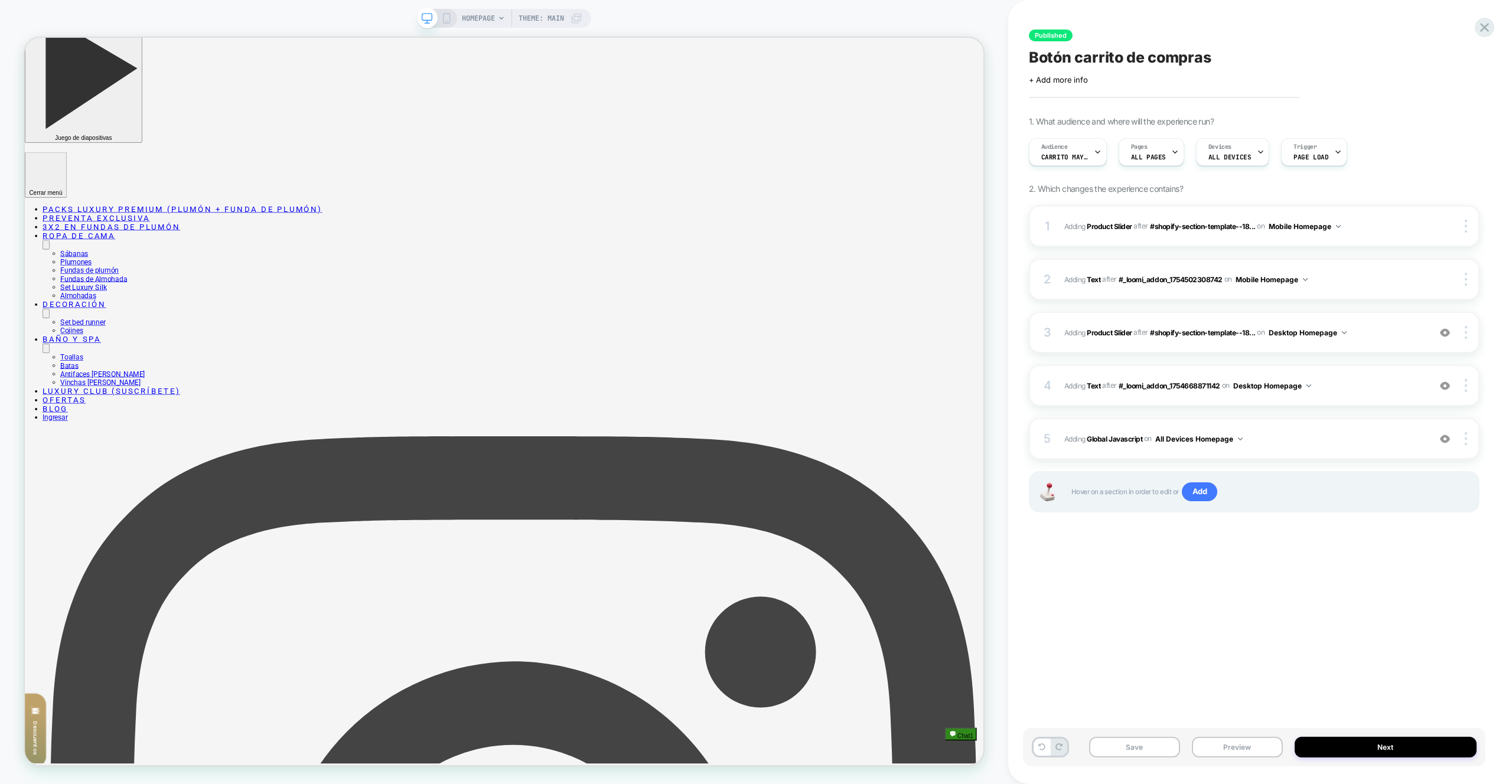
click at [1350, 403] on div "4 #_loomi_addon_1754668876719 Adding Text AFTER #_loomi_addon_1754668871142 #_l…" at bounding box center [1255, 385] width 451 height 41
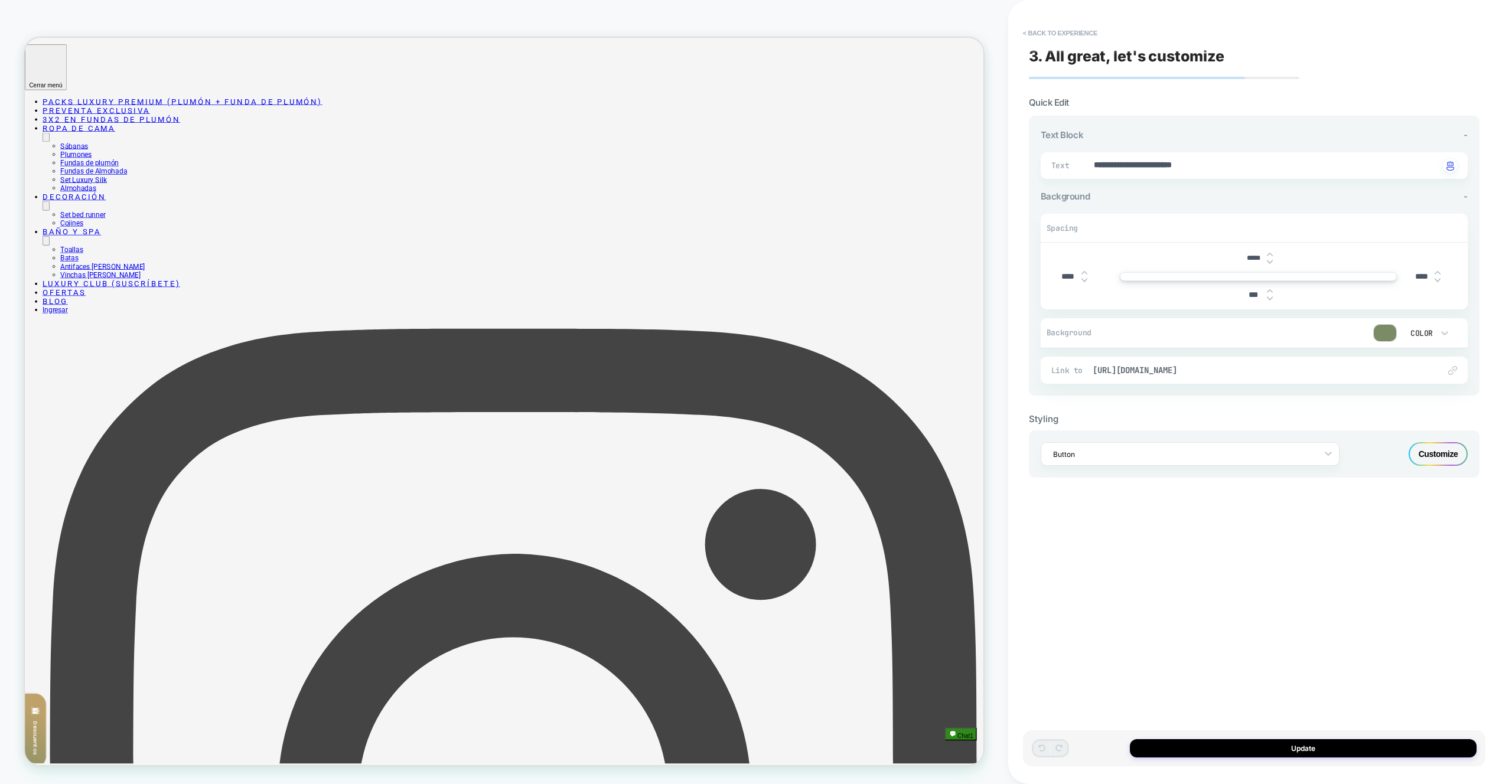
scroll to position [404, 0]
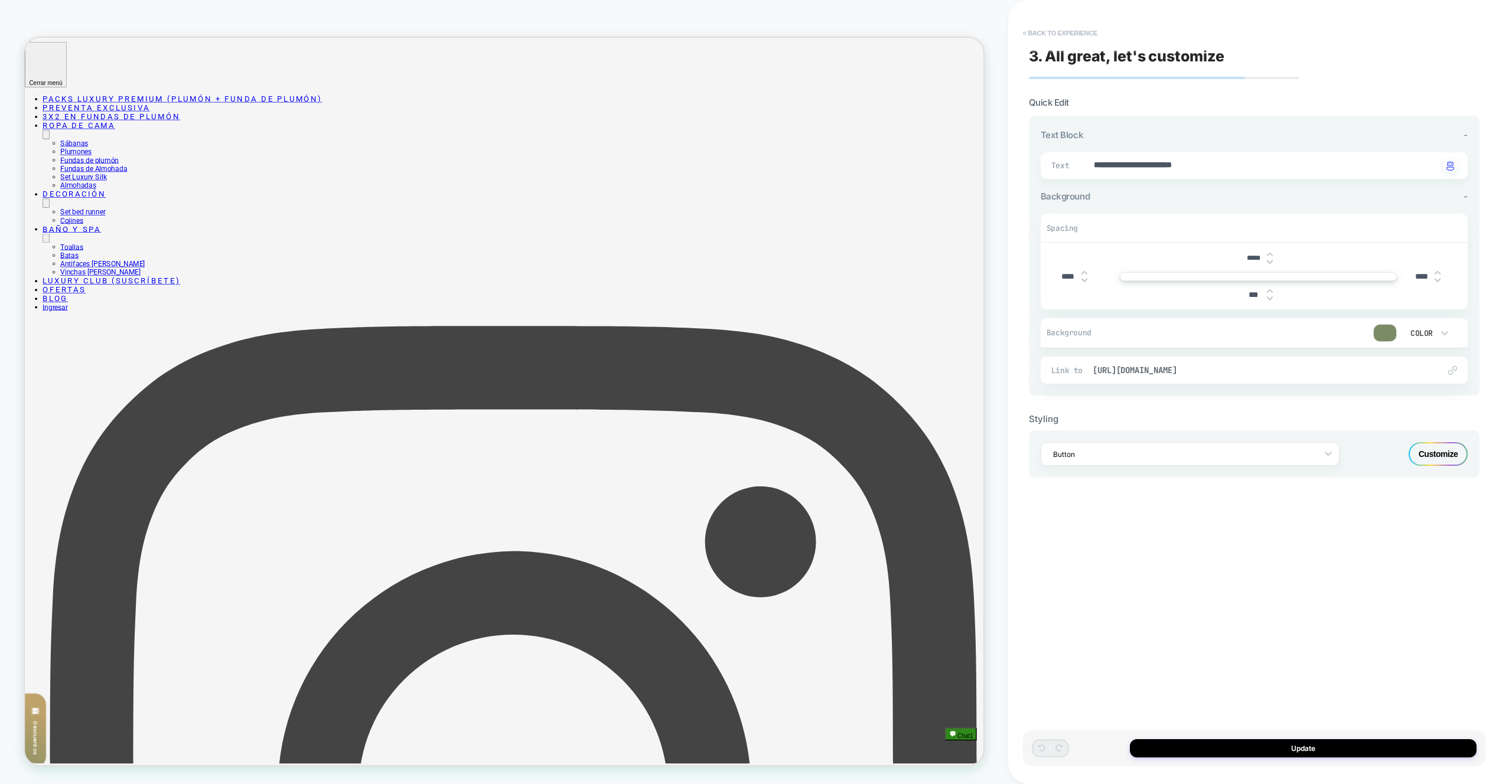
click at [1054, 37] on button "< Back to experience" at bounding box center [1060, 33] width 86 height 19
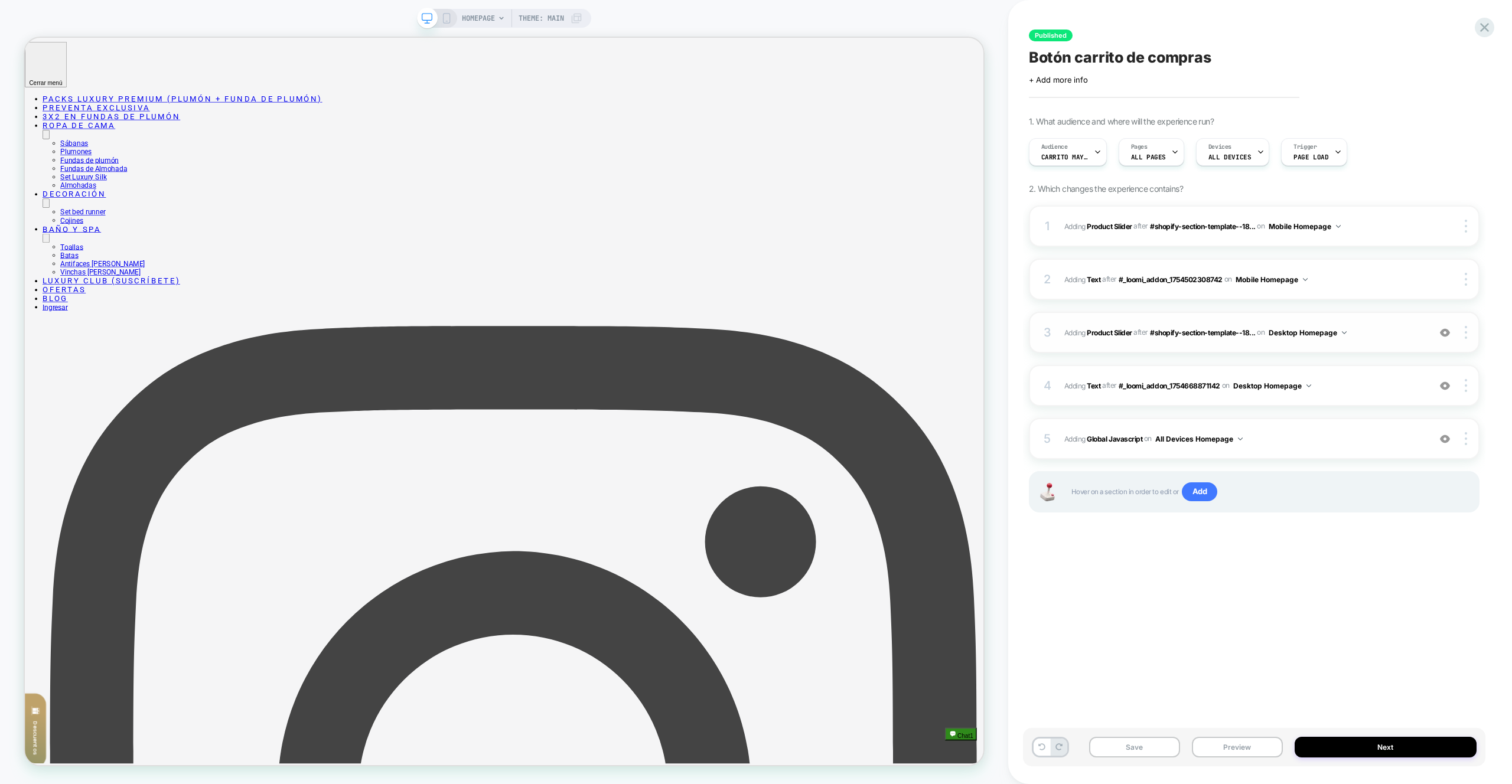
click at [1388, 326] on span "#_loomi_addon_1754668871142 Adding Product Slider AFTER #shopify-section-templa…" at bounding box center [1244, 333] width 359 height 14
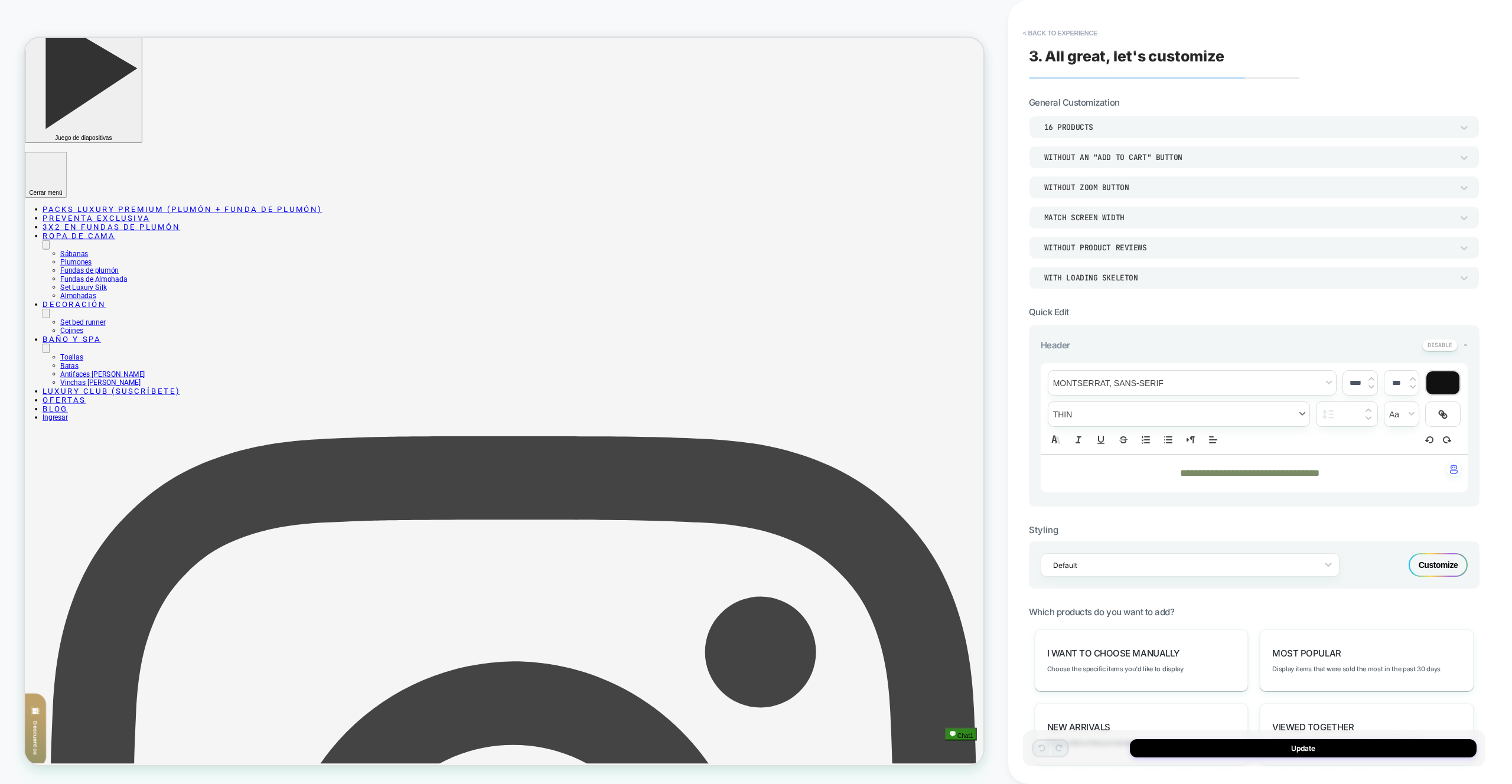
scroll to position [331, 0]
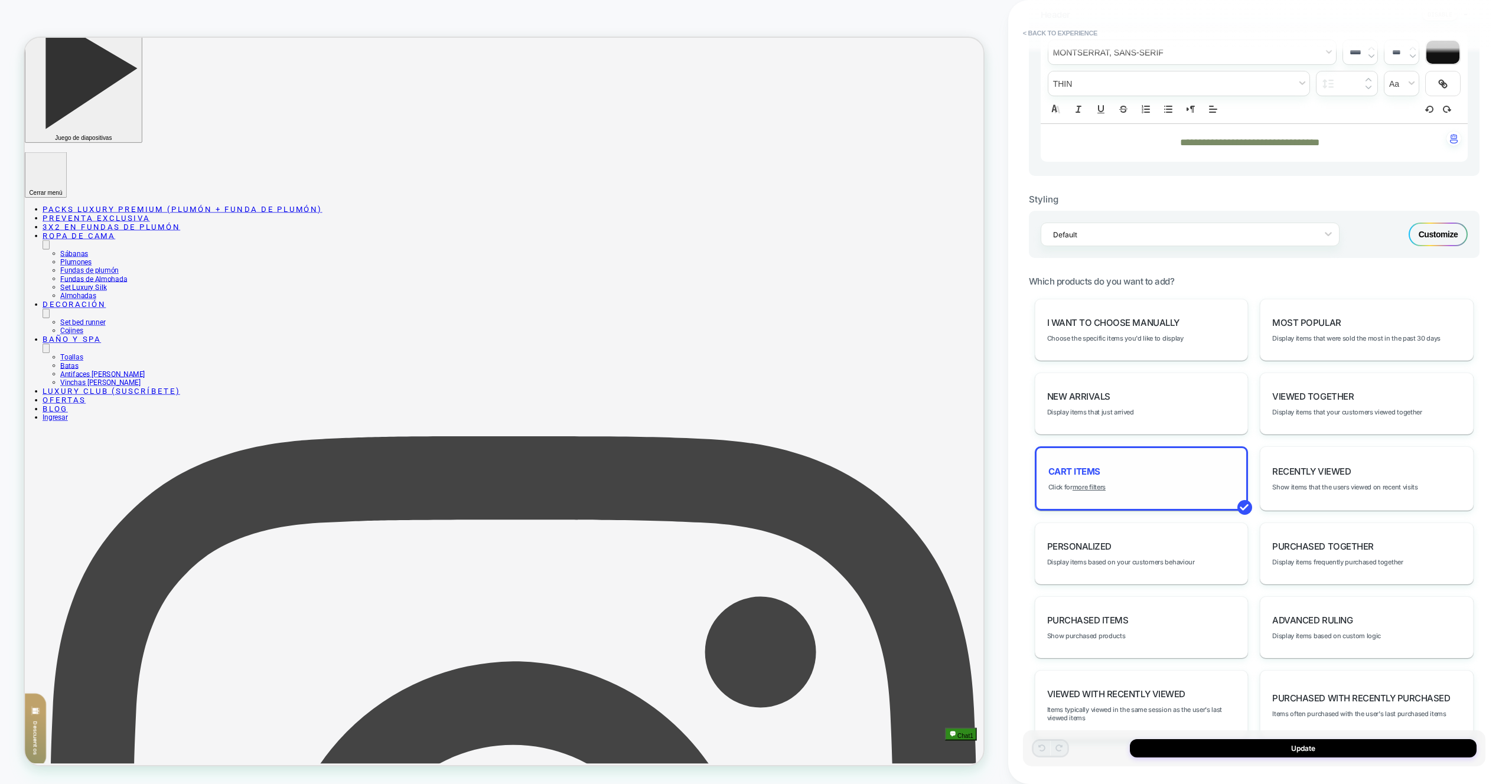
click at [1107, 489] on div "Cart Items Click for more filters" at bounding box center [1142, 479] width 214 height 64
click at [1100, 489] on u "more filters" at bounding box center [1089, 487] width 33 height 9
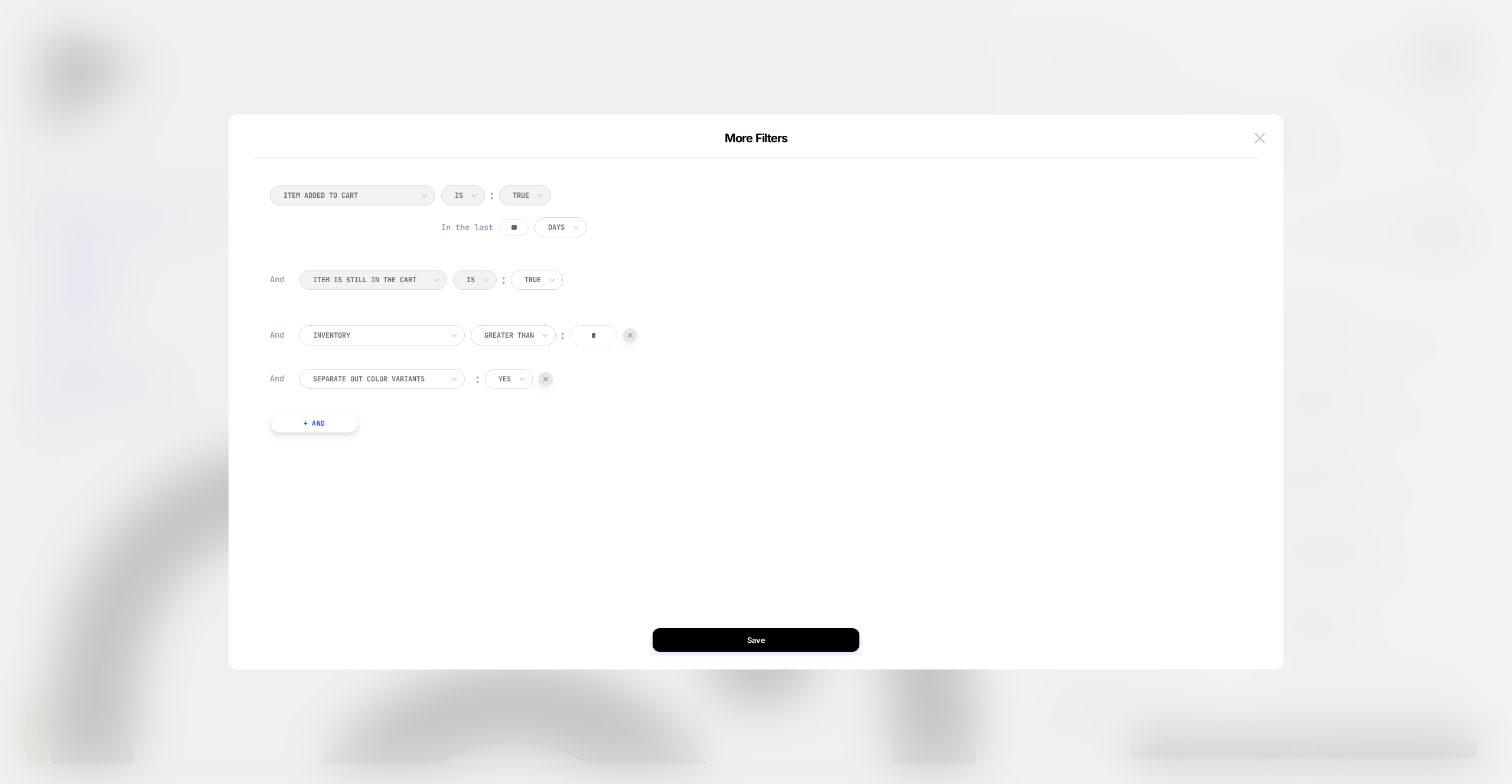
click at [543, 374] on div at bounding box center [546, 380] width 14 height 14
click at [338, 370] on button "+ And" at bounding box center [314, 367] width 89 height 20
click at [391, 384] on div at bounding box center [378, 379] width 130 height 11
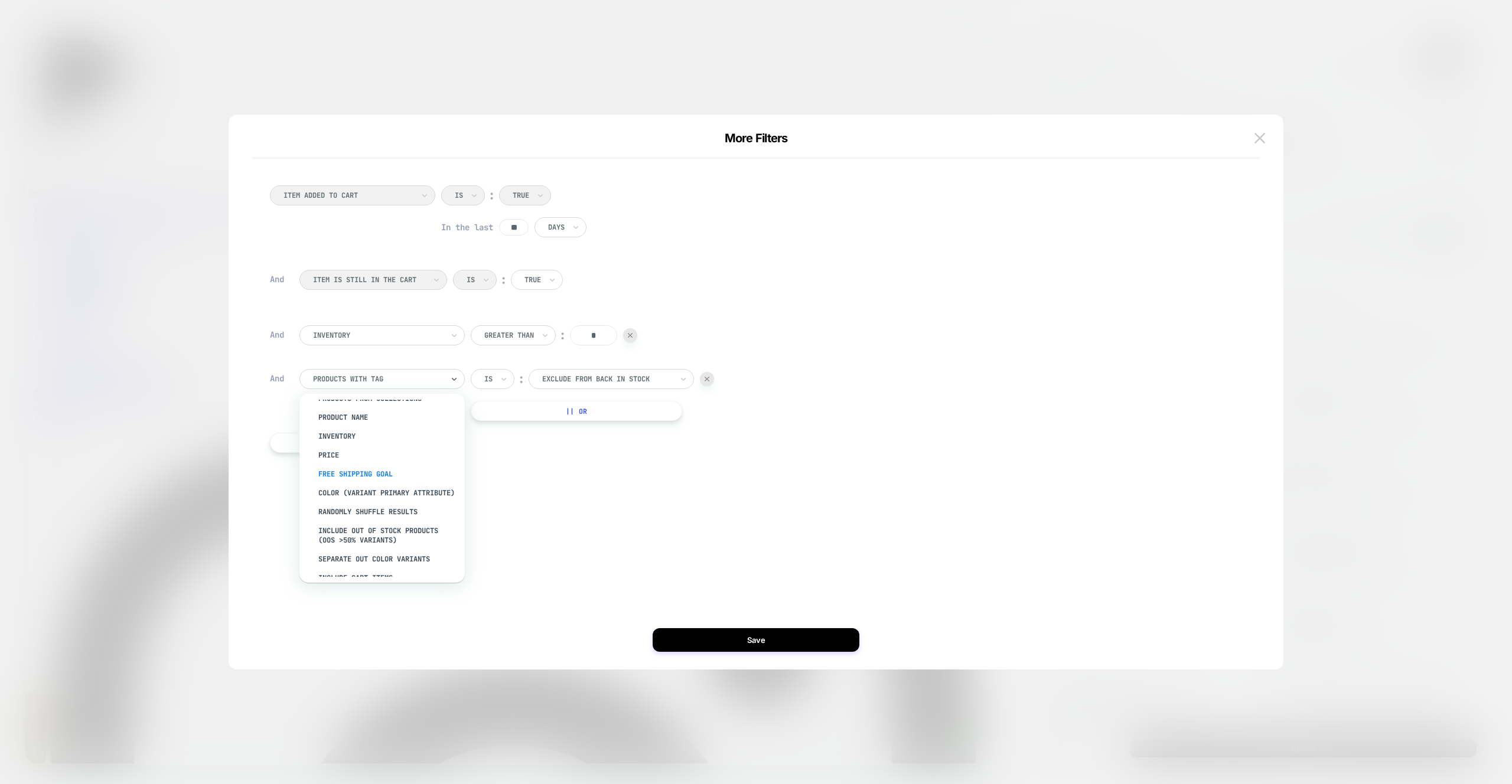
scroll to position [77, 0]
click at [417, 495] on div "color (Variant primary attribute)" at bounding box center [388, 485] width 154 height 19
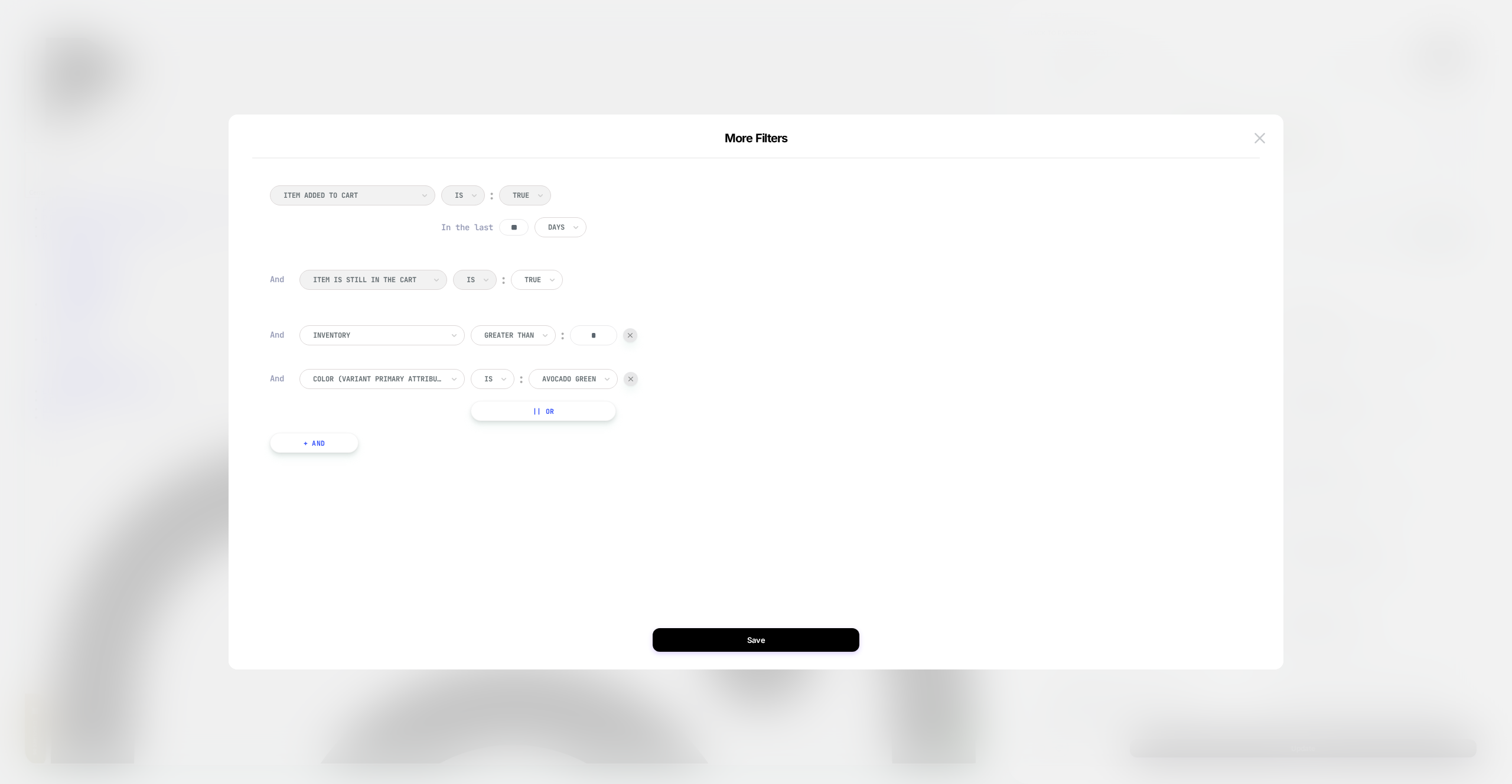
click at [642, 377] on div "color (Variant primary attribute) Is ︰ Avocado Green || Or" at bounding box center [765, 395] width 931 height 52
drag, startPoint x: 635, startPoint y: 377, endPoint x: 561, endPoint y: 384, distance: 74.3
click at [635, 377] on div at bounding box center [631, 380] width 14 height 14
click at [303, 374] on button "+ And" at bounding box center [314, 367] width 89 height 20
click at [326, 384] on div at bounding box center [378, 379] width 130 height 11
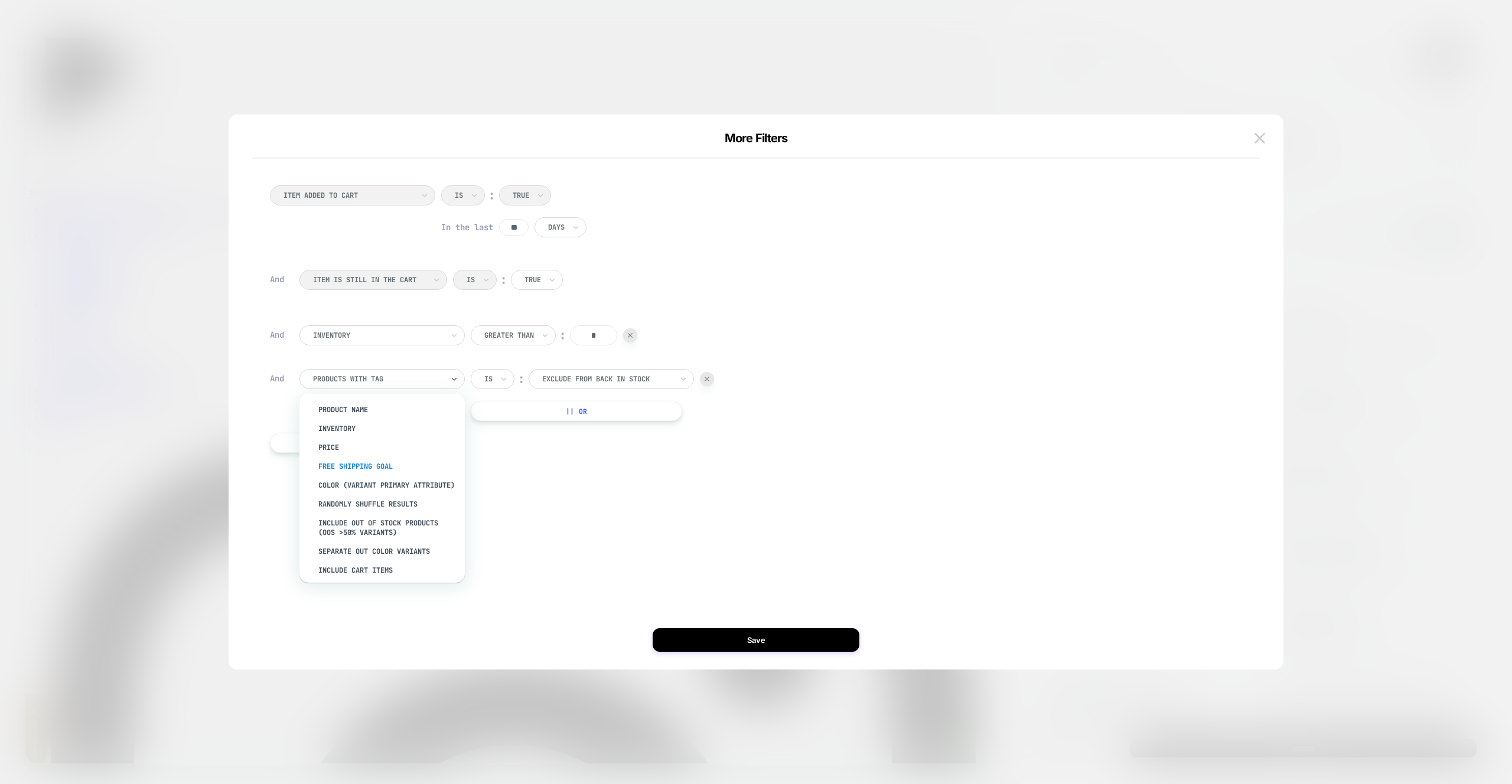
scroll to position [92, 0]
click at [537, 527] on div "ITEM ADDED TO CART Is ︰ True In the last ** Days And ITEM IS STILL IN THE CART …" at bounding box center [750, 391] width 1019 height 508
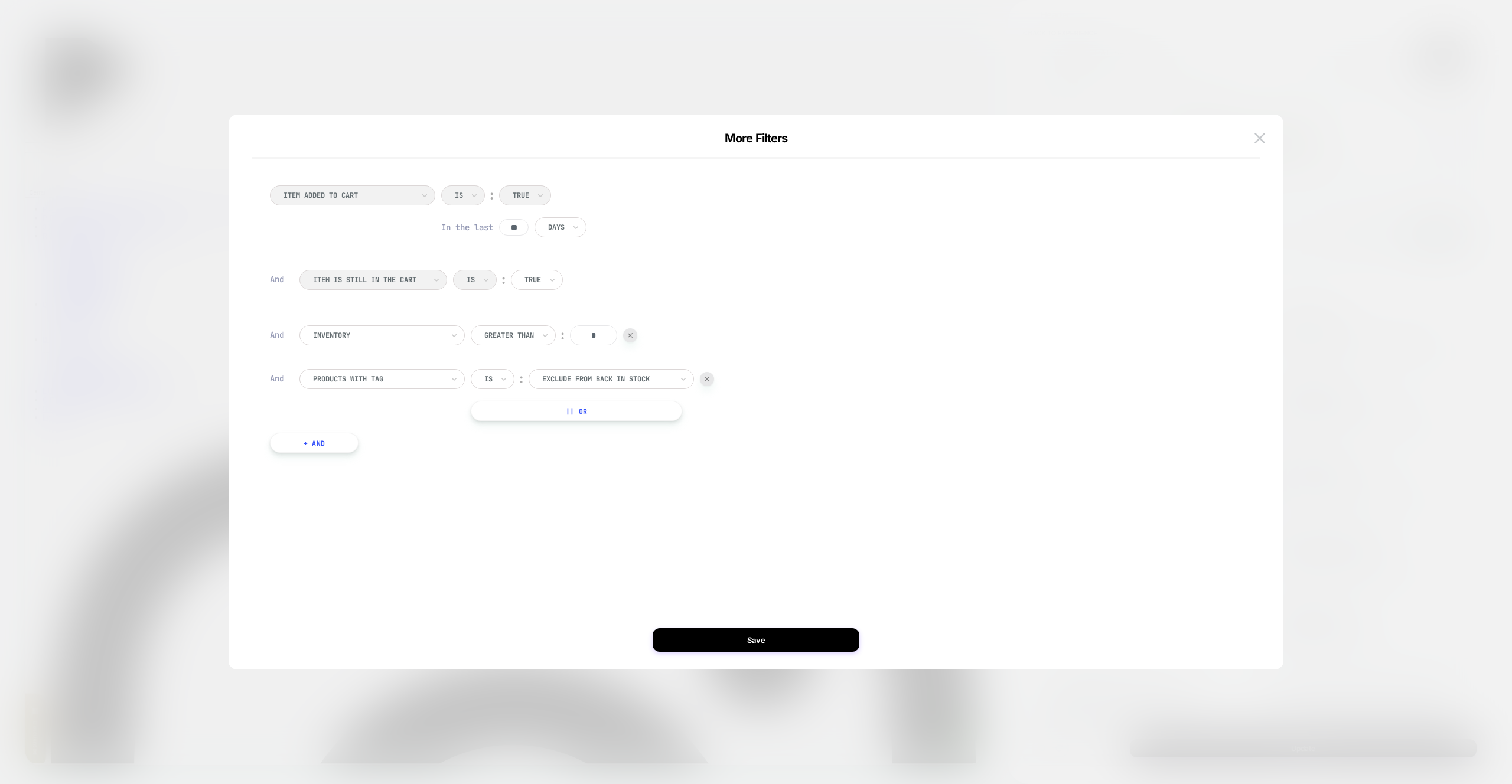
click at [705, 381] on img at bounding box center [707, 379] width 5 height 5
click at [799, 651] on button "Save" at bounding box center [756, 640] width 207 height 24
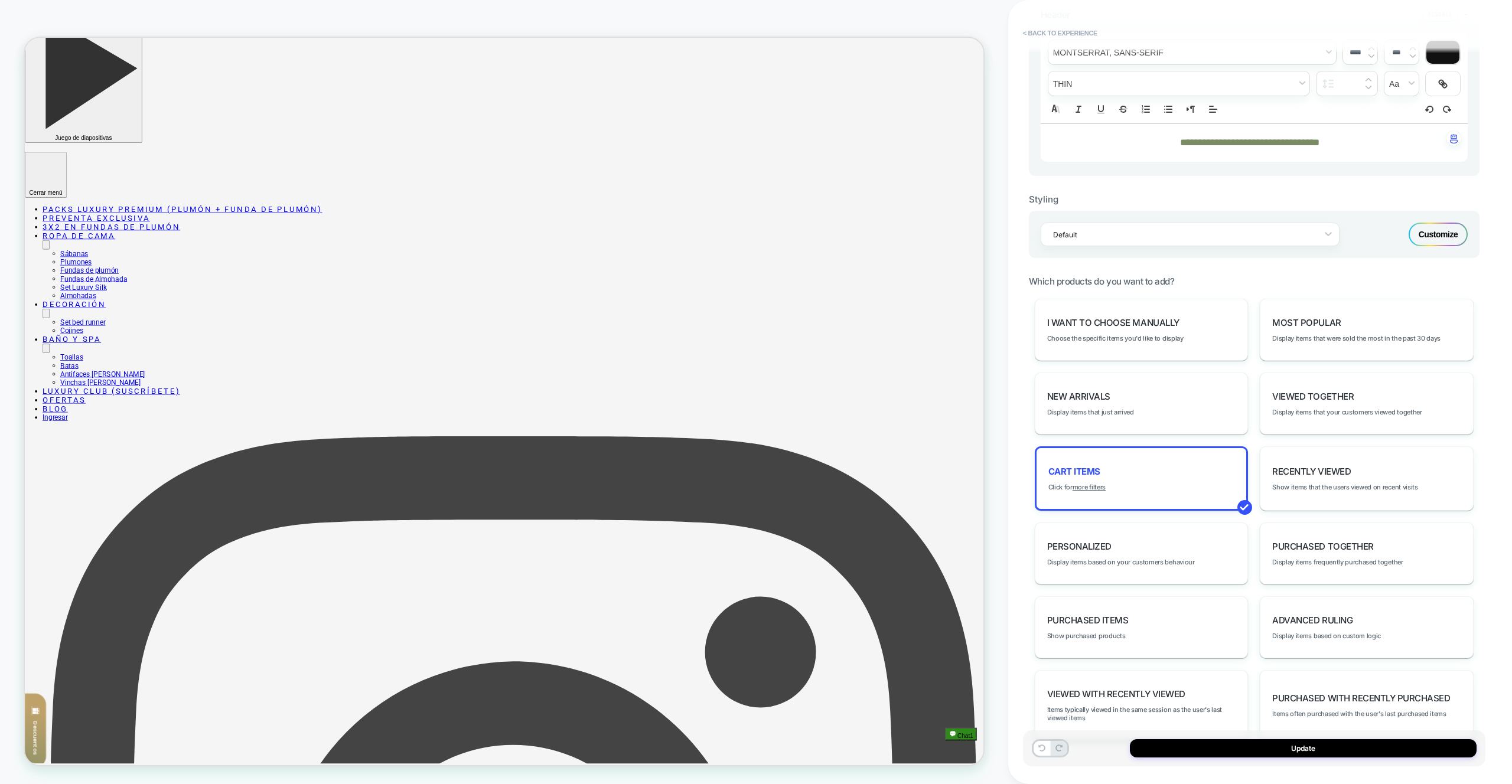
click at [1161, 736] on div "Update" at bounding box center [1255, 749] width 462 height 36
click at [1163, 746] on button "Update" at bounding box center [1303, 749] width 347 height 18
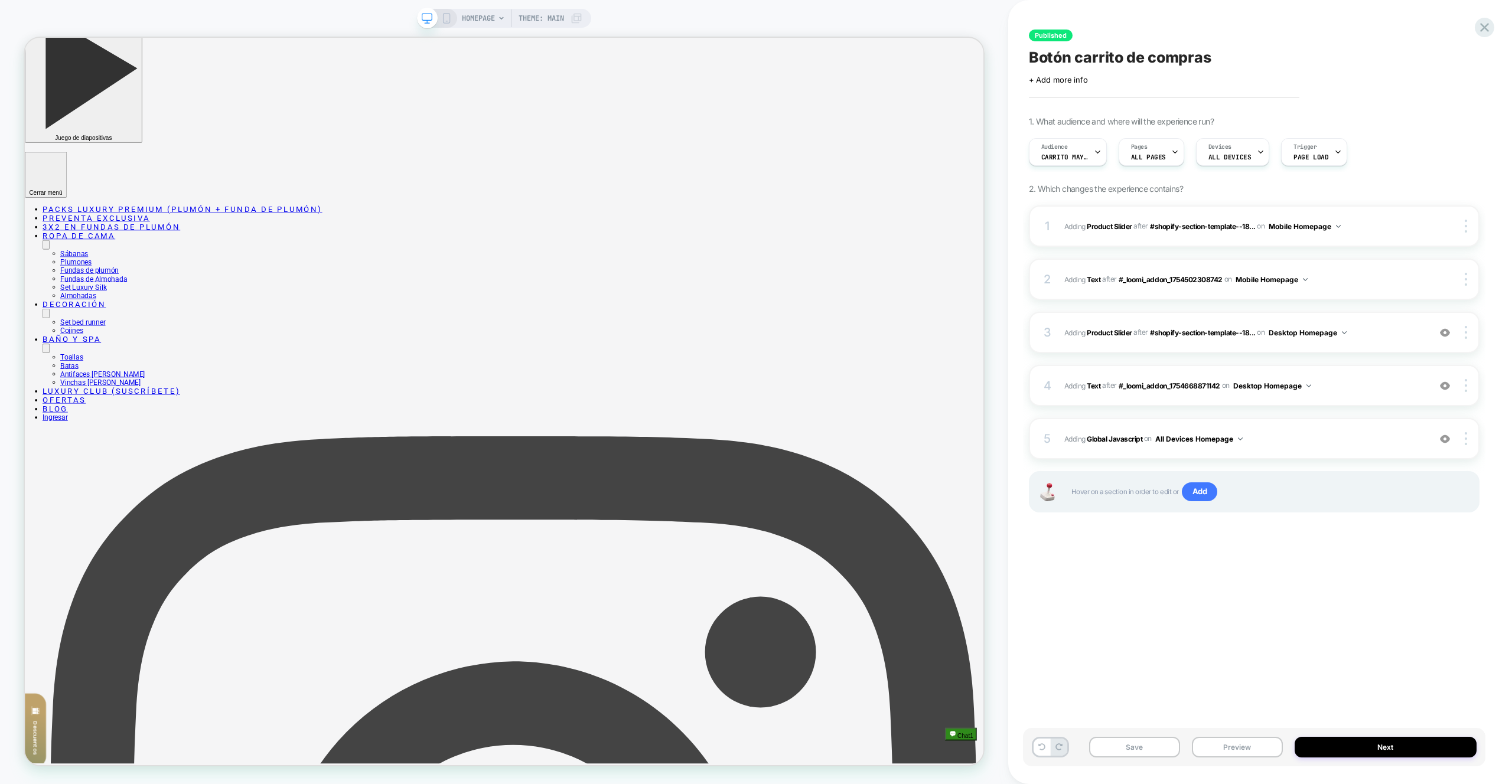
drag, startPoint x: 1224, startPoint y: 743, endPoint x: 1226, endPoint y: 732, distance: 11.2
click at [1224, 743] on button "Preview" at bounding box center [1237, 747] width 91 height 20
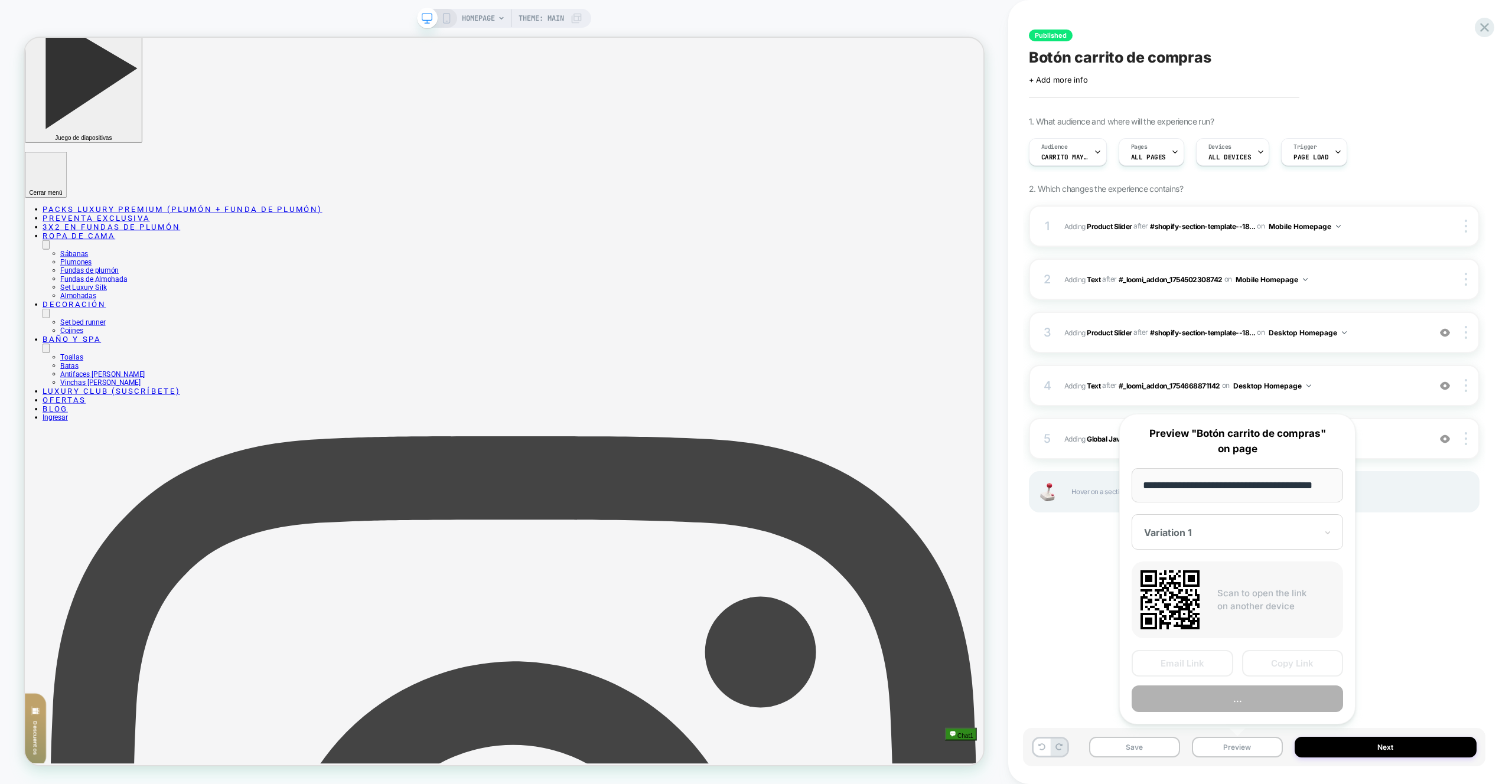
scroll to position [0, 20]
click at [1235, 700] on button "Preview" at bounding box center [1237, 699] width 211 height 26
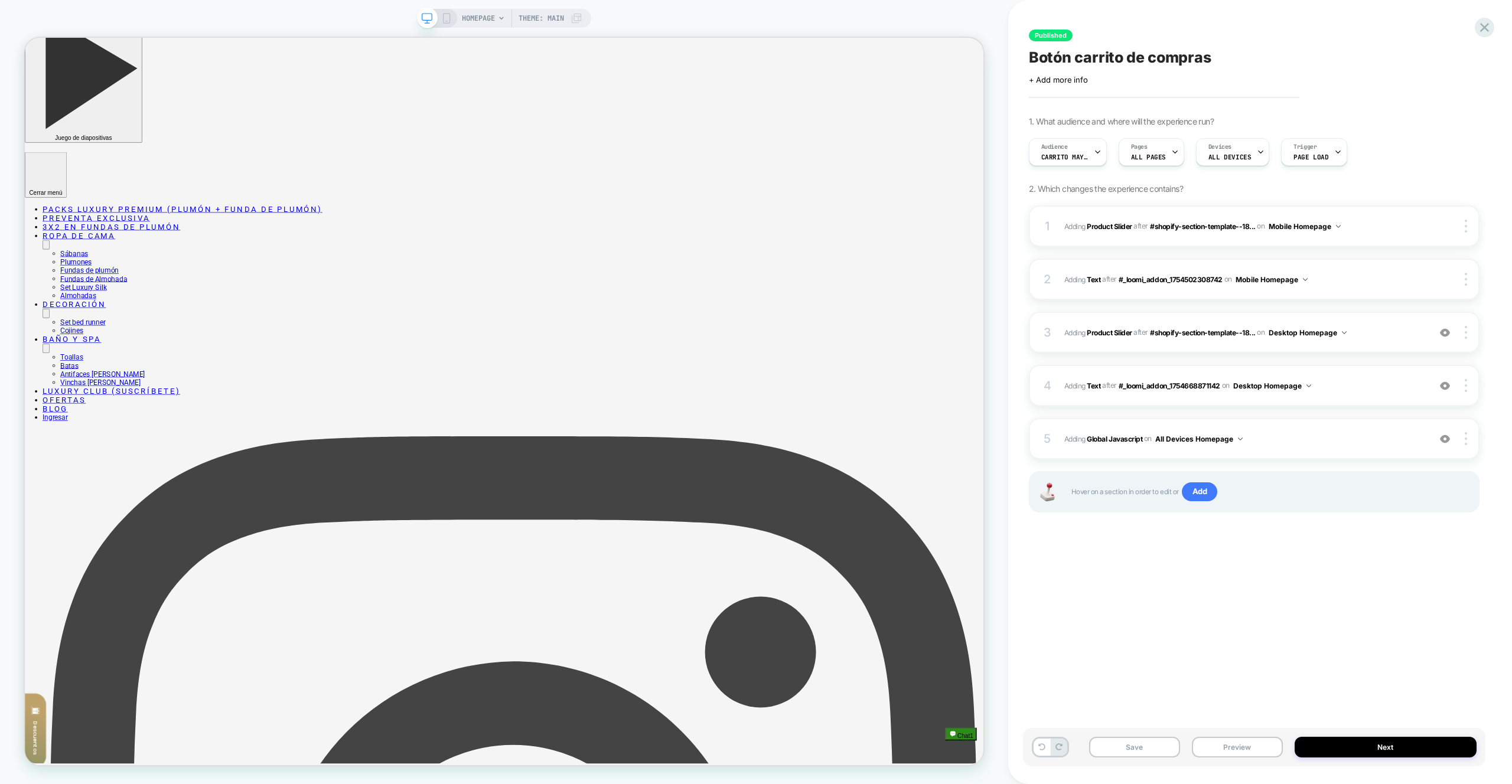
click at [1370, 371] on div "4 #_loomi_addon_1754668876719 Adding Text AFTER #_loomi_addon_1754668871142 #_l…" at bounding box center [1255, 385] width 451 height 41
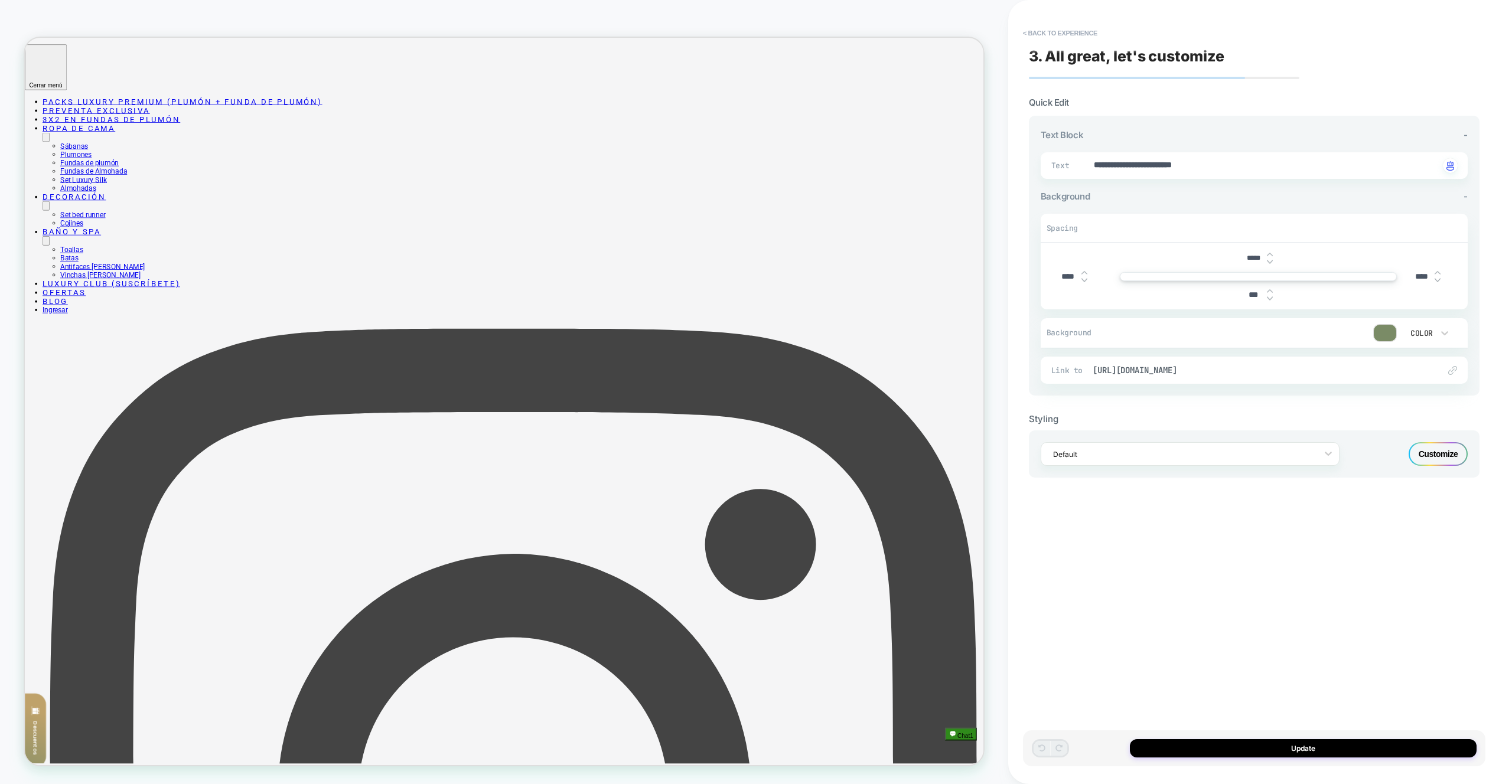
scroll to position [404, 0]
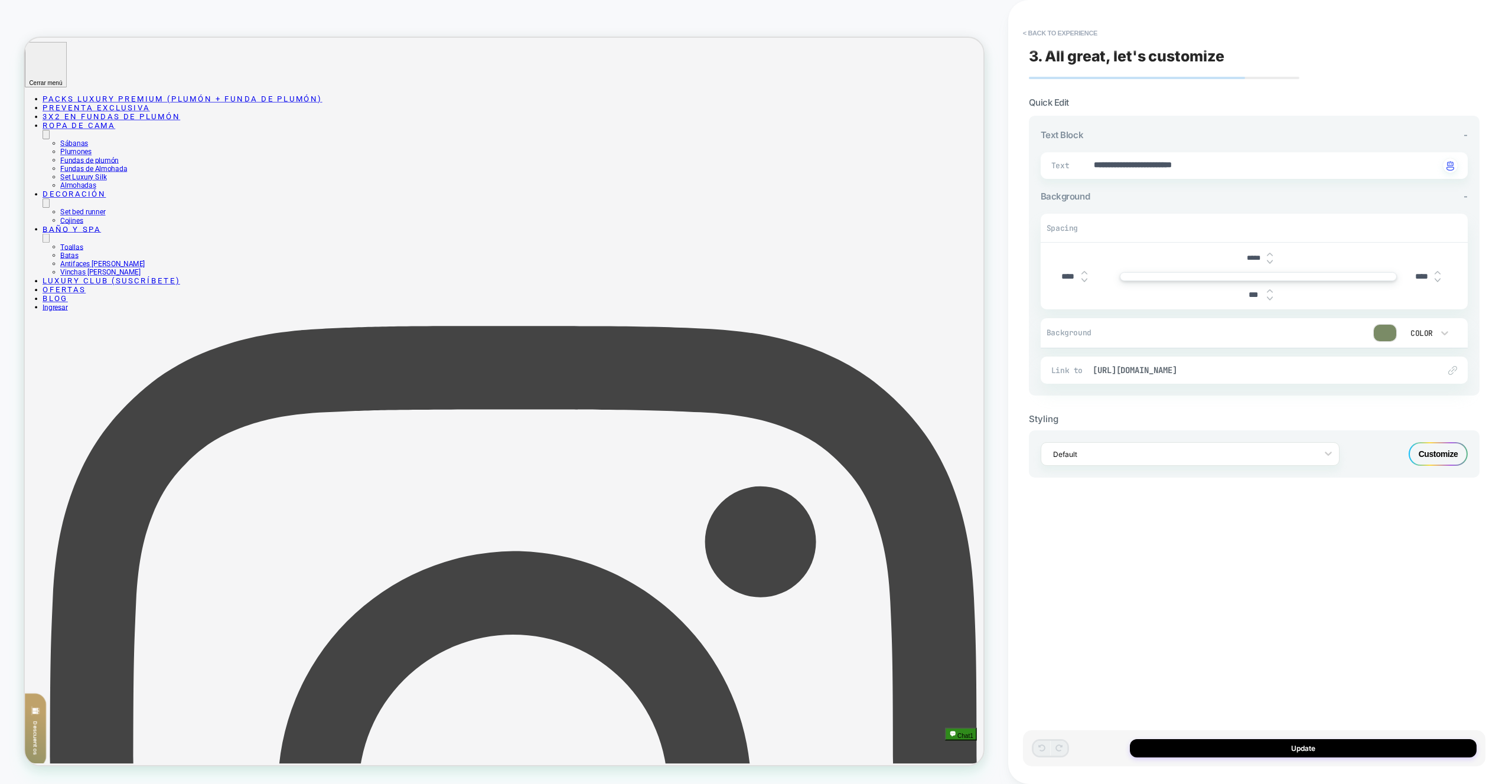
click at [1058, 52] on span "3. All great, let's customize" at bounding box center [1127, 56] width 196 height 18
click at [1056, 33] on button "< Back to experience" at bounding box center [1060, 33] width 86 height 19
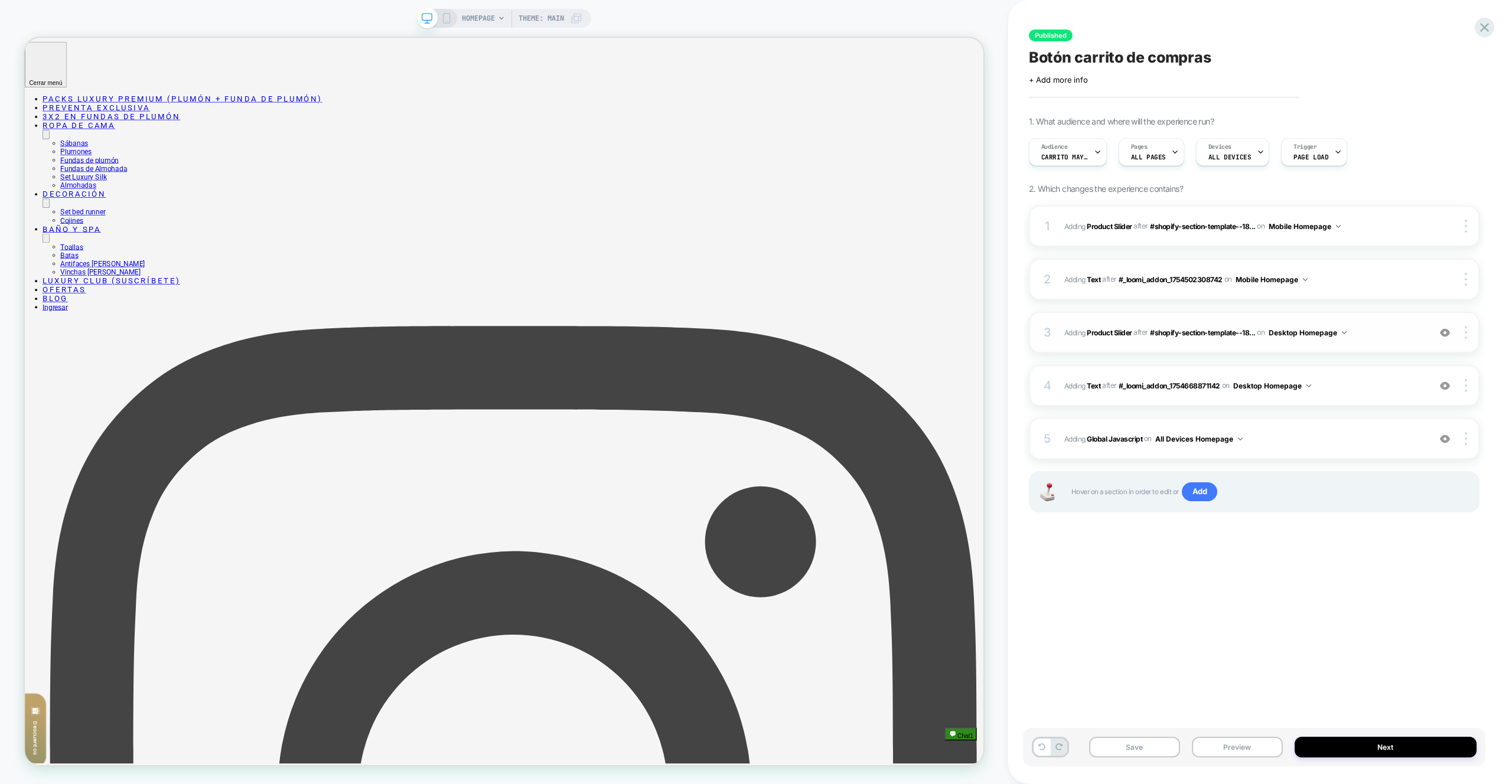
click at [1375, 332] on span "#_loomi_addon_1754668871142 Adding Product Slider AFTER #shopify-section-templa…" at bounding box center [1244, 333] width 359 height 14
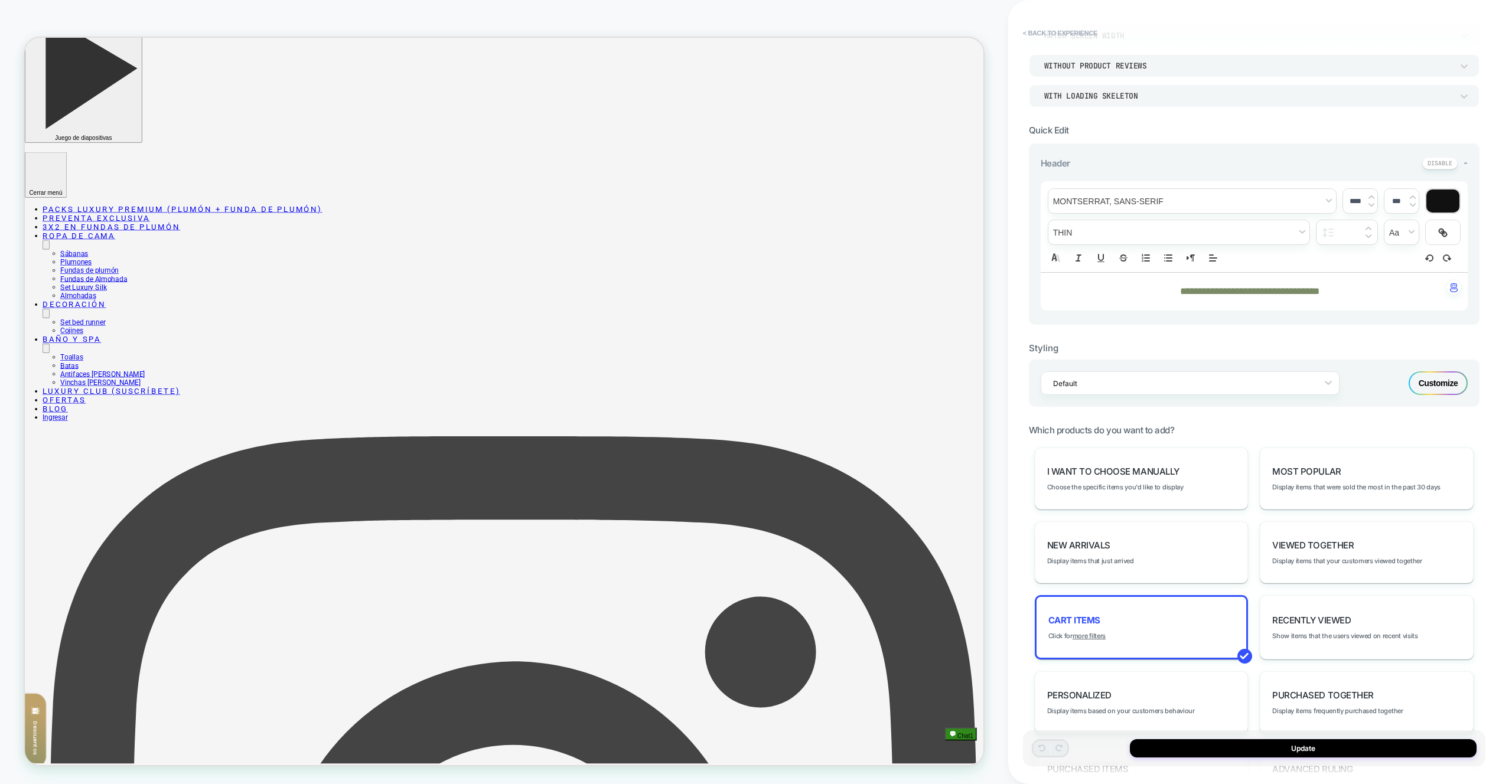
scroll to position [364, 0]
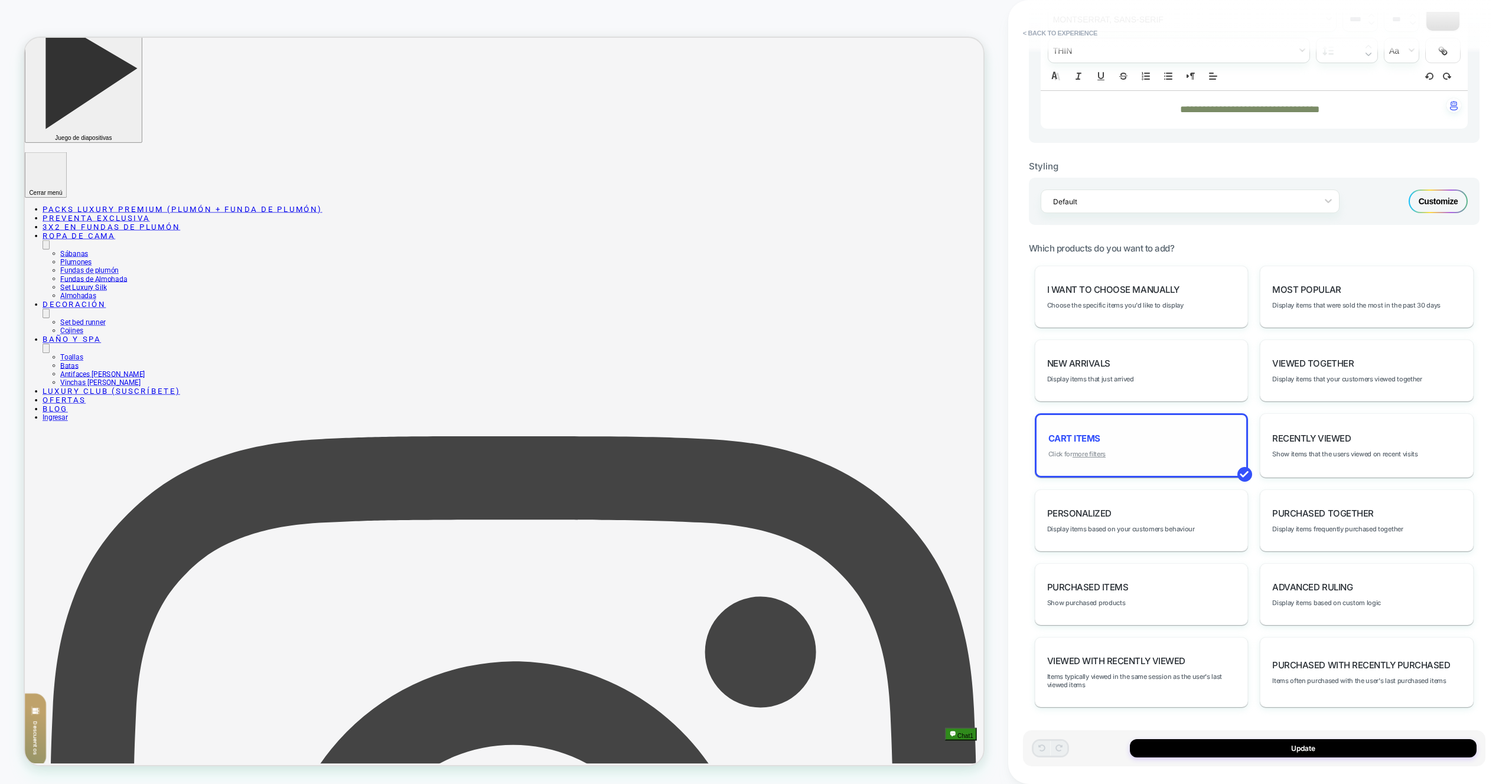
click at [1090, 454] on u "more filters" at bounding box center [1089, 454] width 33 height 9
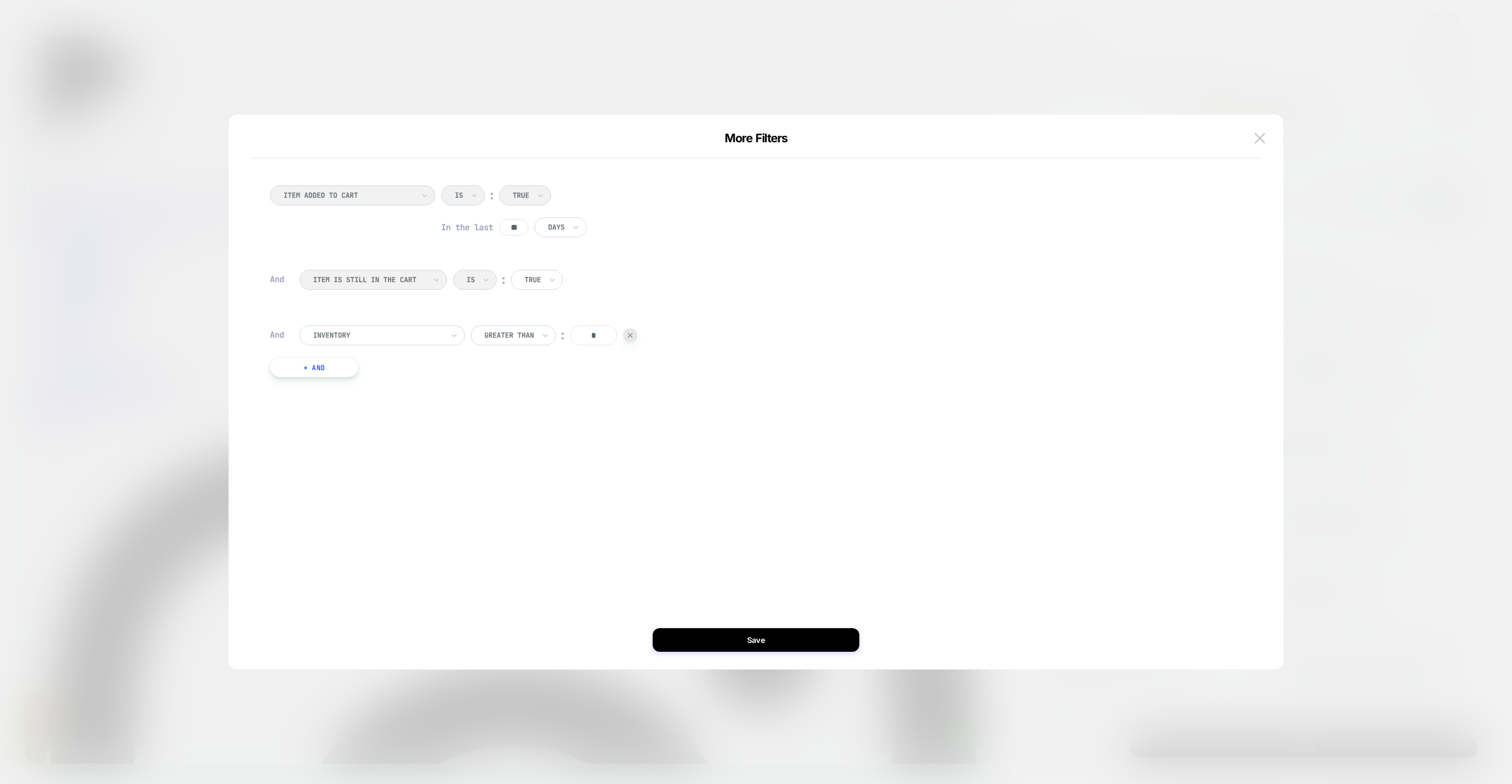
click at [289, 355] on div "ITEM ADDED TO CART Is ︰ True In the last ** Days And ITEM IS STILL IN THE CART …" at bounding box center [750, 281] width 972 height 227
click at [295, 365] on button "+ And" at bounding box center [314, 367] width 89 height 20
click at [342, 377] on div at bounding box center [378, 379] width 130 height 11
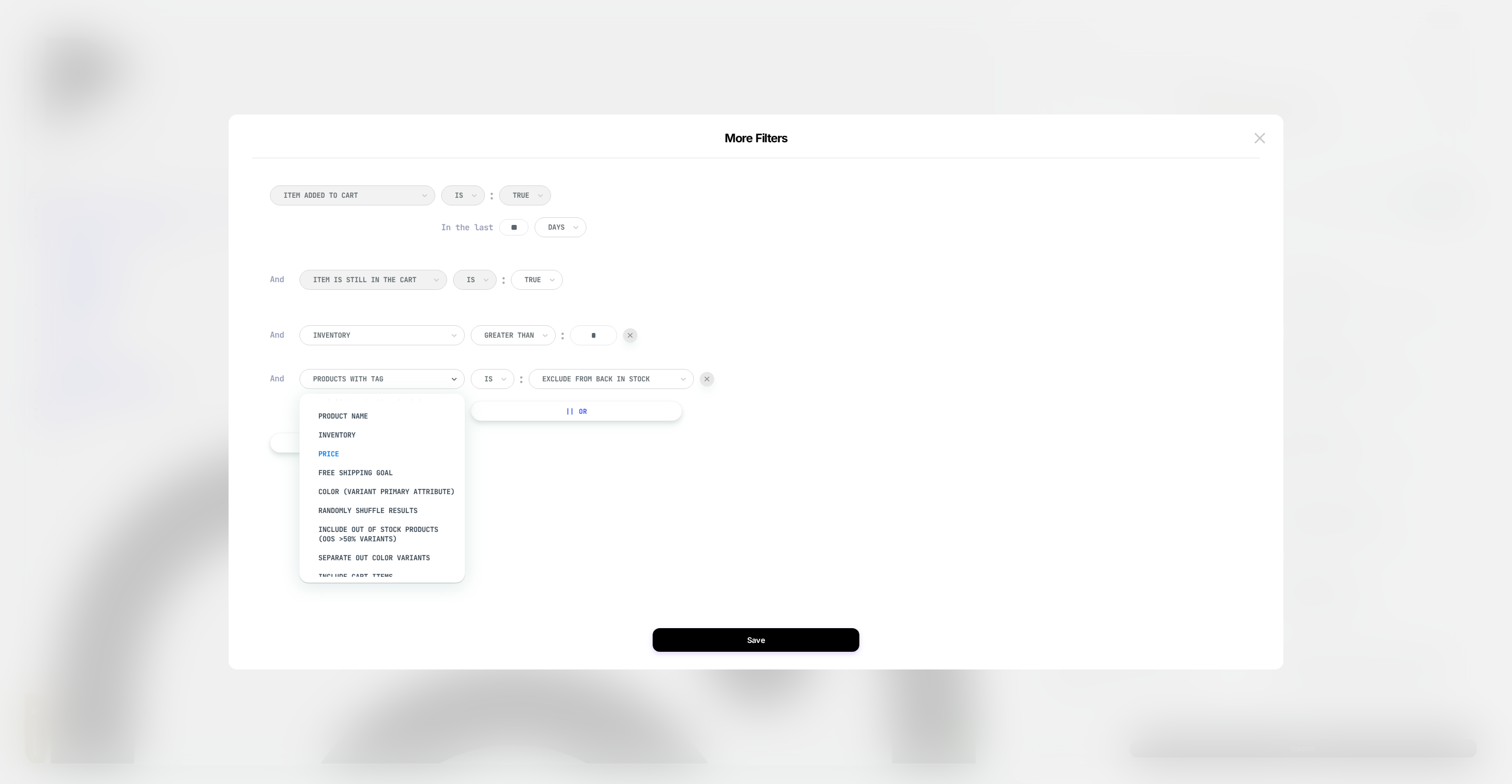
scroll to position [92, 0]
click at [393, 552] on div "Separate out color variants" at bounding box center [388, 546] width 154 height 19
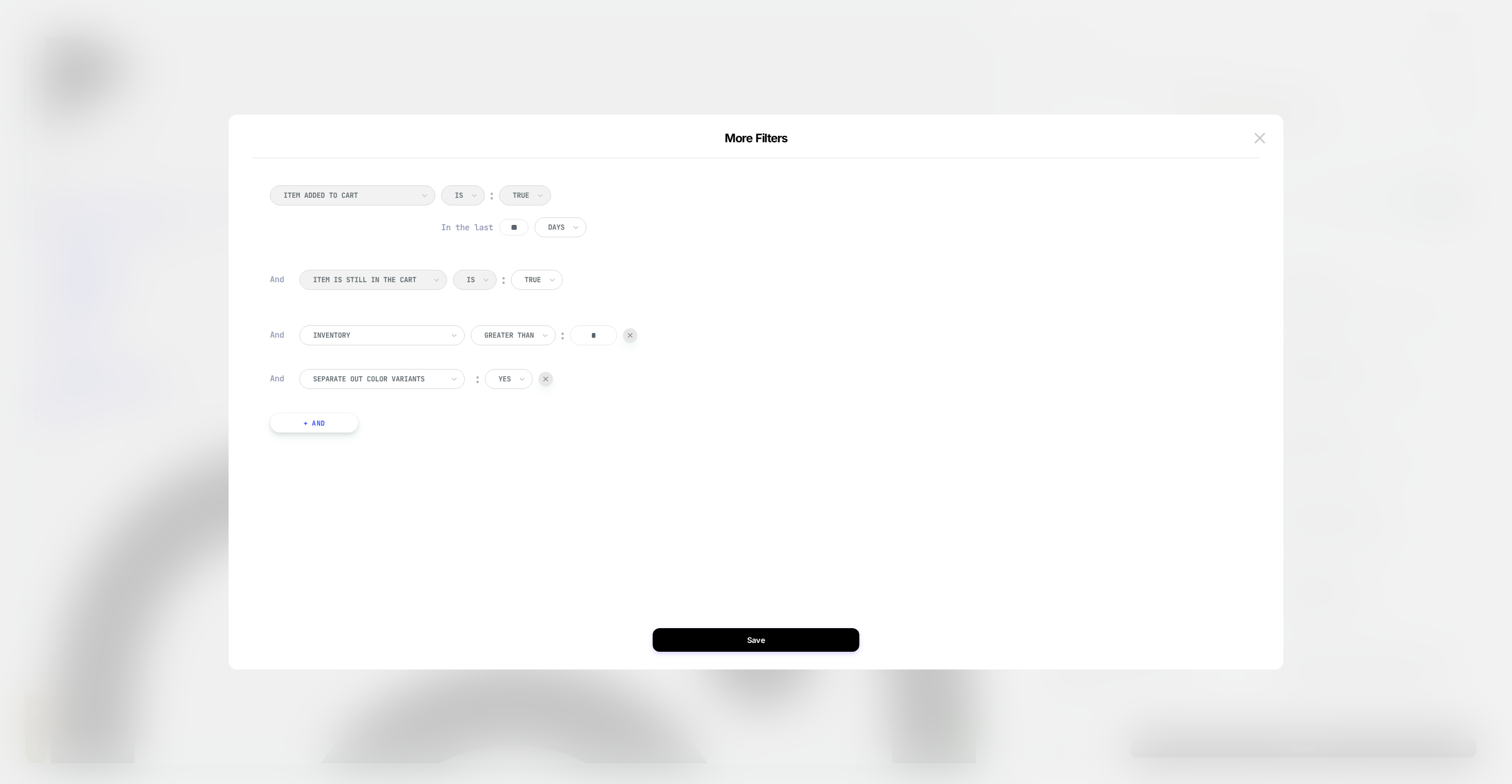
click at [682, 627] on div "ITEM ADDED TO CART Is ︰ True In the last ** Days And ITEM IS STILL IN THE CART …" at bounding box center [750, 391] width 1019 height 508
click at [758, 643] on button "Save" at bounding box center [756, 640] width 207 height 24
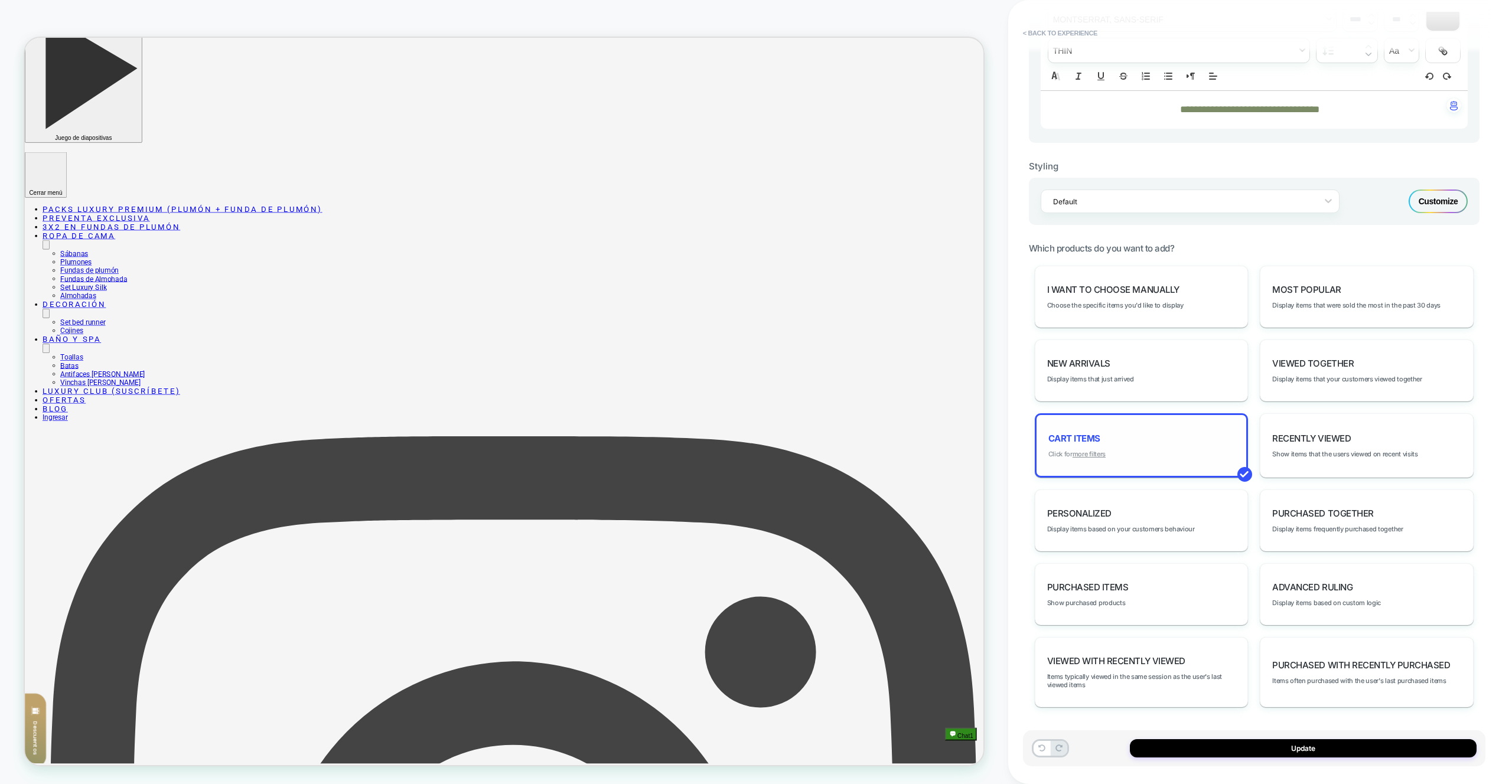
click at [1089, 454] on u "more filters" at bounding box center [1089, 454] width 33 height 9
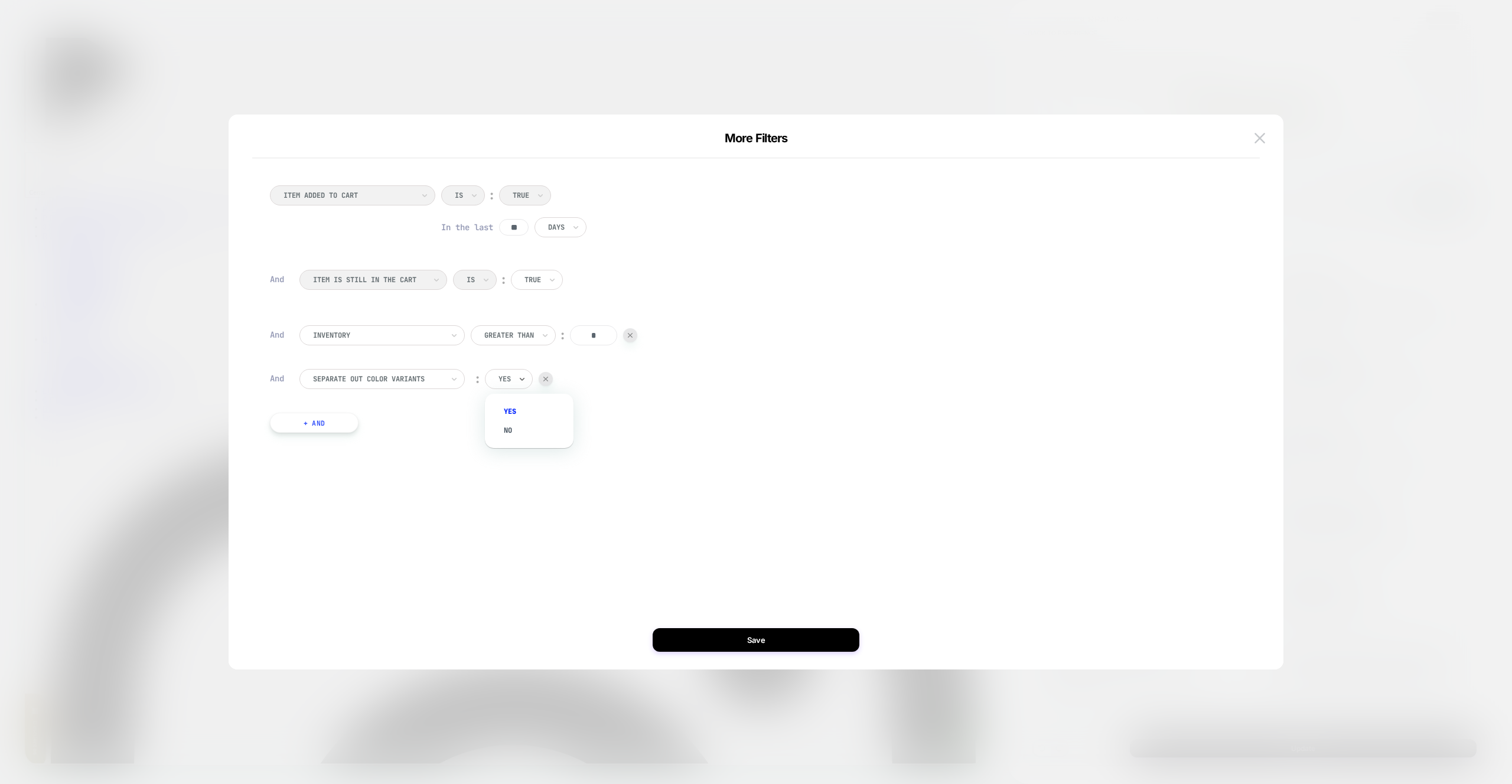
click at [502, 381] on input "text" at bounding box center [500, 379] width 5 height 11
click at [506, 425] on div "no" at bounding box center [535, 430] width 77 height 19
click at [828, 630] on button "Save" at bounding box center [756, 640] width 207 height 24
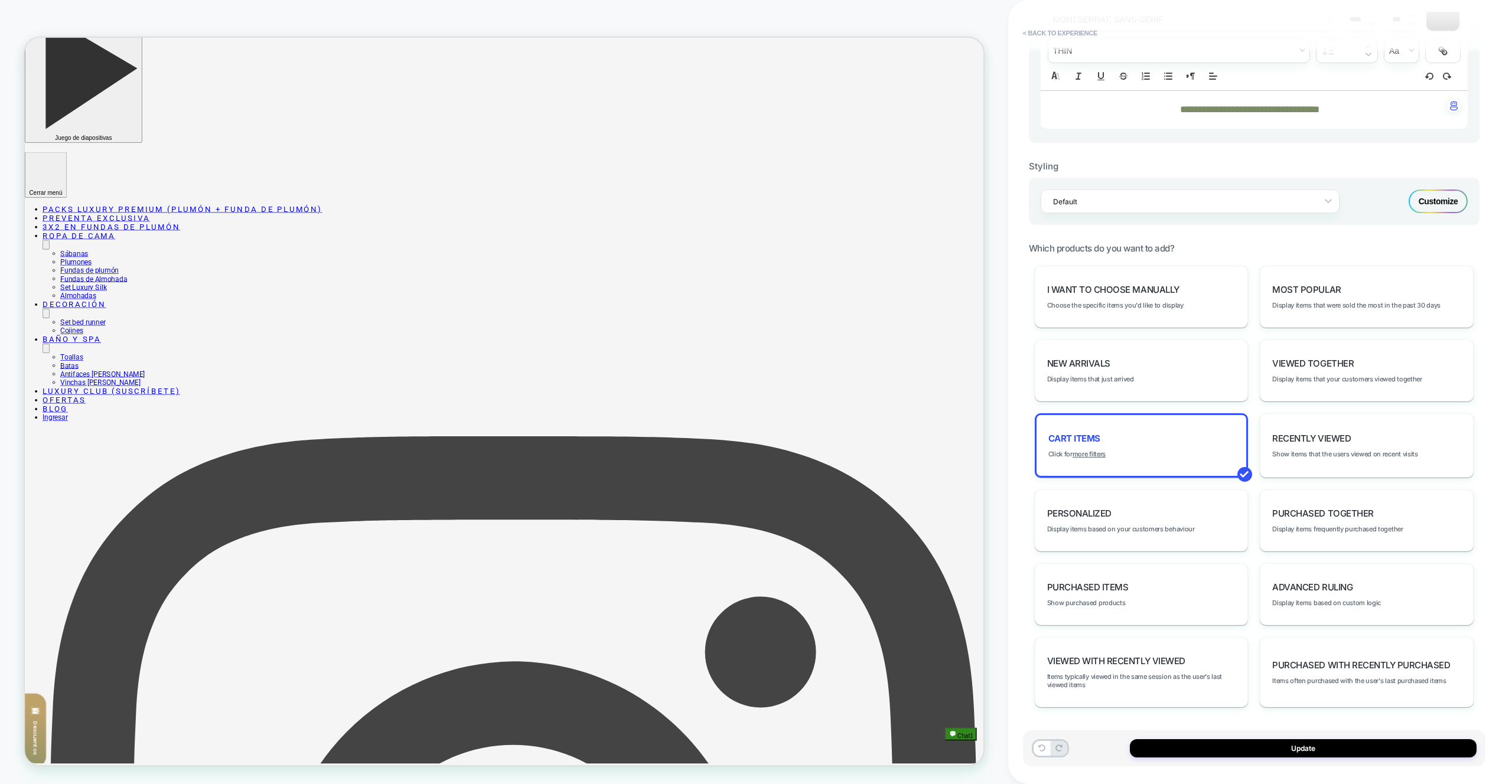
click at [1198, 762] on div "Update" at bounding box center [1255, 749] width 462 height 36
click at [1199, 756] on button "Update" at bounding box center [1303, 749] width 347 height 18
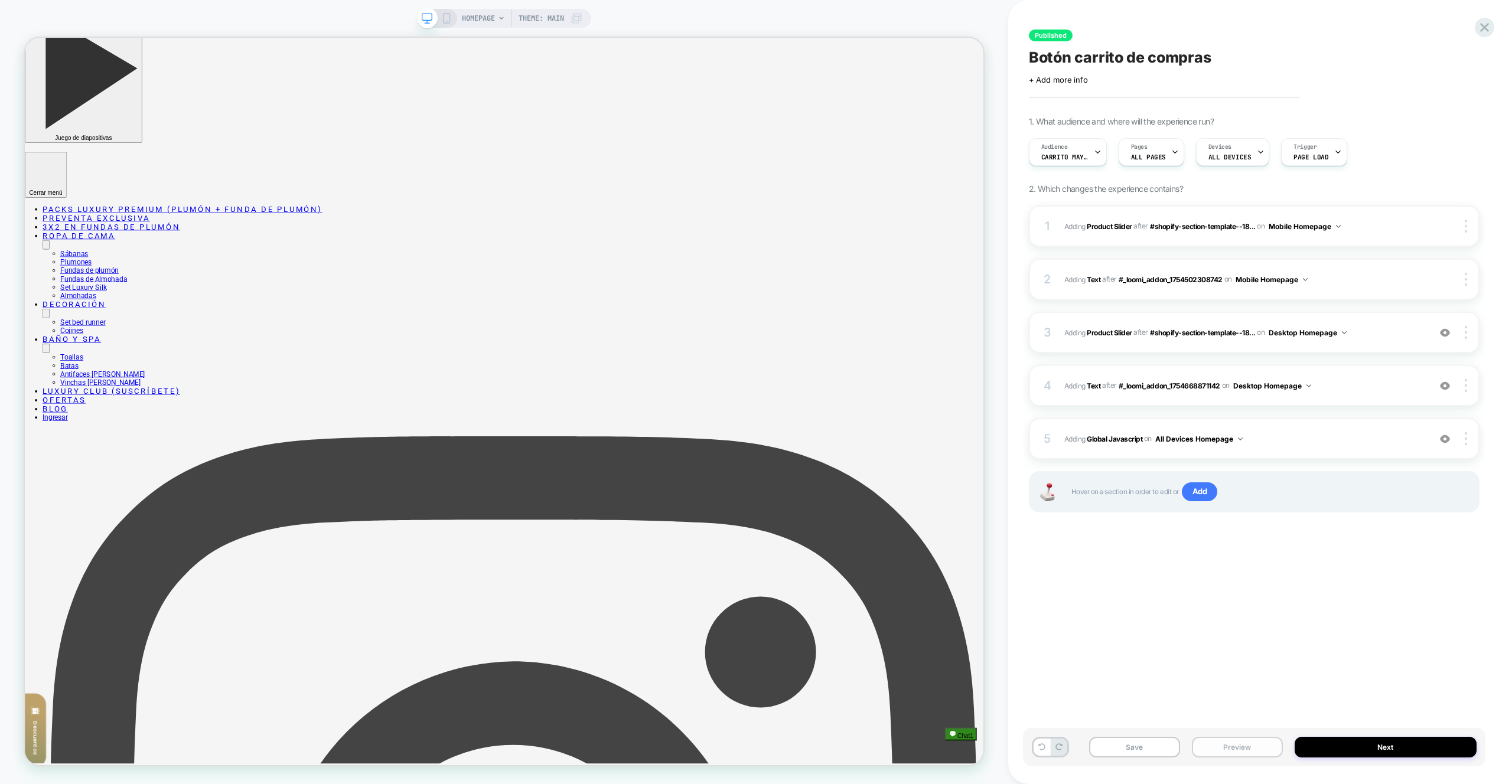
click at [1245, 741] on button "Preview" at bounding box center [1237, 747] width 91 height 20
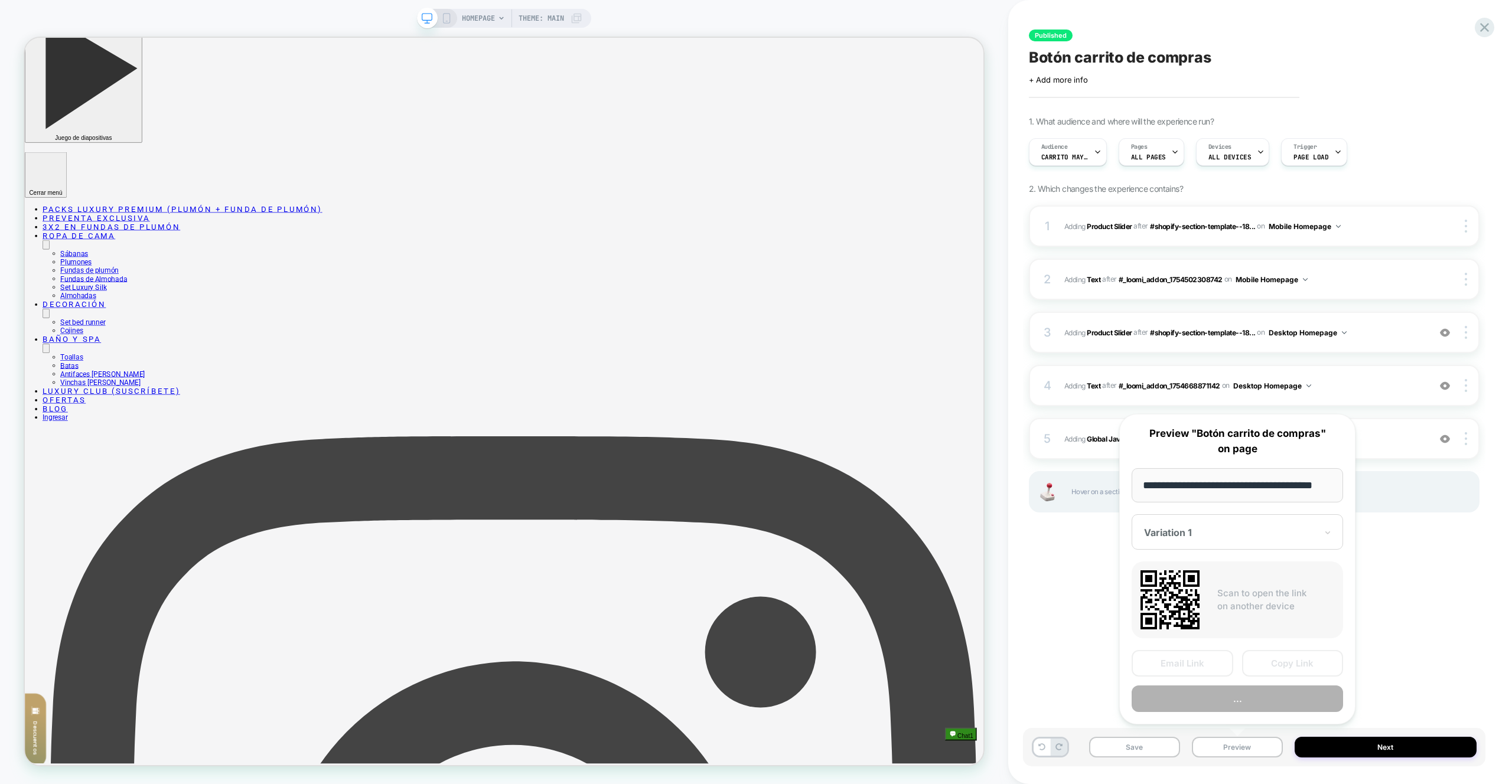
scroll to position [0, 20]
click at [1244, 704] on button "Preview" at bounding box center [1237, 699] width 211 height 26
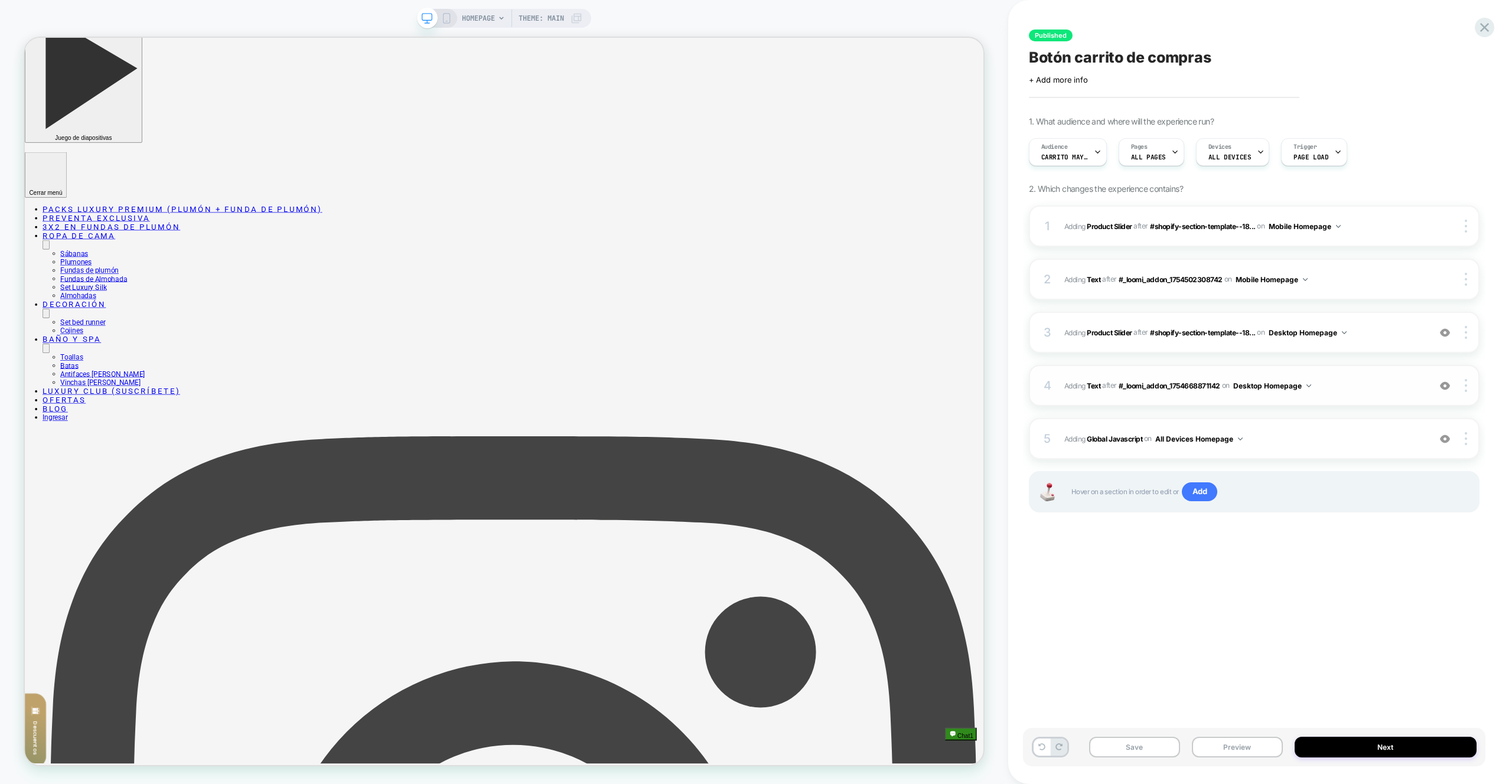
click at [1359, 402] on div "4 #_loomi_addon_1754668876719 Adding Text AFTER #_loomi_addon_1754668871142 #_l…" at bounding box center [1255, 385] width 451 height 41
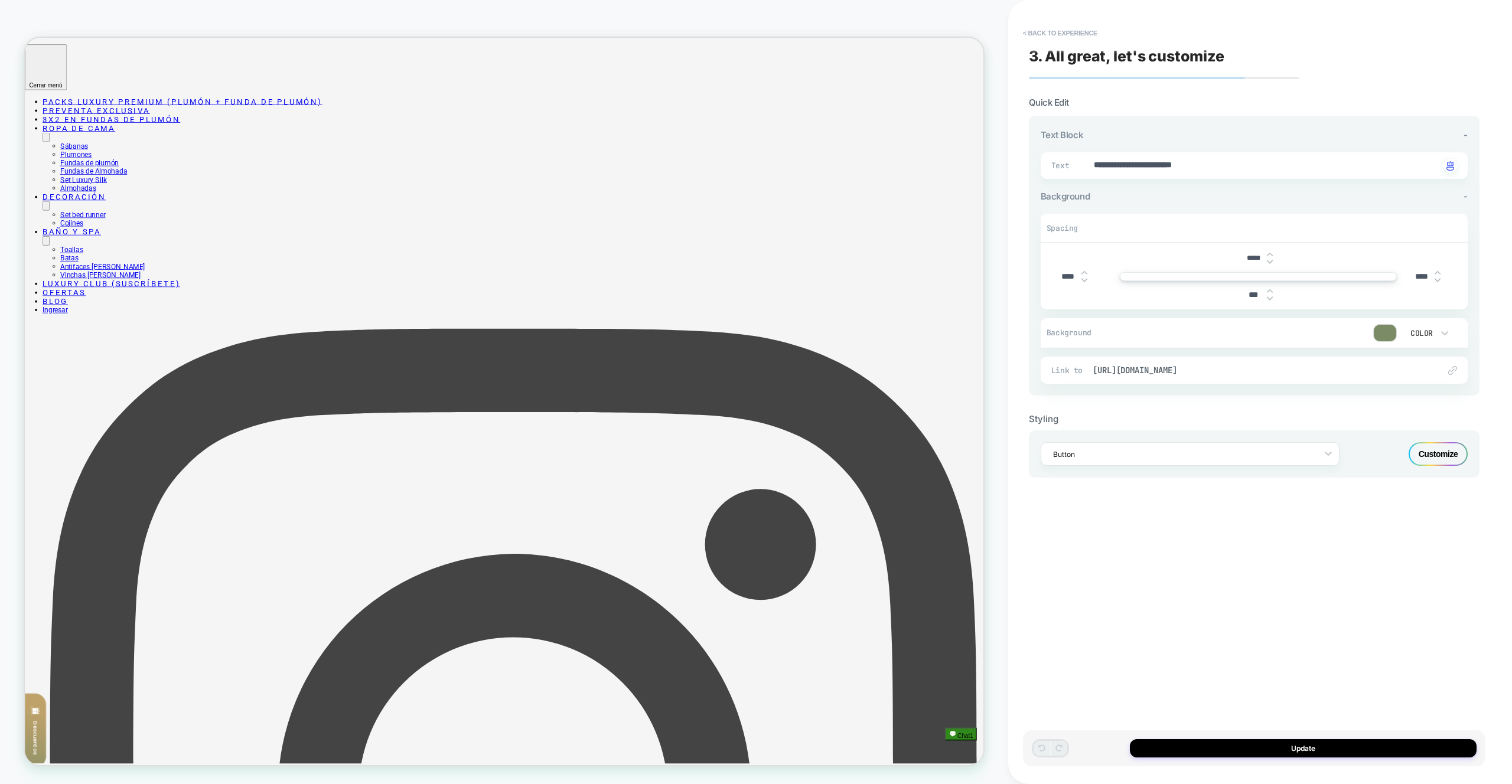
scroll to position [404, 0]
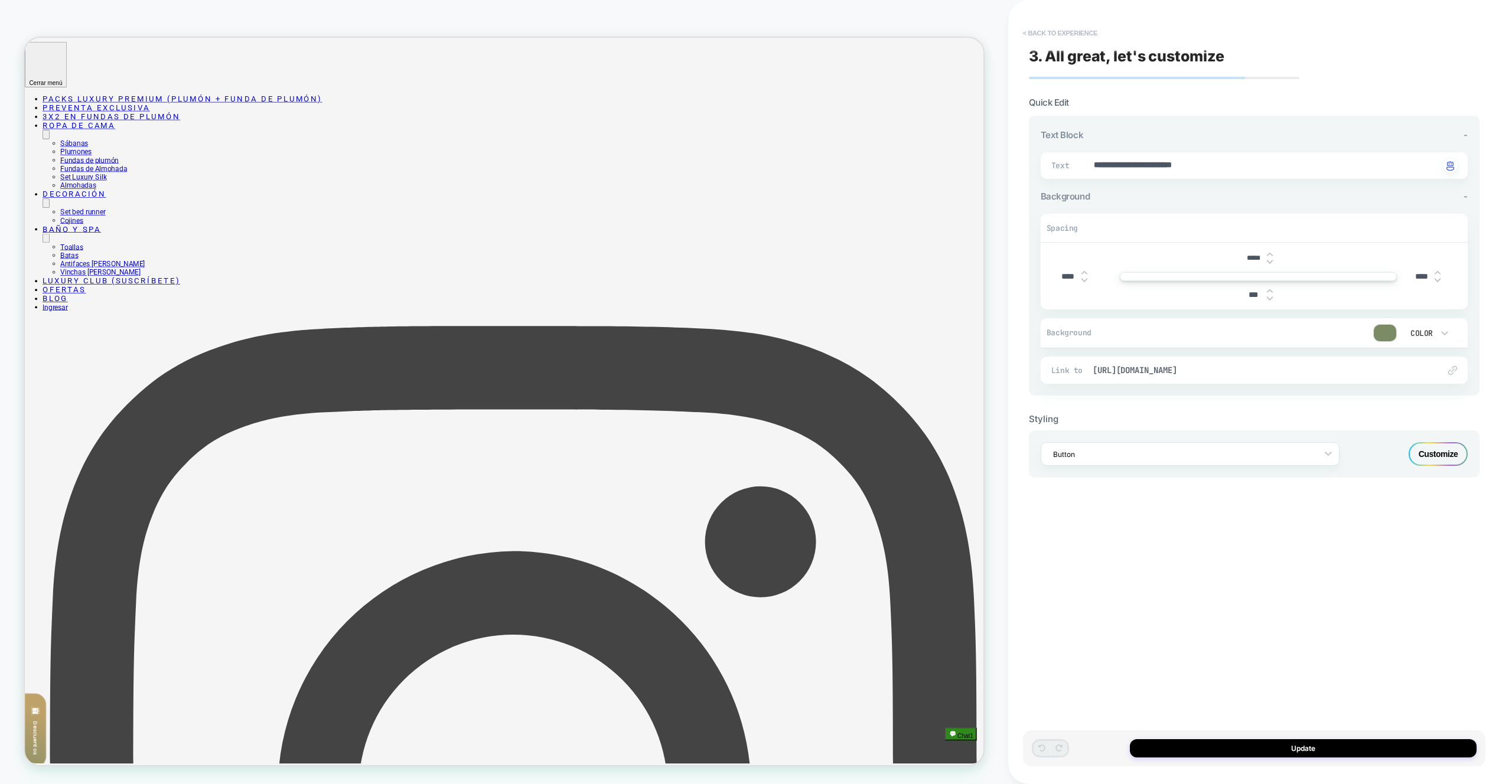
click at [1082, 37] on button "< Back to experience" at bounding box center [1060, 33] width 86 height 19
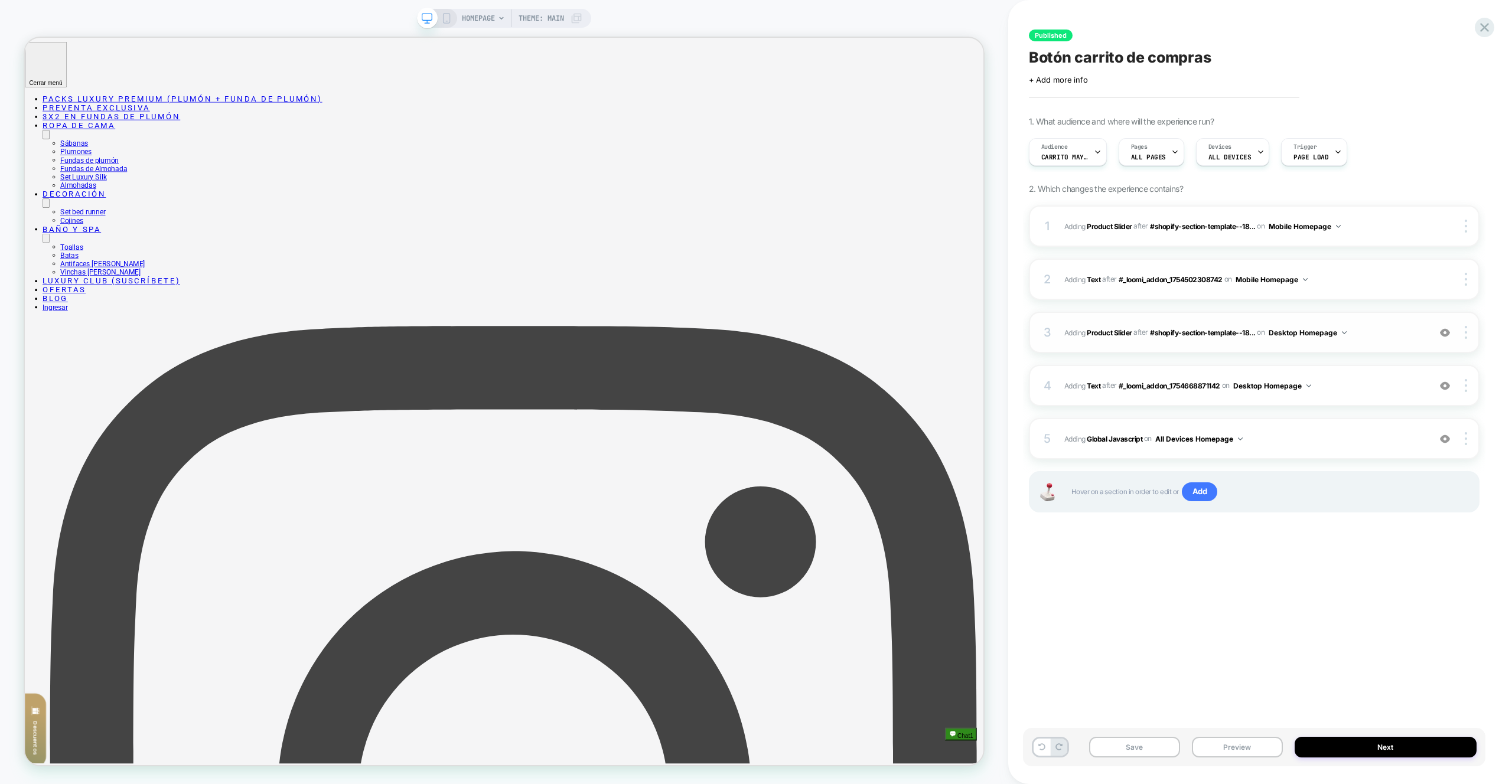
click at [1404, 336] on span "#_loomi_addon_1754668871142 Adding Product Slider AFTER #shopify-section-templa…" at bounding box center [1244, 333] width 359 height 14
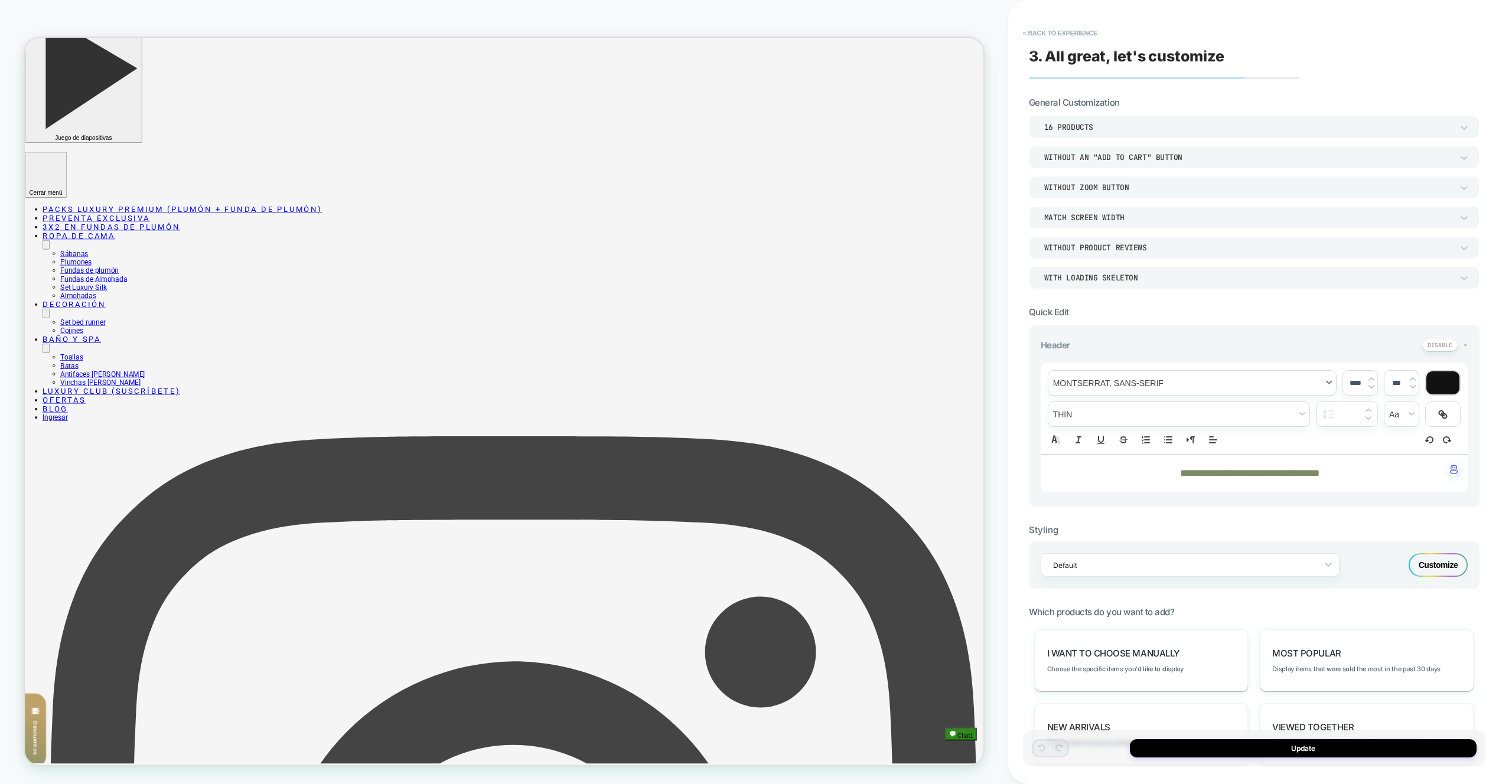
scroll to position [364, 0]
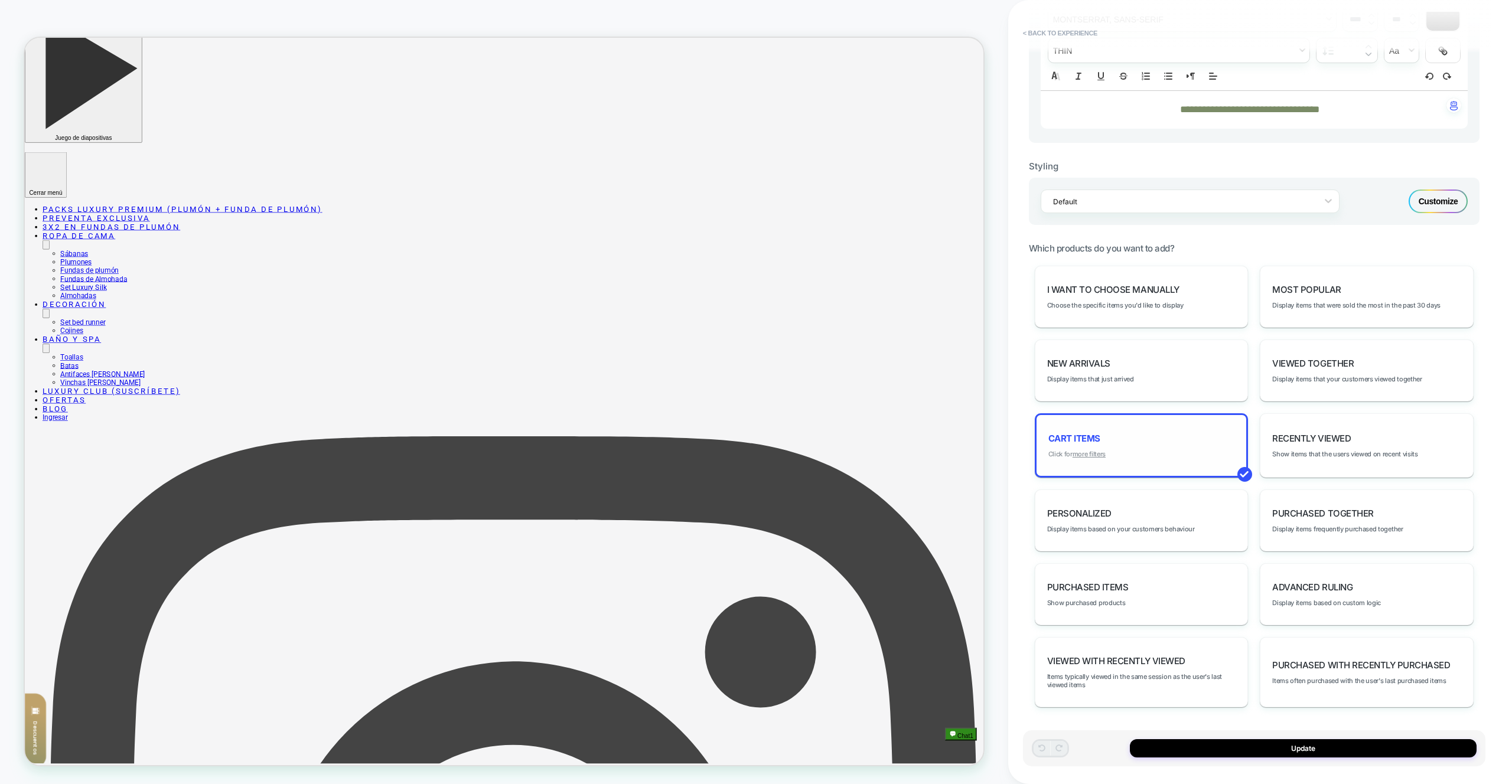
click at [1086, 453] on u "more filters" at bounding box center [1089, 454] width 33 height 9
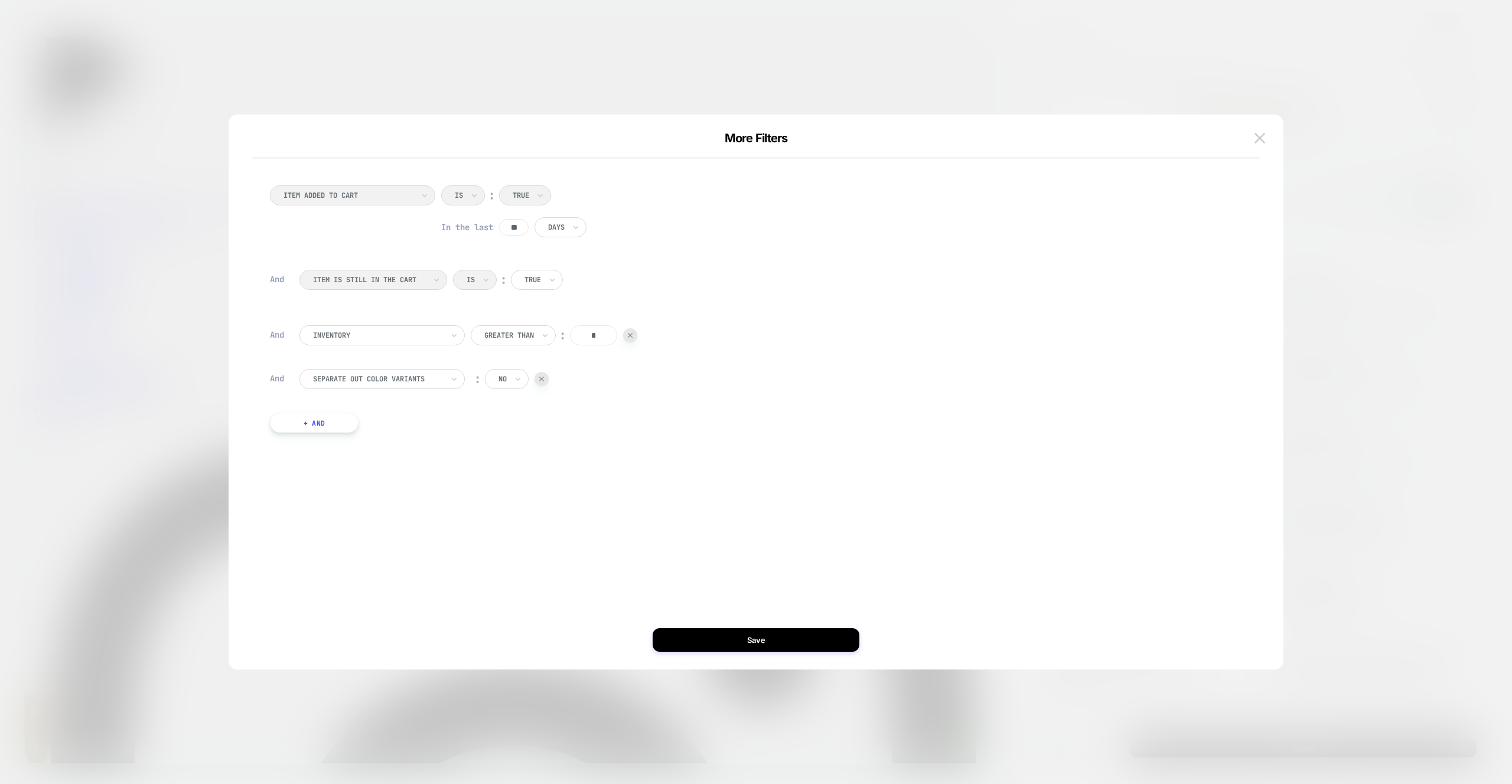
click at [496, 379] on div "no" at bounding box center [506, 379] width 44 height 20
click at [506, 408] on div "yes" at bounding box center [535, 411] width 77 height 19
click at [711, 643] on button "Save" at bounding box center [756, 640] width 207 height 24
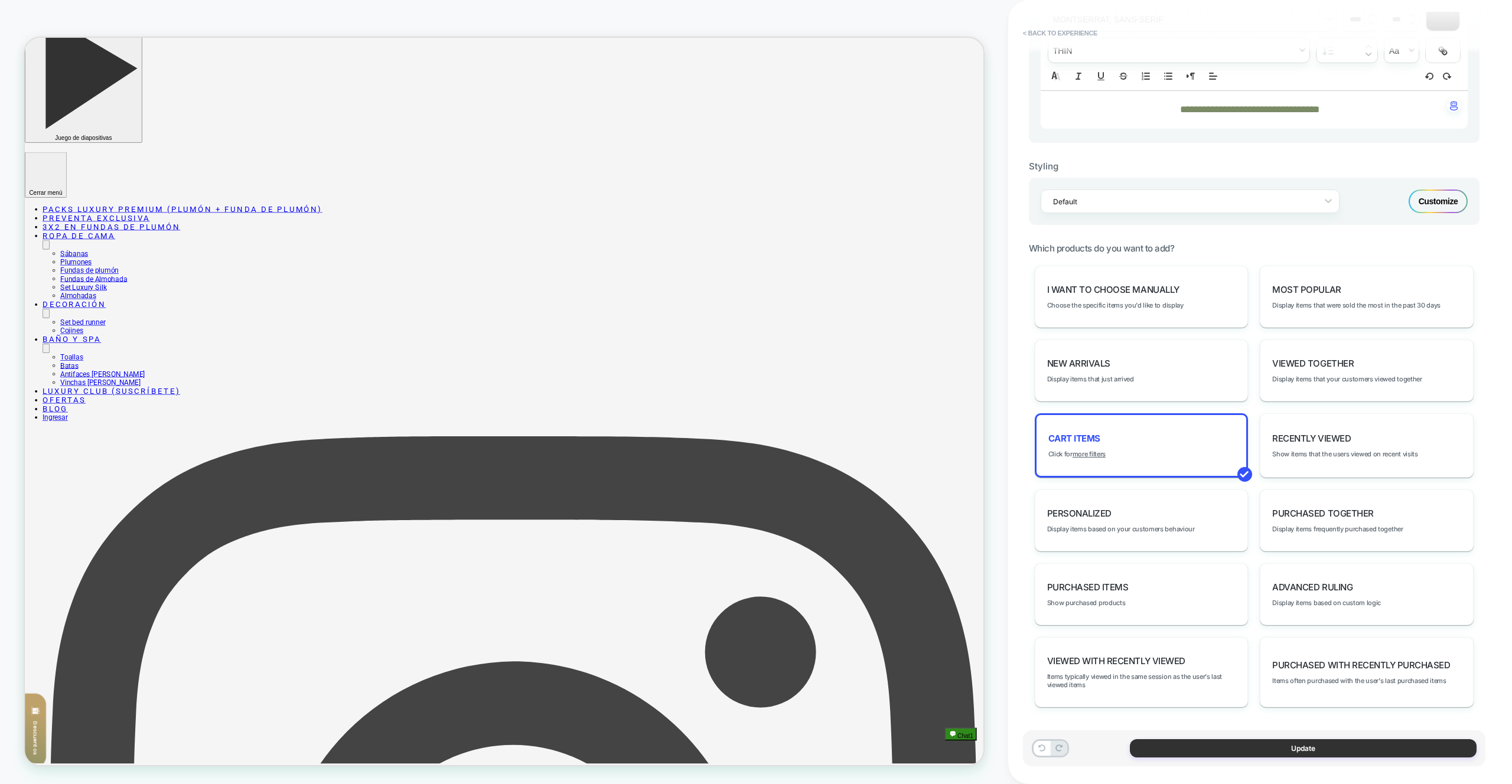
click at [1341, 756] on button "Update" at bounding box center [1303, 749] width 347 height 18
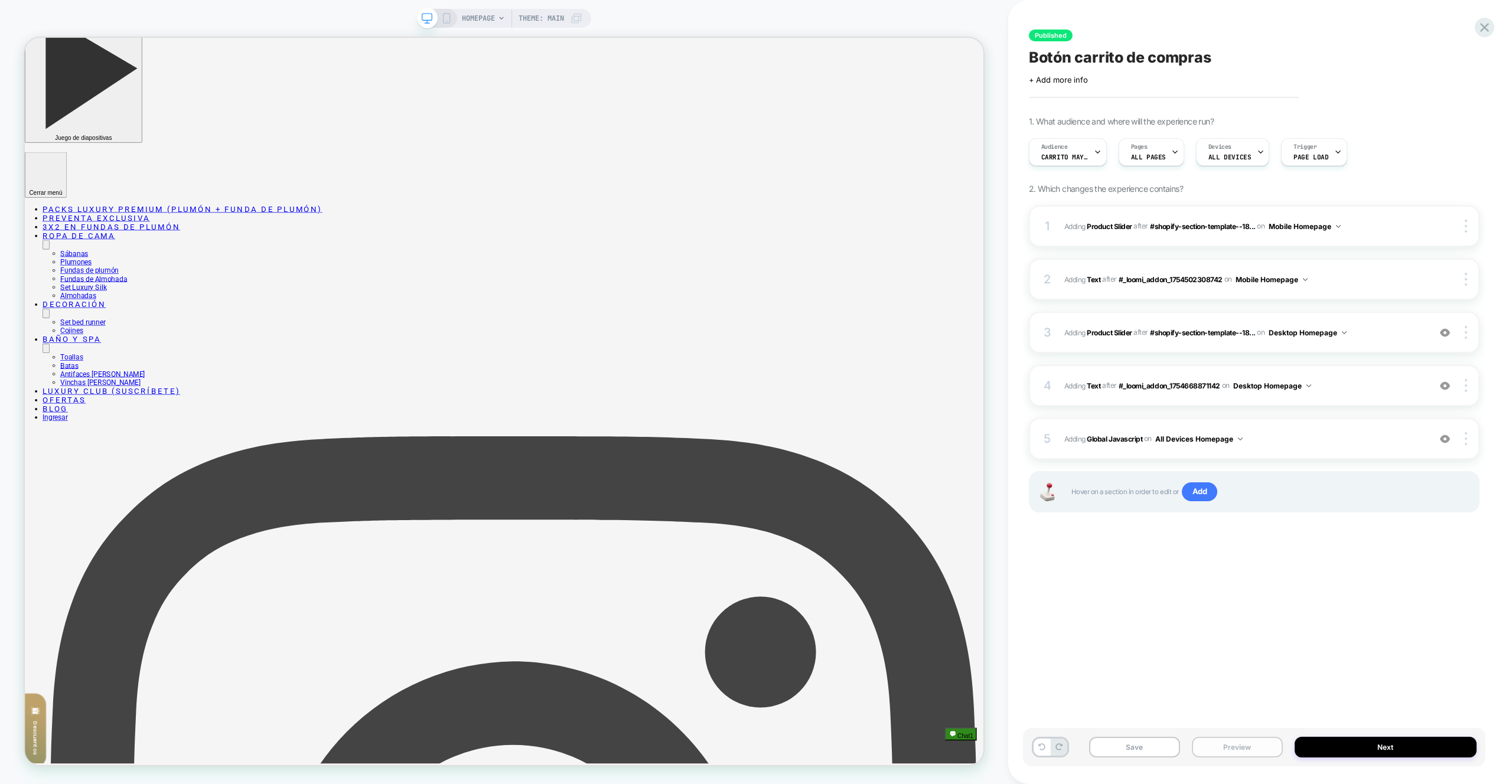
drag, startPoint x: 1242, startPoint y: 745, endPoint x: 1246, endPoint y: 737, distance: 8.9
click at [1242, 745] on button "Preview" at bounding box center [1237, 747] width 91 height 20
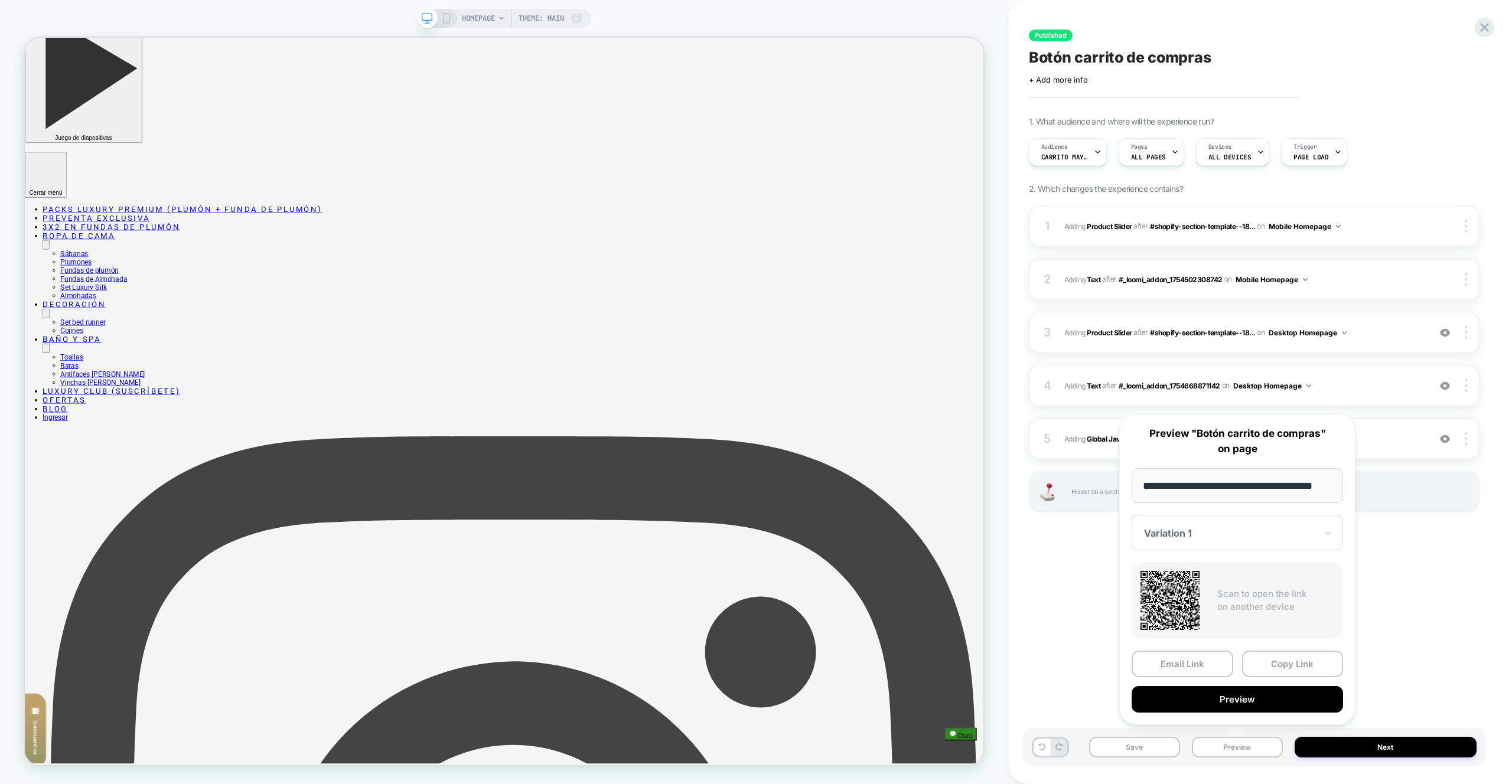
scroll to position [0, 0]
click at [1260, 703] on button "Preview" at bounding box center [1237, 699] width 211 height 26
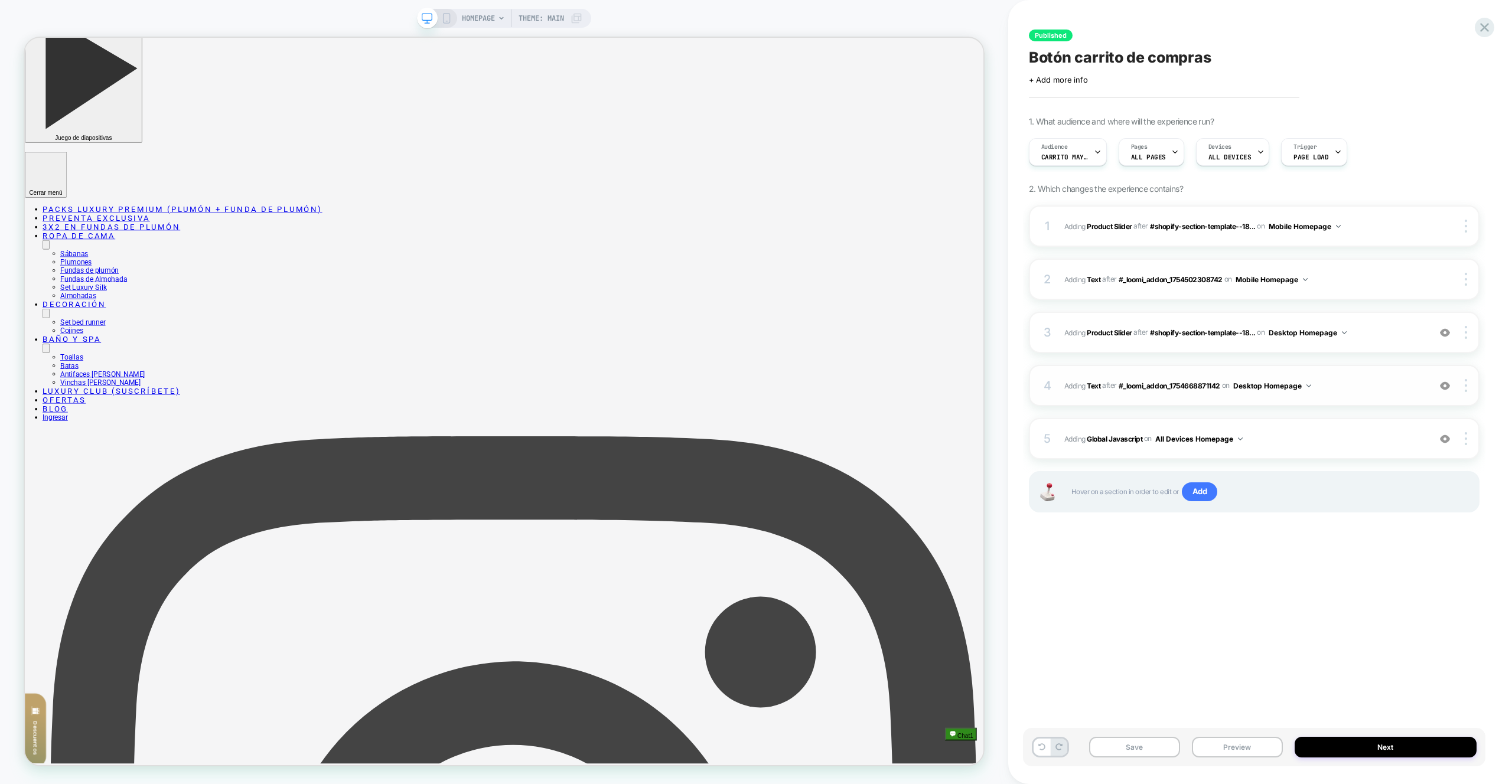
click at [1338, 375] on div "4 #_loomi_addon_1754668876719 Adding Text AFTER #_loomi_addon_1754668871142 #_l…" at bounding box center [1255, 385] width 451 height 41
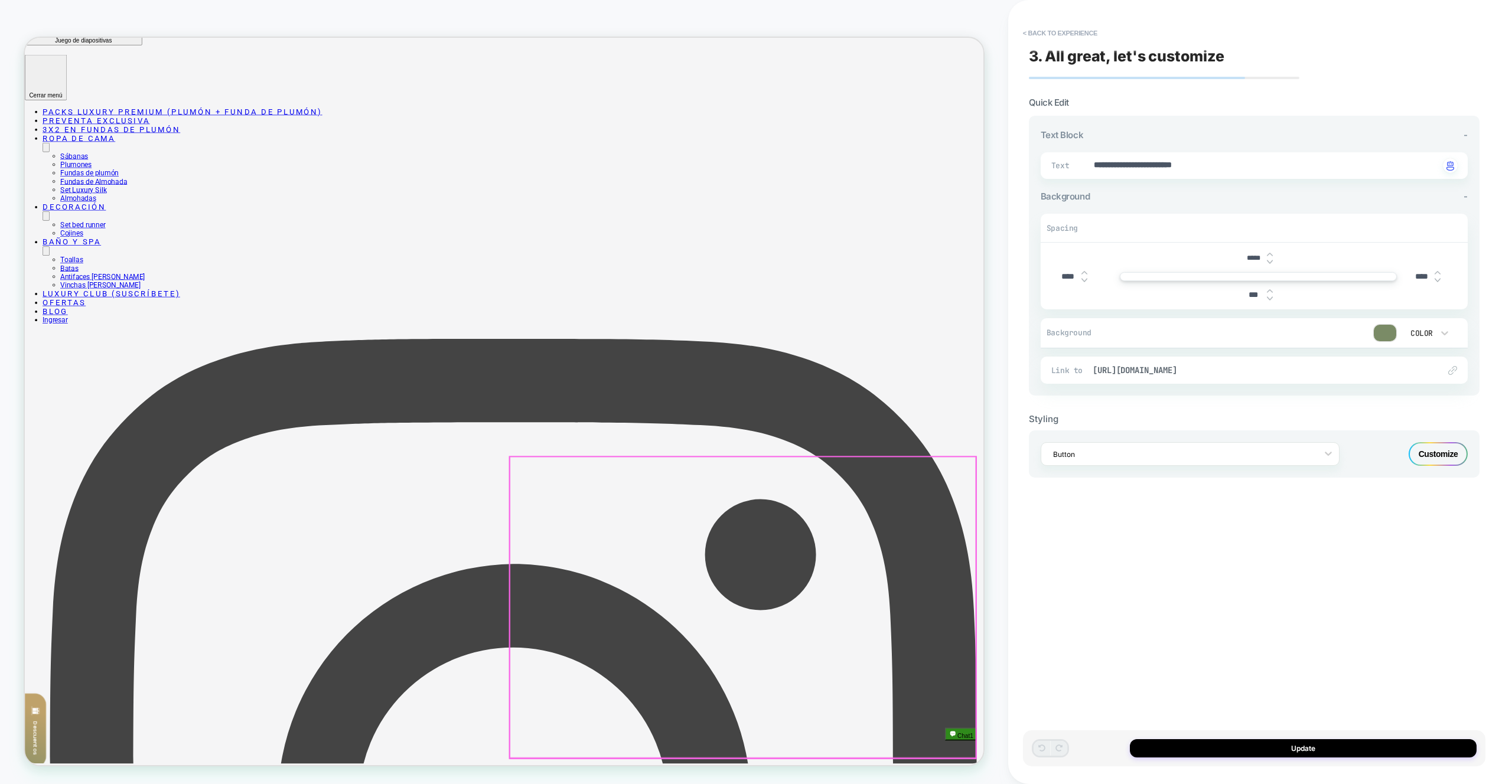
scroll to position [404, 0]
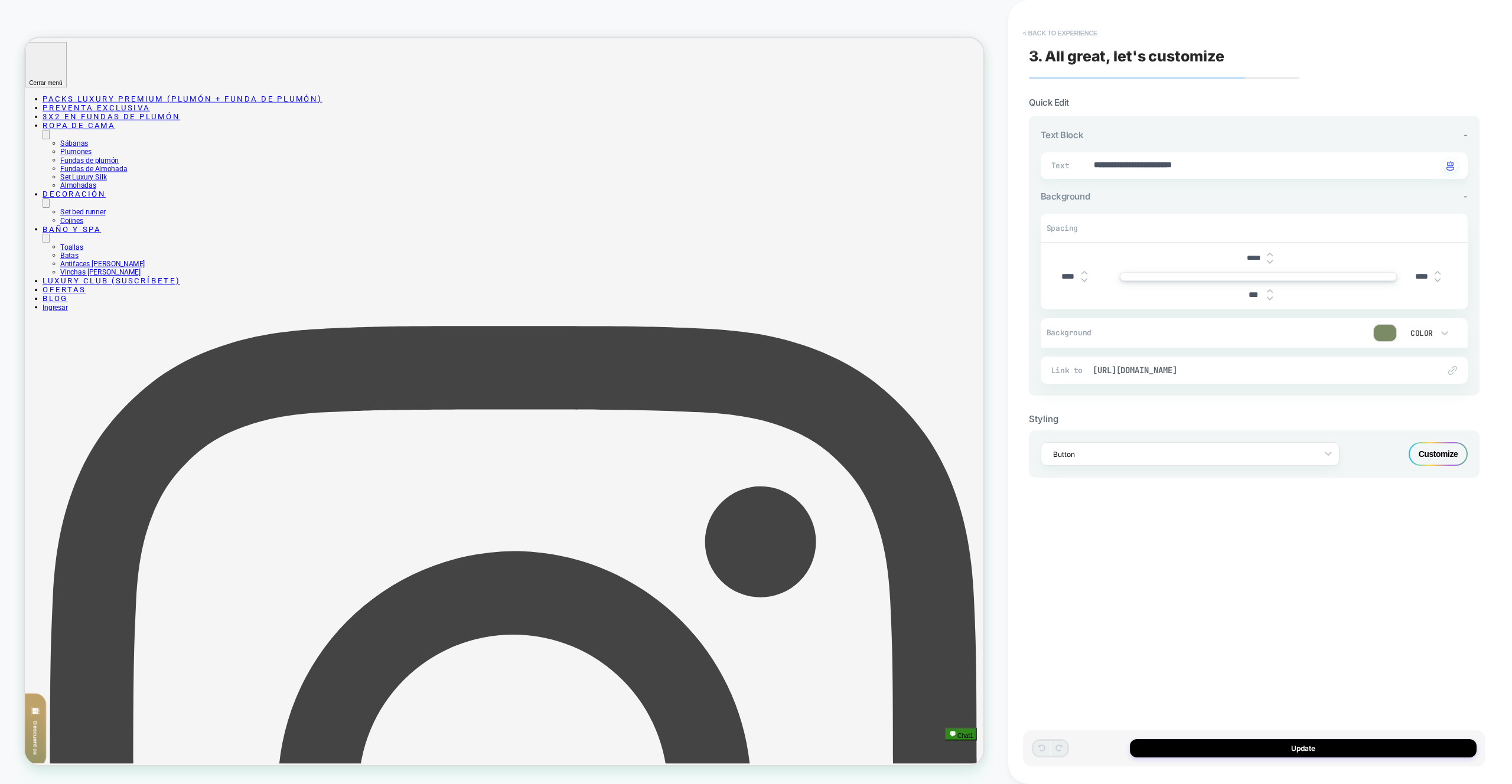
click at [1048, 30] on button "< Back to experience" at bounding box center [1060, 33] width 86 height 19
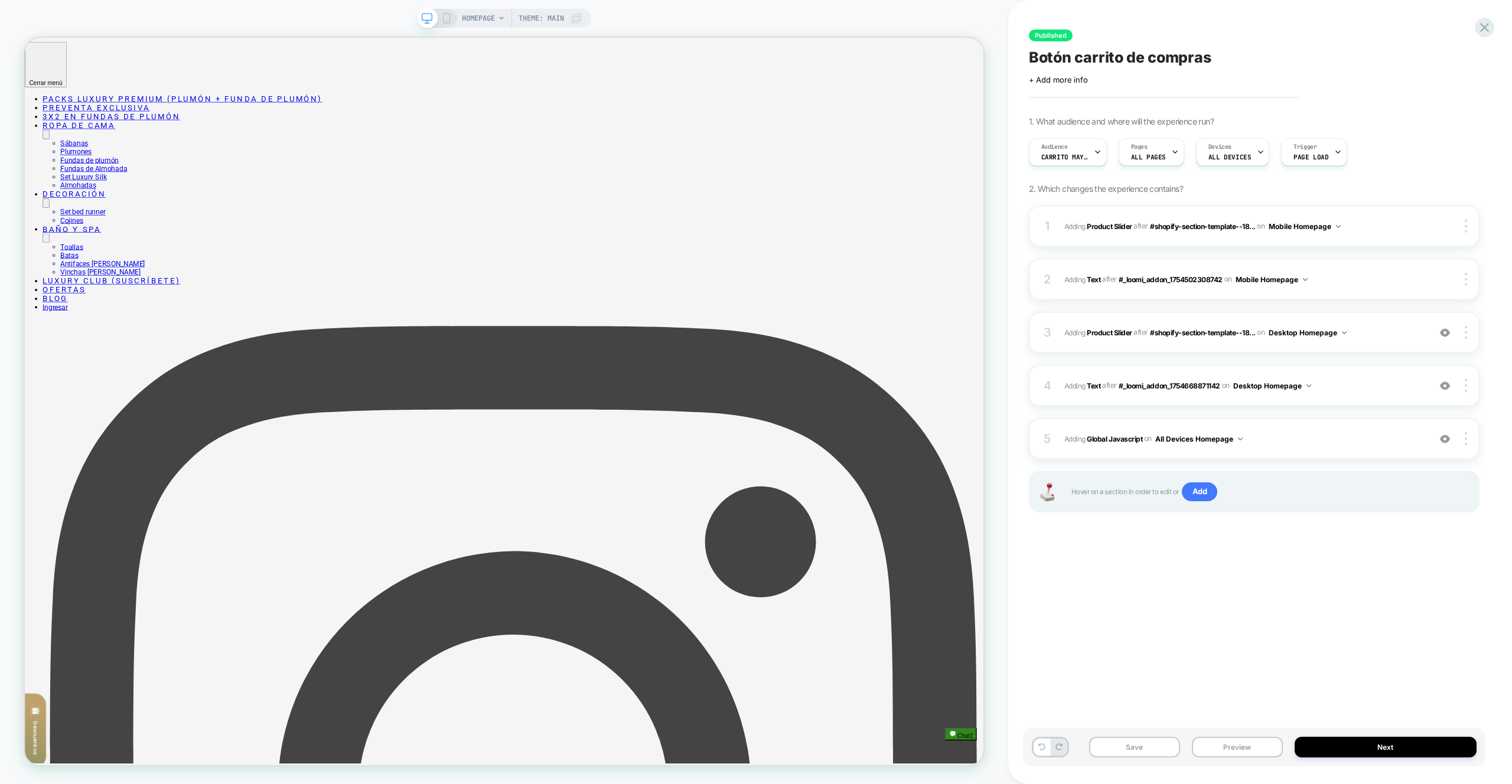
click at [1383, 332] on span "#_loomi_addon_1754668871142 Adding Product Slider AFTER #shopify-section-templa…" at bounding box center [1244, 333] width 359 height 14
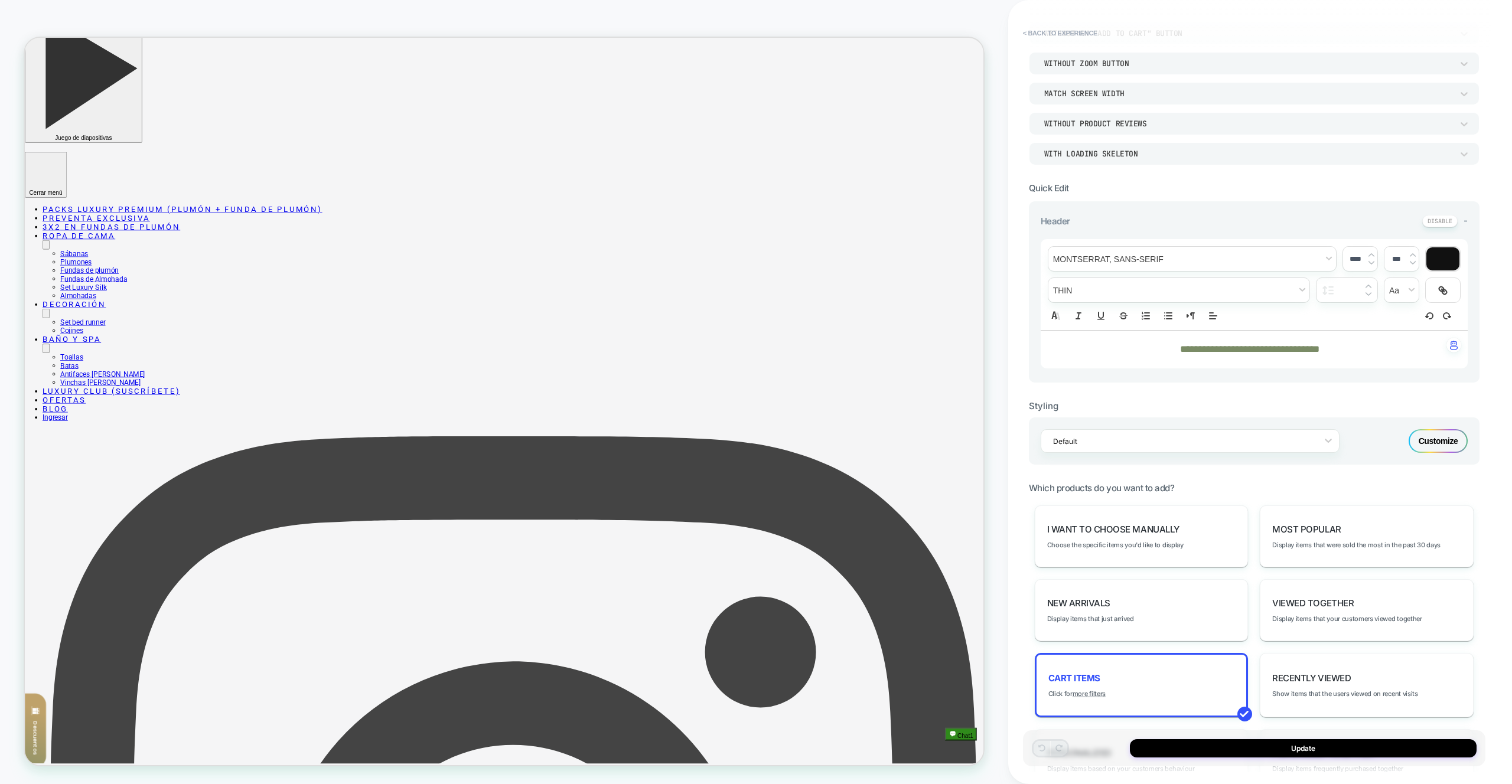
scroll to position [316, 0]
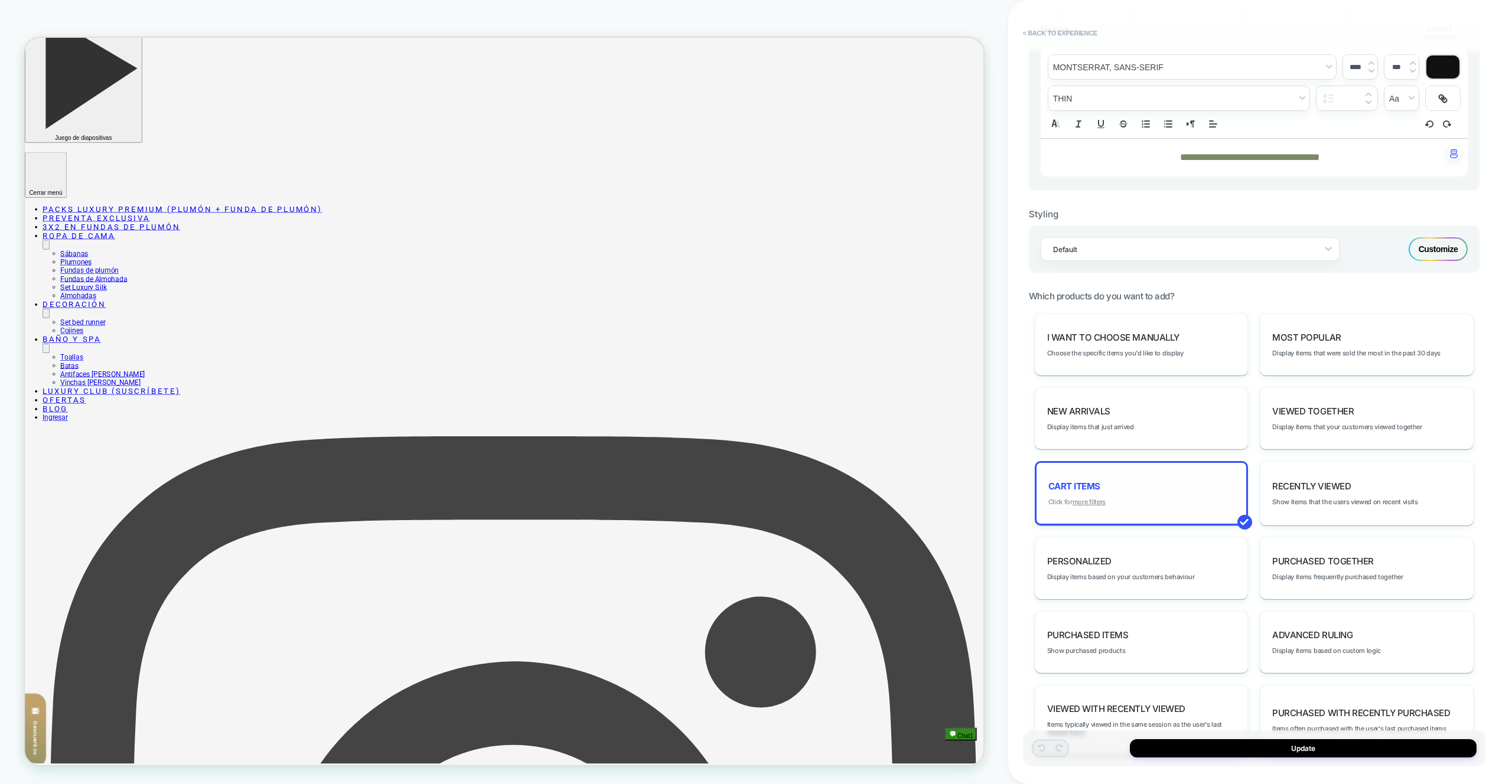
click at [1071, 504] on span "Click for more filters" at bounding box center [1077, 502] width 57 height 9
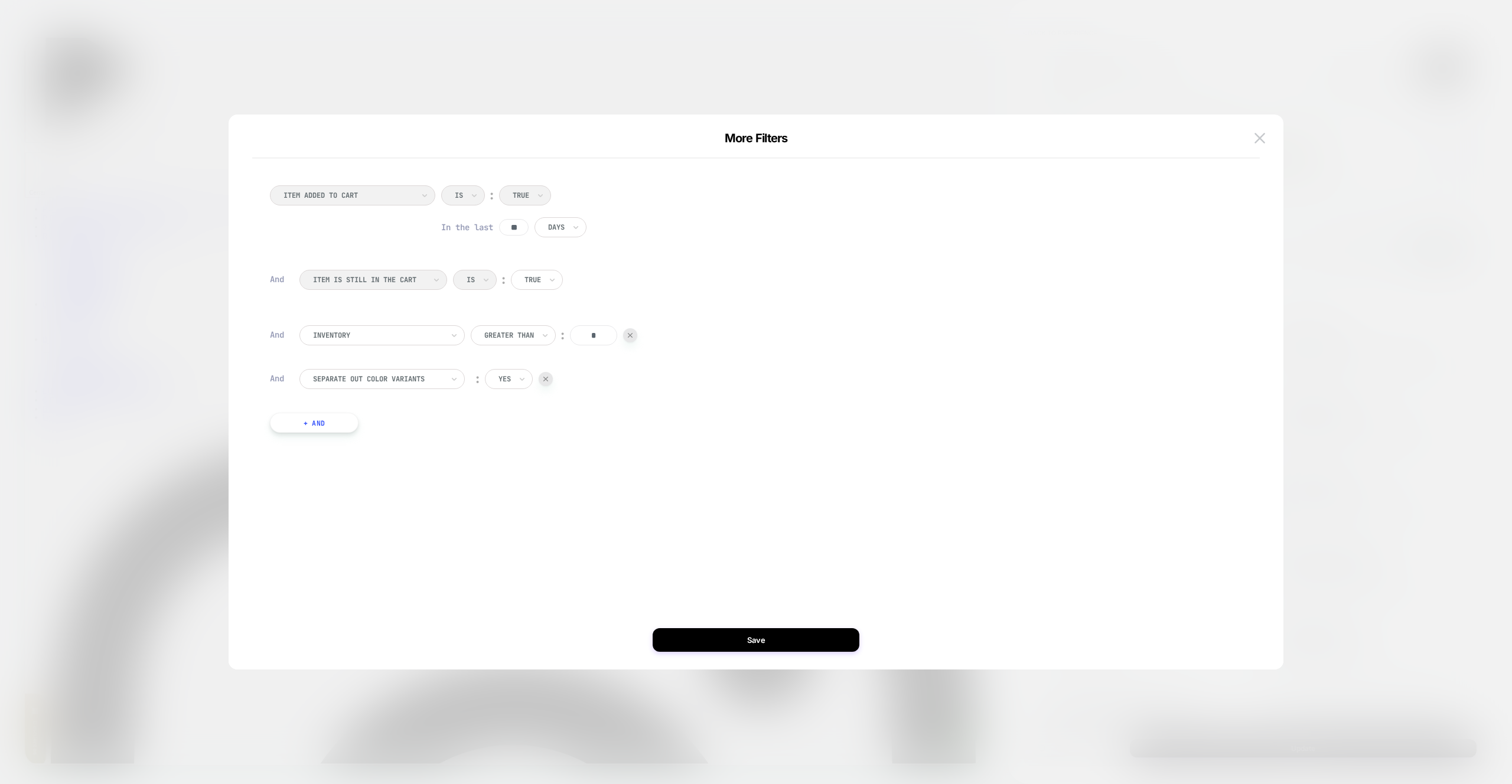
click at [554, 389] on div "Separate out color variants ︰ yes" at bounding box center [765, 385] width 931 height 32
click at [551, 384] on div "︰ yes" at bounding box center [512, 379] width 82 height 20
click at [543, 377] on img at bounding box center [545, 379] width 5 height 5
click at [789, 642] on button "Save" at bounding box center [756, 640] width 207 height 24
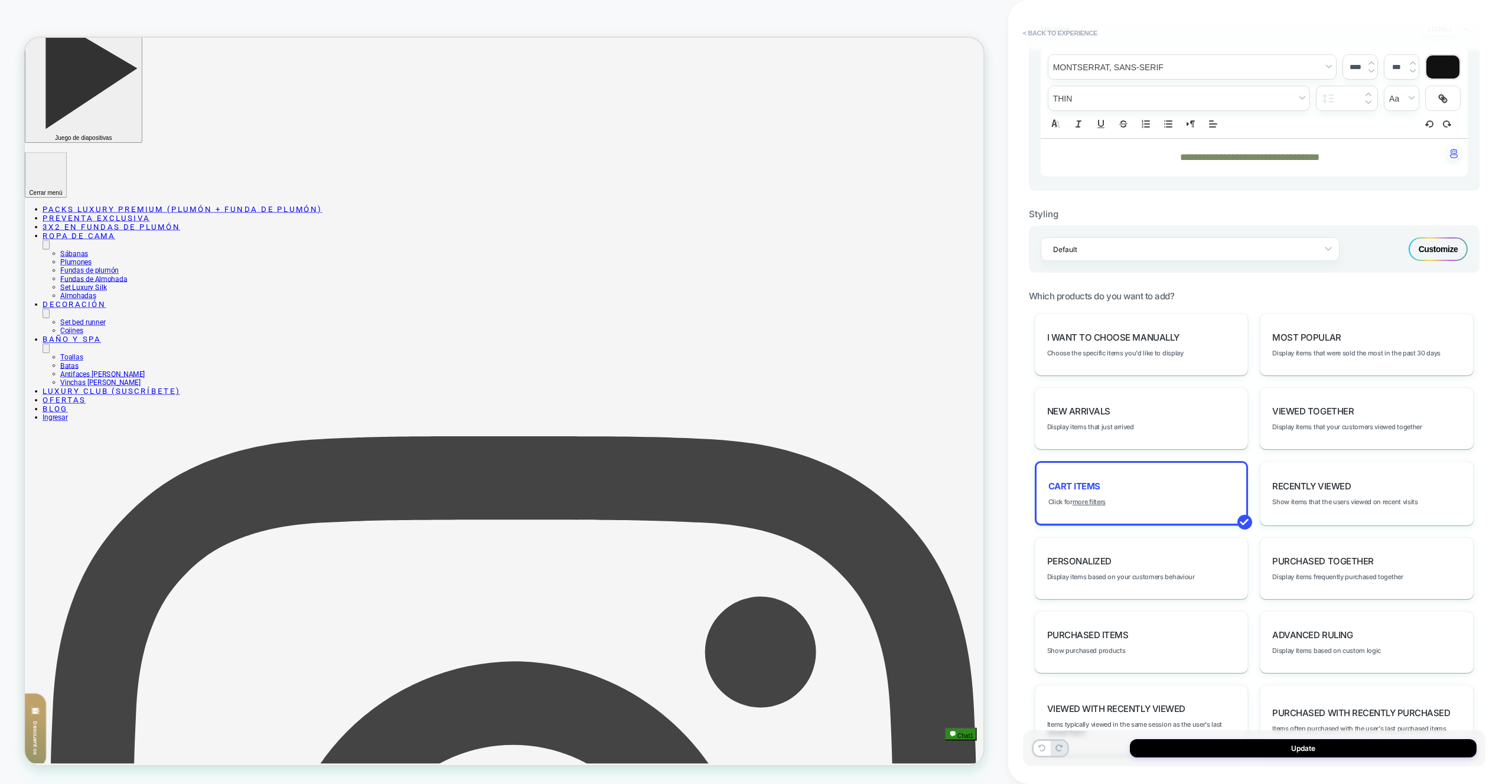
click at [1169, 737] on div "Update" at bounding box center [1255, 749] width 462 height 36
click at [1181, 746] on button "Update" at bounding box center [1303, 749] width 347 height 18
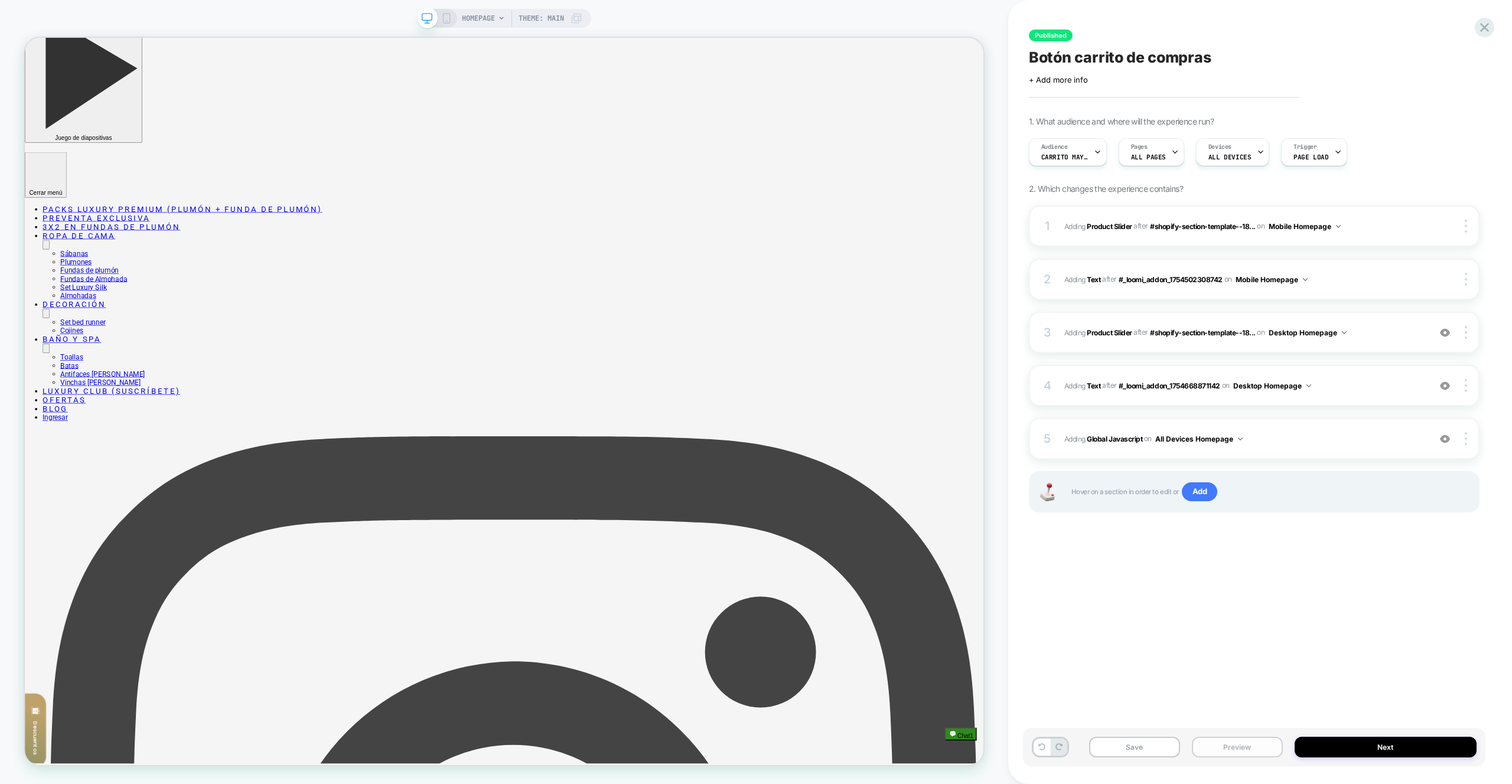
drag, startPoint x: 1254, startPoint y: 752, endPoint x: 1252, endPoint y: 741, distance: 11.2
click at [1254, 752] on button "Preview" at bounding box center [1237, 747] width 91 height 20
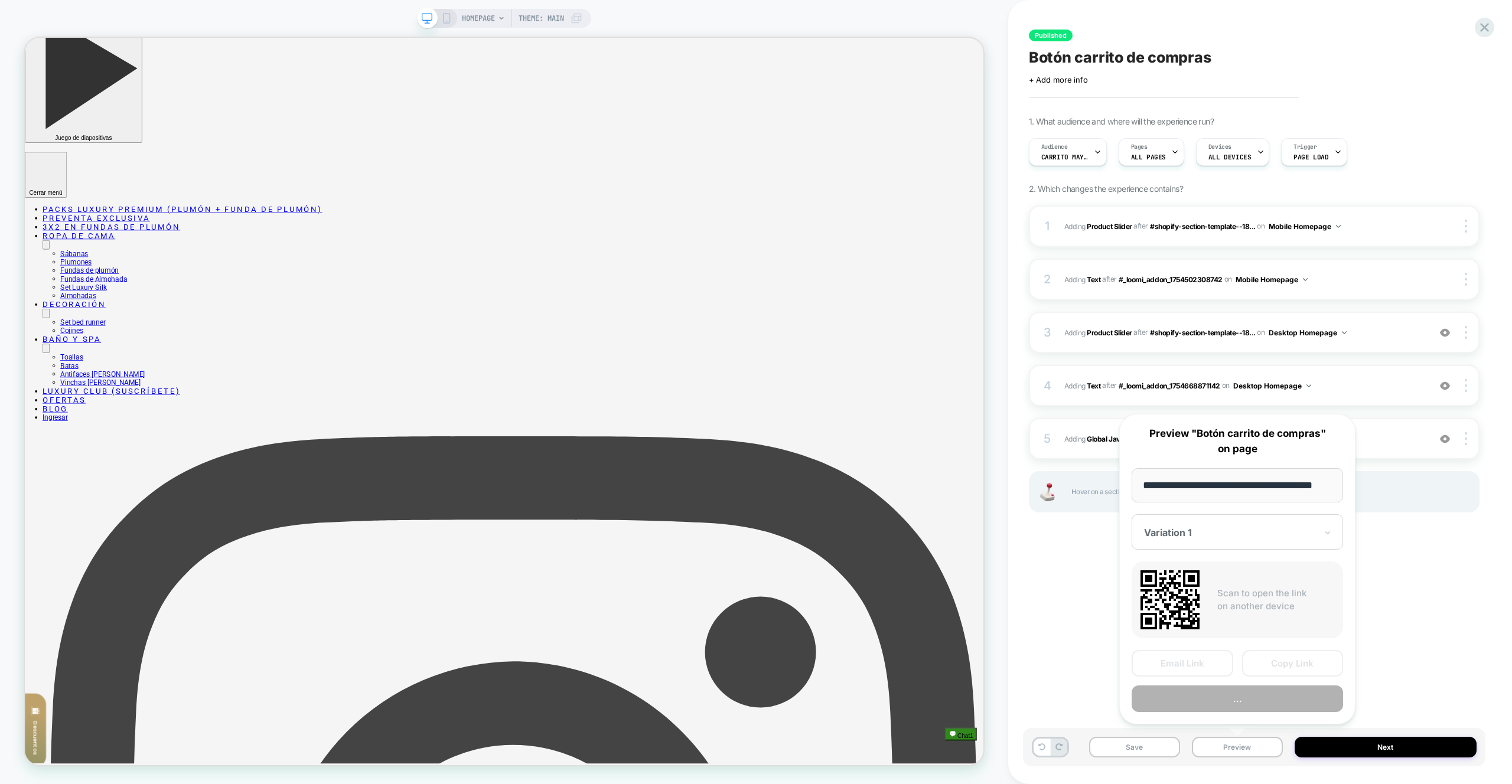
scroll to position [0, 20]
click at [1250, 700] on button "Preview" at bounding box center [1237, 699] width 211 height 26
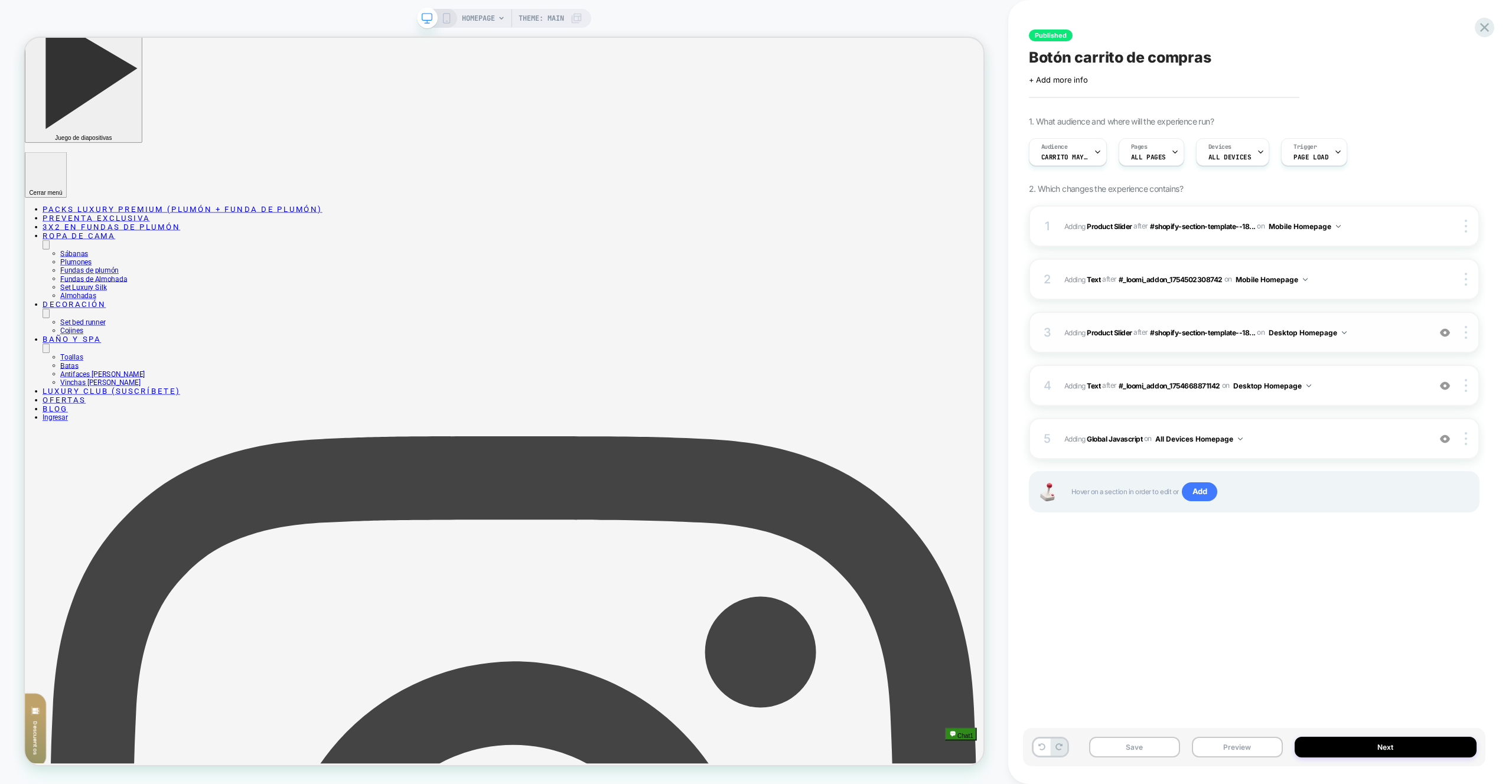
click at [1389, 317] on div "3 #_loomi_addon_1754668871142 Adding Product Slider AFTER #shopify-section-temp…" at bounding box center [1255, 332] width 451 height 41
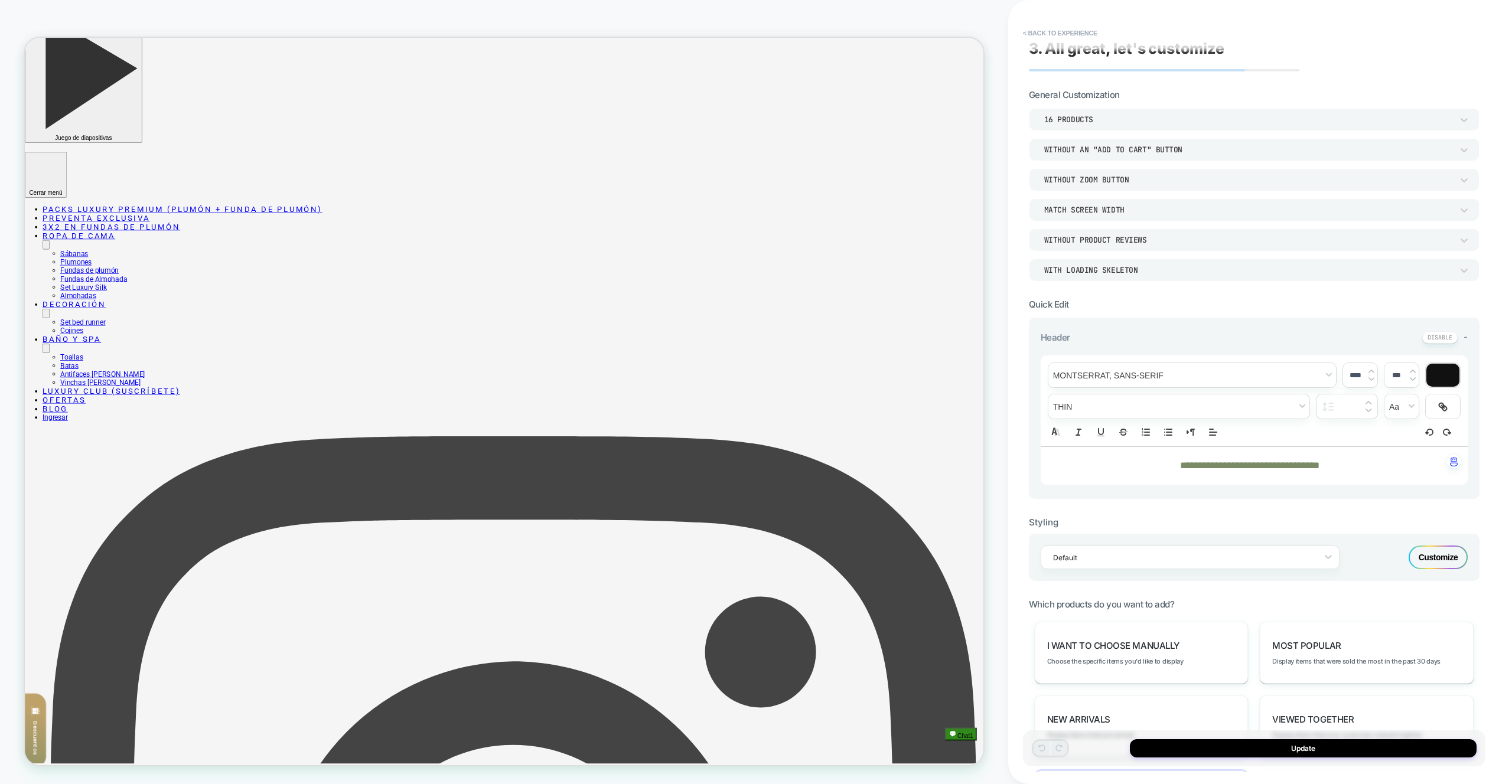
scroll to position [0, 0]
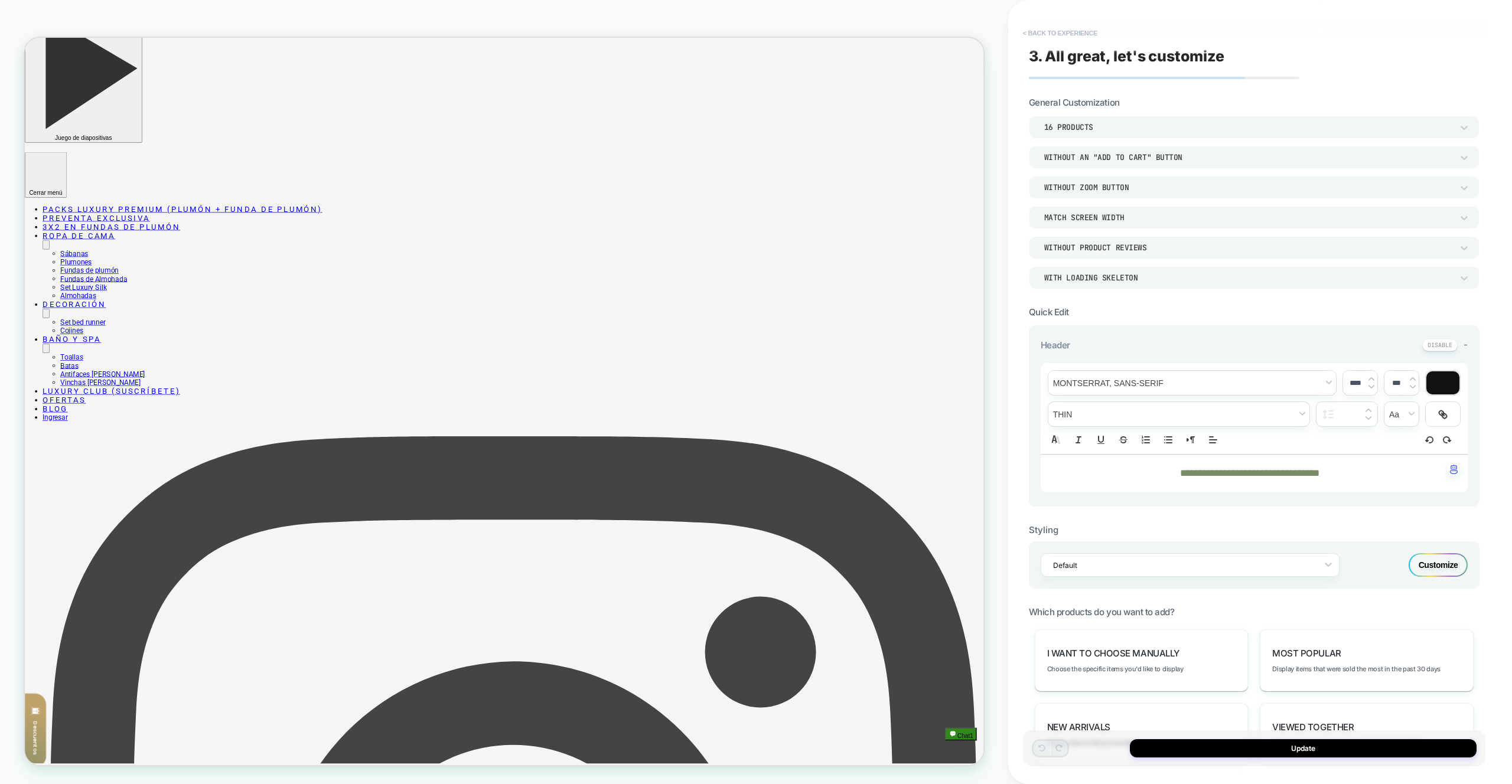
click at [1053, 34] on button "< Back to experience" at bounding box center [1060, 33] width 86 height 19
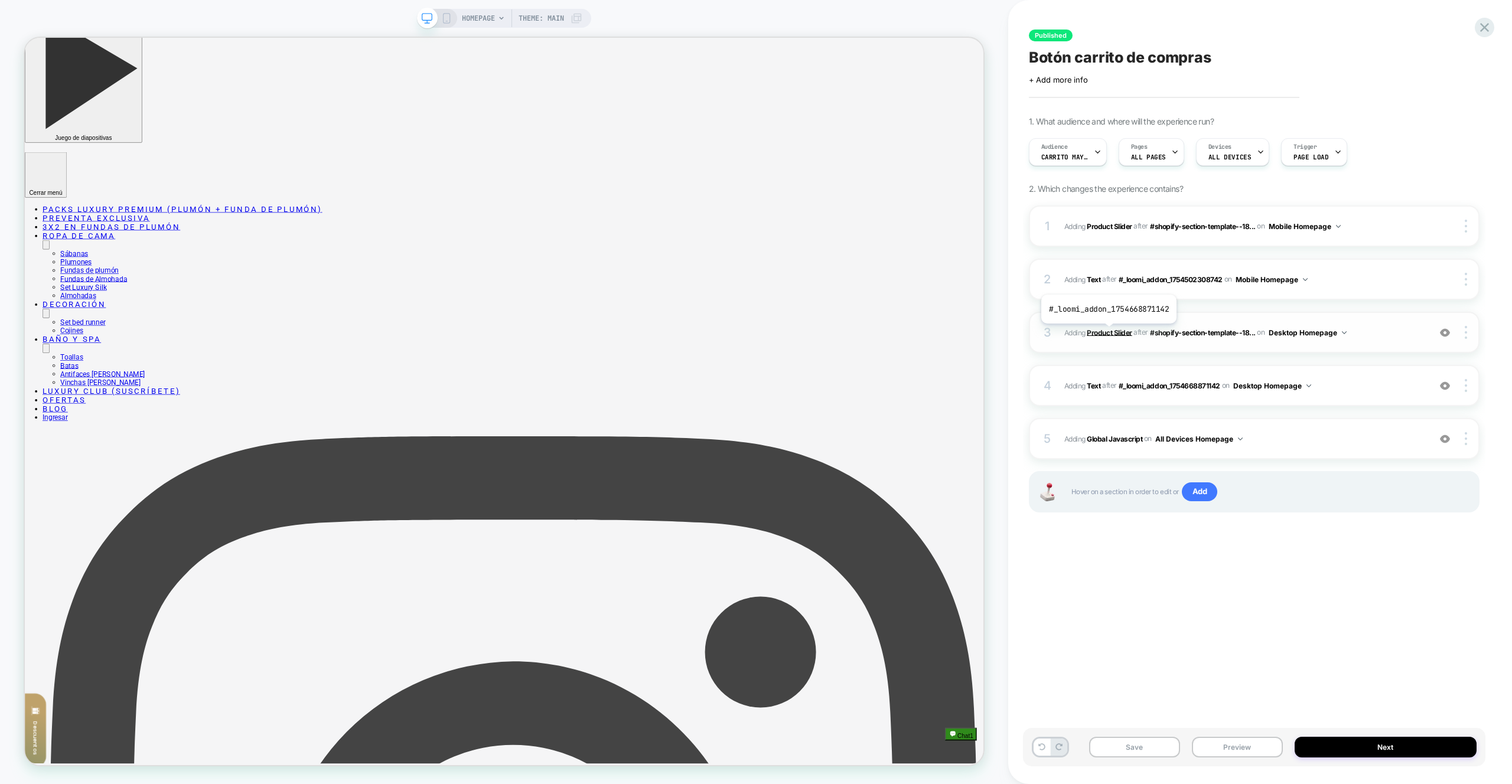
click at [1107, 333] on b "Product Slider" at bounding box center [1109, 332] width 45 height 9
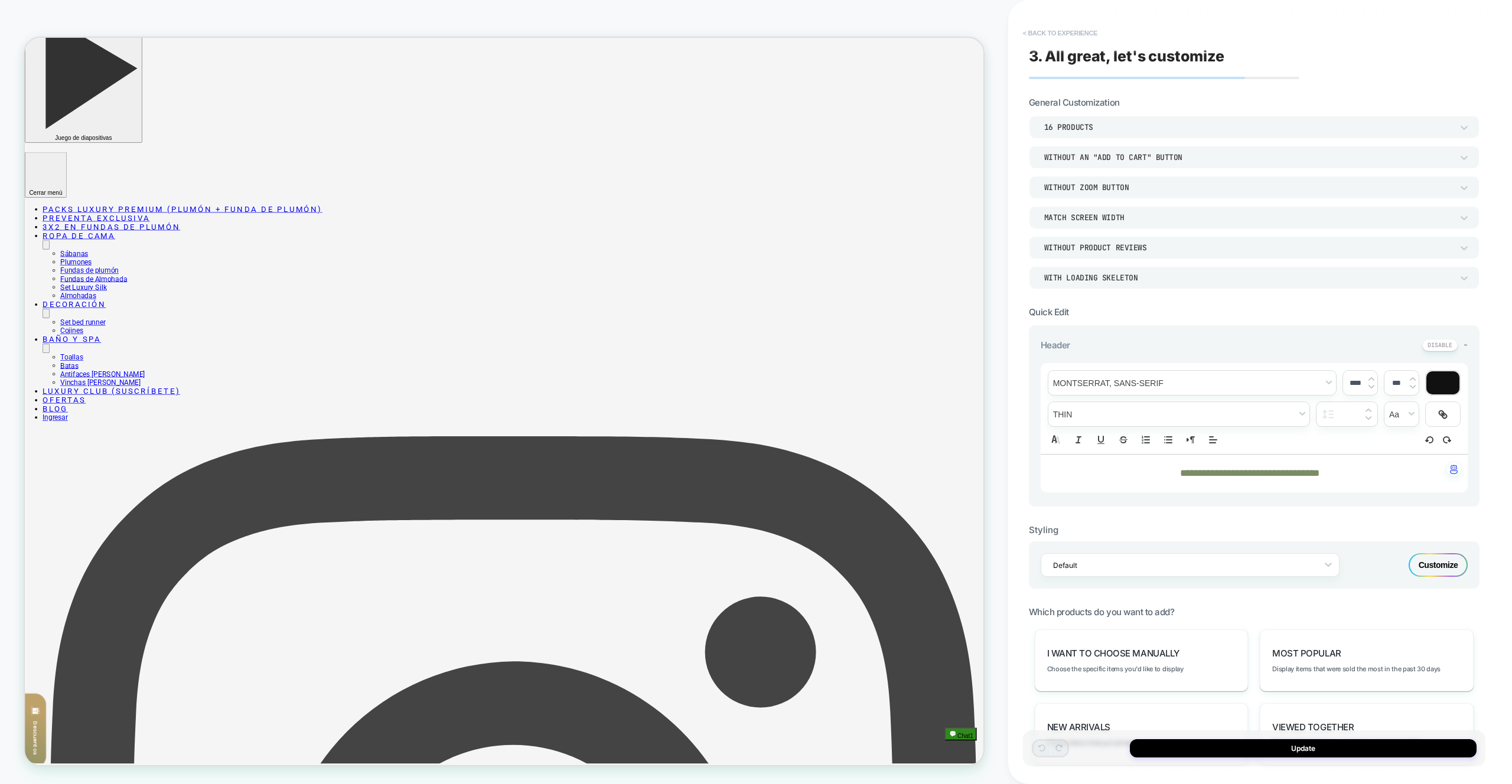
click at [1050, 32] on button "< Back to experience" at bounding box center [1060, 33] width 86 height 19
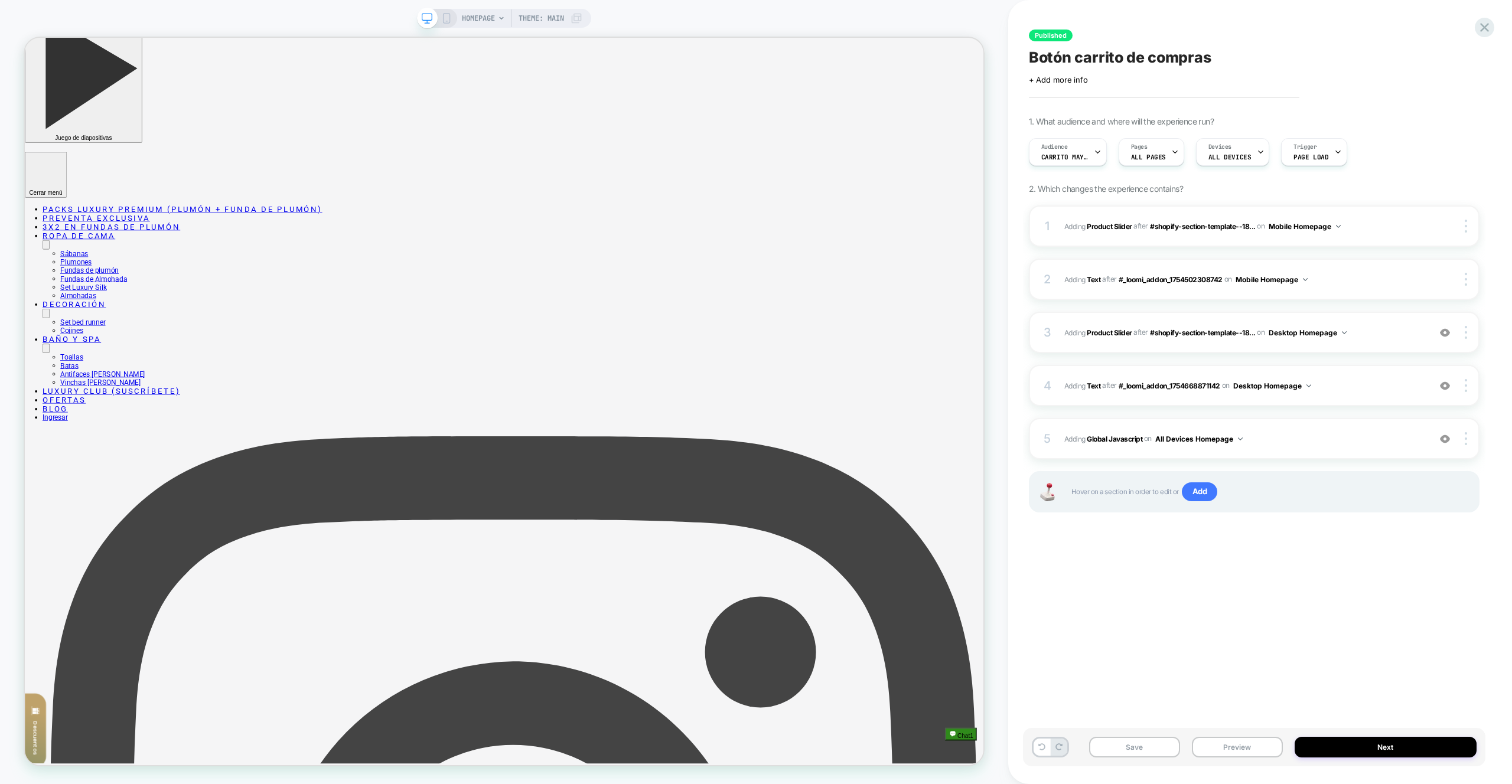
click at [1134, 555] on div "Published Botón carrito de compras Click to edit experience details + Add more …" at bounding box center [1255, 392] width 462 height 760
click at [1135, 554] on div "Published Botón carrito de compras Click to edit experience details + Add more …" at bounding box center [1255, 392] width 462 height 760
click at [1354, 390] on span "#_loomi_addon_1754668876719 Adding Text AFTER #_loomi_addon_1754668871142 #_loo…" at bounding box center [1244, 385] width 359 height 14
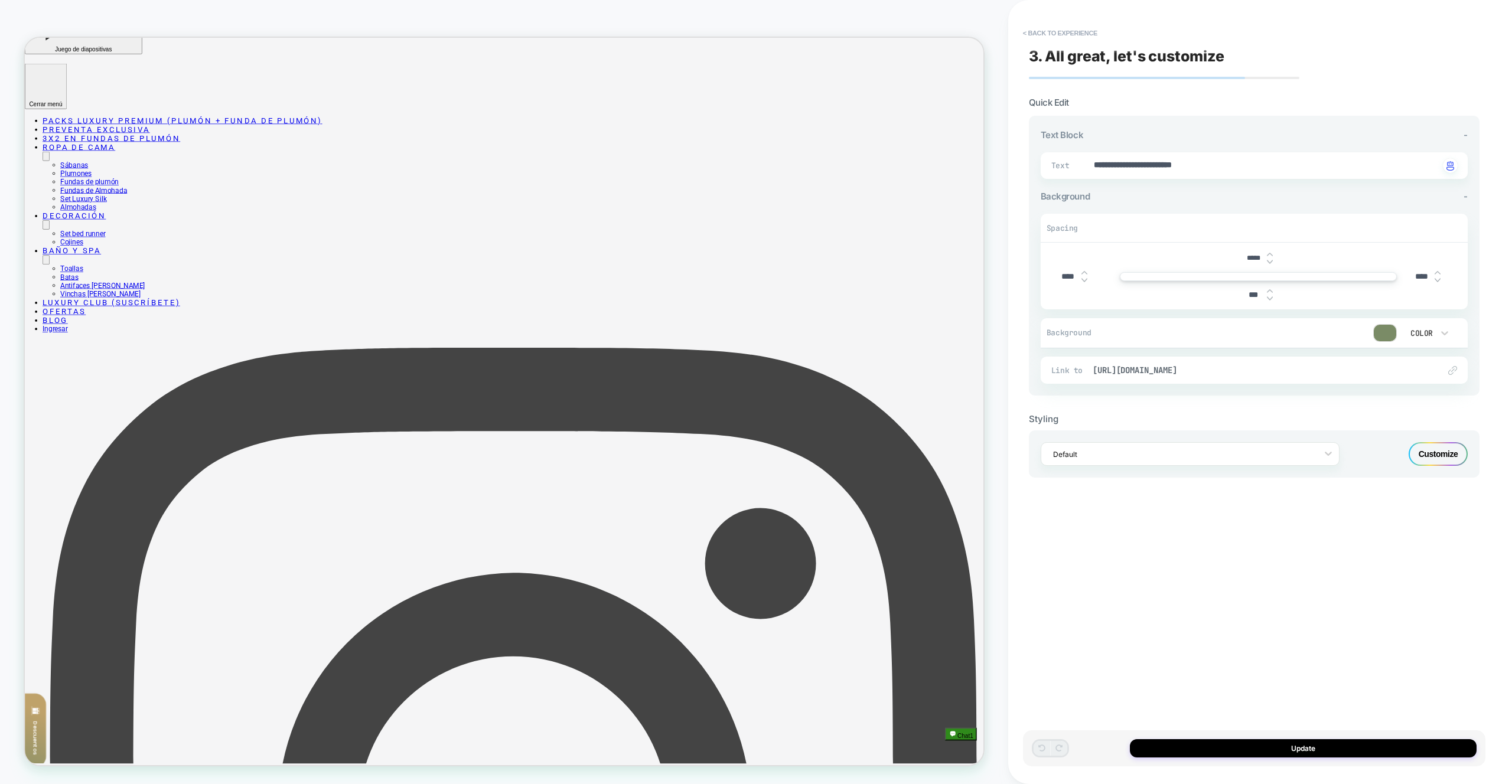
type textarea "*"
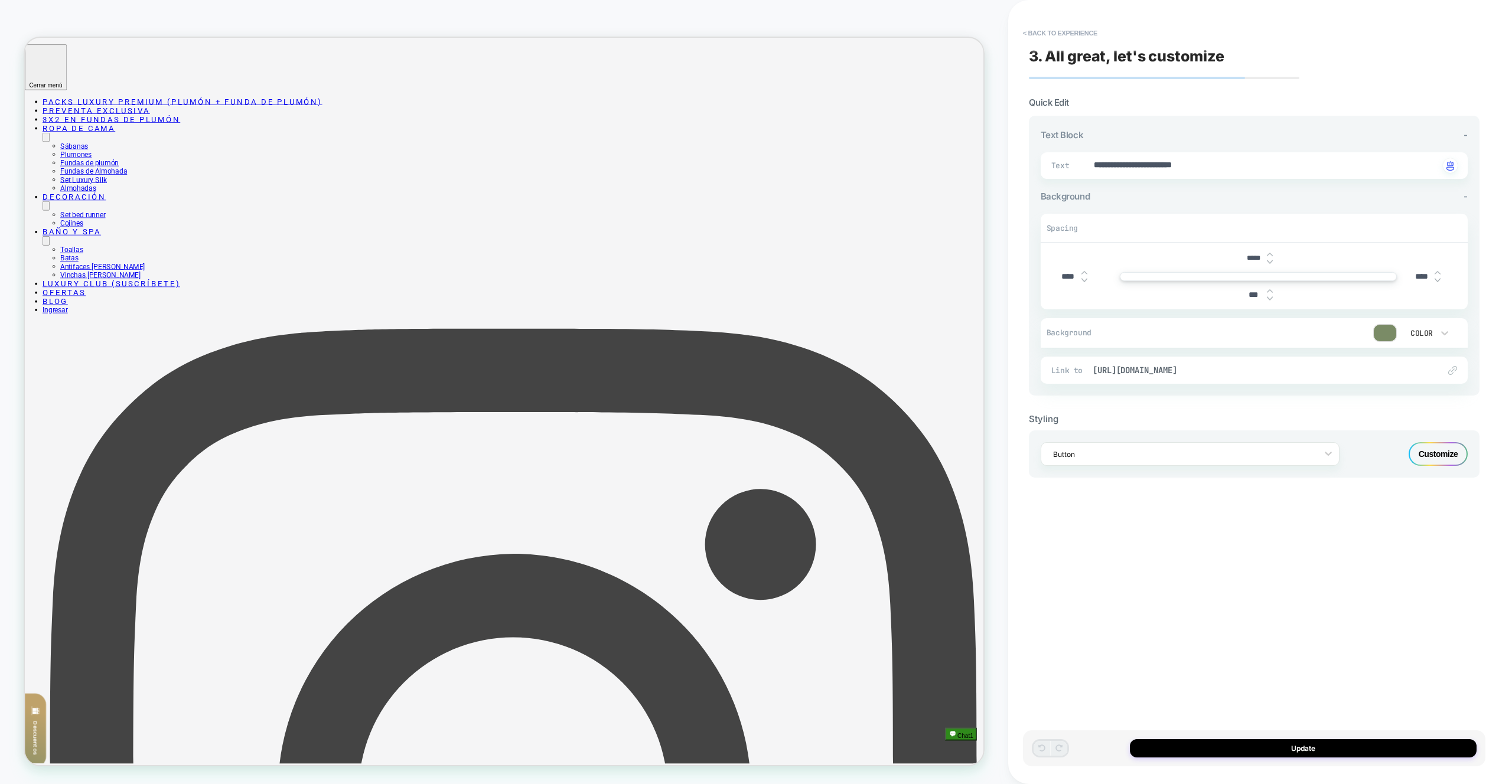
scroll to position [404, 0]
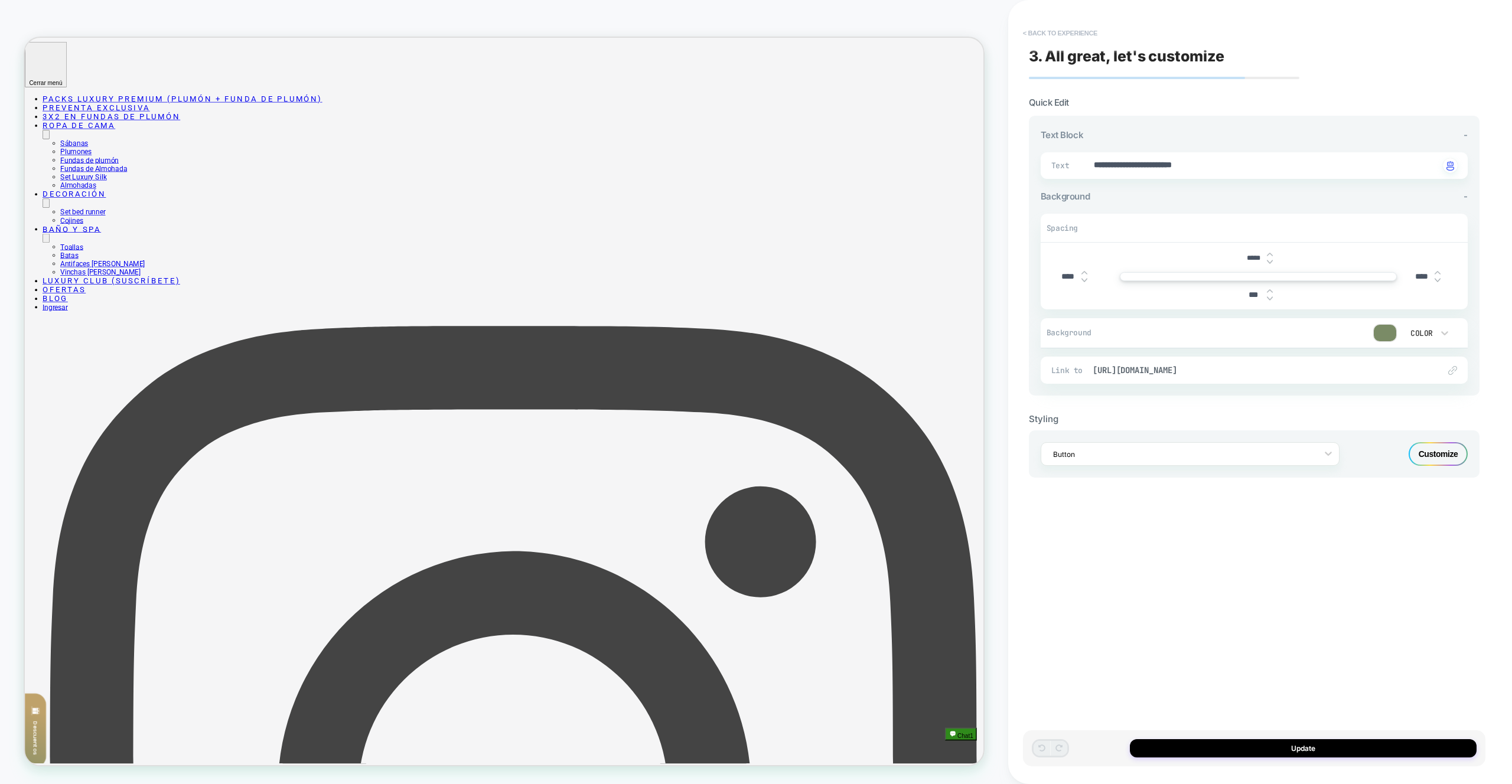
click at [1056, 24] on button "< Back to experience" at bounding box center [1060, 33] width 86 height 19
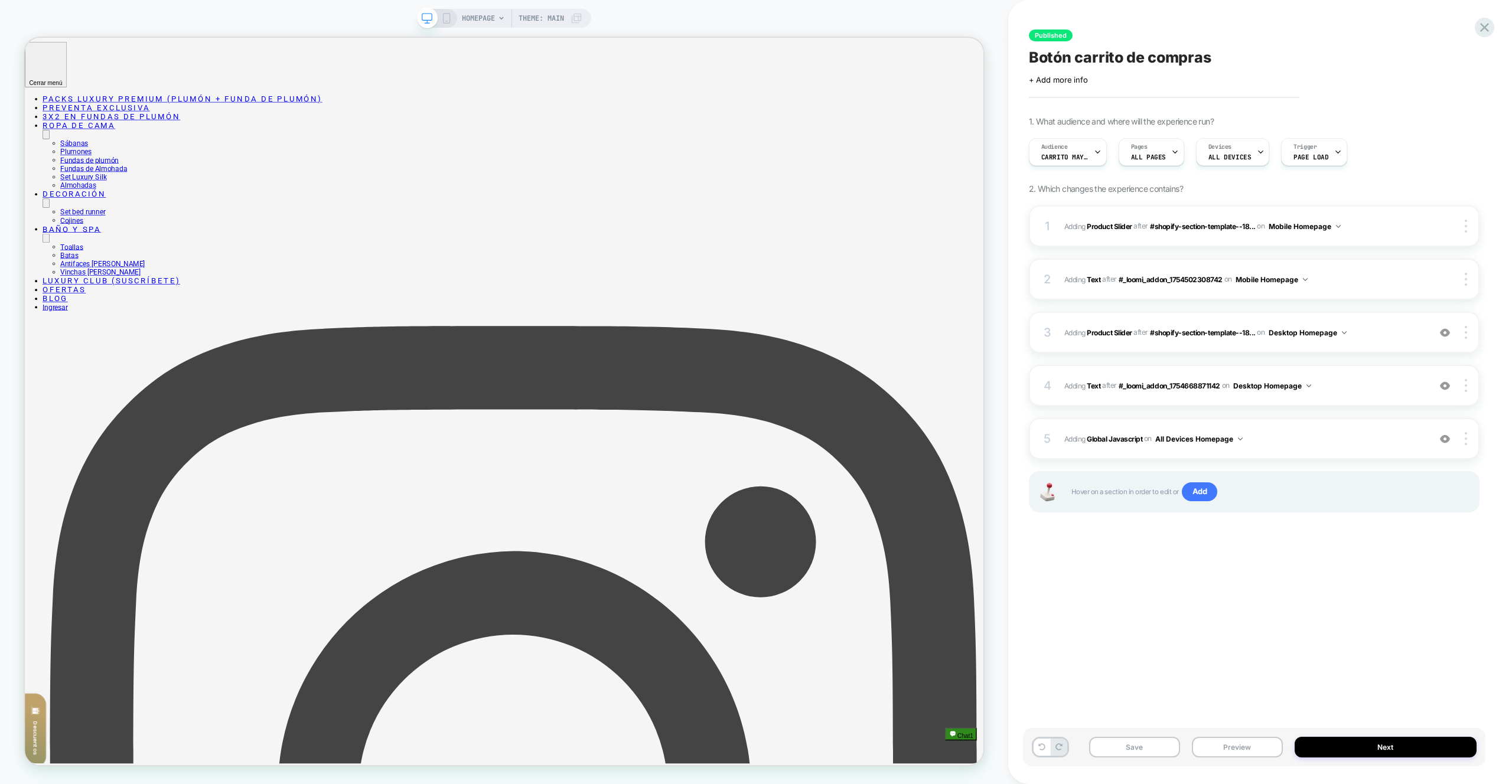
click at [1329, 465] on div "1 #_loomi_addon_1754502308742 Adding Product Slider AFTER #shopify-section-temp…" at bounding box center [1255, 374] width 451 height 337
click at [1328, 454] on div "5 Adding Global Javascript on All Devices Homepage Add Before Add After Target …" at bounding box center [1255, 439] width 451 height 41
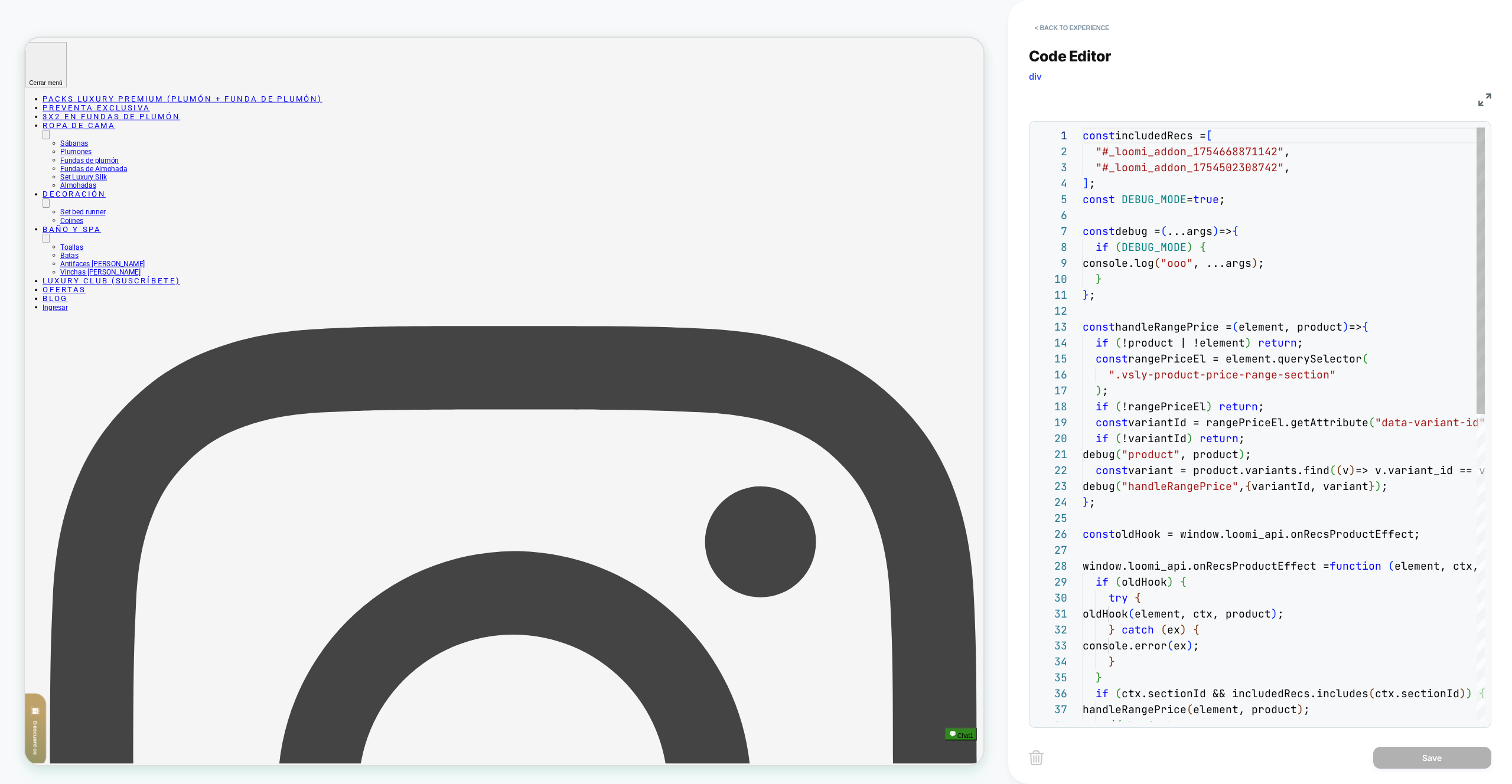
scroll to position [160, 0]
click at [1051, 25] on button "< Back to experience" at bounding box center [1072, 28] width 86 height 19
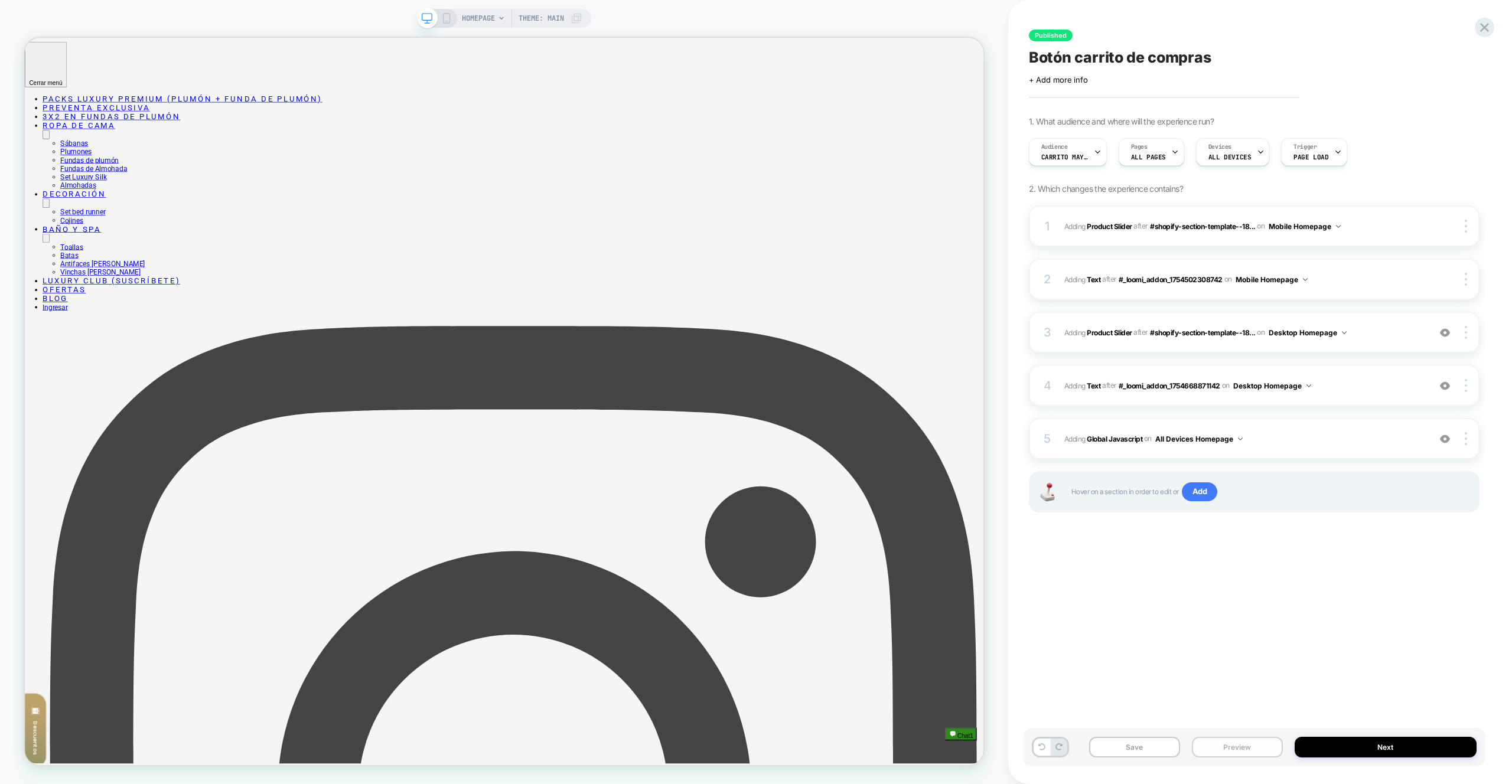
click at [1241, 750] on button "Preview" at bounding box center [1237, 747] width 91 height 20
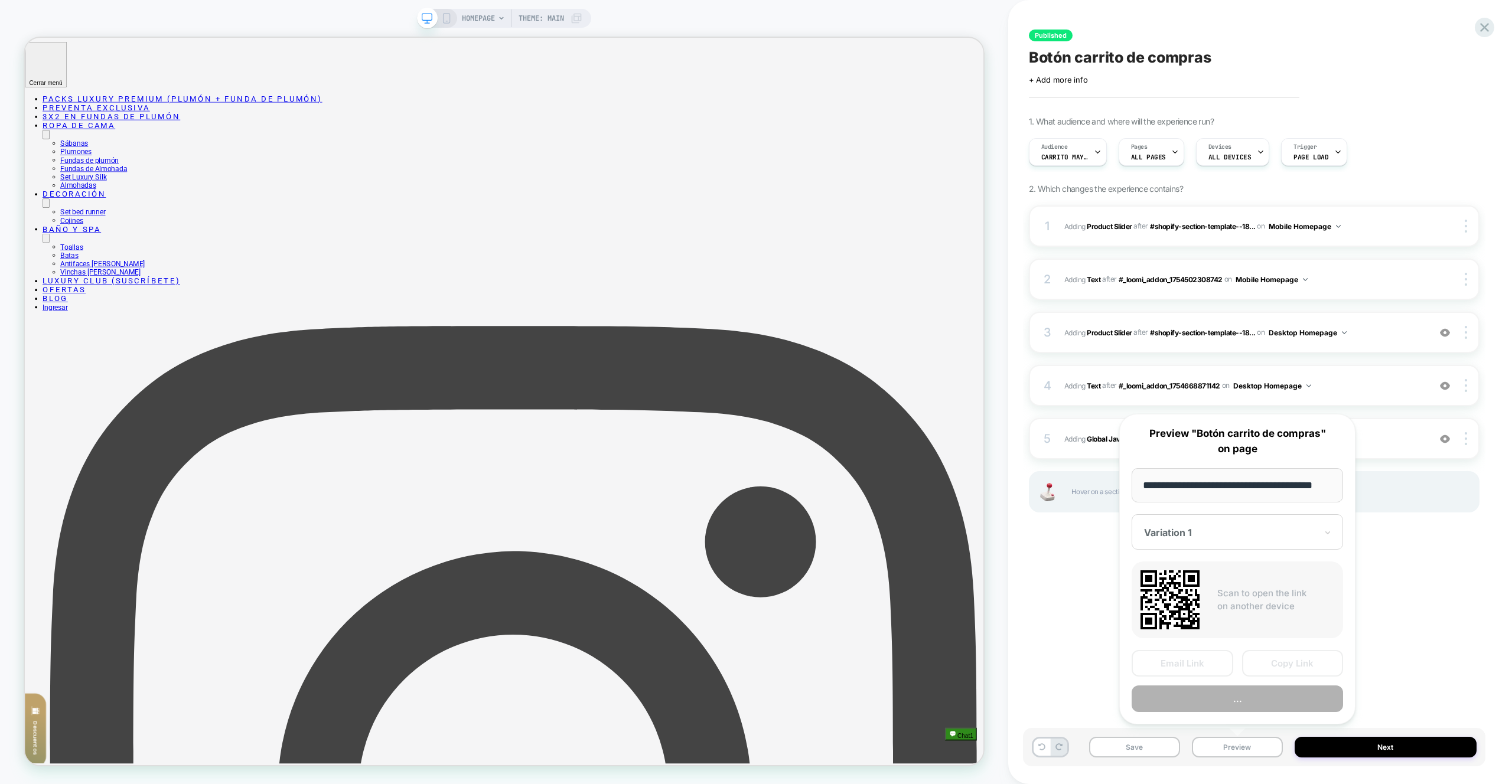
scroll to position [0, 20]
click at [1247, 712] on button "Preview" at bounding box center [1237, 699] width 211 height 26
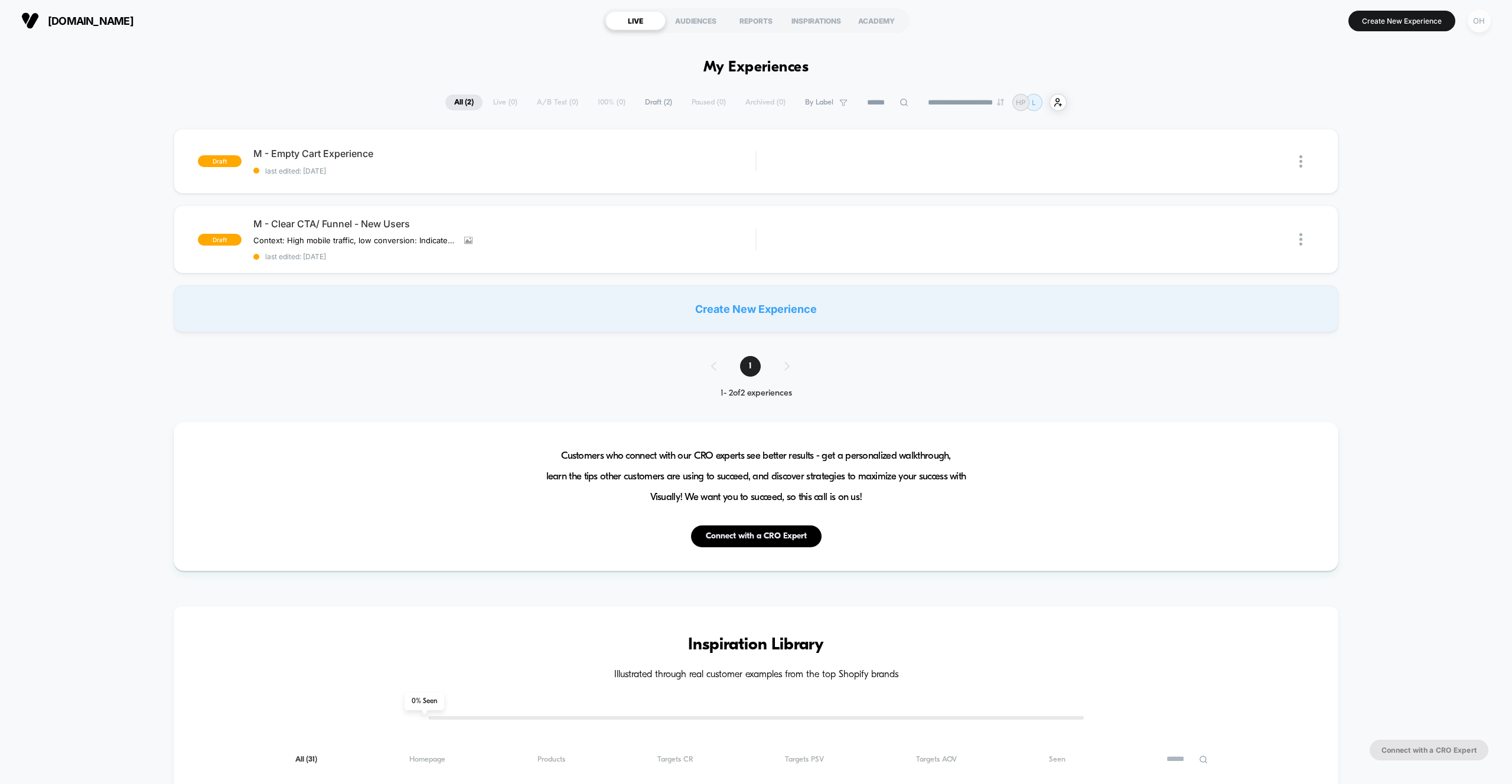
click at [1480, 30] on div "OH" at bounding box center [1479, 20] width 23 height 23
click at [1419, 153] on div "quotrell.com Q Account Settings My Teammates Global Rules Theme Settings Integr…" at bounding box center [1408, 229] width 176 height 221
click at [1415, 158] on span "Account Settings" at bounding box center [1419, 162] width 120 height 9
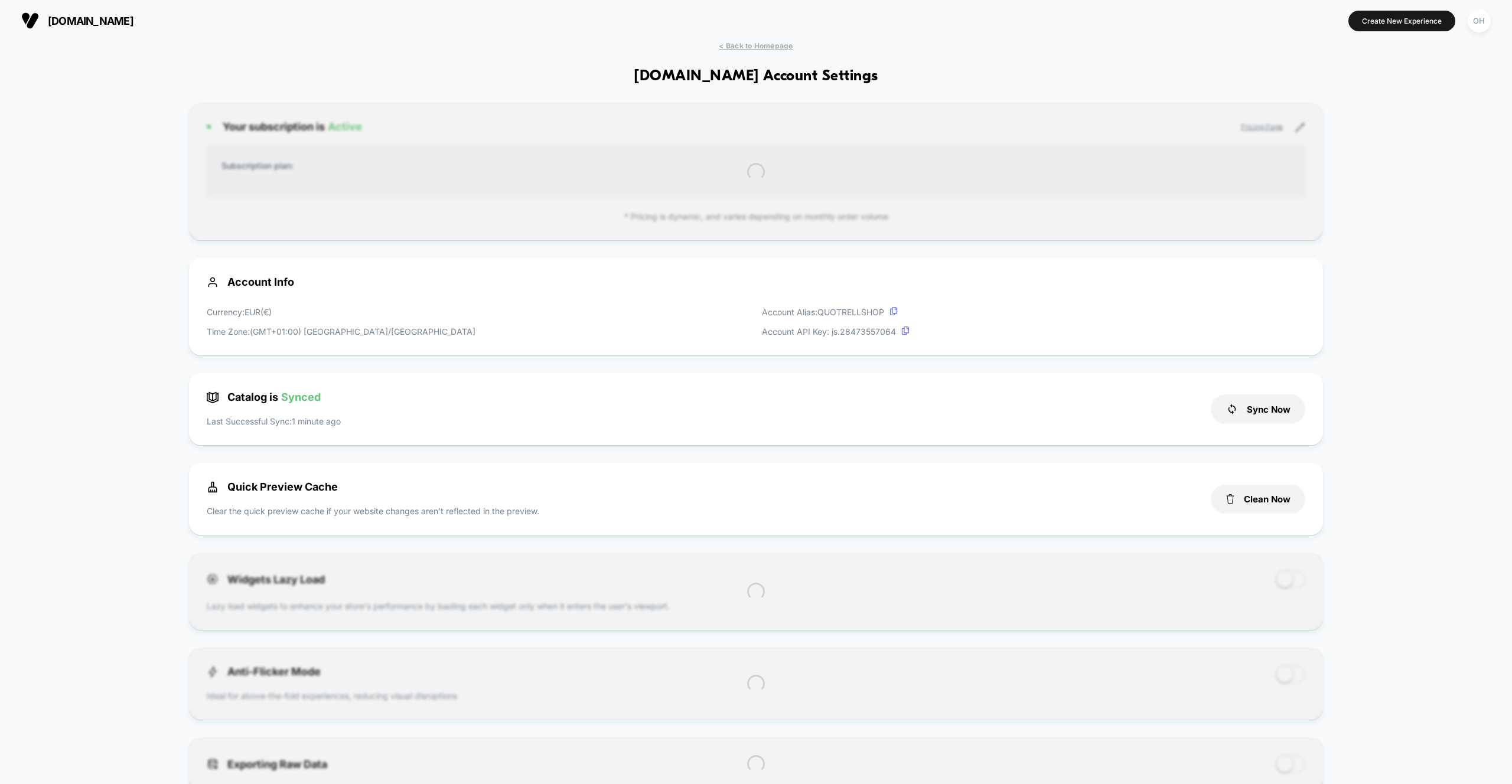
scroll to position [160, 0]
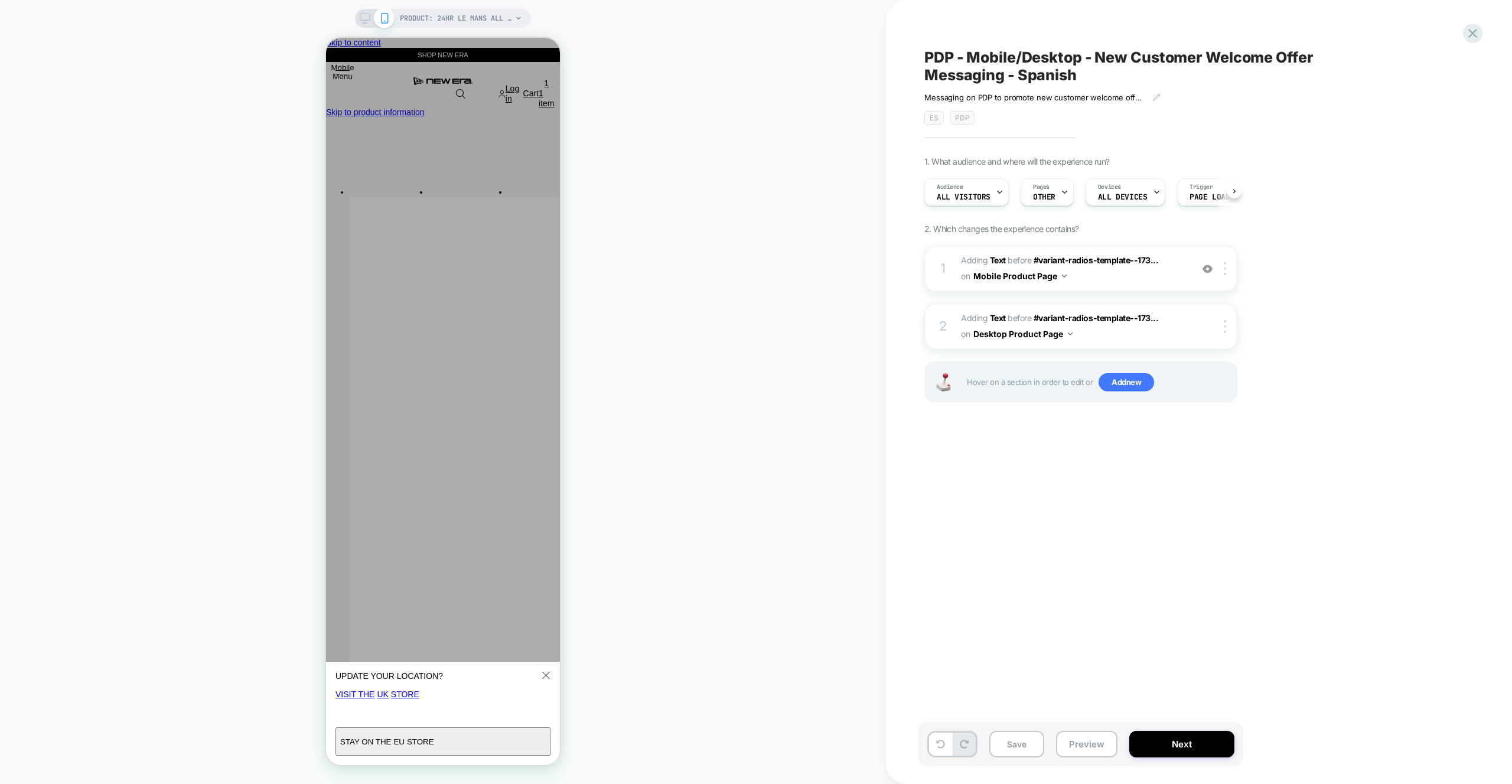
scroll to position [0, 1]
click at [1107, 747] on button "Preview" at bounding box center [1087, 744] width 62 height 26
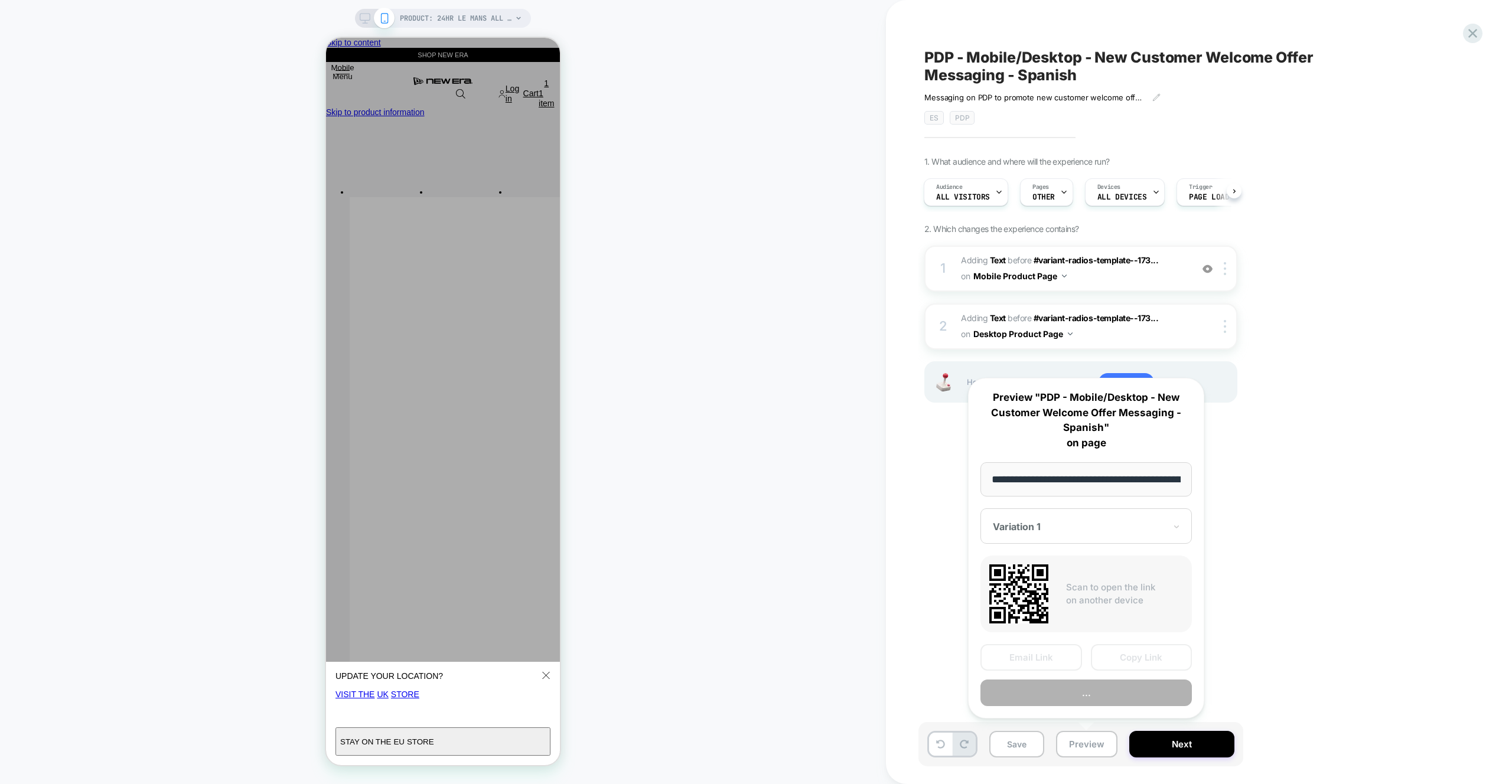
scroll to position [0, 388]
click at [1105, 705] on button "Preview" at bounding box center [1086, 693] width 211 height 26
